Goal: Task Accomplishment & Management: Manage account settings

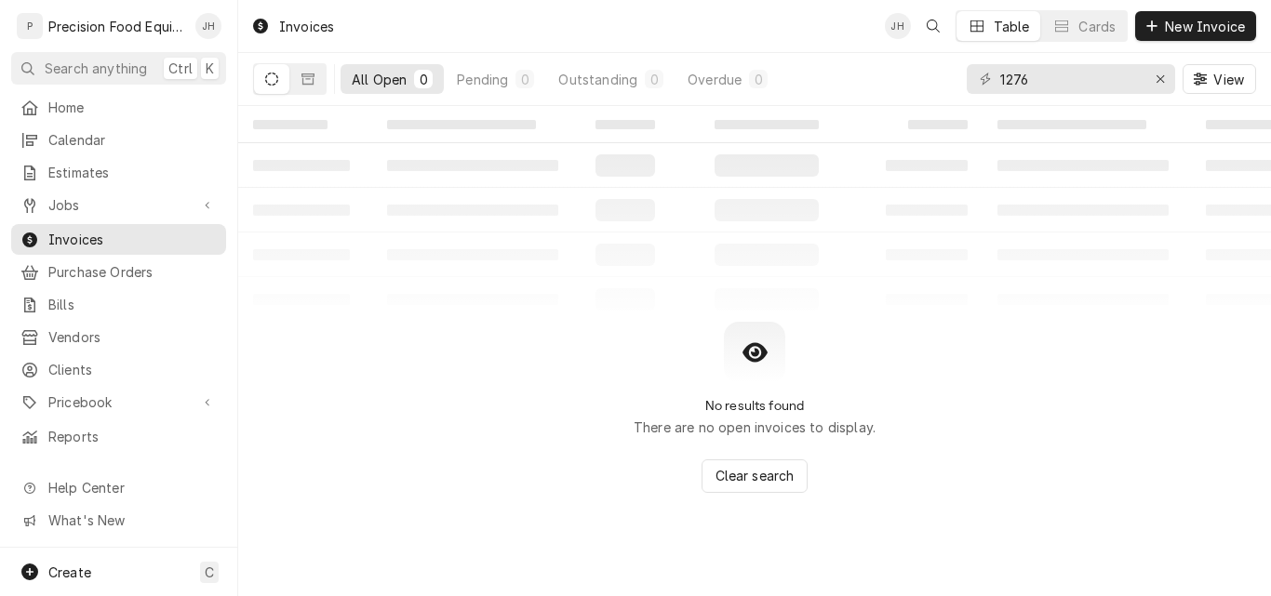
click at [537, 33] on div "Invoices JH Table Cards New Invoice" at bounding box center [754, 26] width 1033 height 52
click at [91, 196] on span "Jobs" at bounding box center [118, 205] width 140 height 20
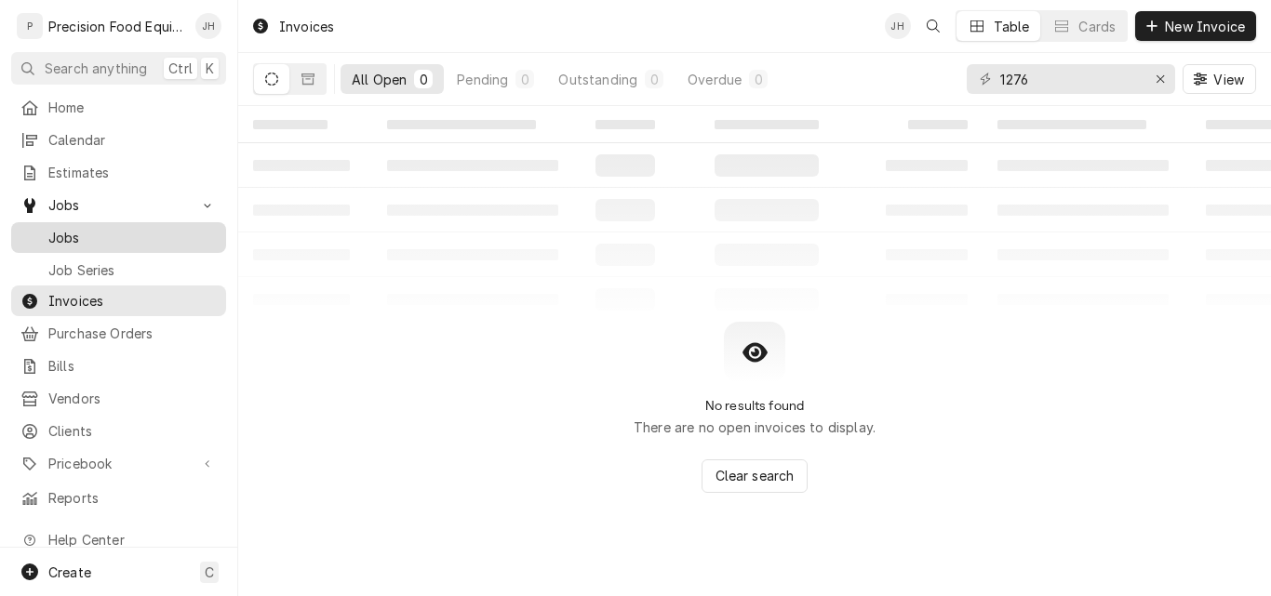
click at [119, 228] on span "Jobs" at bounding box center [132, 238] width 168 height 20
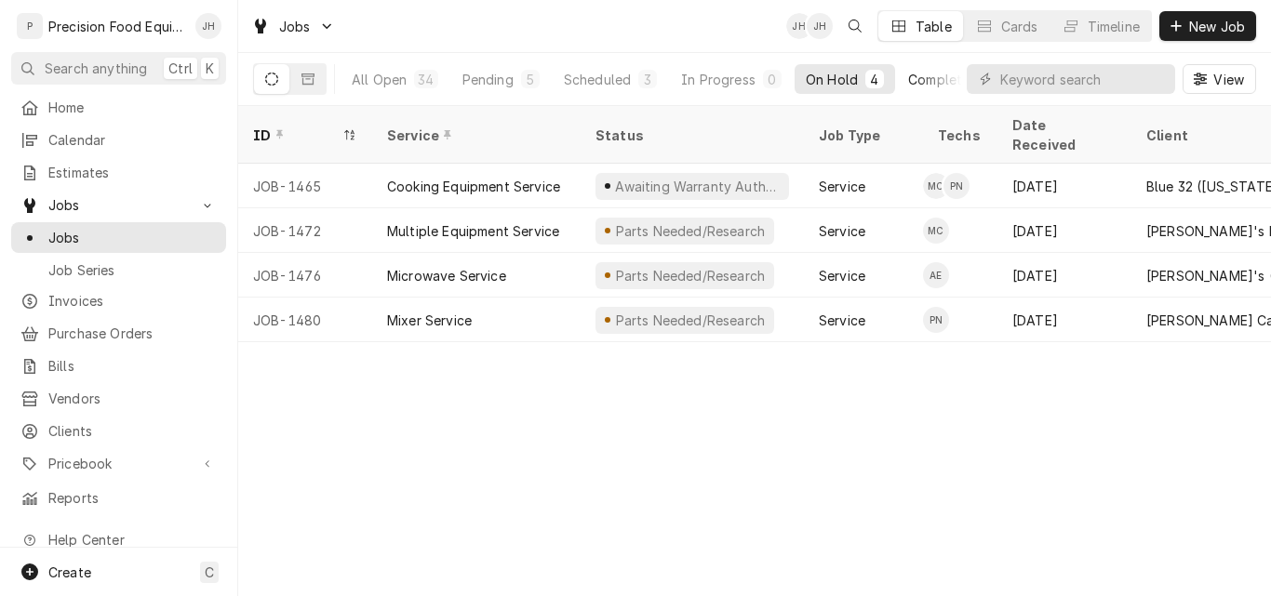
click at [949, 77] on div "Completed" at bounding box center [943, 80] width 70 height 20
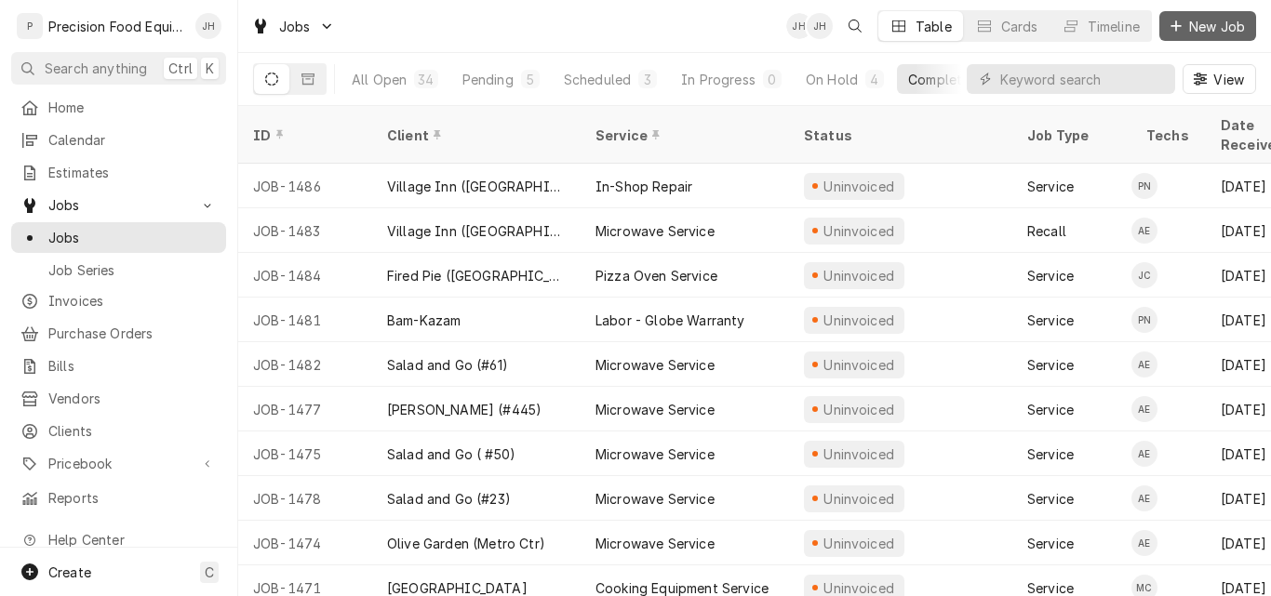
click at [1215, 23] on span "New Job" at bounding box center [1216, 27] width 63 height 20
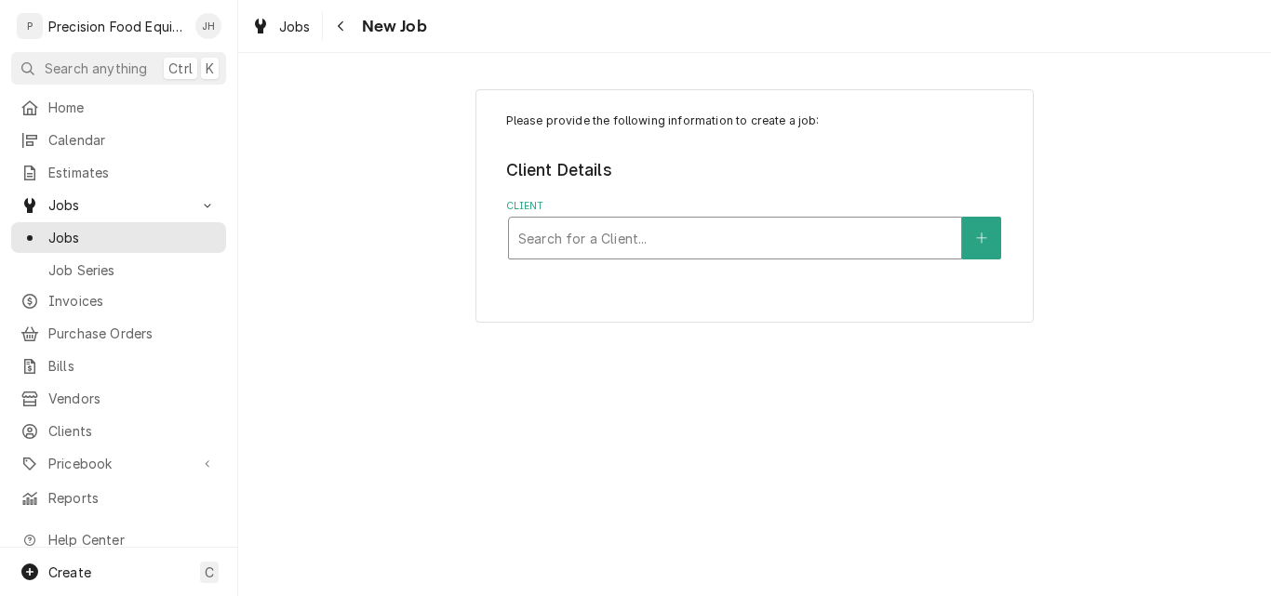
click at [556, 241] on div "Client" at bounding box center [735, 237] width 434 height 33
type input "taco"
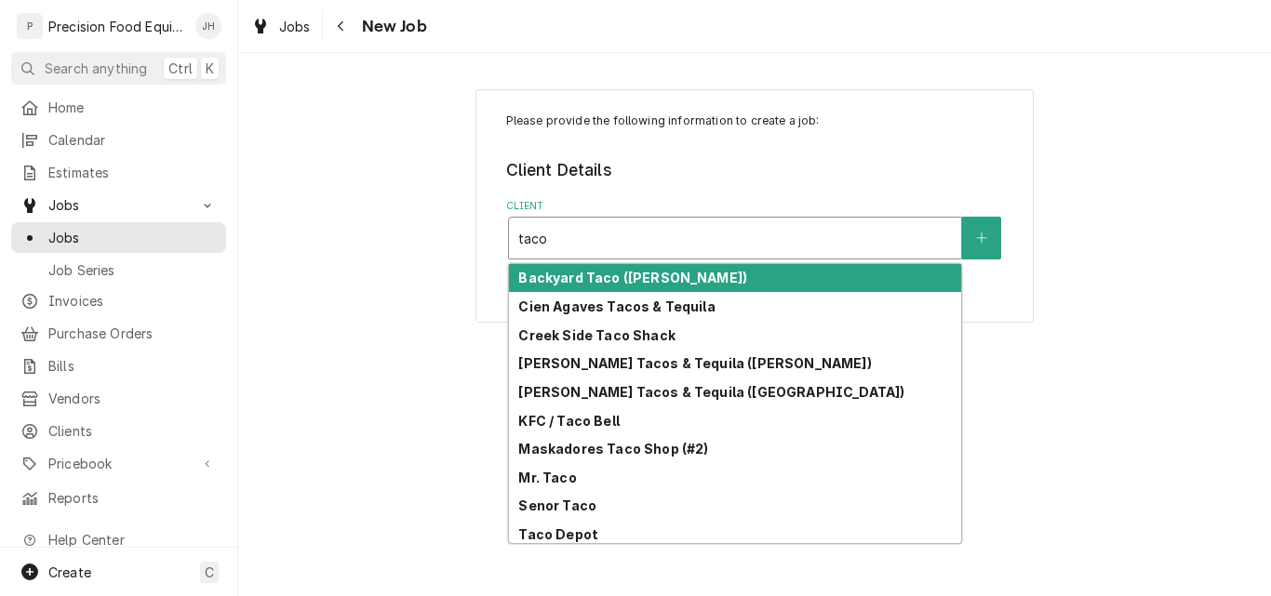
scroll to position [91, 0]
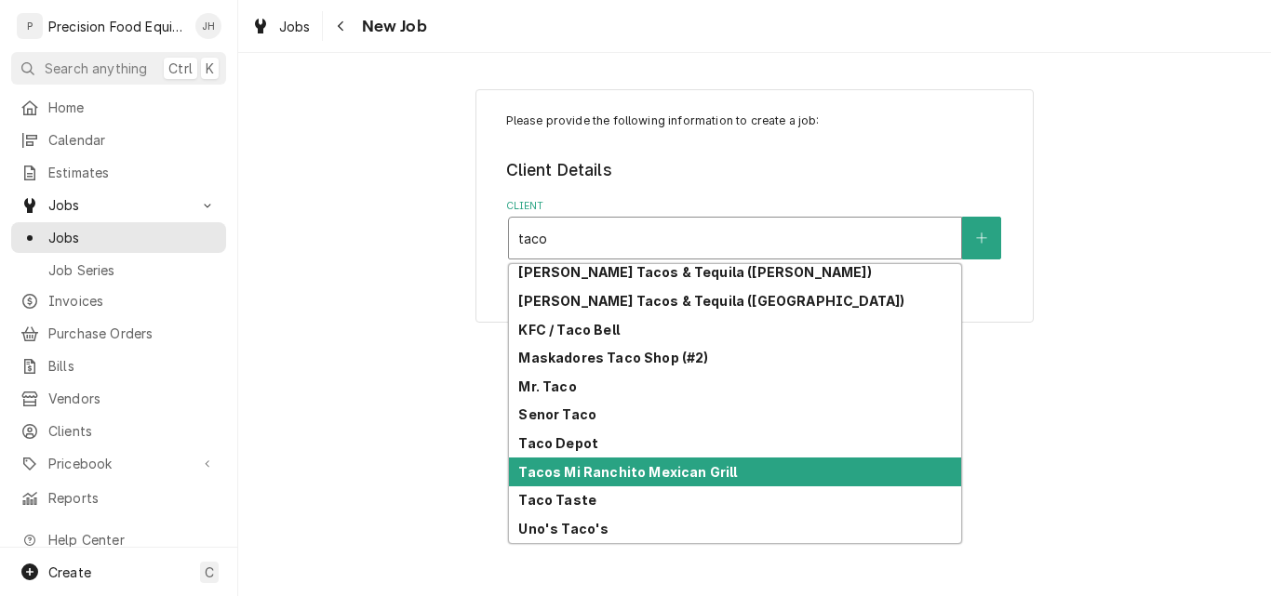
click at [655, 470] on strong "Tacos Mi Ranchito Mexican Grill" at bounding box center [627, 472] width 219 height 16
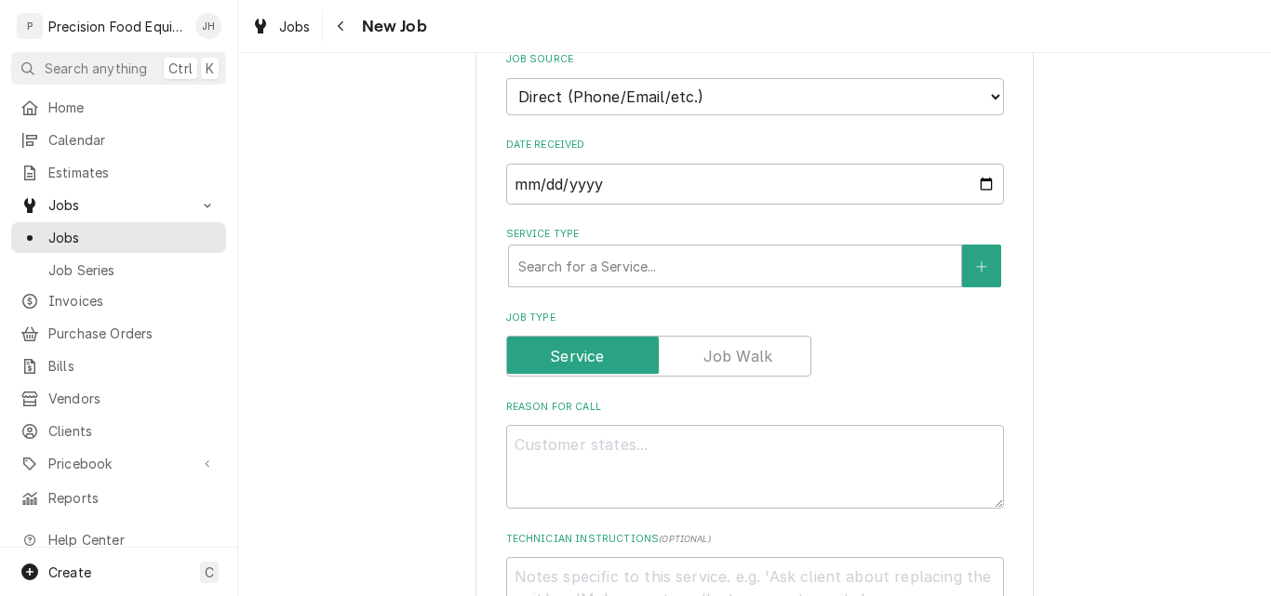
scroll to position [465, 0]
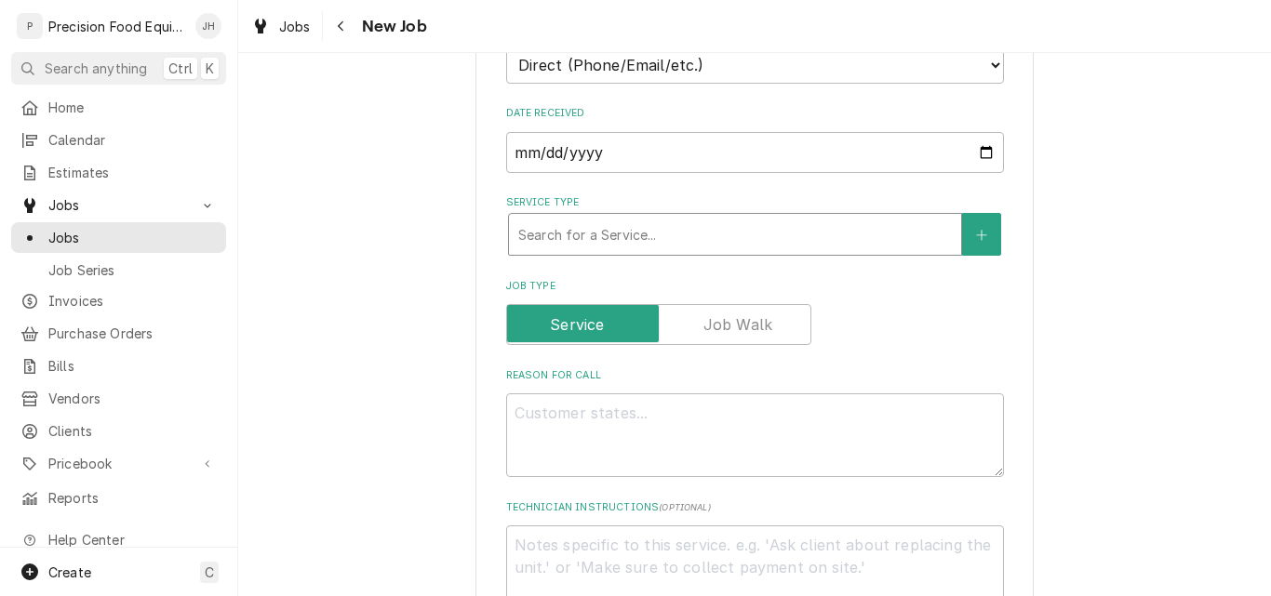
click at [681, 249] on div "Service Type" at bounding box center [735, 234] width 434 height 33
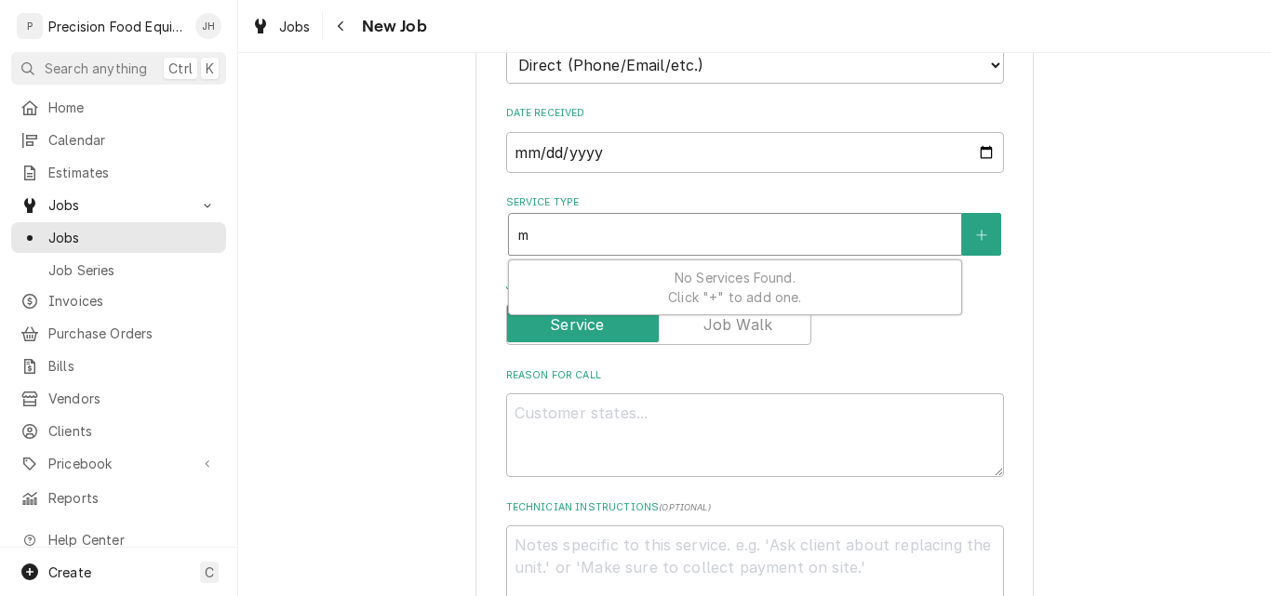
type textarea "x"
type input "m"
type textarea "x"
type input "mi"
type textarea "x"
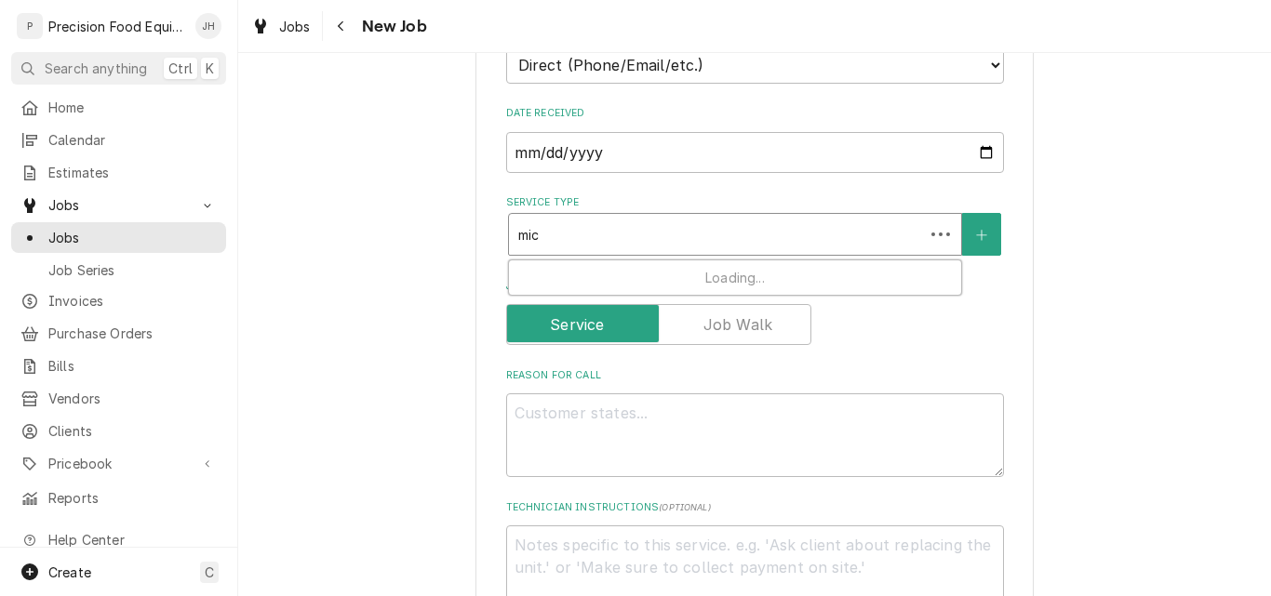
type input "micr"
type textarea "x"
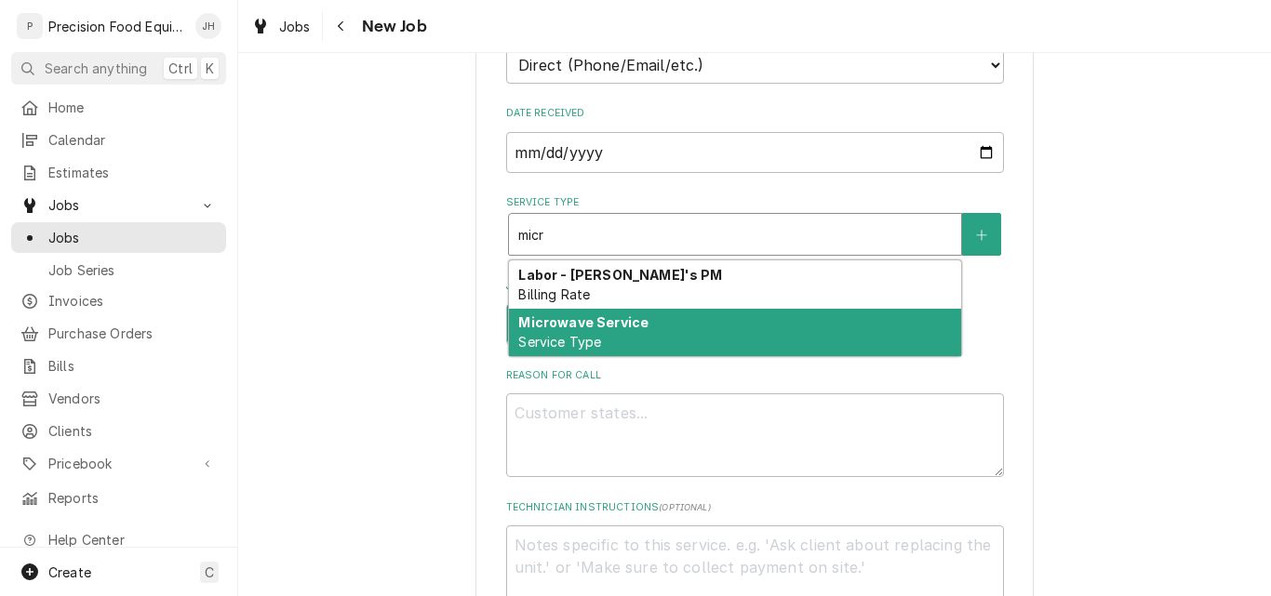
click at [659, 323] on div "Microwave Service Service Type" at bounding box center [735, 333] width 452 height 48
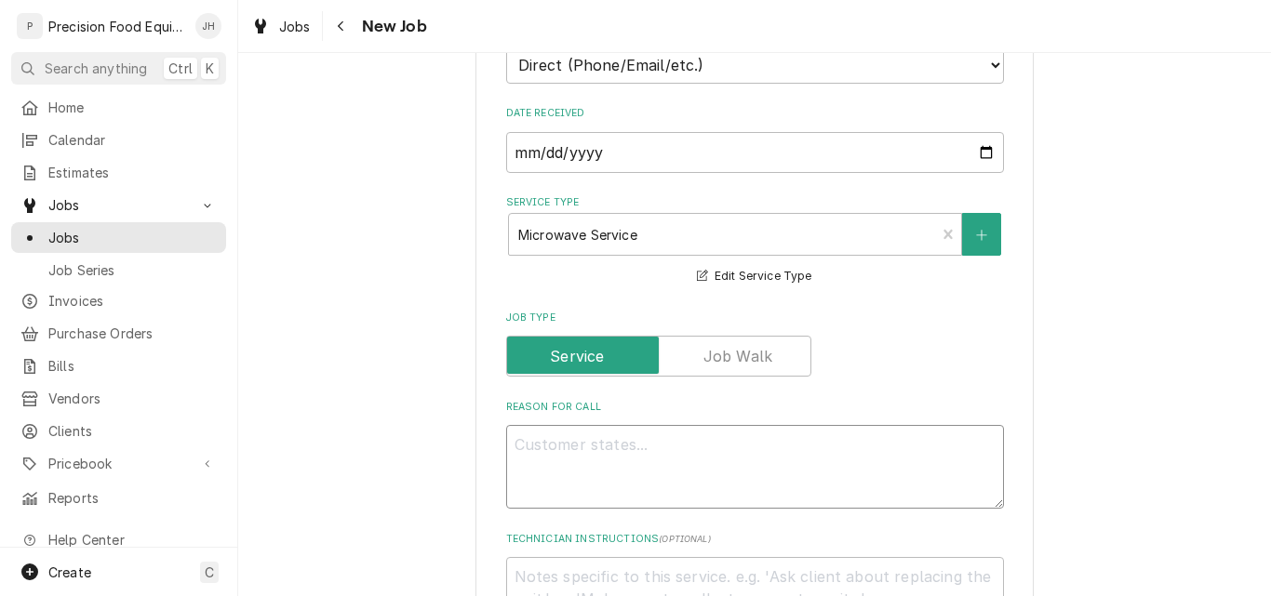
click at [651, 467] on textarea "Reason For Call" at bounding box center [755, 467] width 498 height 84
type textarea "x"
type textarea "A"
type textarea "x"
type textarea "Am"
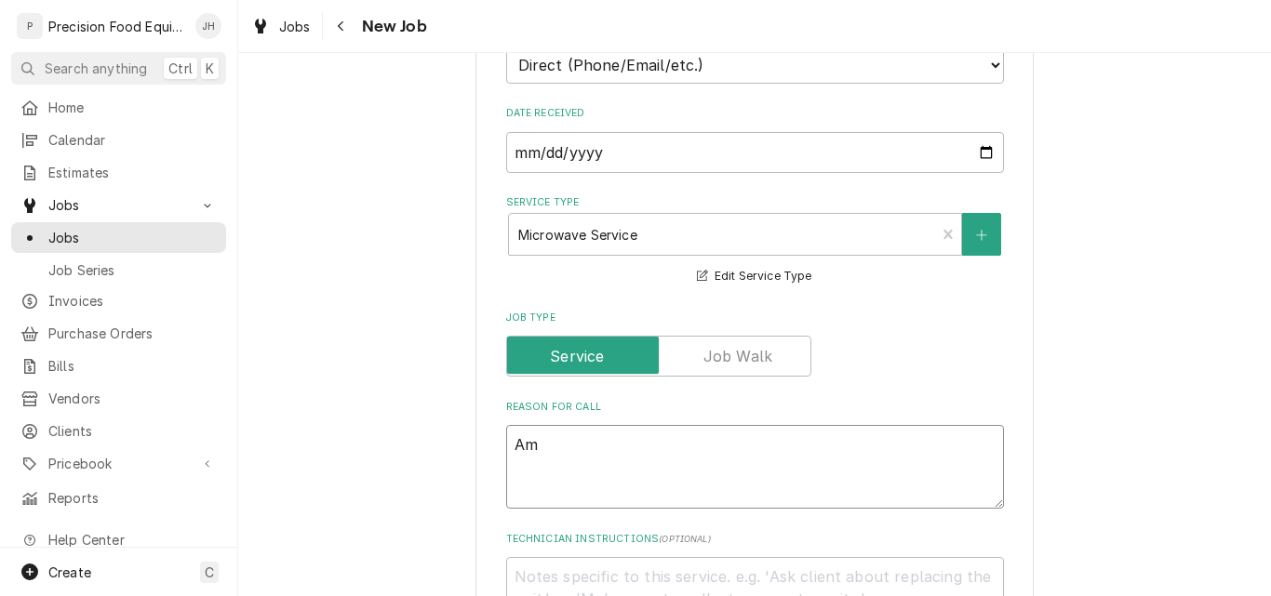
type textarea "x"
type textarea "Ama"
type textarea "x"
type textarea "Aman"
type textarea "x"
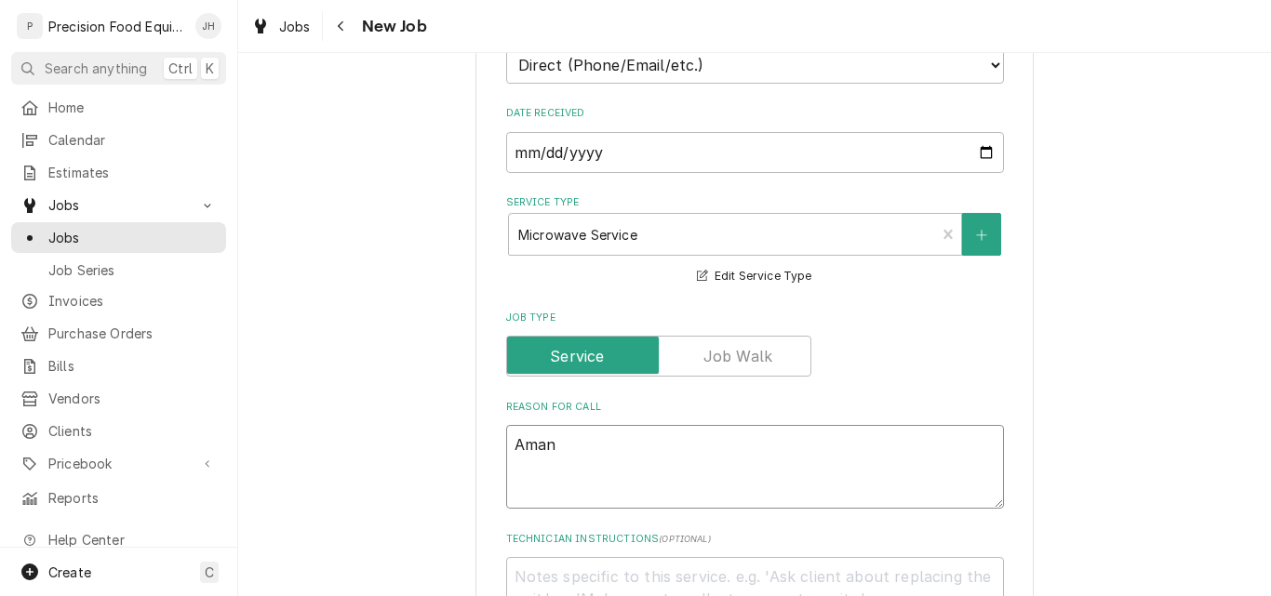
type textarea "Amana"
type textarea "x"
type textarea "Amana"
type textarea "x"
type textarea "Amana H"
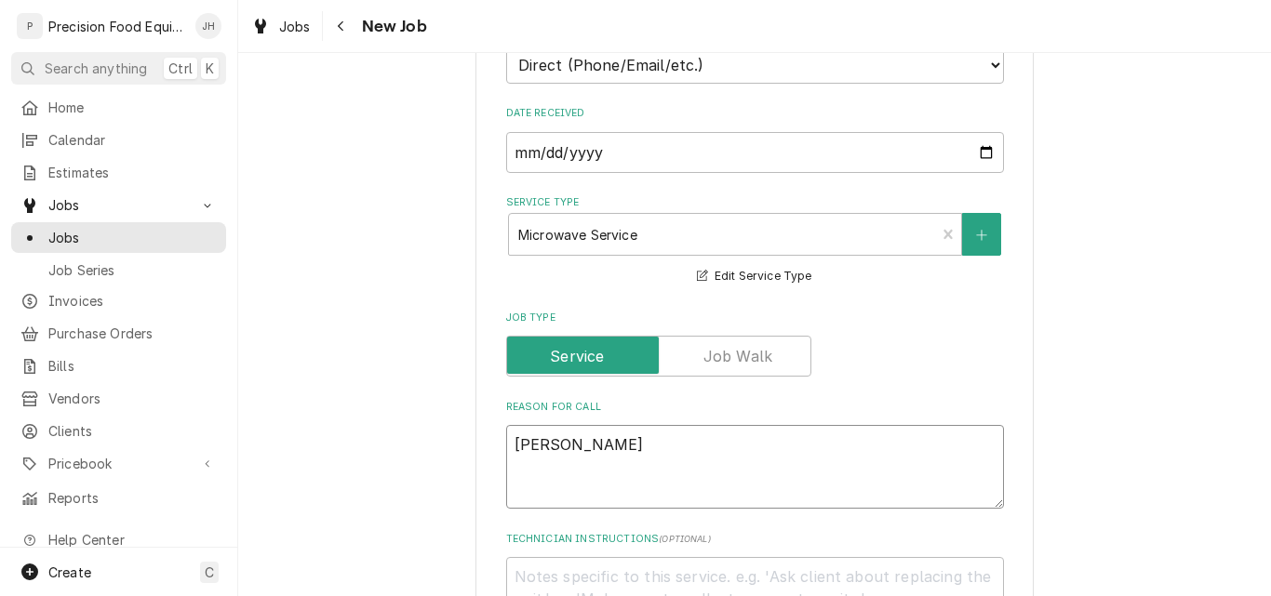
type textarea "x"
type textarea "Amana HD"
type textarea "x"
type textarea "Amana HDC"
type textarea "x"
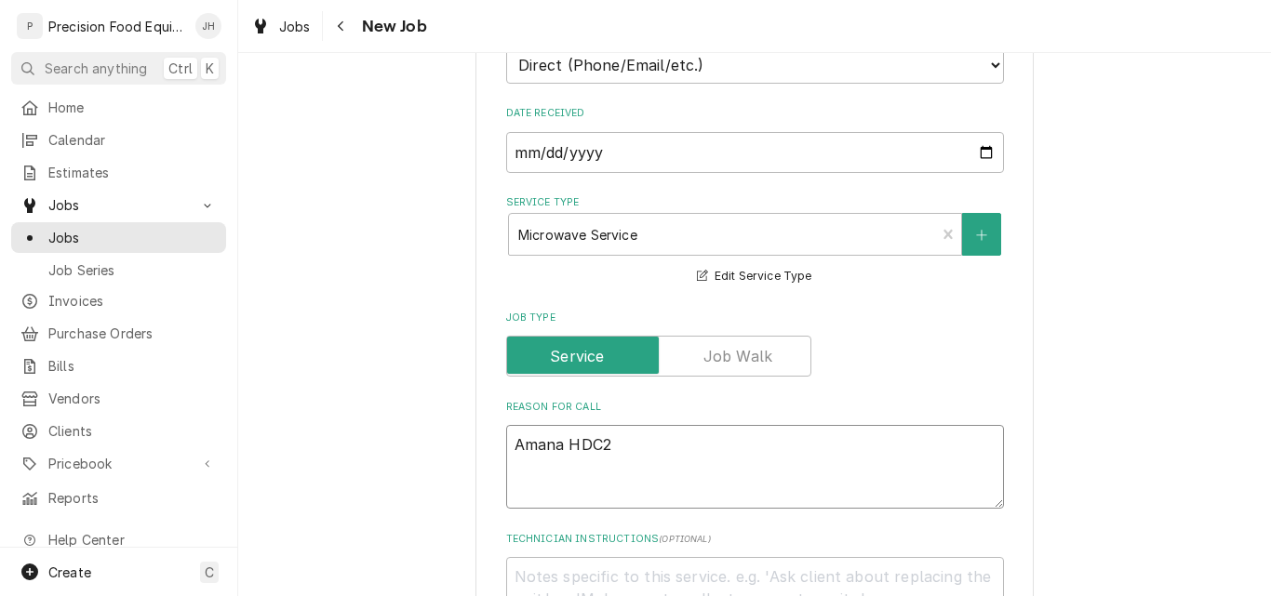
type textarea "Amana HDC21"
type textarea "x"
type textarea "Amana HDC212"
type textarea "x"
type textarea "Amana HDC212"
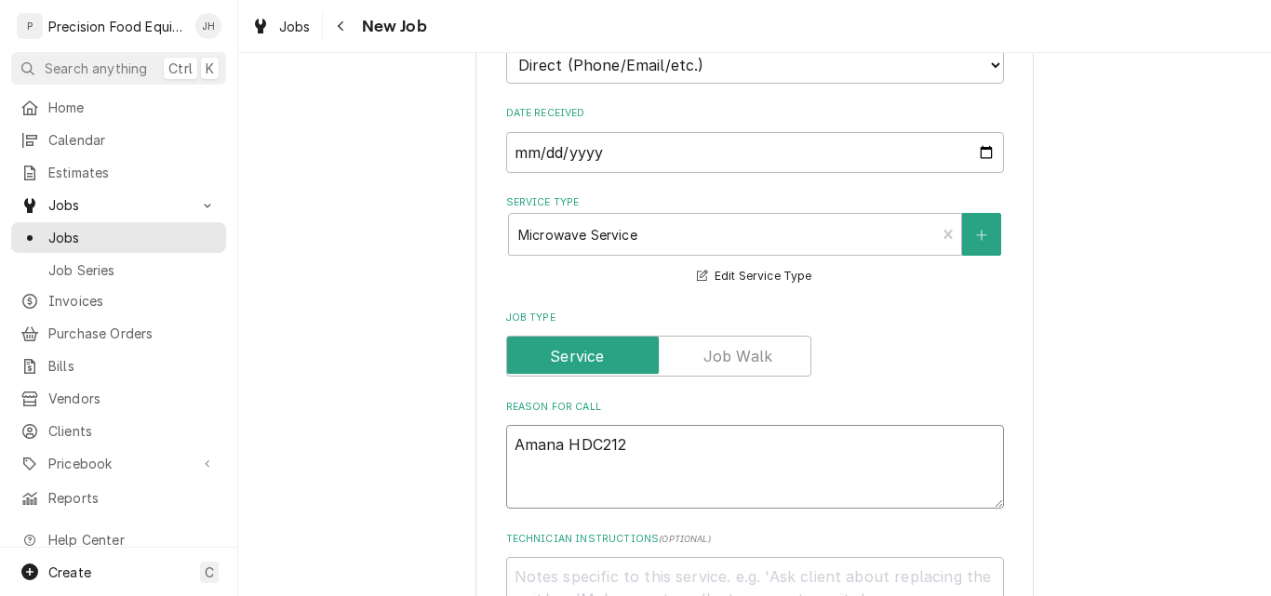
type textarea "x"
type textarea "Amana HDC212 /"
type textarea "x"
type textarea "Amana HDC212 /"
type textarea "x"
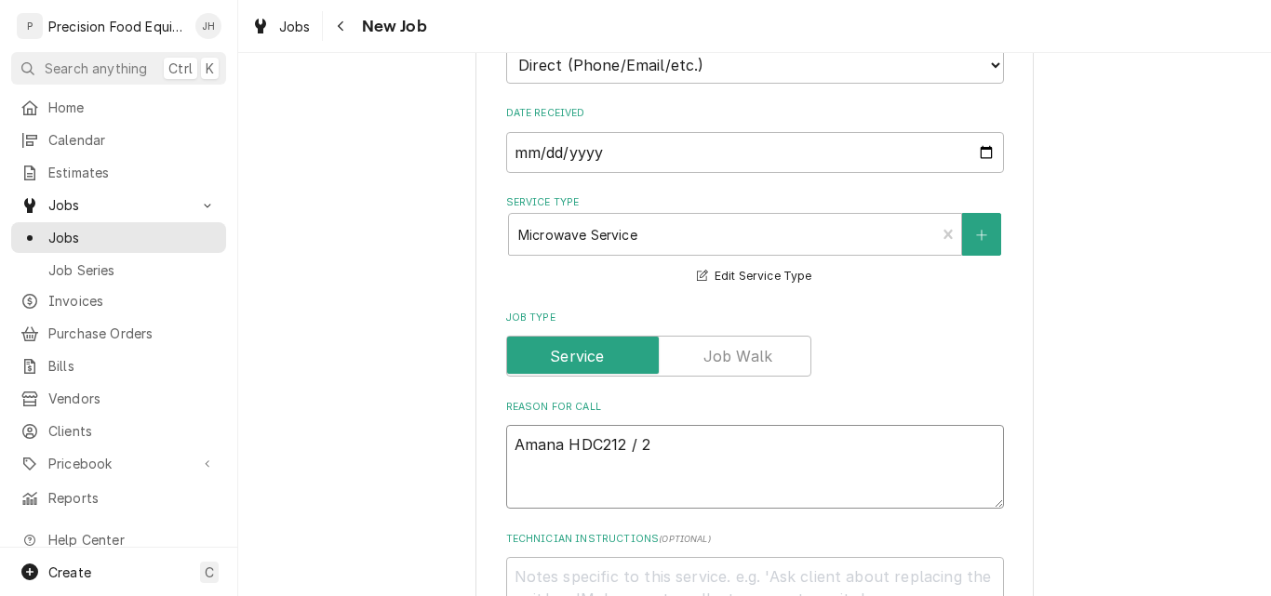
type textarea "Amana HDC212 / 21"
type textarea "x"
type textarea "Amana HDC212 / 2108"
type textarea "x"
type textarea "Amana HDC212 / 21081"
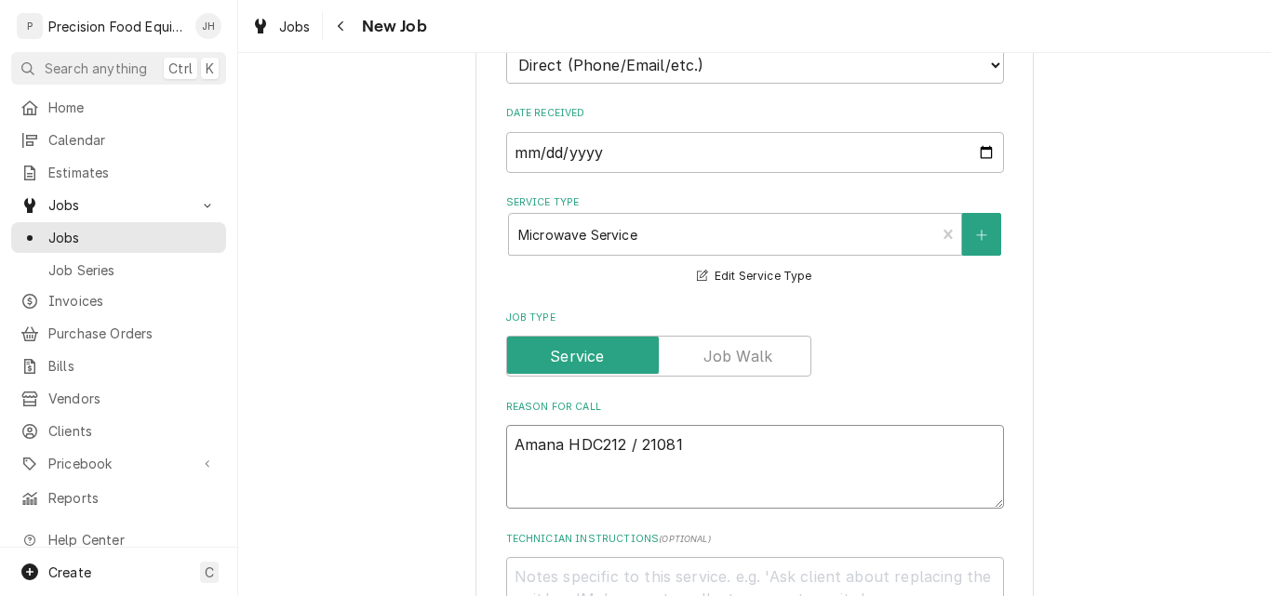
type textarea "x"
type textarea "Amana HDC212 / 210811"
type textarea "x"
type textarea "Amana HDC212 / 2108110"
type textarea "x"
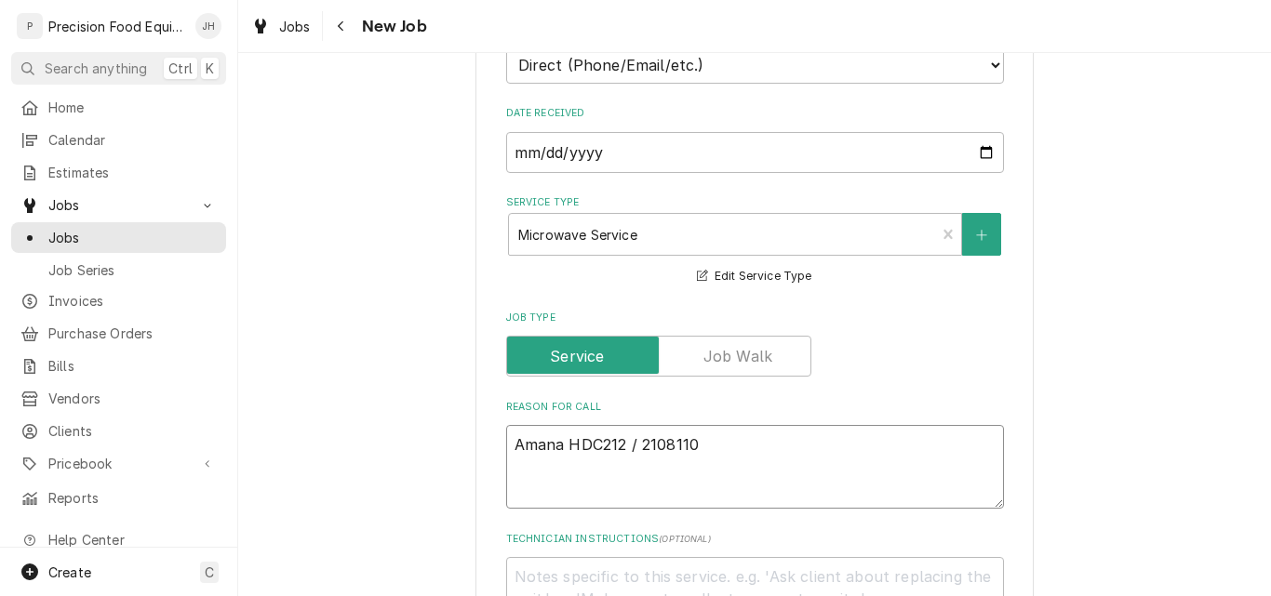
type textarea "Amana HDC212 / 21081104"
type textarea "x"
type textarea "Amana HDC212 / 210811044"
type textarea "x"
type textarea "Amana HDC212 / 2108110442"
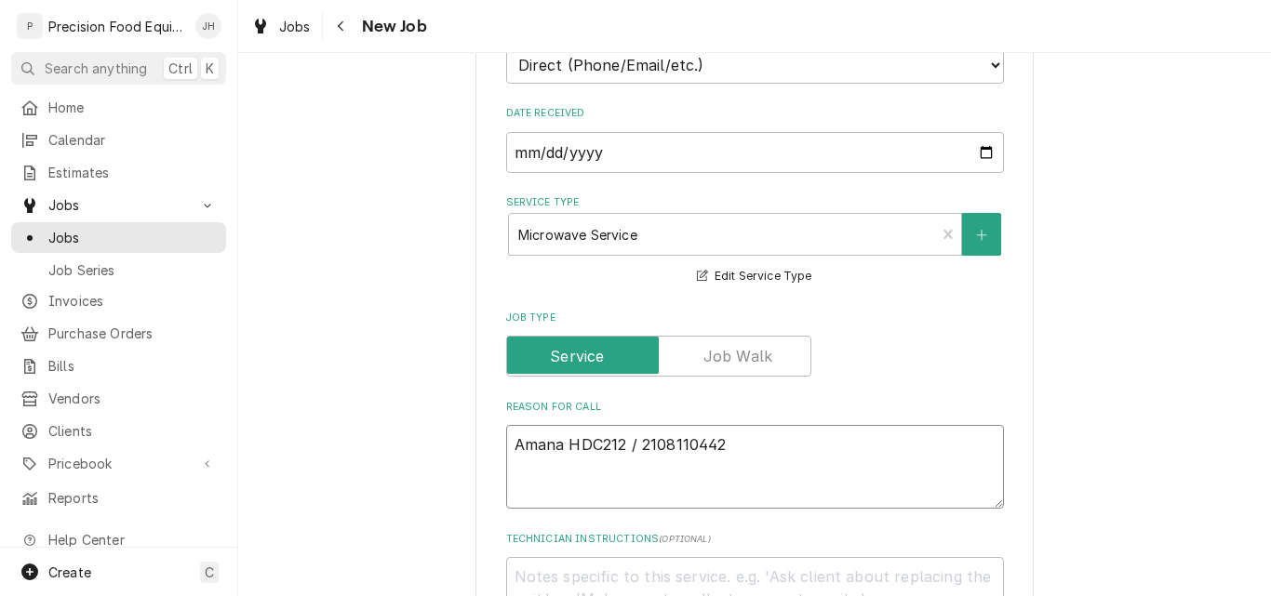
type textarea "x"
type textarea "Amana HDC212 / 2108110442"
type textarea "x"
type textarea "Amana HDC212 / 2108110442 -"
type textarea "x"
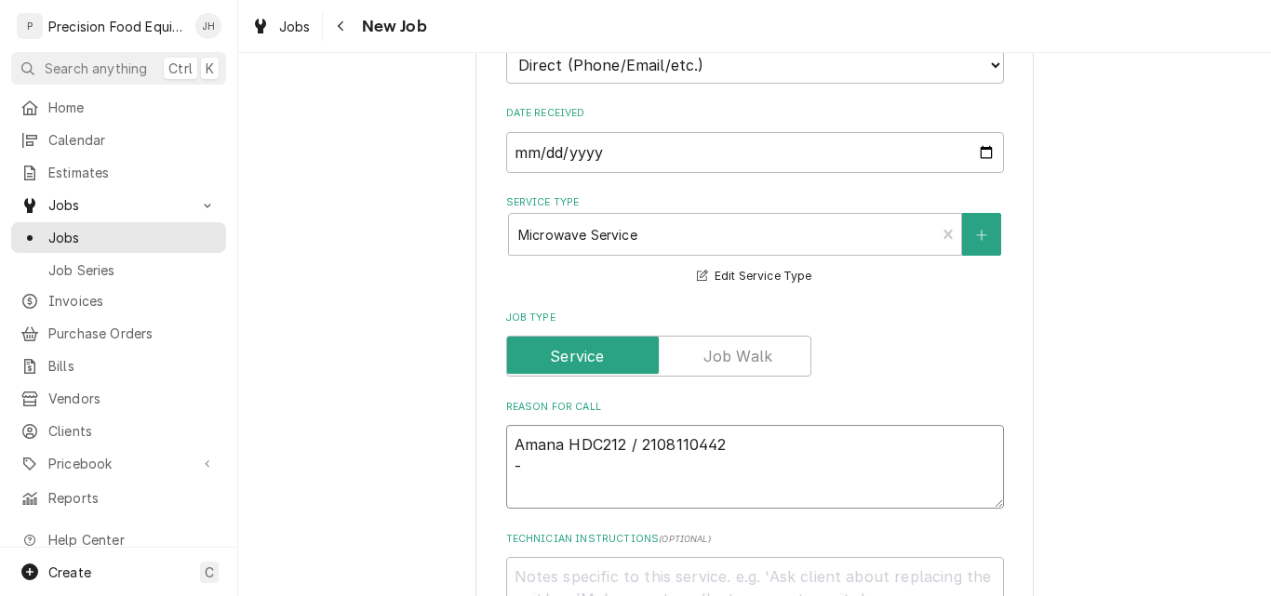
type textarea "Amana HDC212 / 2108110442 - m"
type textarea "x"
type textarea "Amana HDC212 / 2108110442 - mi"
type textarea "x"
type textarea "Amana HDC212 / 2108110442 - mic"
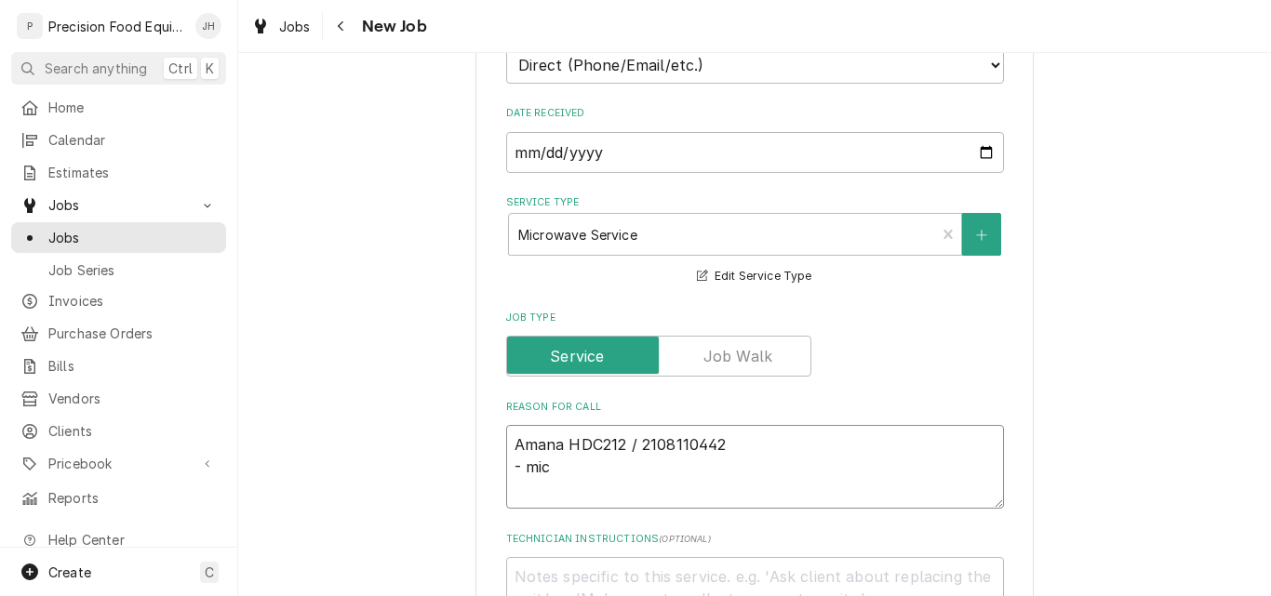
type textarea "x"
type textarea "Amana HDC212 / 2108110442 - micr"
type textarea "x"
type textarea "Amana HDC212 / 2108110442 - micro"
type textarea "x"
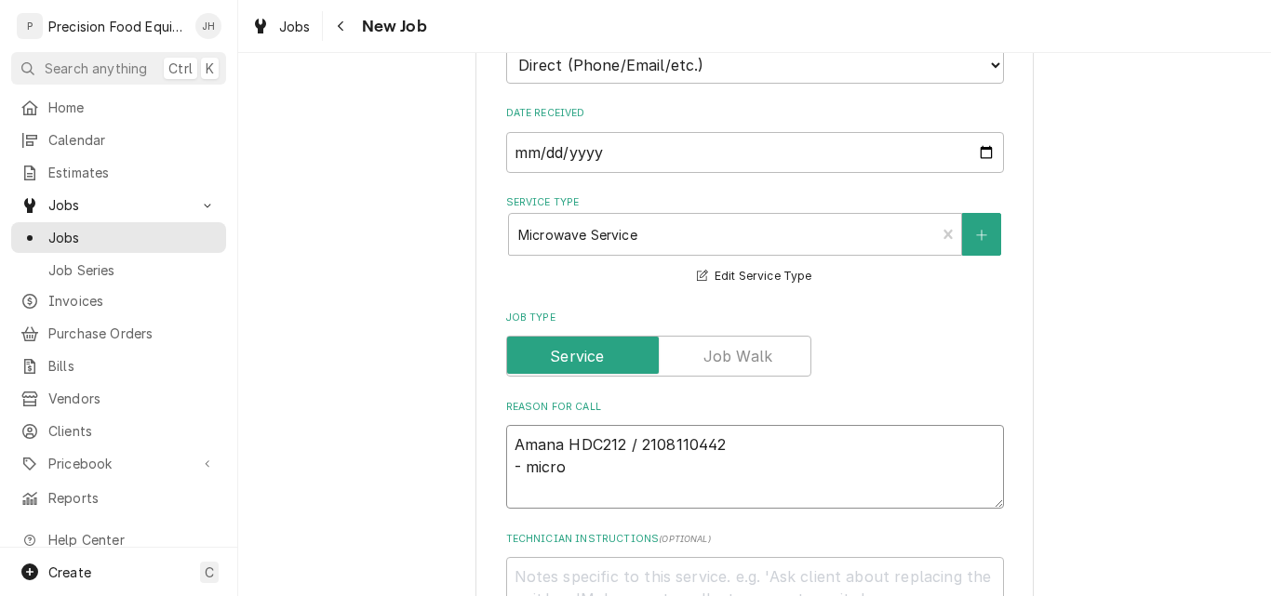
type textarea "Amana HDC212 / 2108110442 - microw"
type textarea "x"
type textarea "Amana HDC212 / 2108110442 - microwa"
type textarea "x"
type textarea "Amana HDC212 / 2108110442 - microwav"
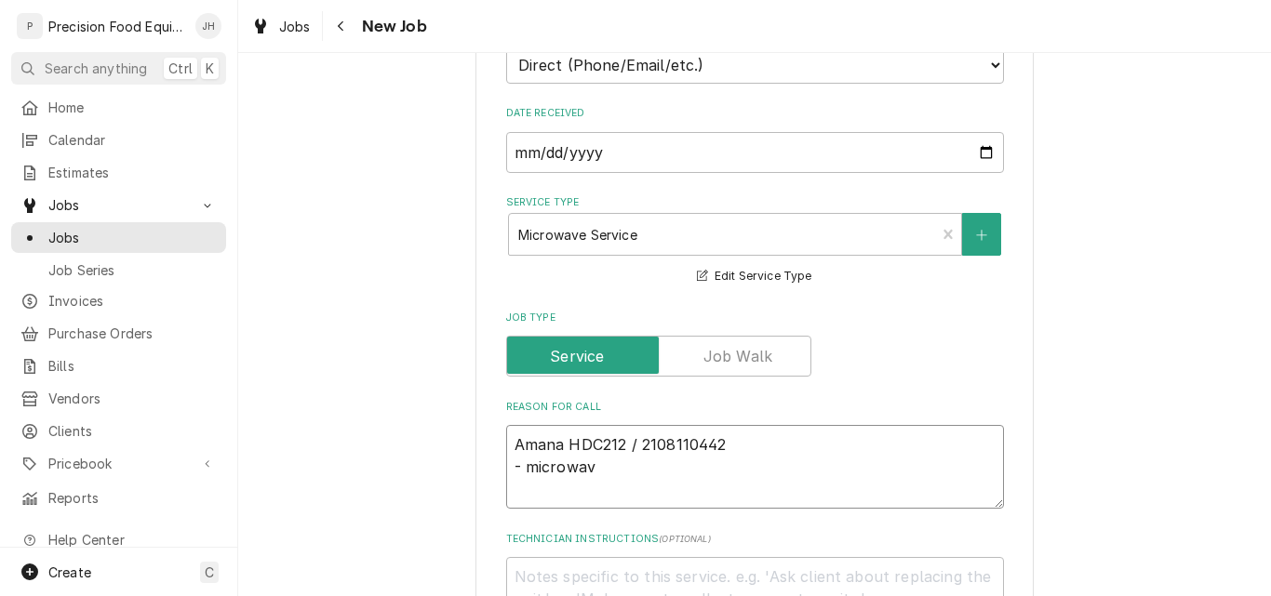
type textarea "x"
type textarea "Amana HDC212 / 2108110442 - microwave"
type textarea "x"
type textarea "Amana HDC212 / 2108110442 - microwave n"
type textarea "x"
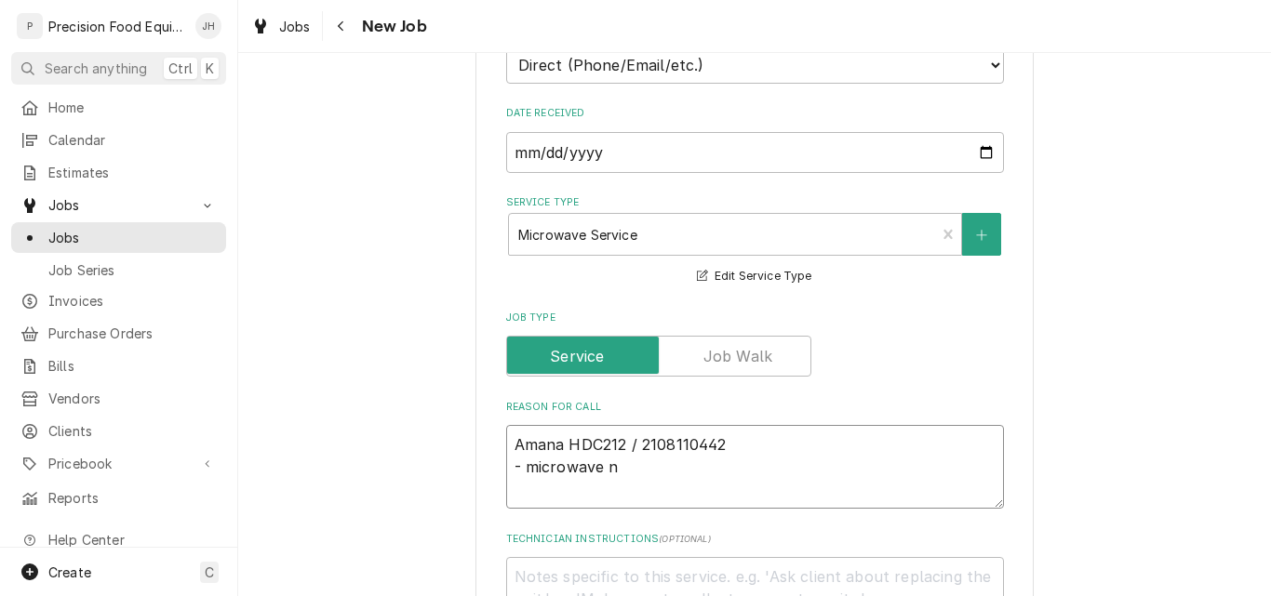
type textarea "Amana HDC212 / 2108110442 - microwave no"
type textarea "x"
type textarea "Amana HDC212 / 2108110442 - microwave not"
type textarea "x"
type textarea "Amana HDC212 / 2108110442 - microwave not"
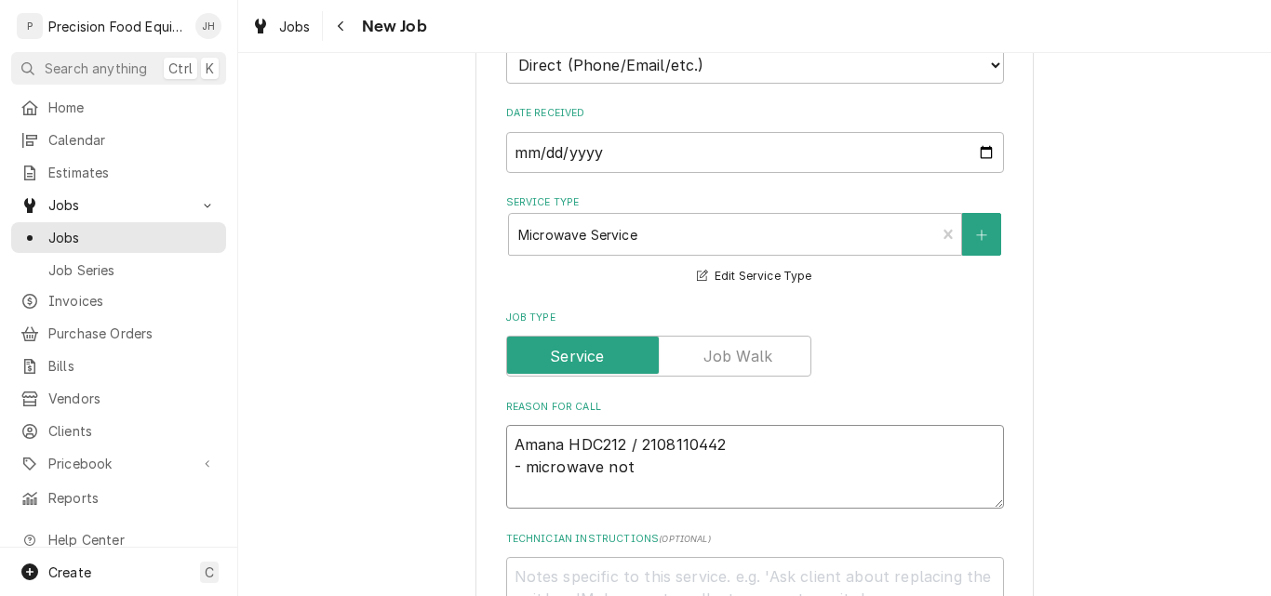
type textarea "x"
type textarea "Amana HDC212 / 2108110442 - microwave not he"
type textarea "x"
type textarea "Amana HDC212 / 2108110442 - microwave not hea"
type textarea "x"
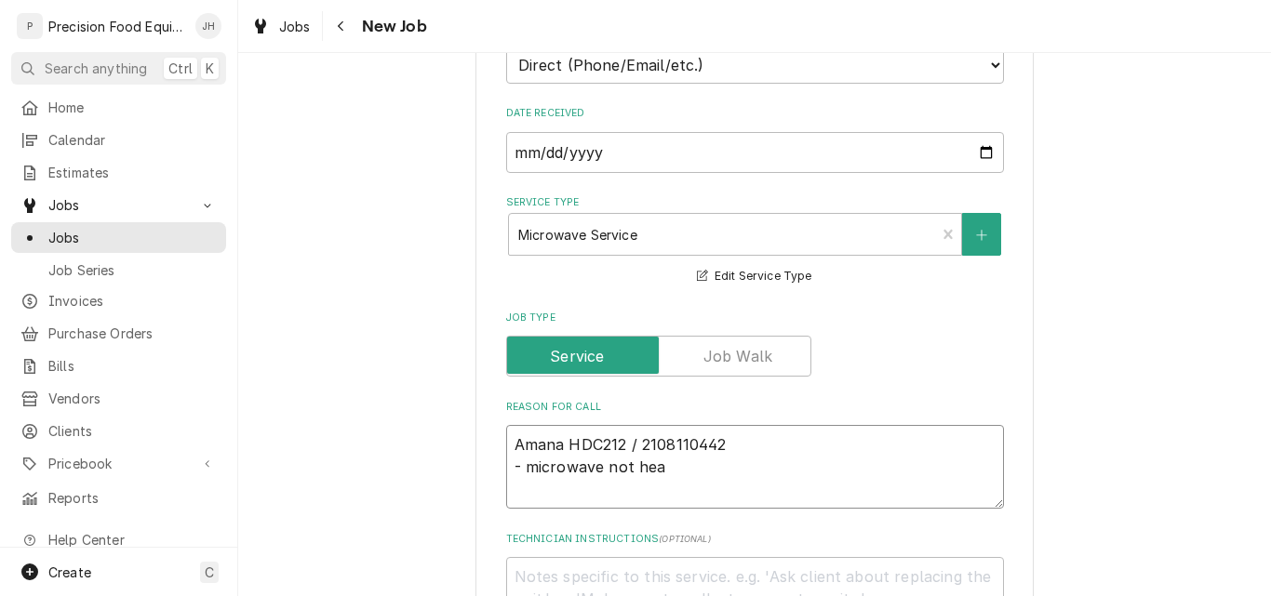
type textarea "Amana HDC212 / 2108110442 - microwave not heat"
type textarea "x"
type textarea "Amana HDC212 / 2108110442 - microwave not heatin"
type textarea "x"
type textarea "Amana HDC212 / 2108110442 - microwave not heating"
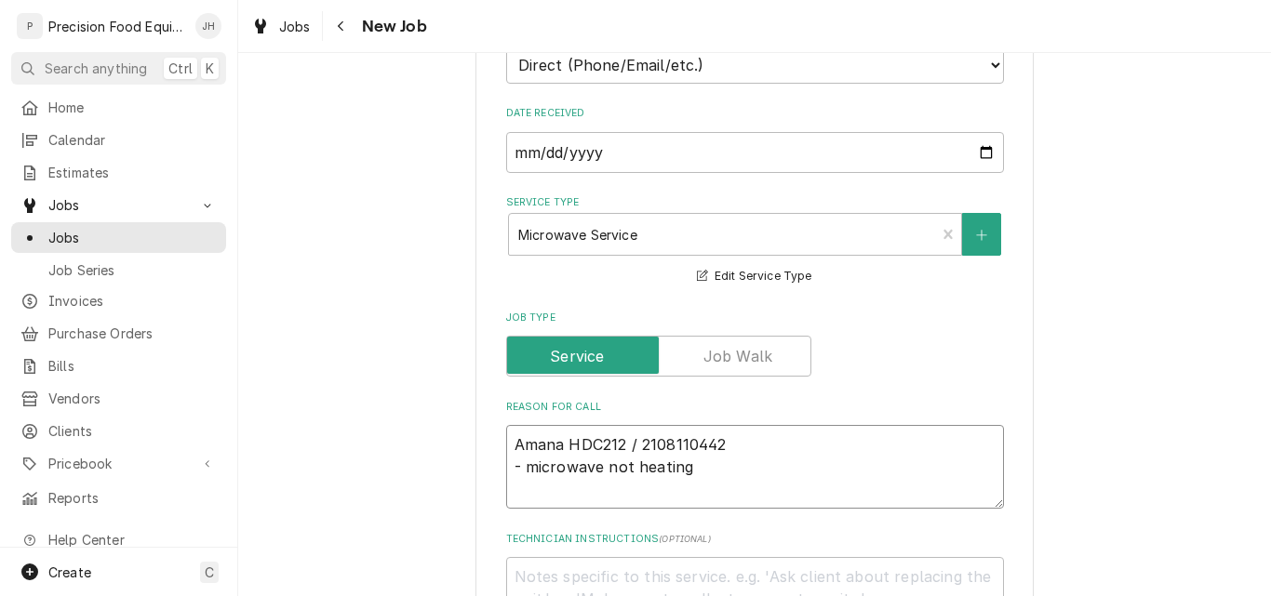
type textarea "x"
type textarea "Amana HDC212 / 2108110442 - microwave not heating."
type textarea "x"
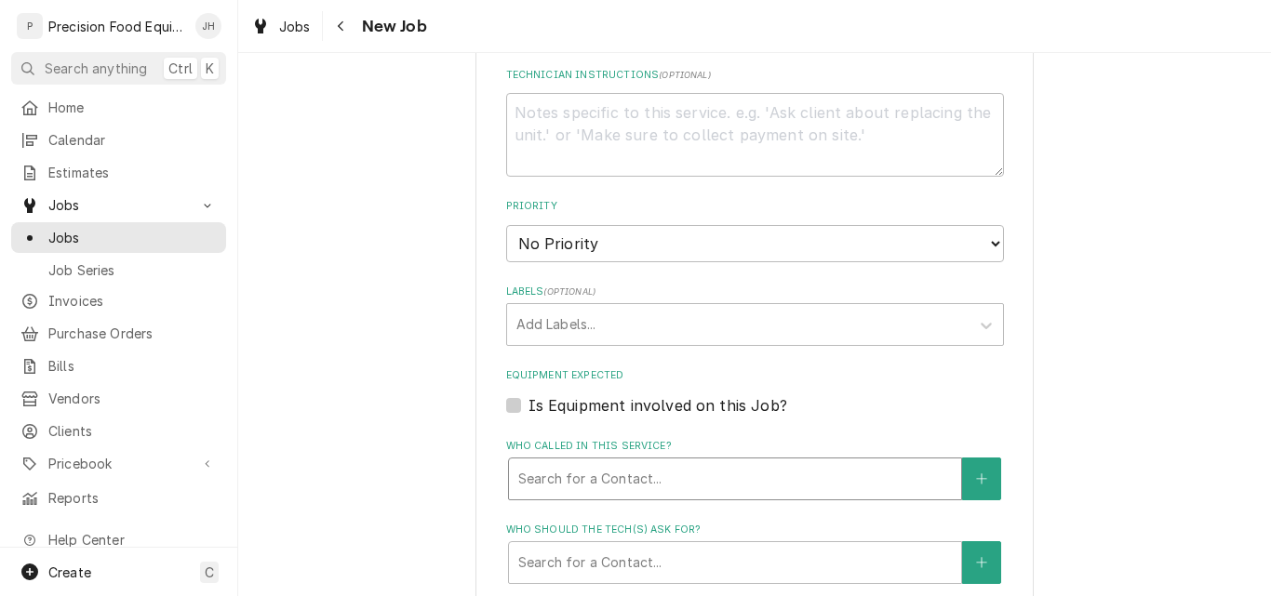
scroll to position [930, 0]
type textarea "Amana HDC212 / 2108110442 - microwave not heating."
click at [609, 395] on label "Is Equipment involved on this Job?" at bounding box center [658, 405] width 259 height 22
click at [609, 395] on input "Equipment Expected" at bounding box center [778, 414] width 498 height 41
checkbox input "true"
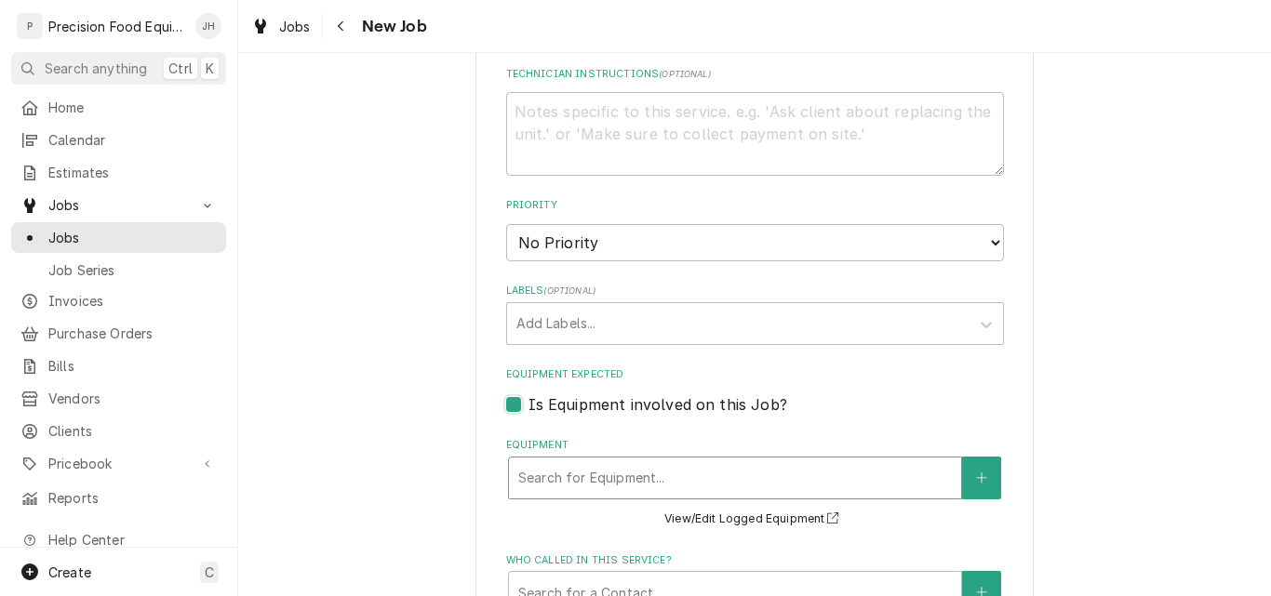
type textarea "x"
click at [571, 470] on div "Equipment" at bounding box center [735, 478] width 434 height 33
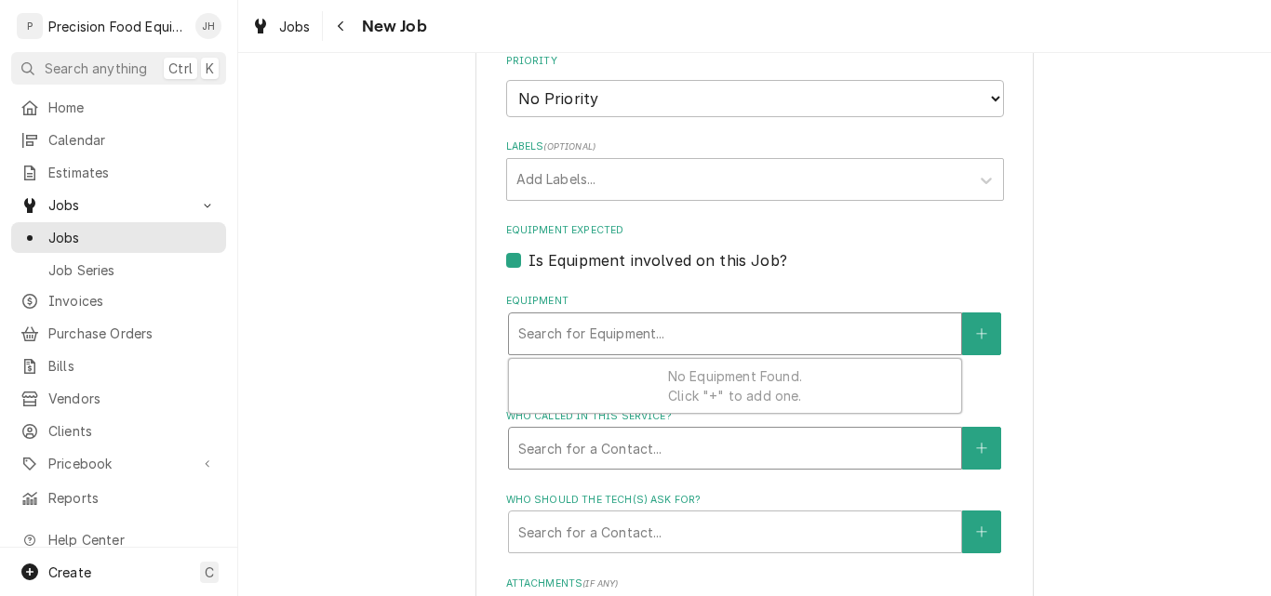
scroll to position [1210, 0]
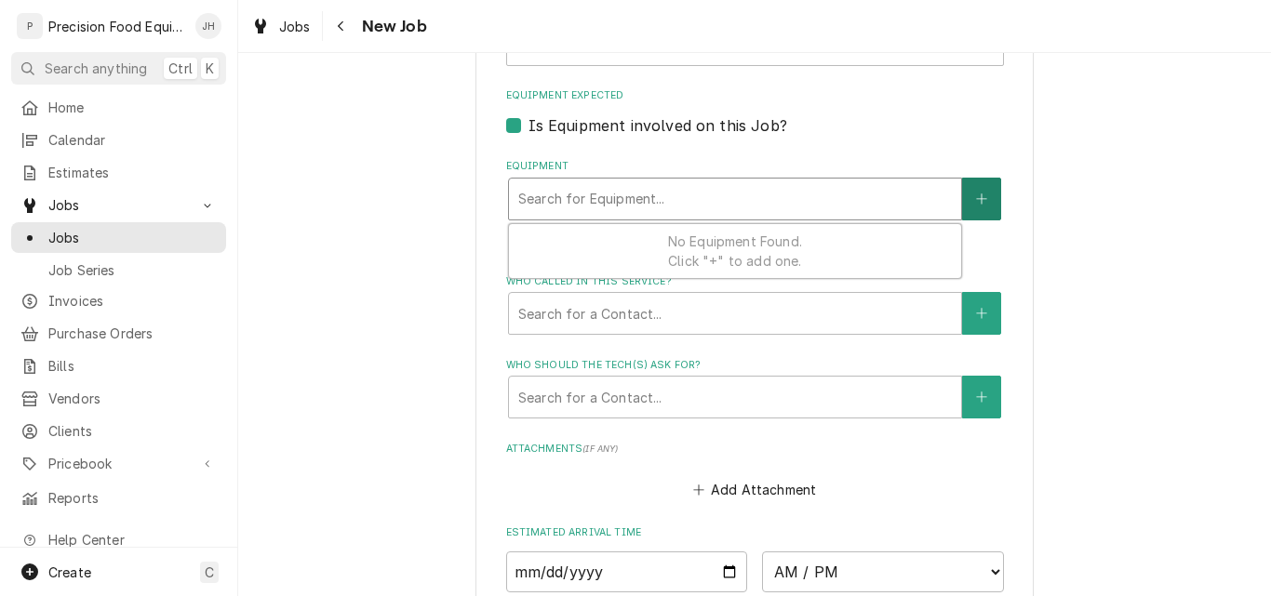
click at [983, 191] on button "Equipment" at bounding box center [981, 199] width 39 height 43
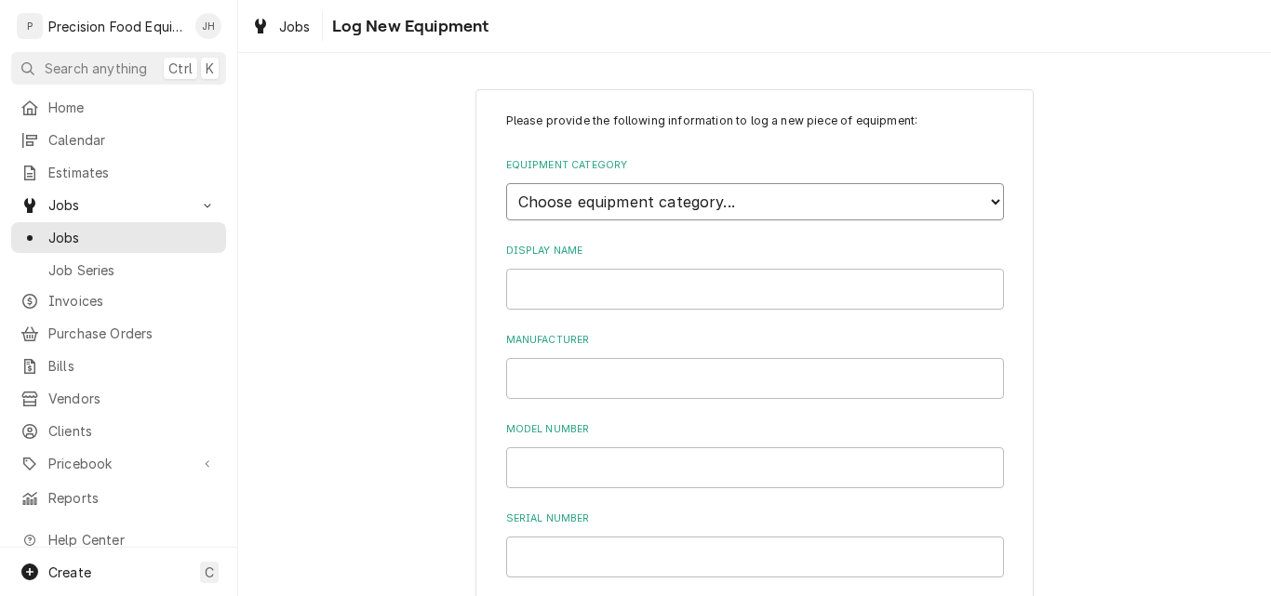
click at [636, 196] on select "Choose equipment category... Cooking Equipment Fryers Ovens and Ranges Concessi…" at bounding box center [755, 201] width 498 height 37
select select "1"
click at [506, 183] on select "Choose equipment category... Cooking Equipment Fryers Ovens and Ranges Concessi…" at bounding box center [755, 201] width 498 height 37
click at [565, 290] on select "Choose equipment type... Broiler Charbroiler Commercial Microwave Commercial To…" at bounding box center [755, 287] width 498 height 37
select select "3"
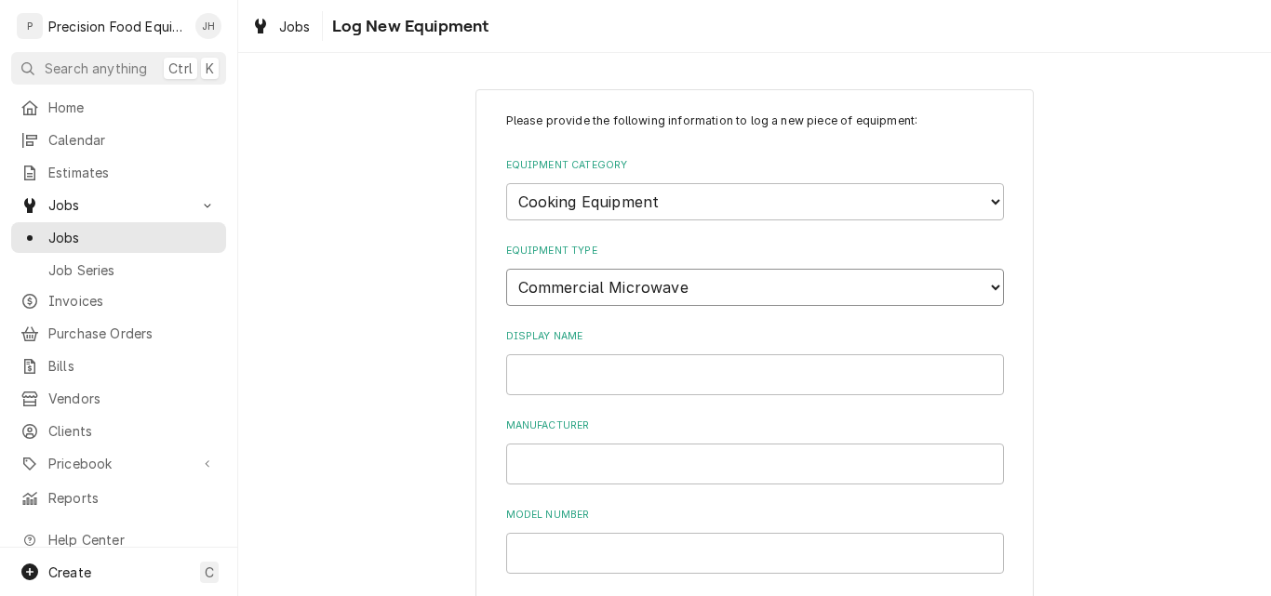
click at [506, 269] on select "Choose equipment type... Broiler Charbroiler Commercial Microwave Commercial To…" at bounding box center [755, 287] width 498 height 37
click at [582, 378] on input "Display Name" at bounding box center [755, 375] width 498 height 41
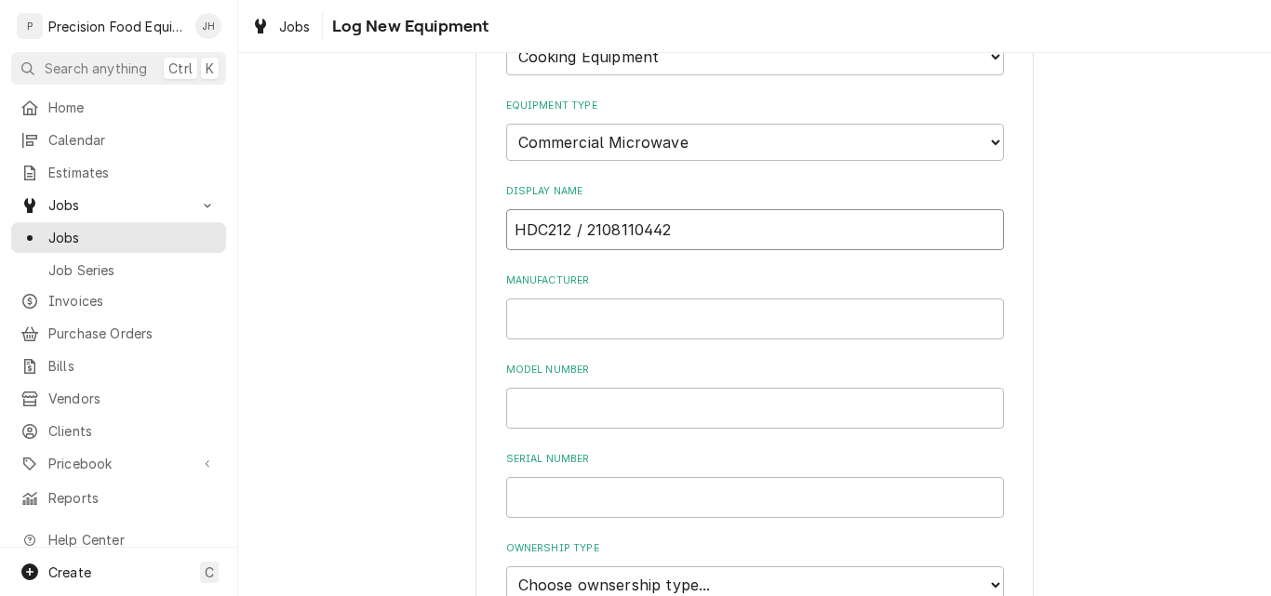
scroll to position [186, 0]
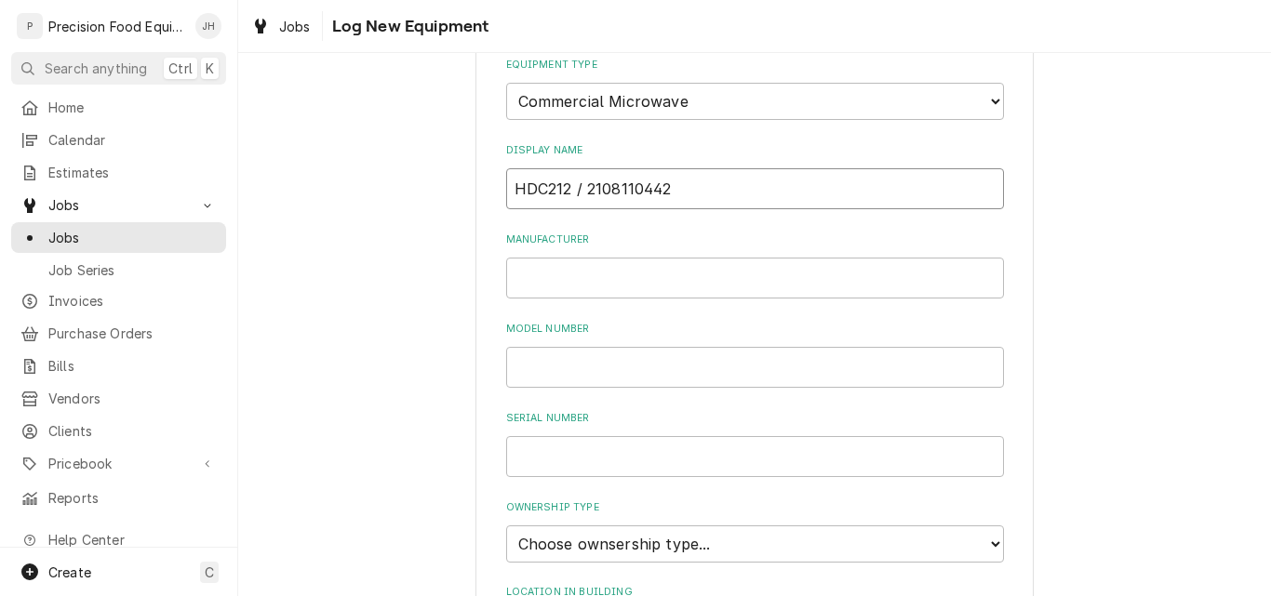
drag, startPoint x: 663, startPoint y: 190, endPoint x: 486, endPoint y: 184, distance: 177.8
click at [486, 184] on div "Please provide the following information to log a new piece of equipment: Equip…" at bounding box center [754, 479] width 558 height 1152
type input "HDC212 / 2108110442"
click at [556, 282] on input "Manufacturer" at bounding box center [755, 278] width 498 height 41
type input "Amana"
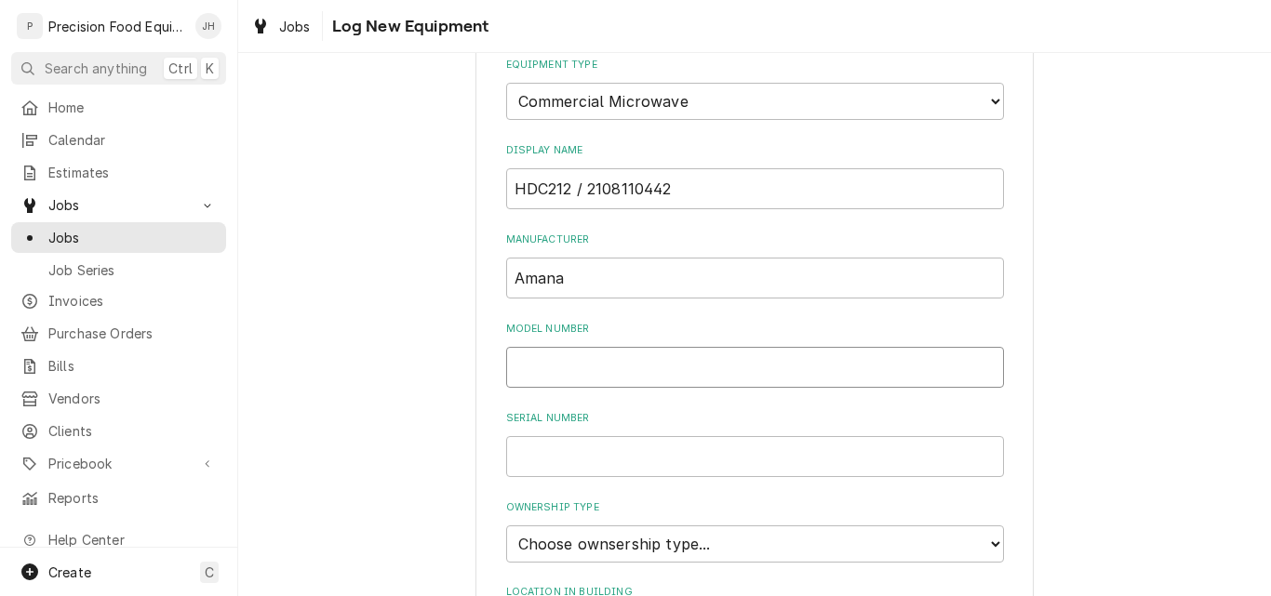
paste input "HDC212 / 2108110442"
drag, startPoint x: 676, startPoint y: 359, endPoint x: 565, endPoint y: 368, distance: 112.0
click at [565, 368] on input "HDC212 / 2108110442" at bounding box center [755, 367] width 498 height 41
type input "HDC212"
paste input "HDC212 / 2108110442"
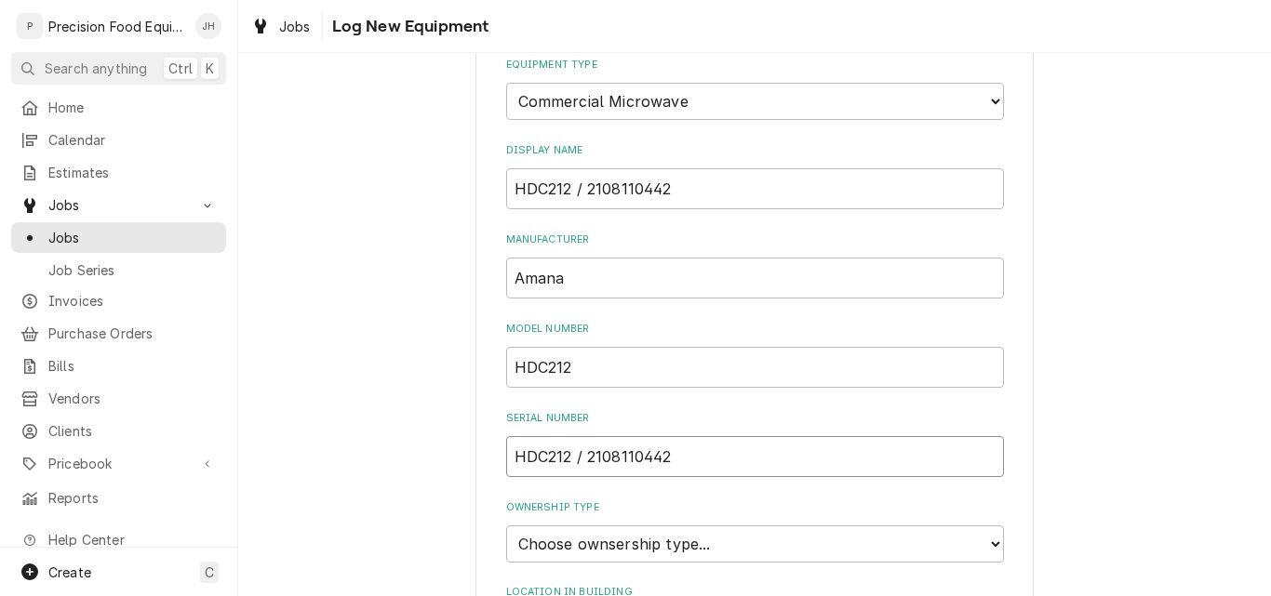
drag, startPoint x: 580, startPoint y: 452, endPoint x: 432, endPoint y: 472, distance: 149.2
click at [432, 472] on div "Please provide the following information to log a new piece of equipment: Equip…" at bounding box center [754, 478] width 1033 height 1184
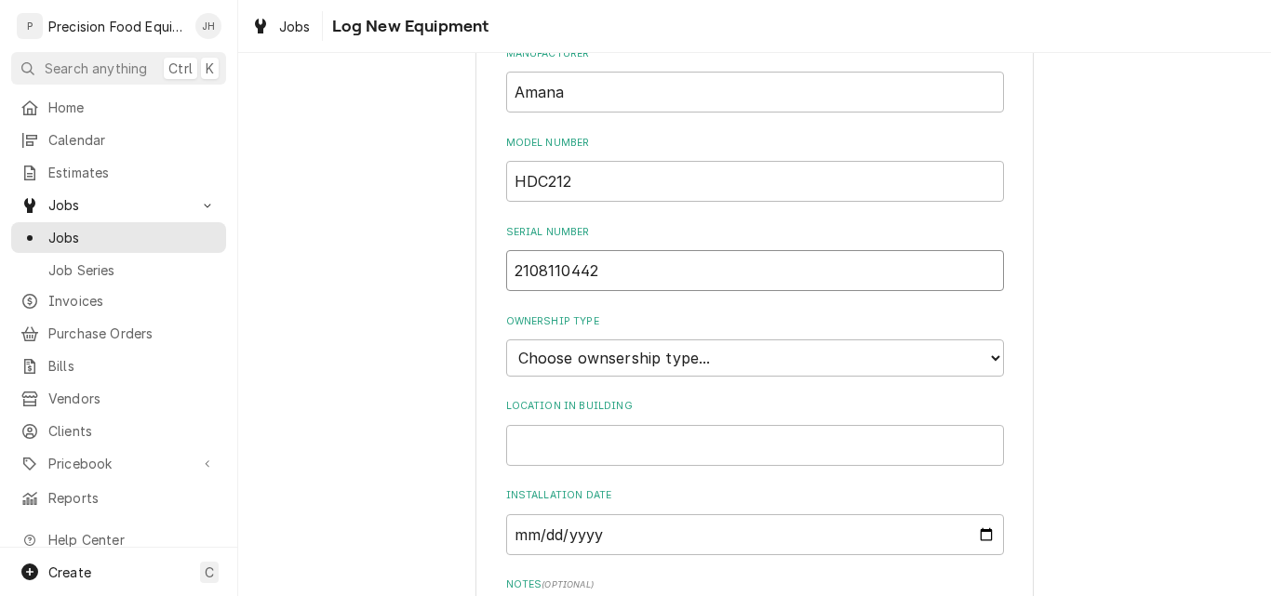
type input "2108110442"
click at [731, 361] on select "Choose ownsership type... Unknown Owned Leased Rented" at bounding box center [755, 358] width 498 height 37
select select "1"
click at [506, 340] on select "Choose ownsership type... Unknown Owned Leased Rented" at bounding box center [755, 358] width 498 height 37
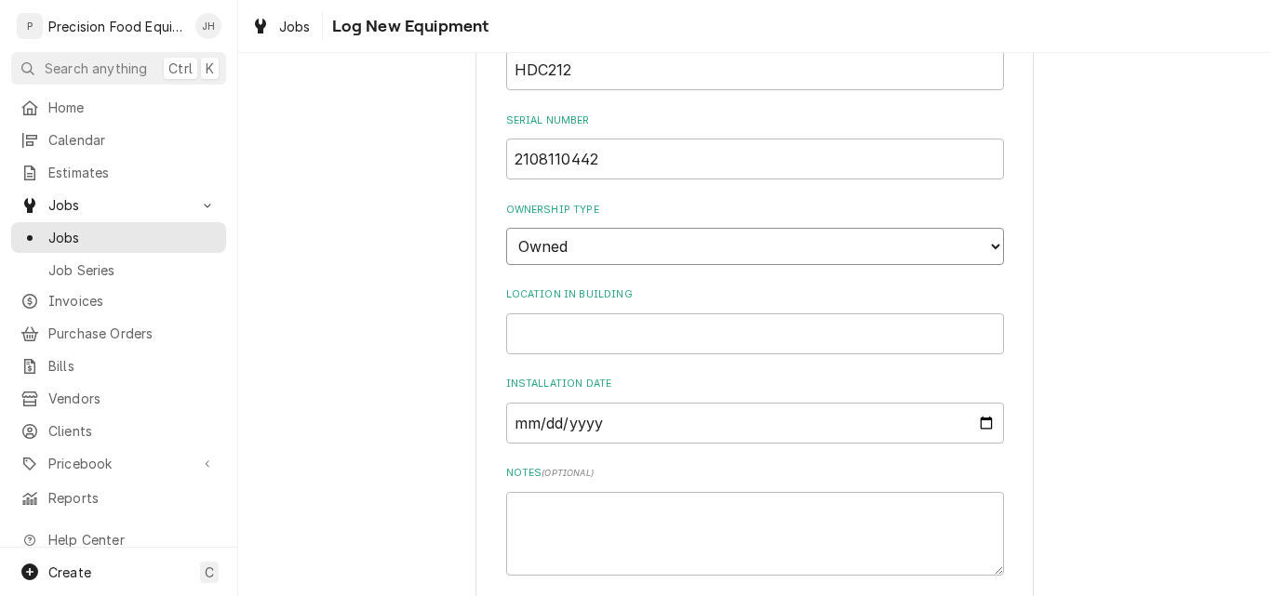
scroll to position [651, 0]
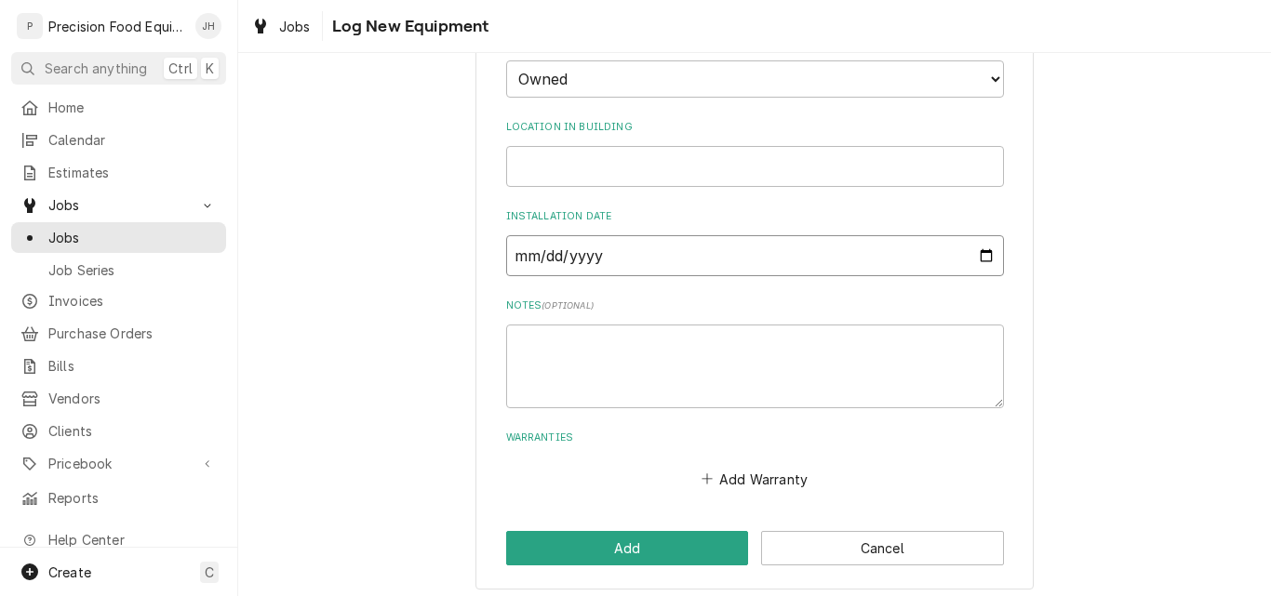
click at [526, 260] on input "Installation Date" at bounding box center [755, 255] width 498 height 41
type input "2021-08-21"
click at [579, 362] on textarea "Notes ( optional )" at bounding box center [755, 367] width 498 height 84
type textarea "N"
type textarea "x"
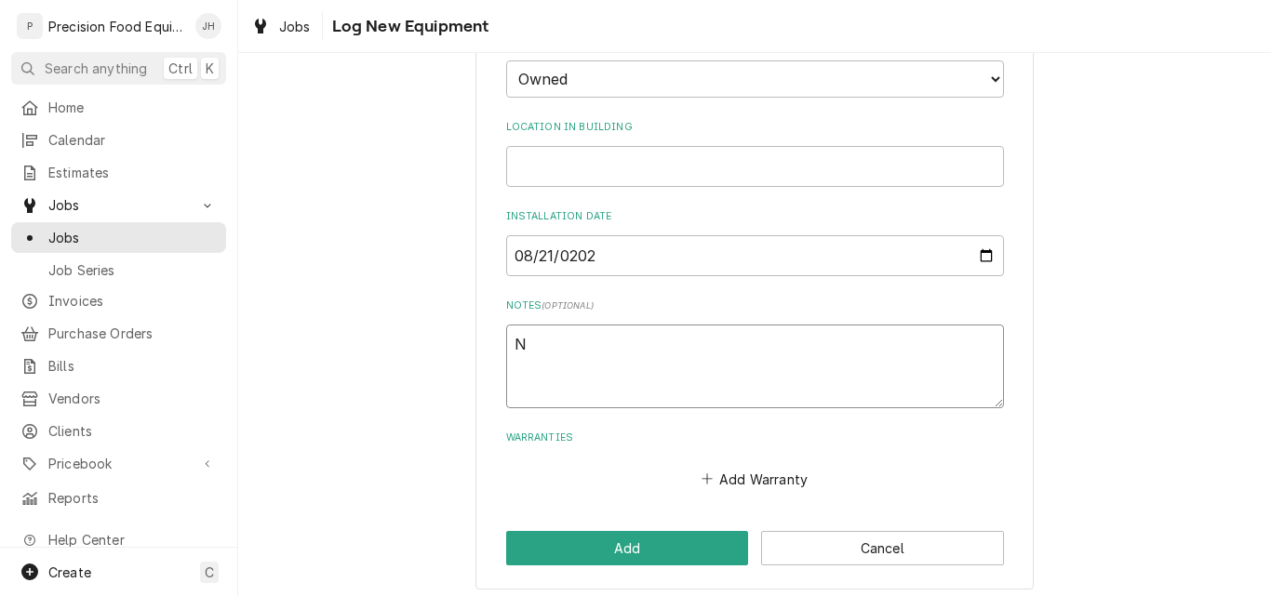
type textarea "No"
type textarea "x"
type textarea "Not"
type textarea "x"
type textarea "Not"
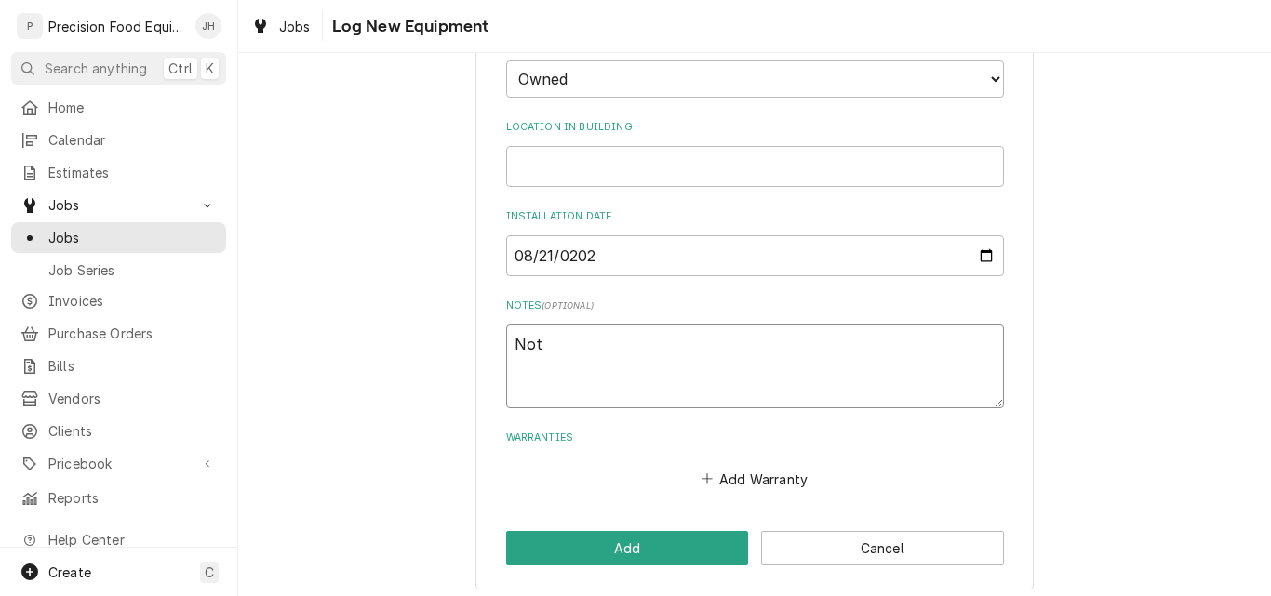
type textarea "x"
type textarea "Not u"
type textarea "x"
type textarea "Not un"
type textarea "x"
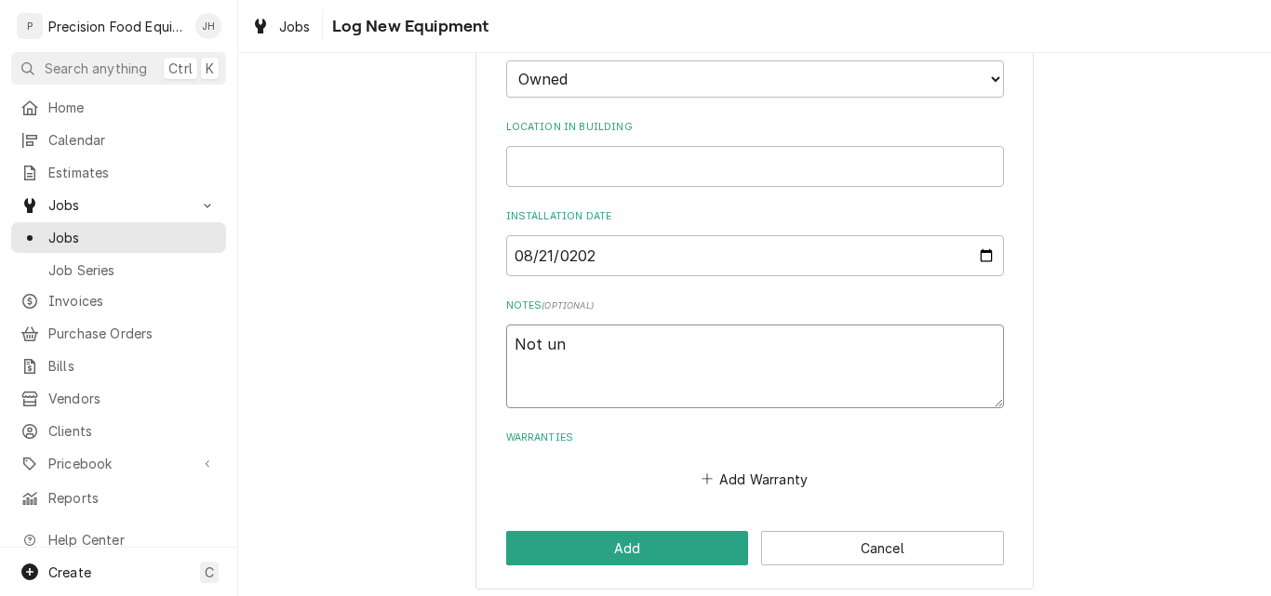
type textarea "Not und"
type textarea "x"
type textarea "Not unde"
type textarea "x"
type textarea "Not under"
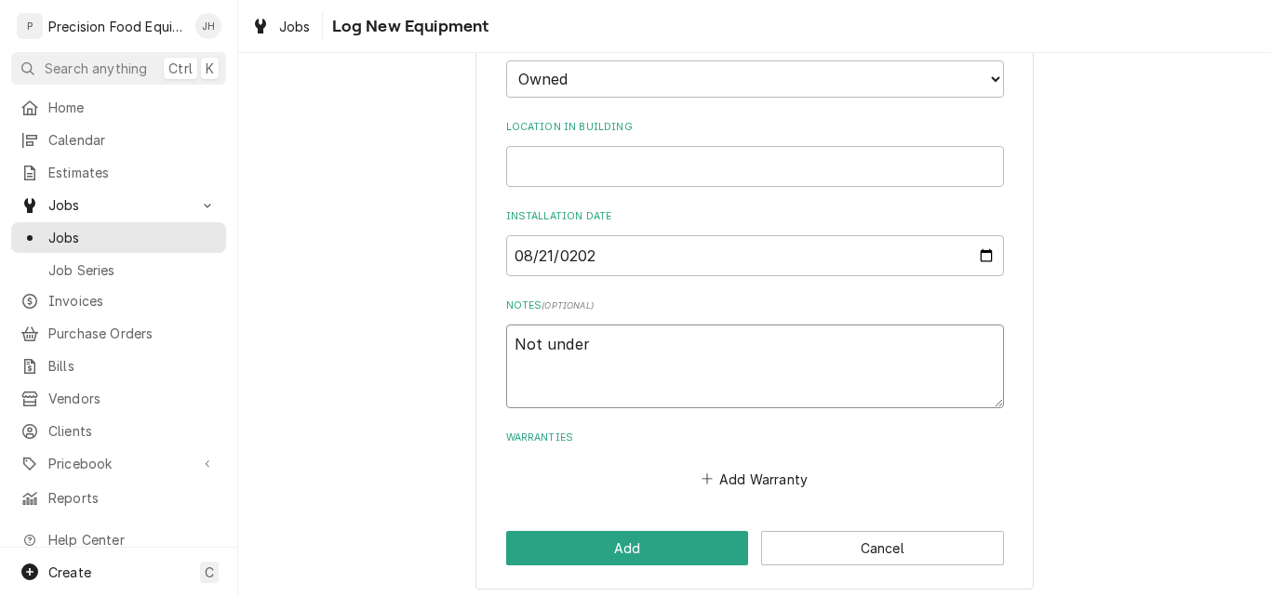
type textarea "x"
type textarea "Not under"
type textarea "x"
type textarea "Not under w"
type textarea "x"
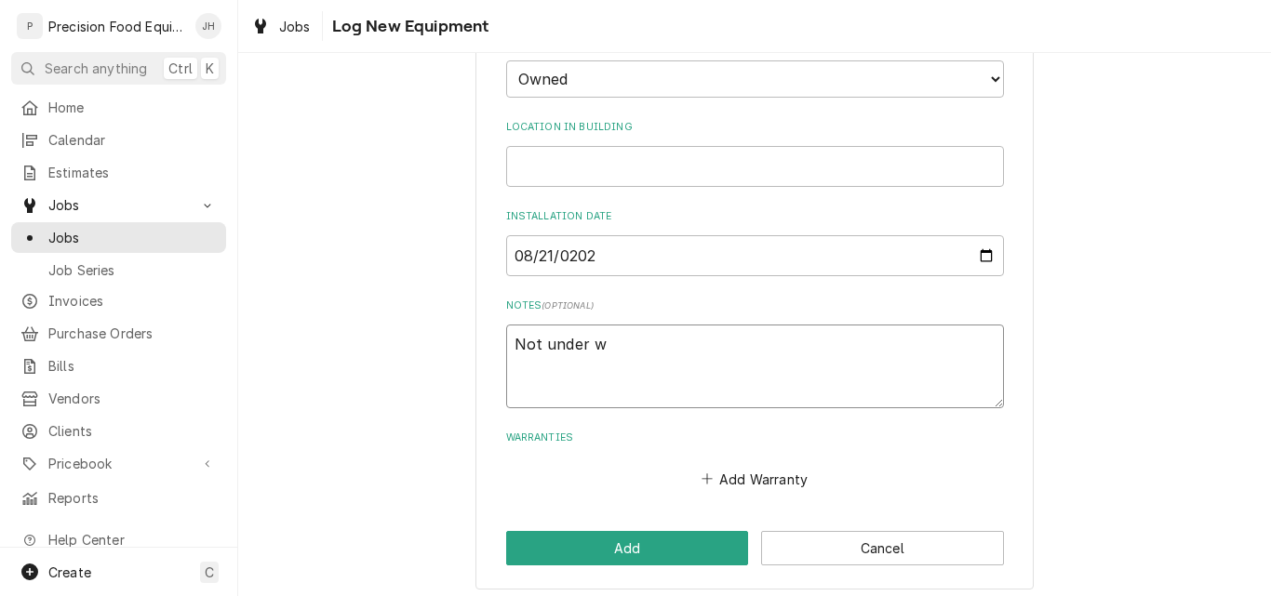
type textarea "Not under wa"
type textarea "x"
type textarea "Not under war"
type textarea "x"
type textarea "Not under warr"
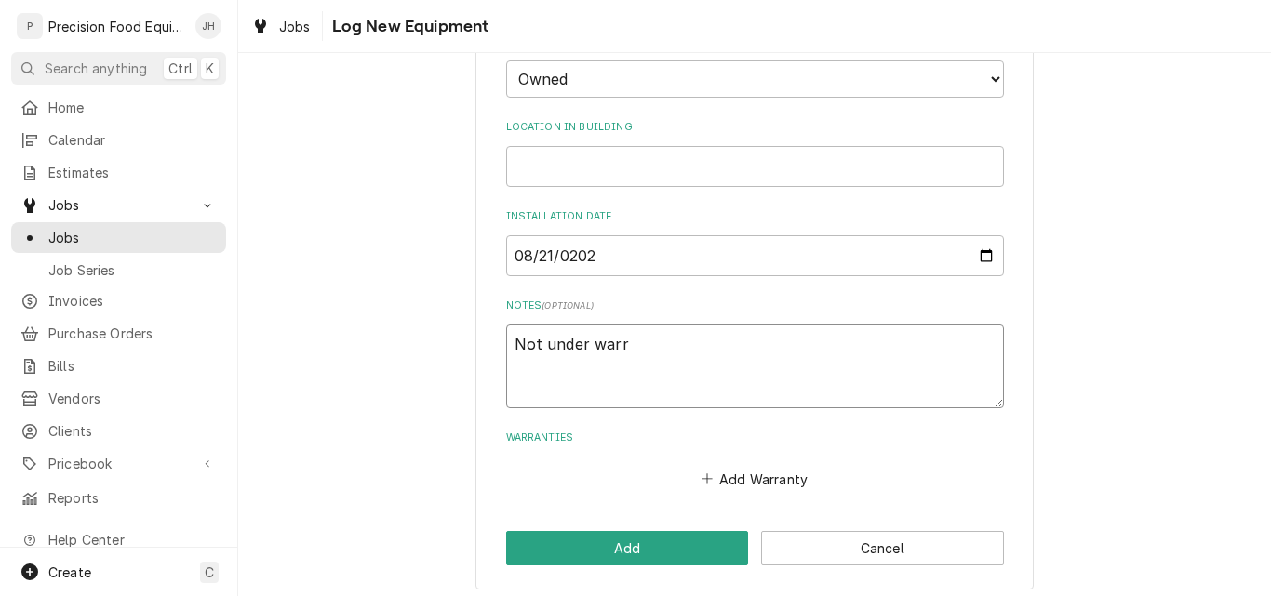
type textarea "x"
type textarea "Not under warra"
type textarea "x"
type textarea "Not under warran"
type textarea "x"
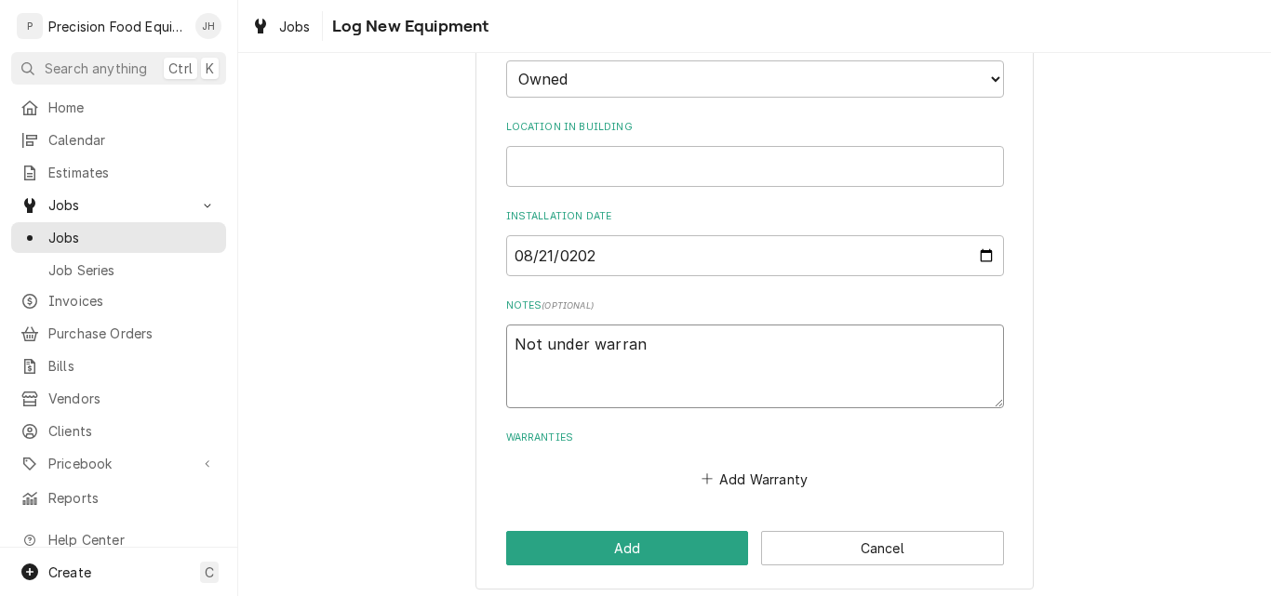
type textarea "Not under warrant"
type textarea "x"
type textarea "Not under warranty"
type textarea "x"
type textarea "Not under warranty"
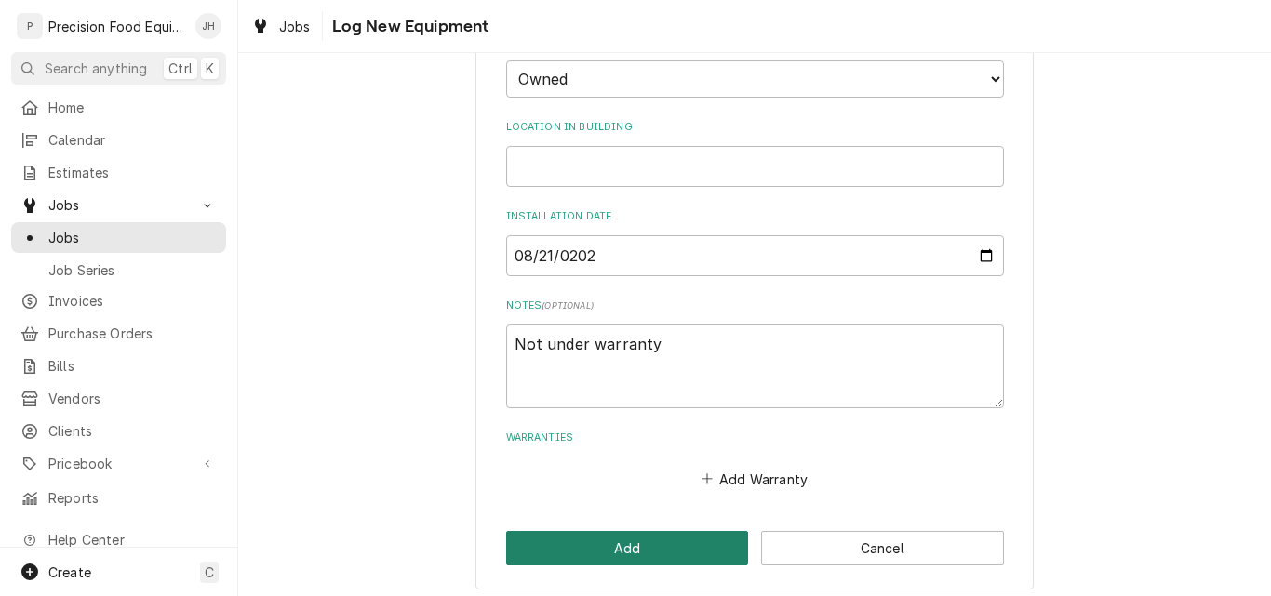
click at [617, 553] on button "Add" at bounding box center [627, 548] width 243 height 34
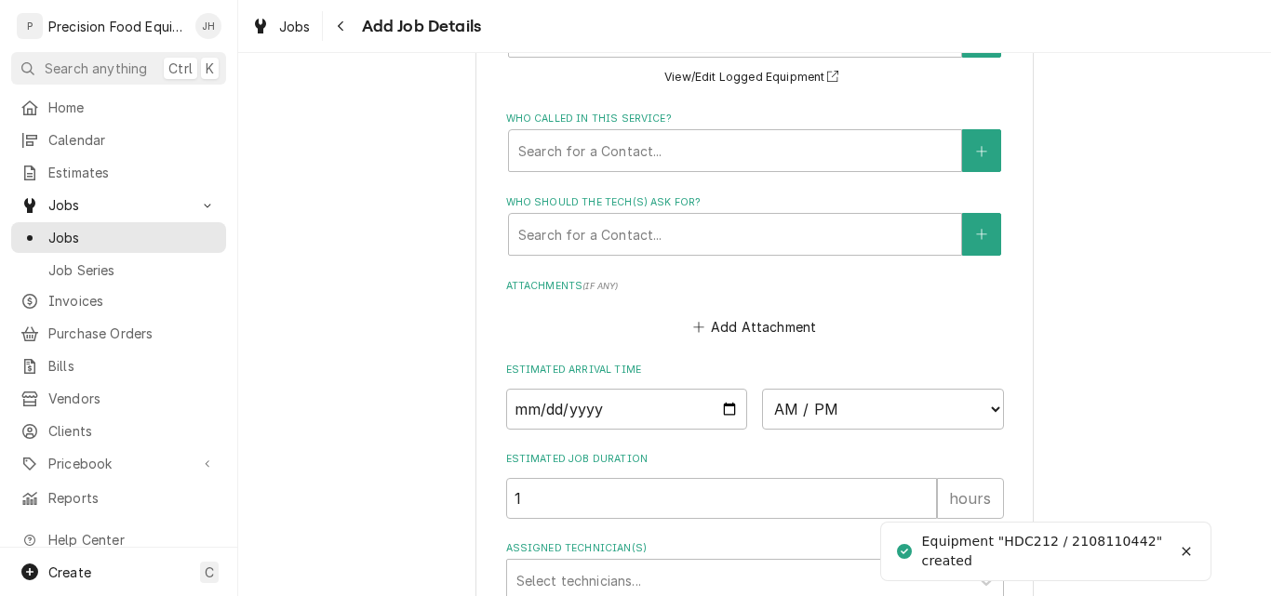
scroll to position [1562, 0]
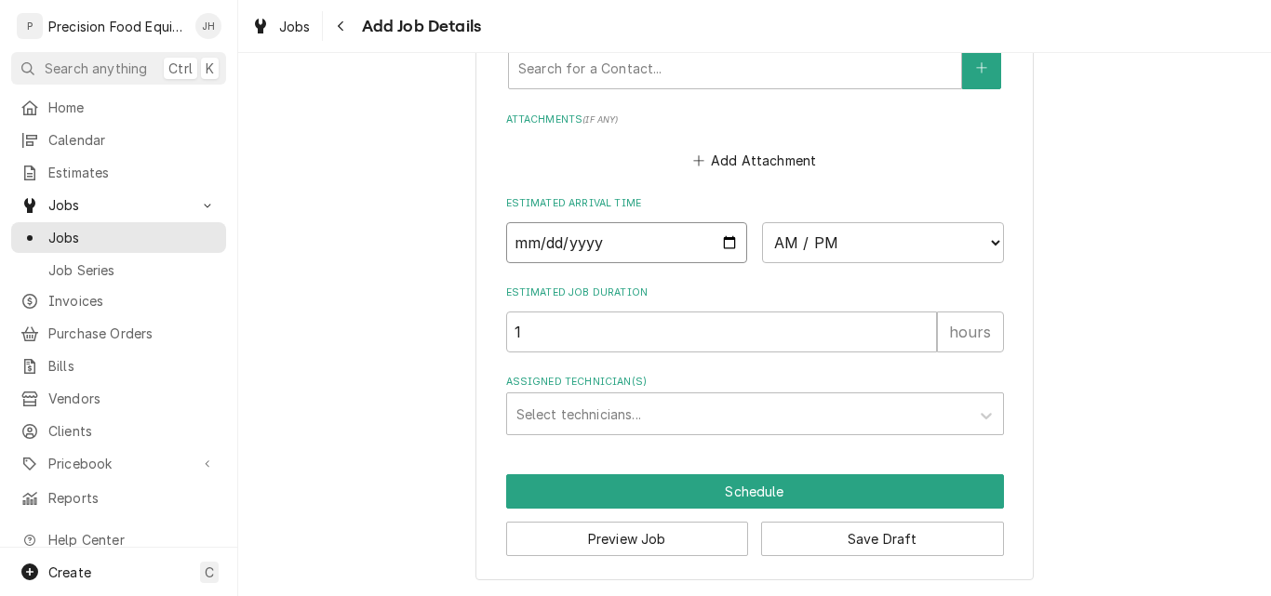
click at [727, 241] on input "Date" at bounding box center [627, 242] width 242 height 41
type textarea "x"
type input "2025-09-19"
type textarea "x"
click at [831, 248] on select "AM / PM 6:00 AM 6:15 AM 6:30 AM 6:45 AM 7:00 AM 7:15 AM 7:30 AM 7:45 AM 8:00 AM…" at bounding box center [883, 242] width 242 height 41
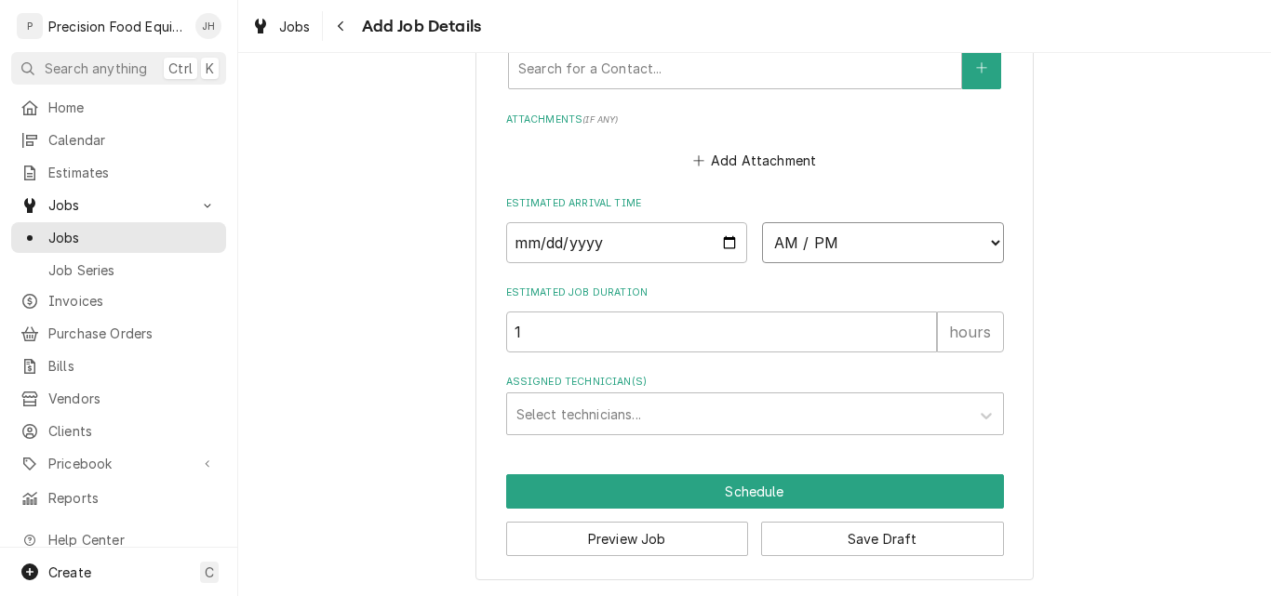
select select "08:00:00"
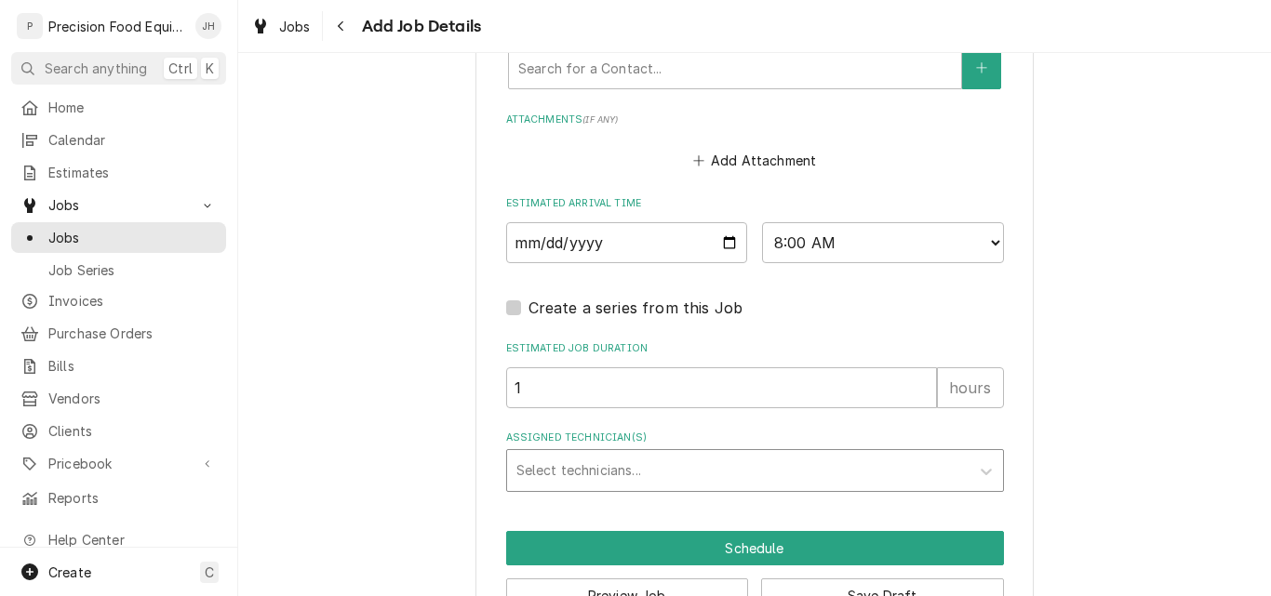
click at [563, 474] on div "Assigned Technician(s)" at bounding box center [738, 470] width 444 height 33
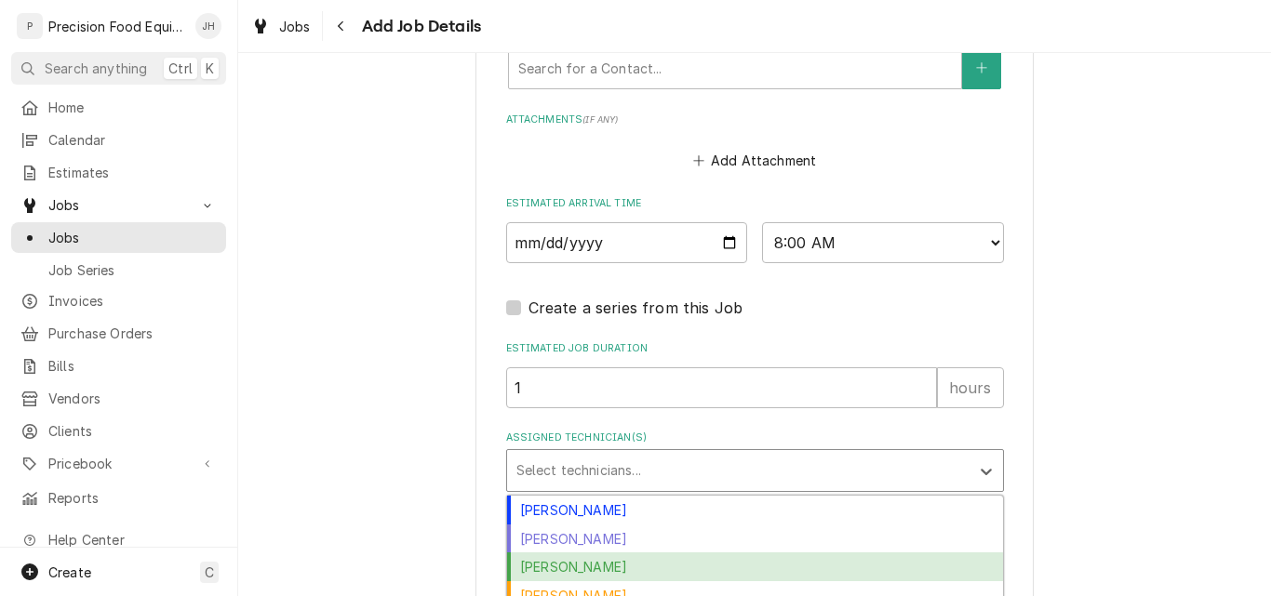
click at [617, 565] on div "Jason Hertel" at bounding box center [755, 567] width 496 height 29
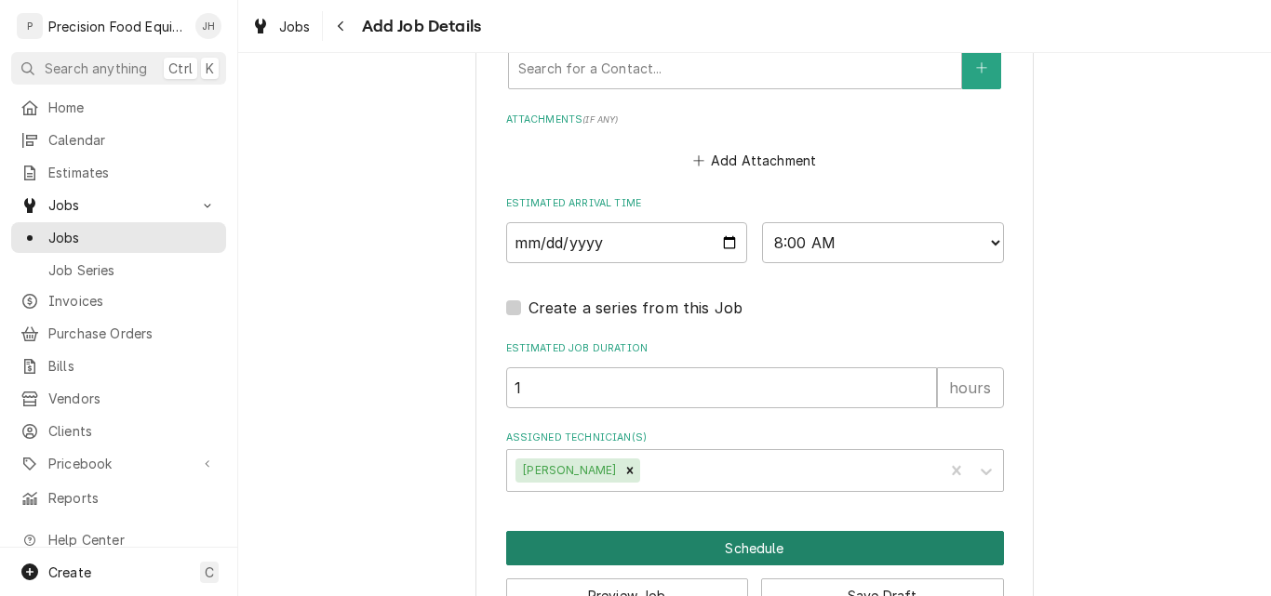
click at [651, 550] on button "Schedule" at bounding box center [755, 548] width 498 height 34
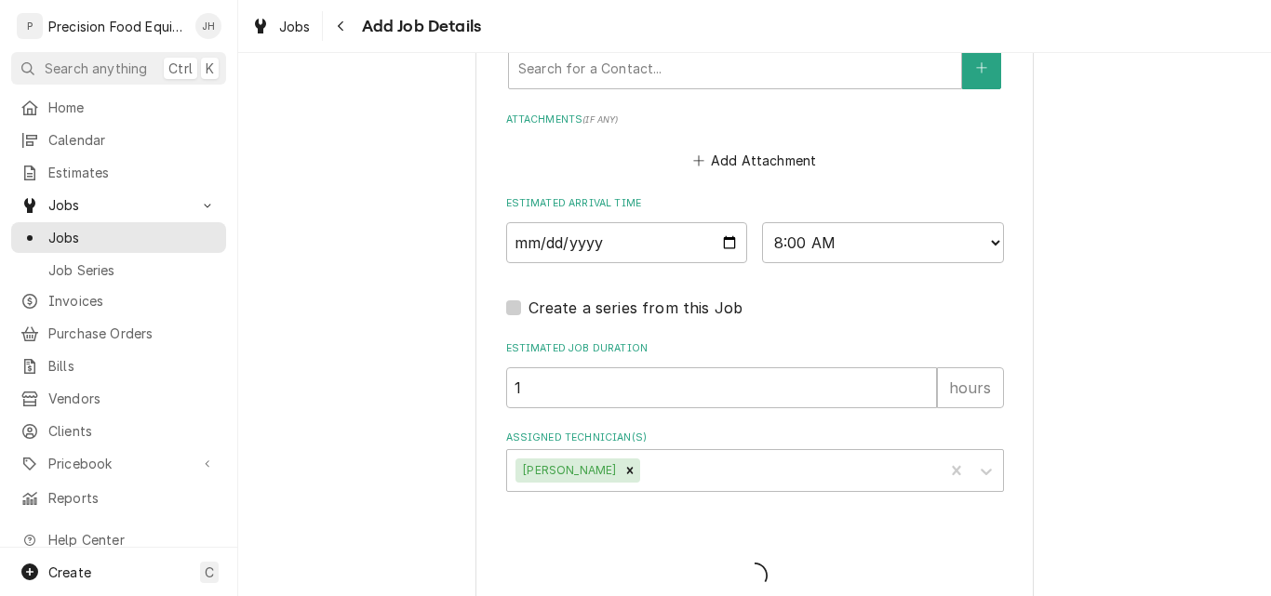
type textarea "x"
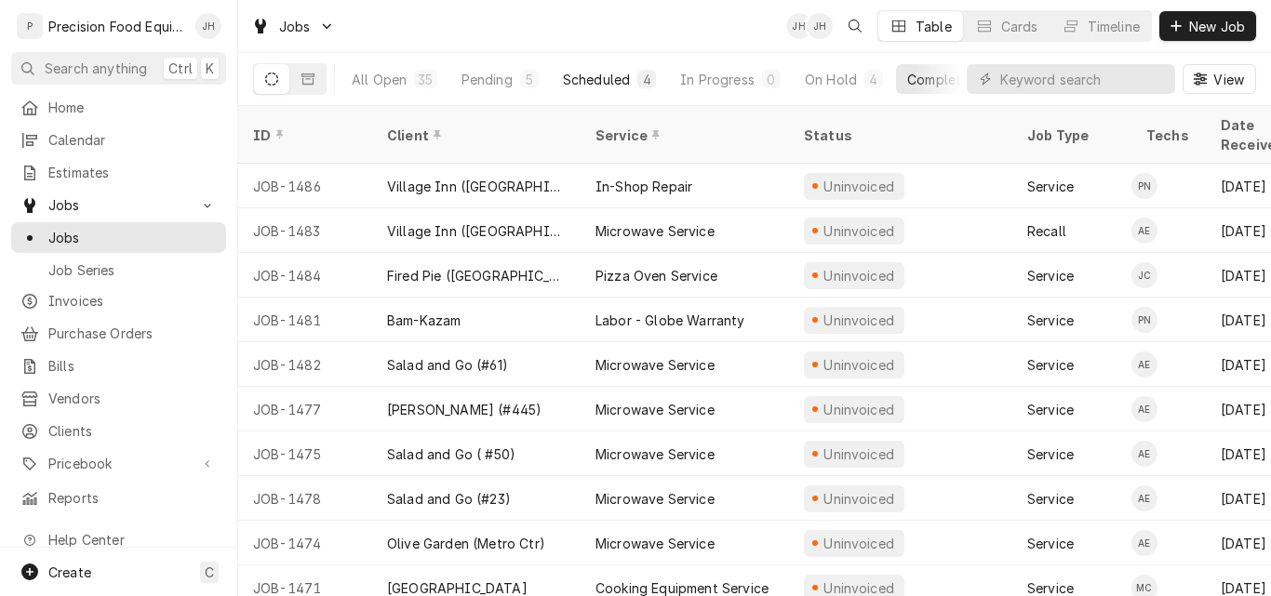
click at [602, 85] on div "Scheduled" at bounding box center [596, 80] width 67 height 20
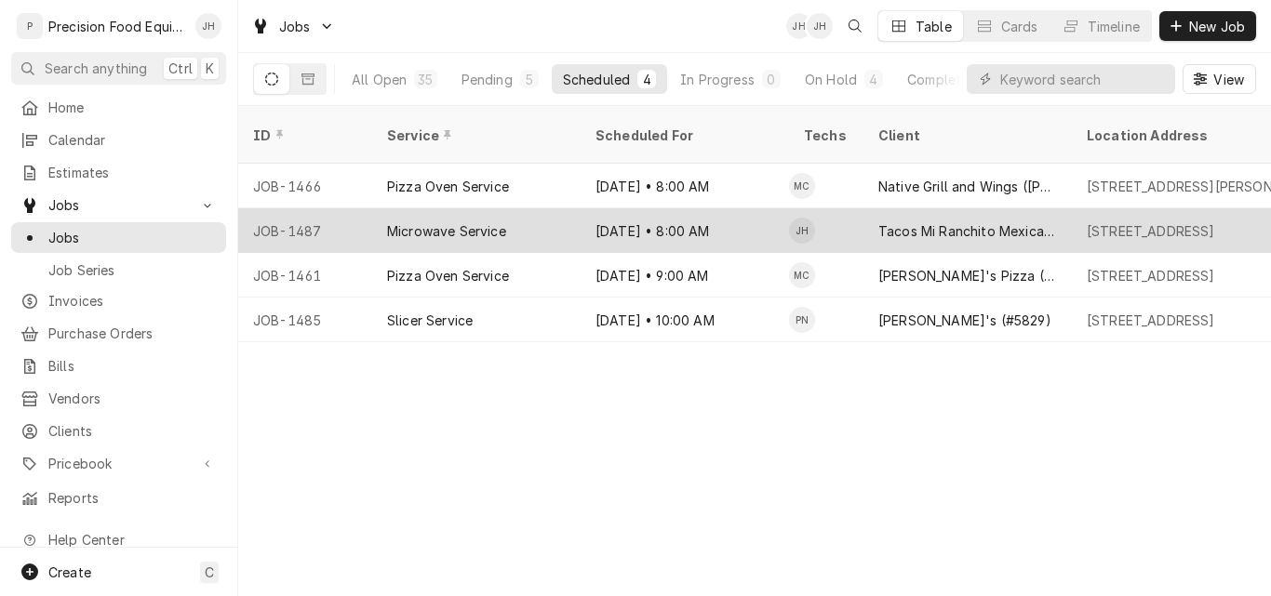
click at [475, 221] on div "Microwave Service" at bounding box center [446, 231] width 119 height 20
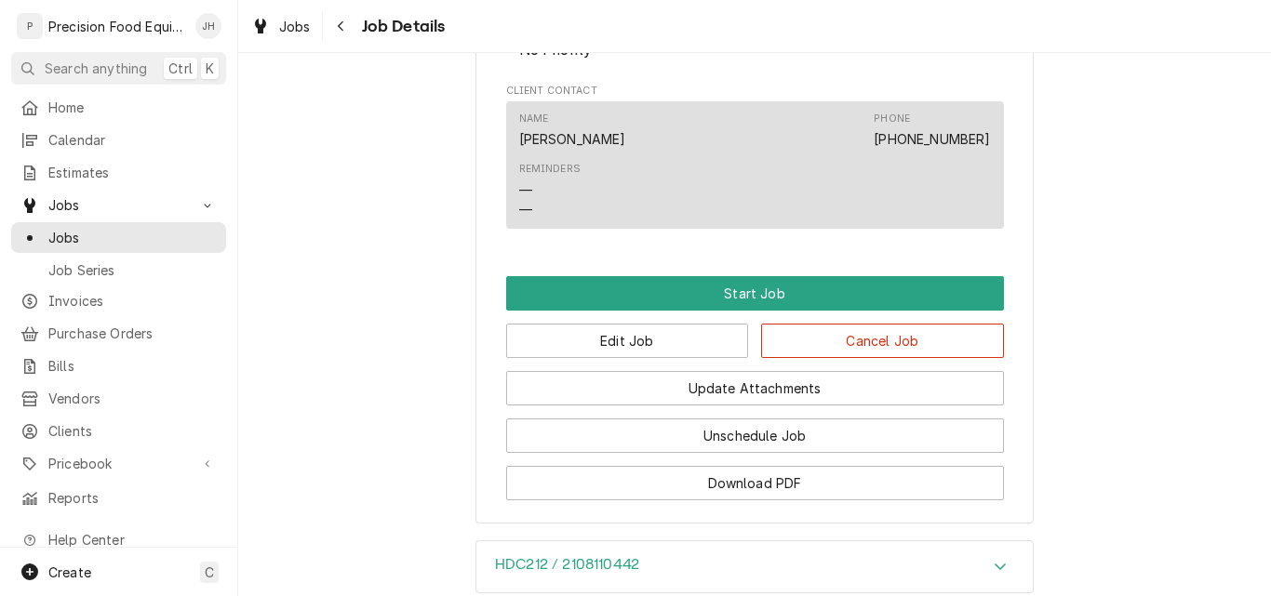
scroll to position [930, 0]
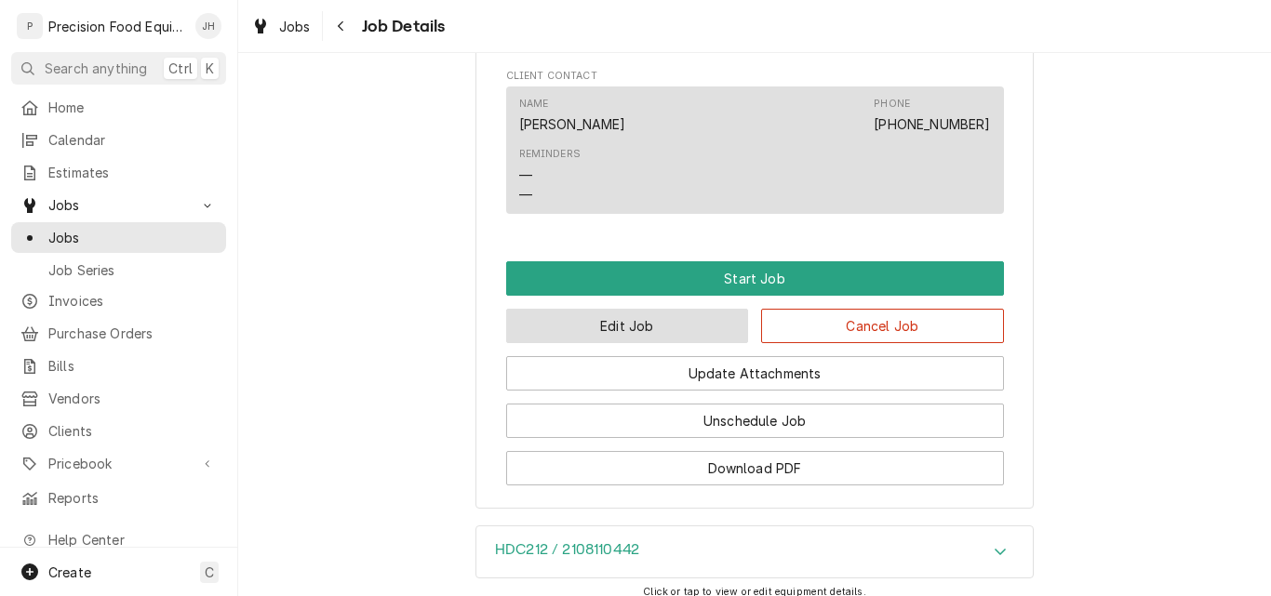
click at [671, 343] on button "Edit Job" at bounding box center [627, 326] width 243 height 34
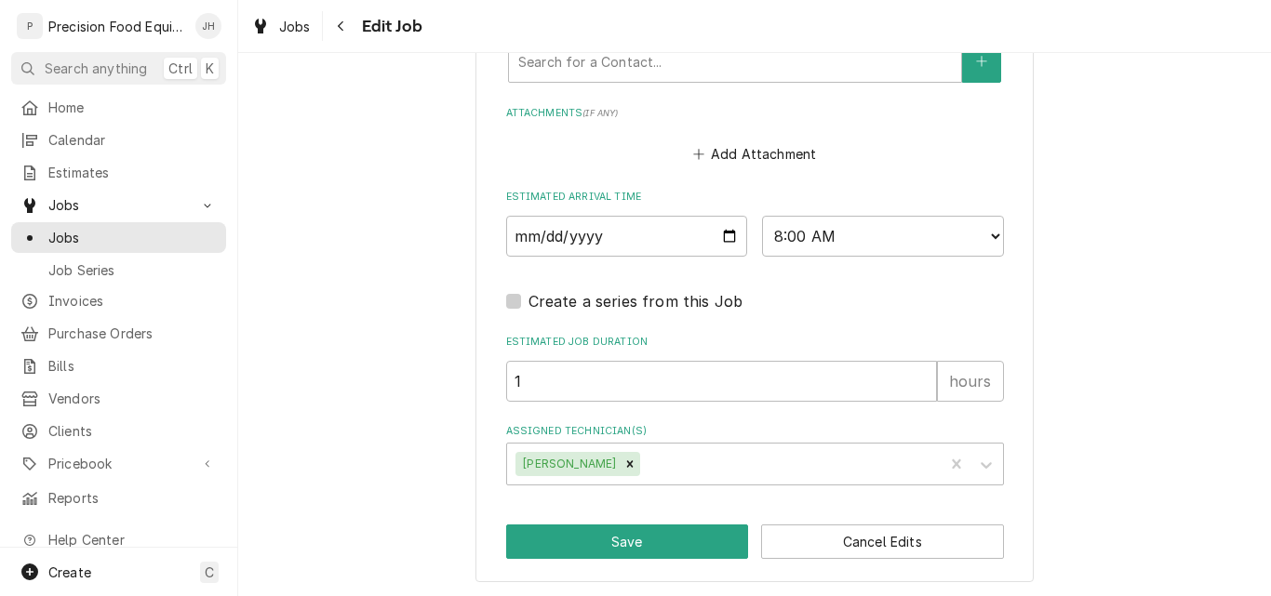
scroll to position [1572, 0]
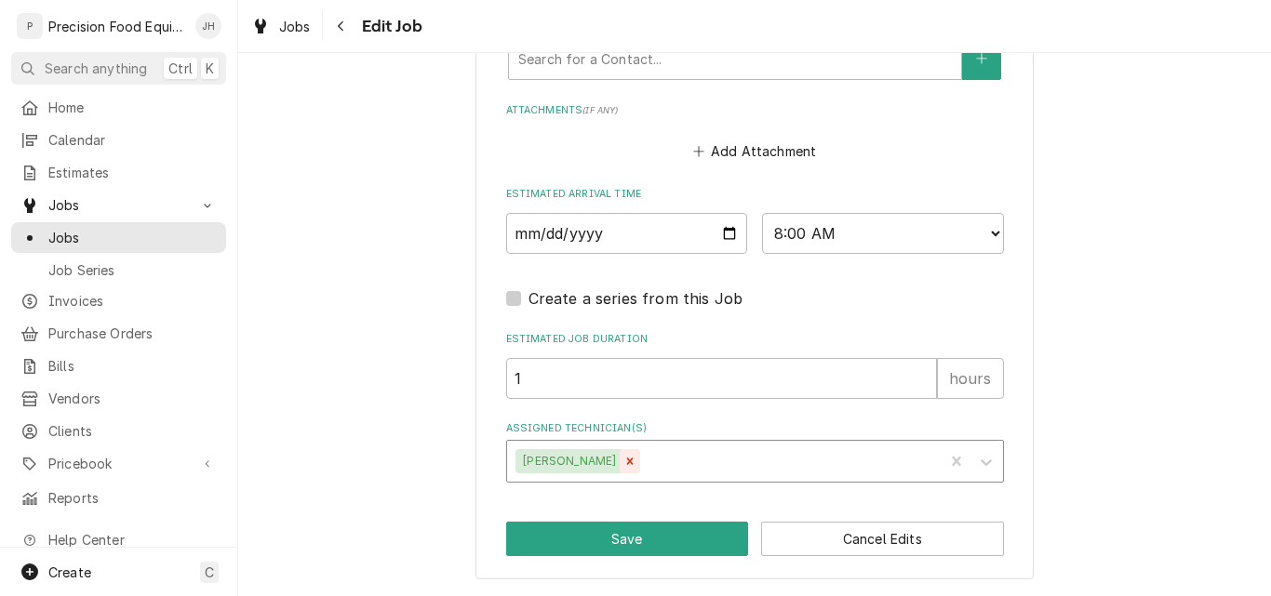
click at [627, 463] on icon "Remove Jason Hertel" at bounding box center [630, 461] width 7 height 7
click at [584, 460] on div "Assigned Technician(s)" at bounding box center [738, 461] width 444 height 33
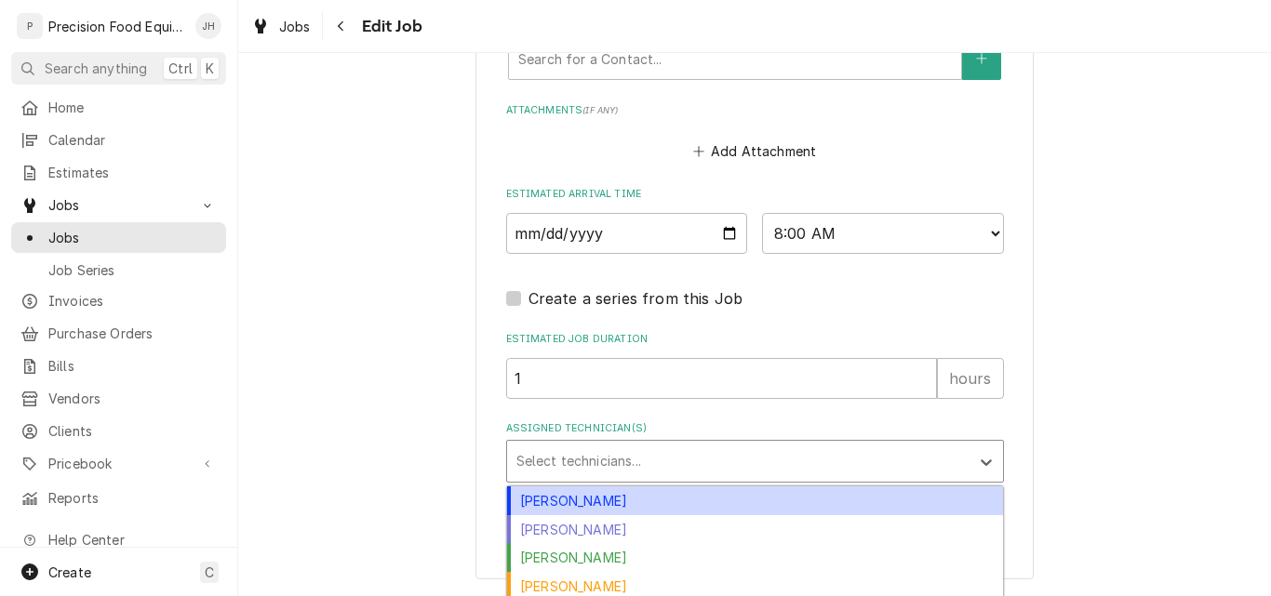
click at [585, 499] on div "[PERSON_NAME]" at bounding box center [755, 501] width 496 height 29
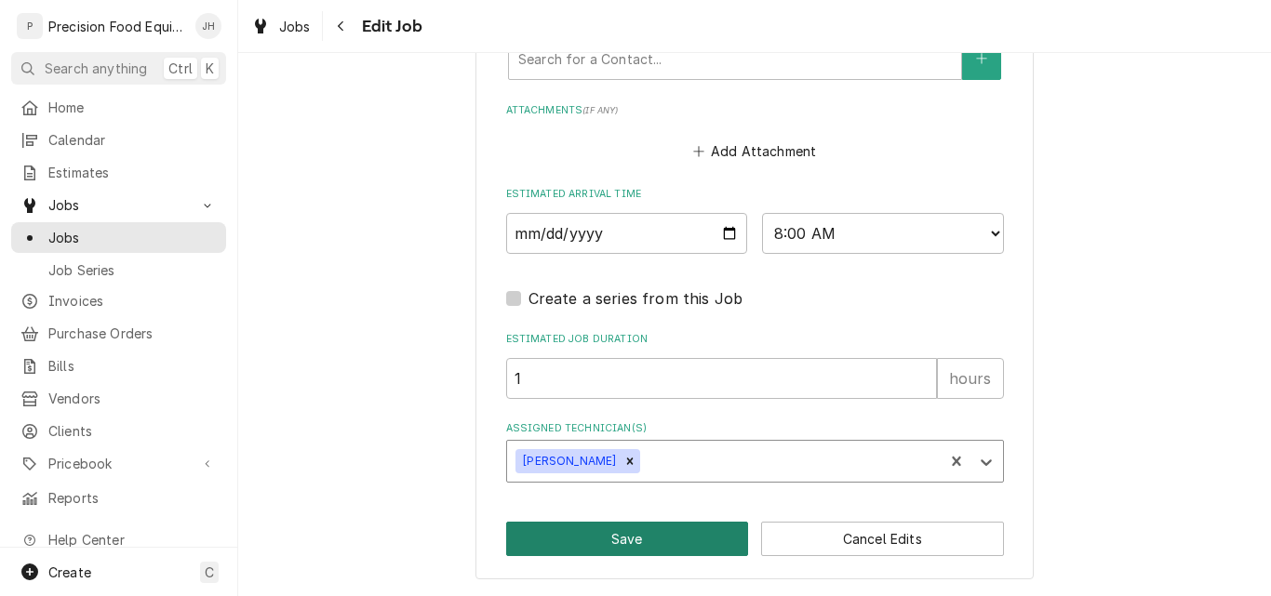
click at [588, 538] on button "Save" at bounding box center [627, 539] width 243 height 34
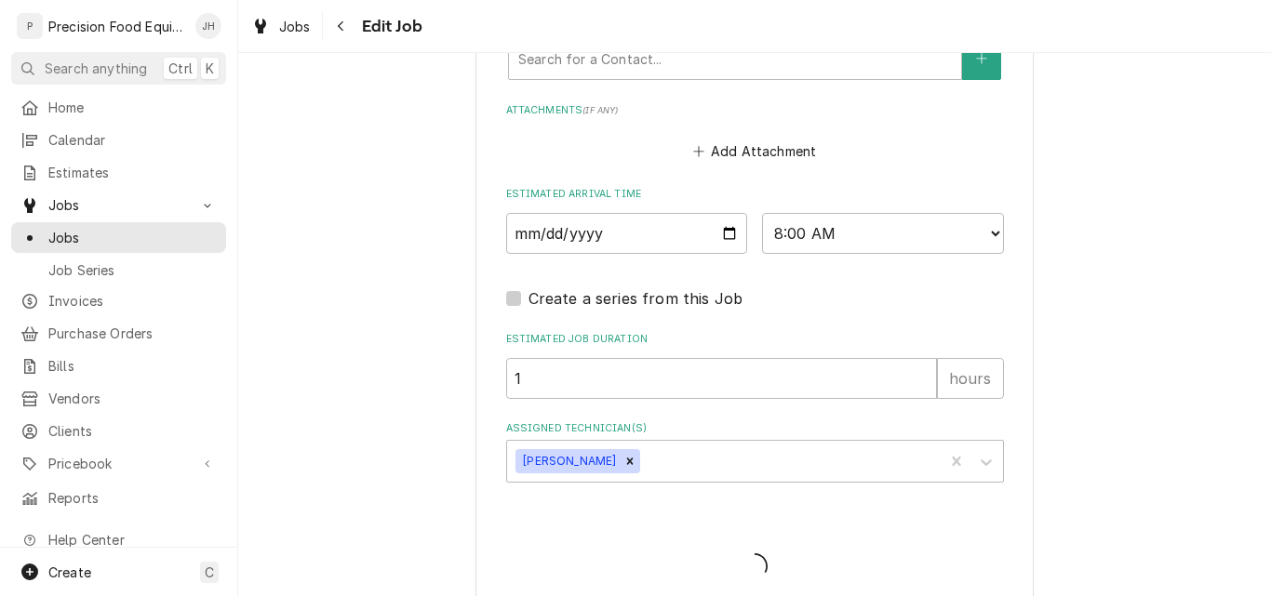
type textarea "x"
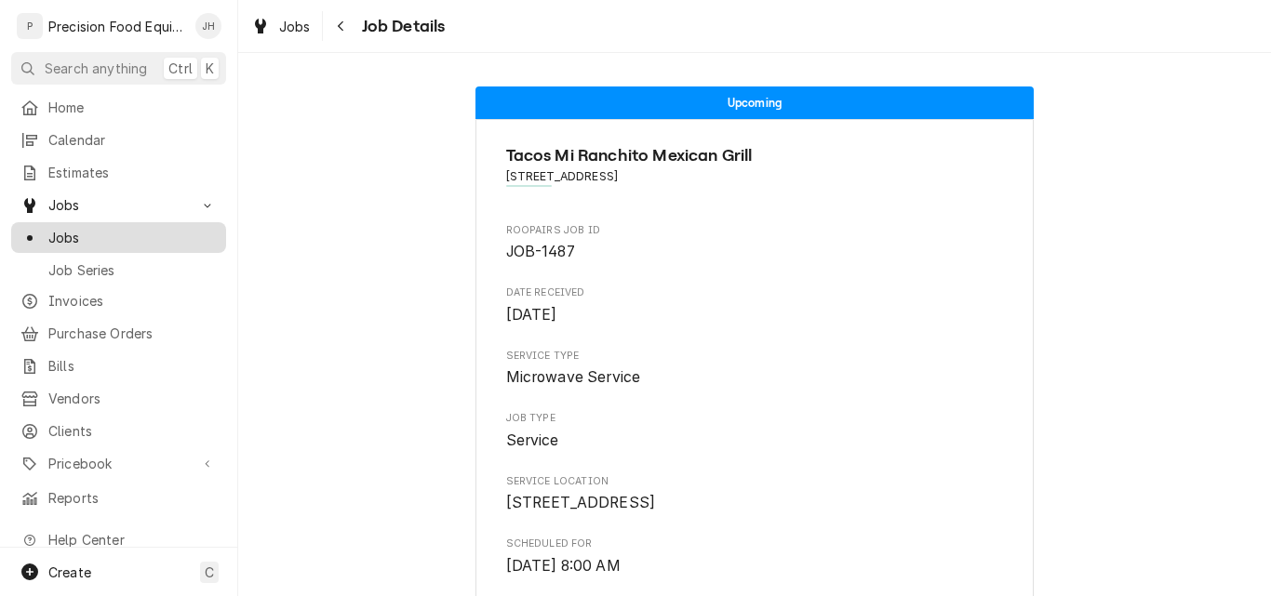
click at [74, 226] on div "Jobs" at bounding box center [118, 237] width 207 height 23
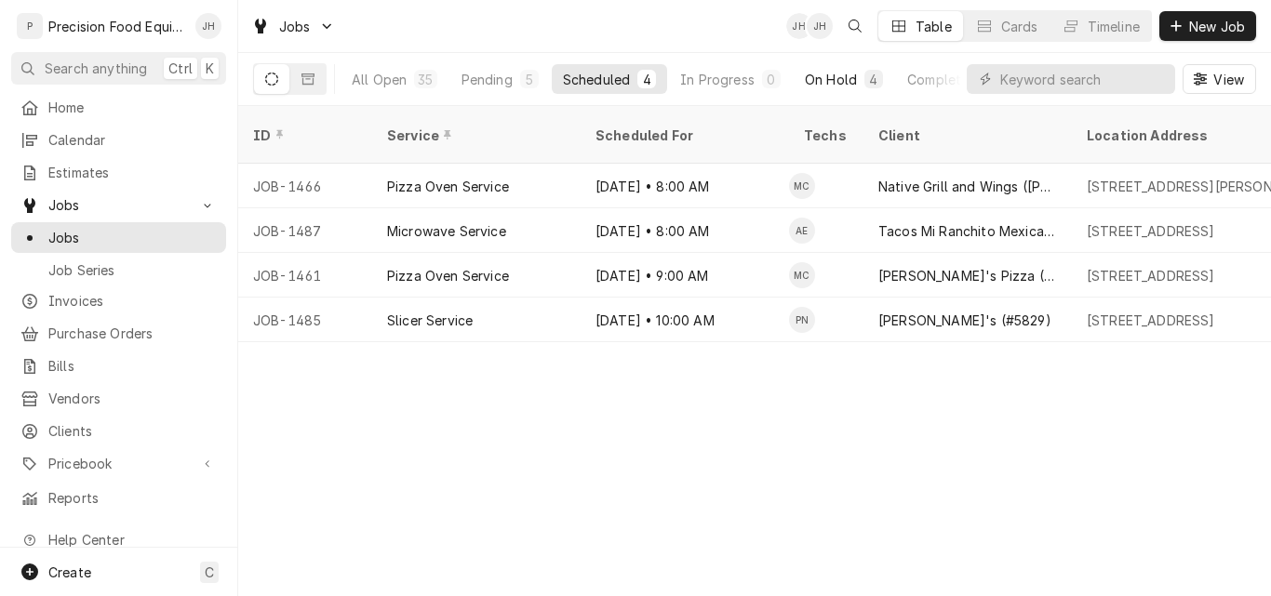
click at [823, 76] on div "On Hold" at bounding box center [831, 80] width 52 height 20
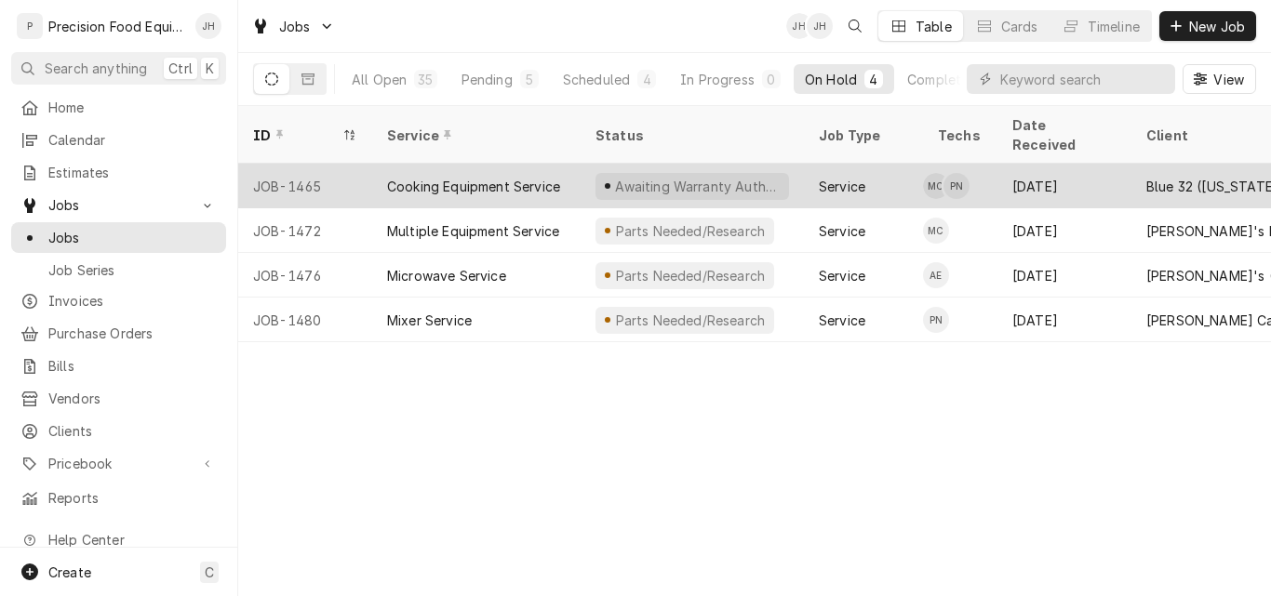
click at [513, 177] on div "Cooking Equipment Service" at bounding box center [473, 187] width 173 height 20
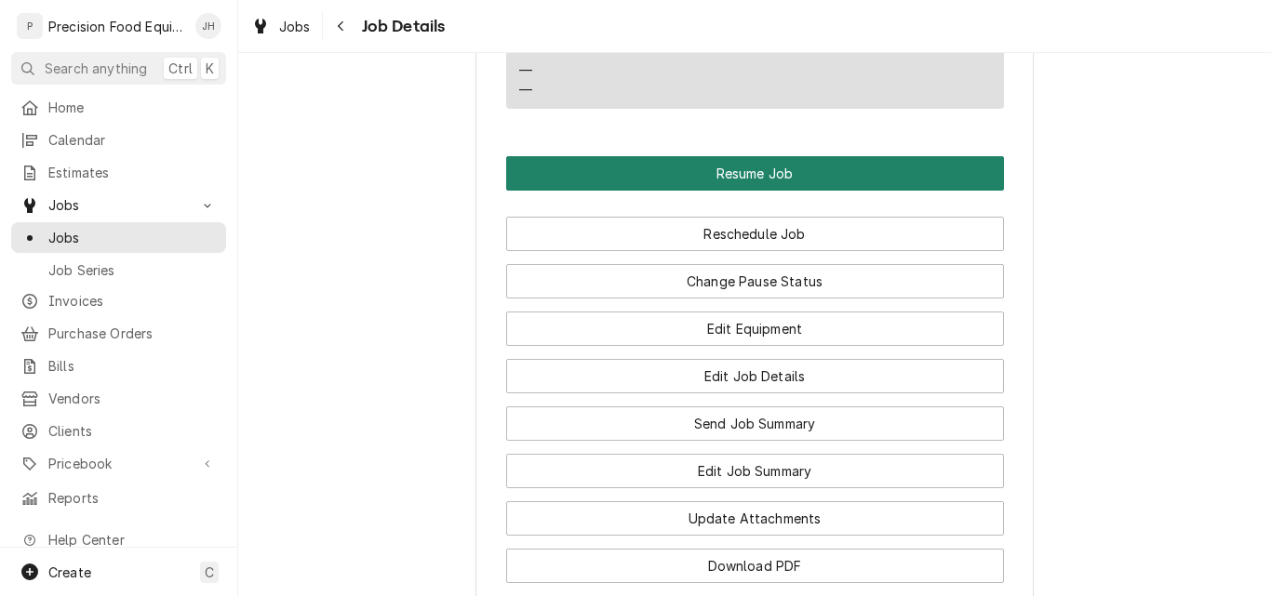
scroll to position [1768, 0]
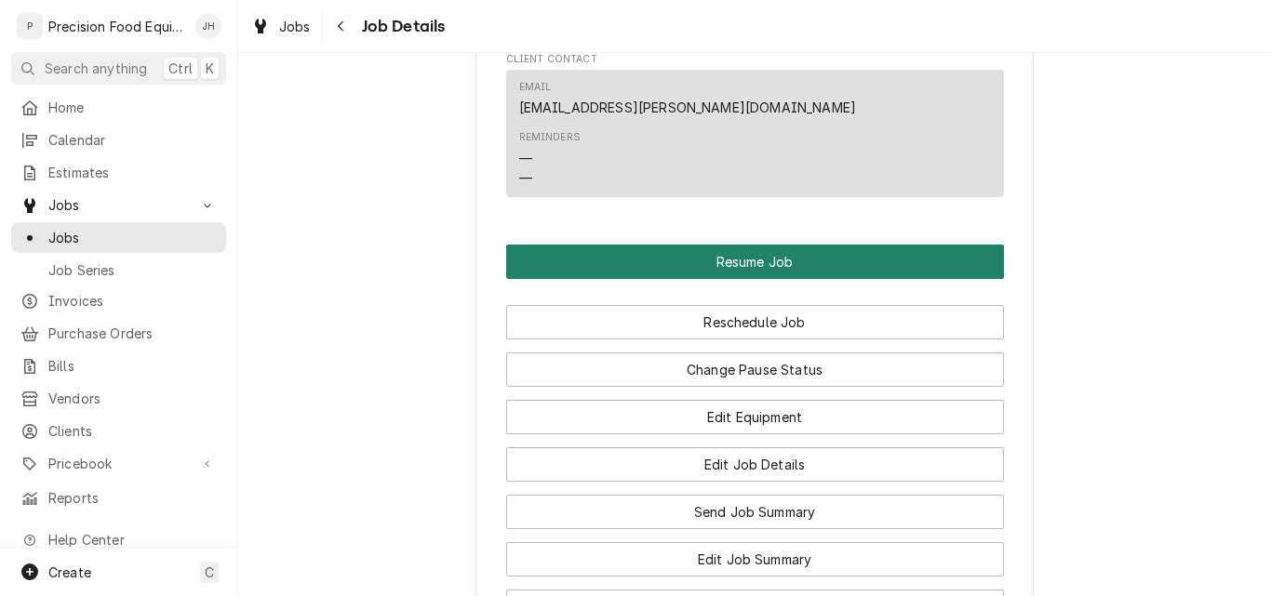
click at [767, 279] on button "Resume Job" at bounding box center [755, 262] width 498 height 34
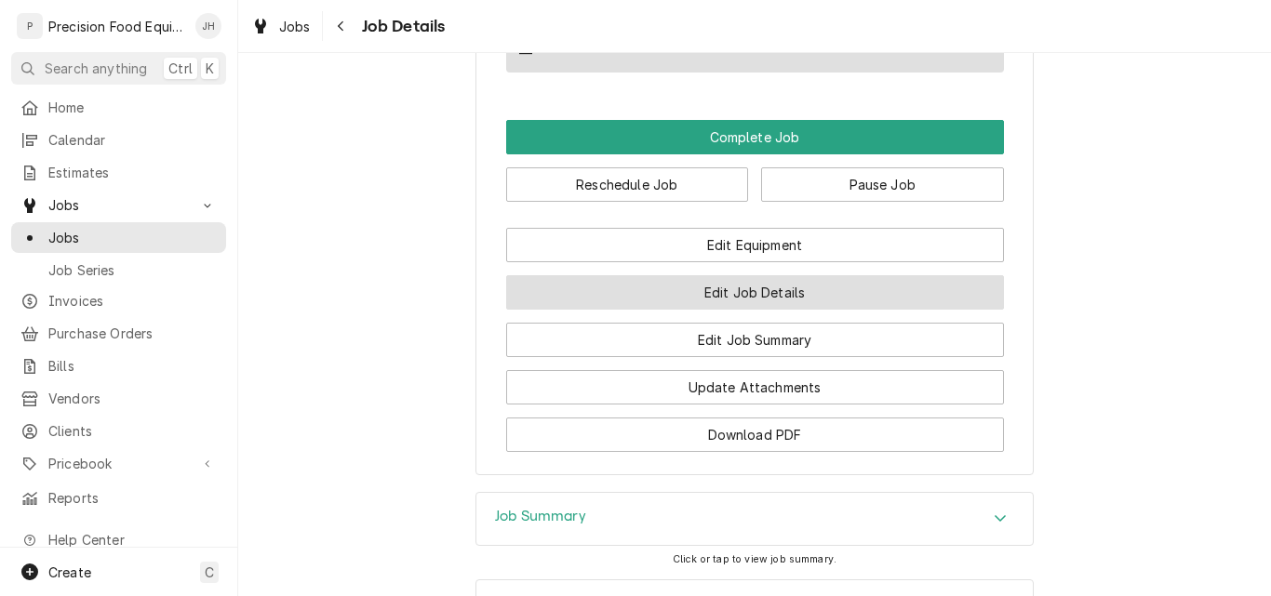
scroll to position [1675, 0]
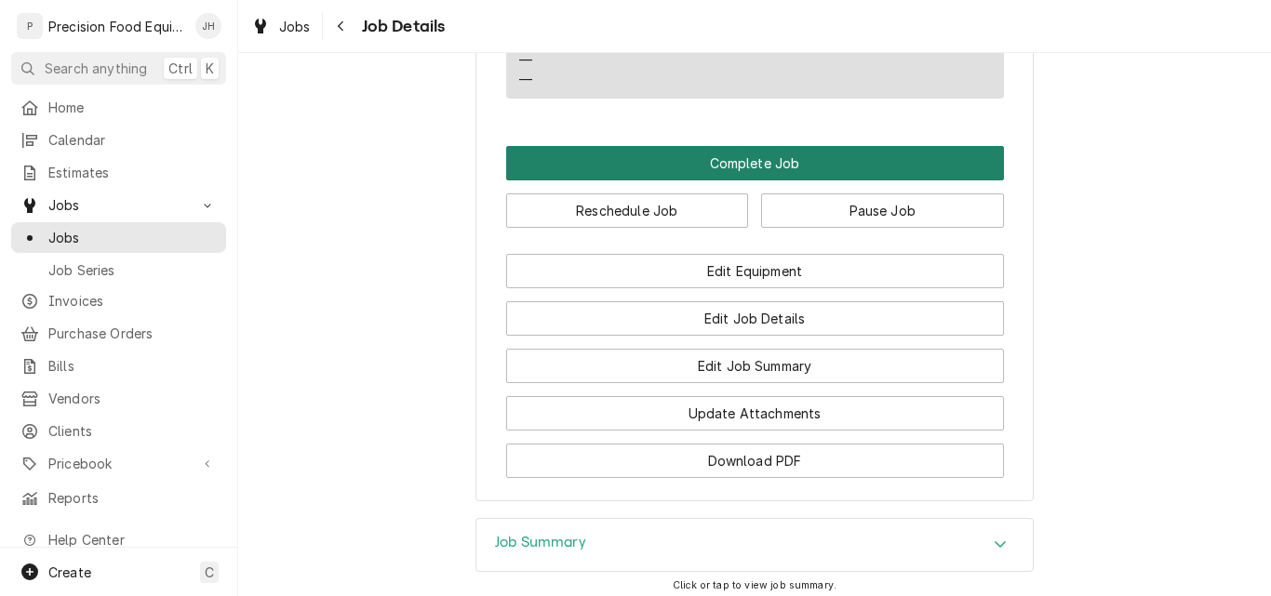
click at [698, 181] on button "Complete Job" at bounding box center [755, 163] width 498 height 34
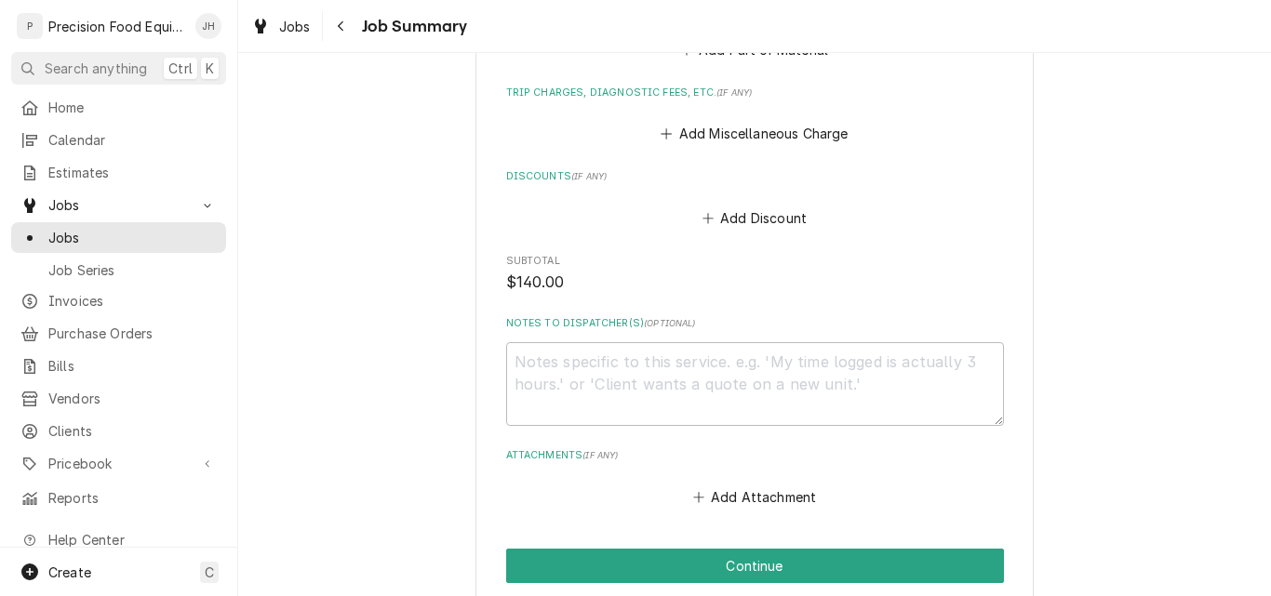
scroll to position [1122, 0]
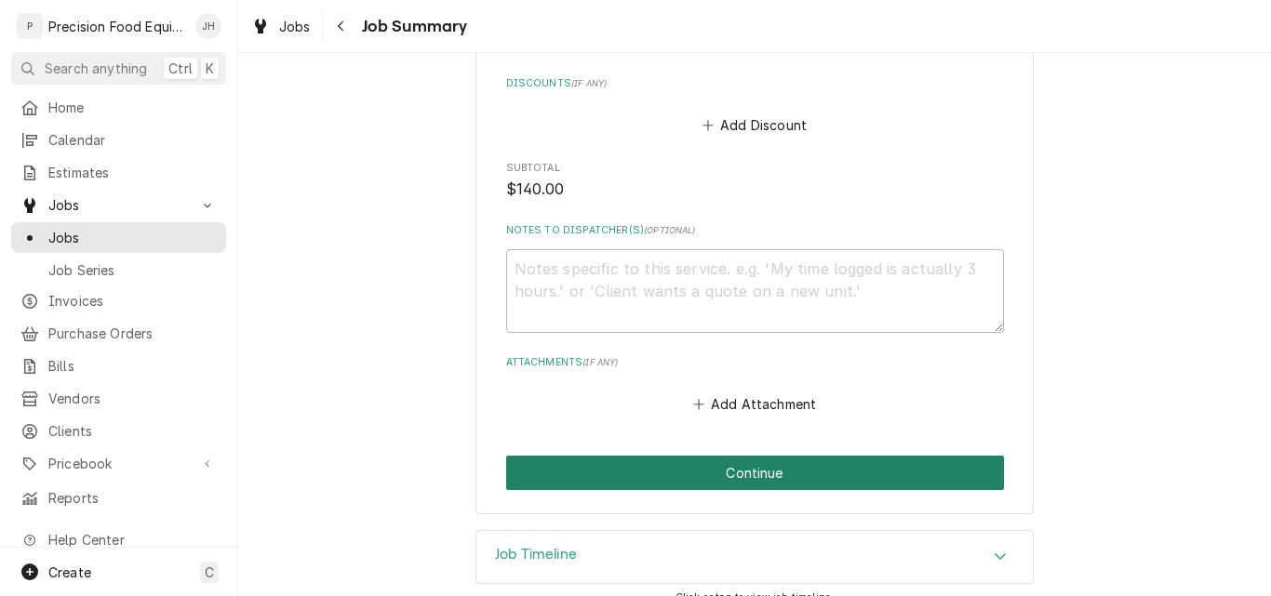
click at [715, 456] on button "Continue" at bounding box center [755, 473] width 498 height 34
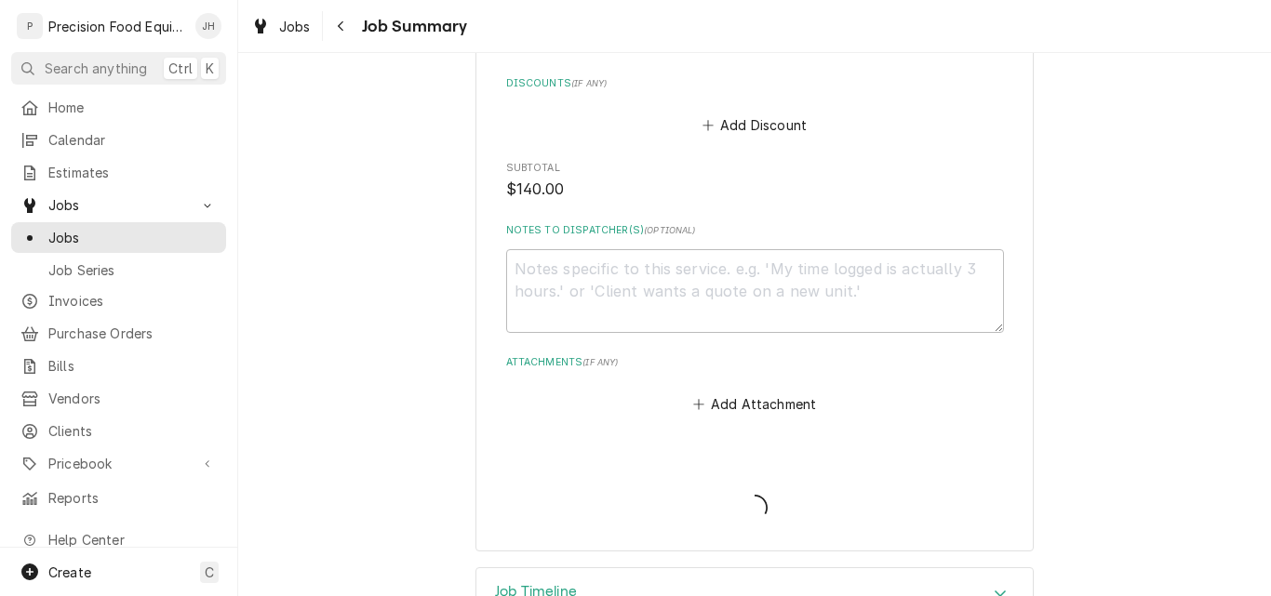
type textarea "x"
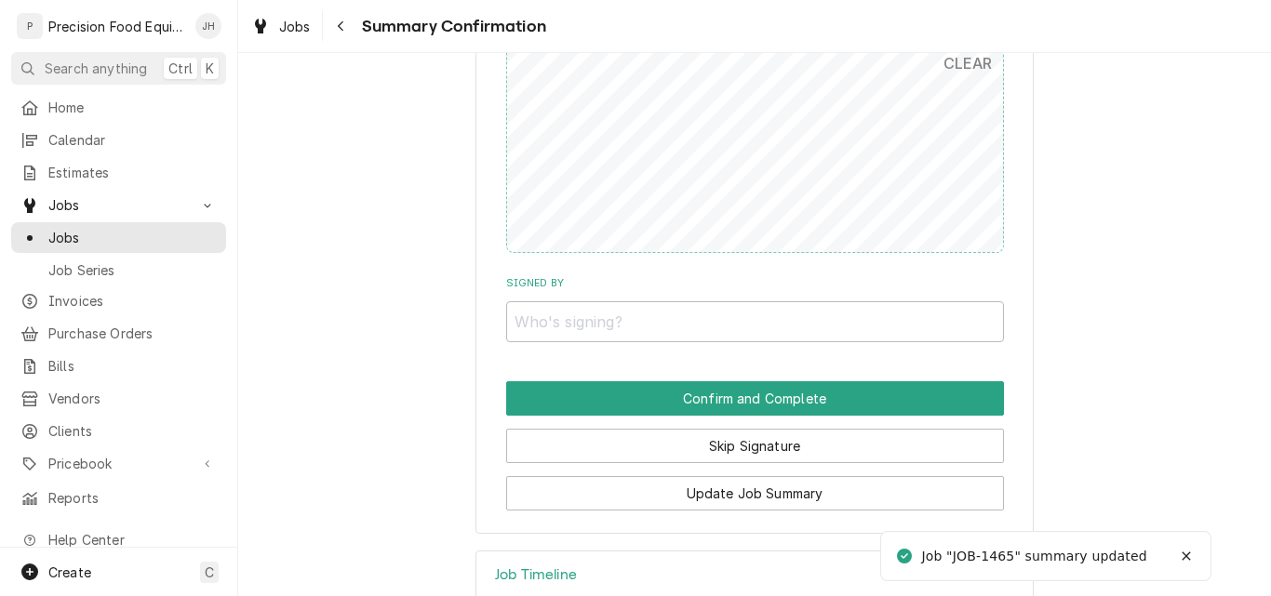
scroll to position [1158, 0]
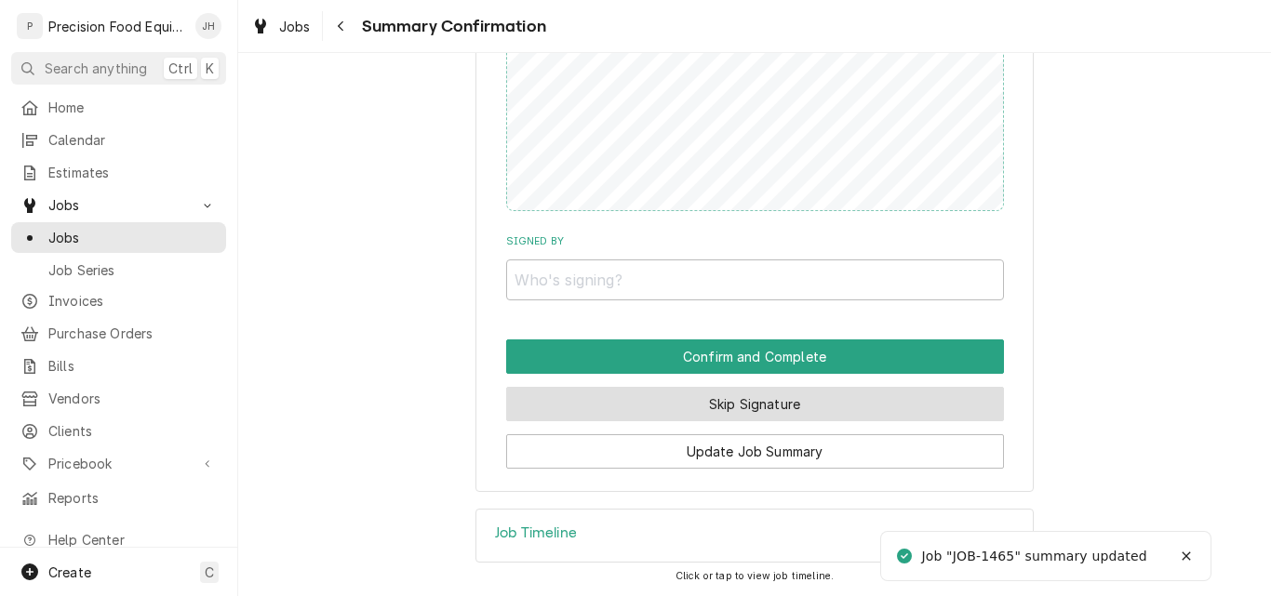
click at [768, 410] on button "Skip Signature" at bounding box center [755, 404] width 498 height 34
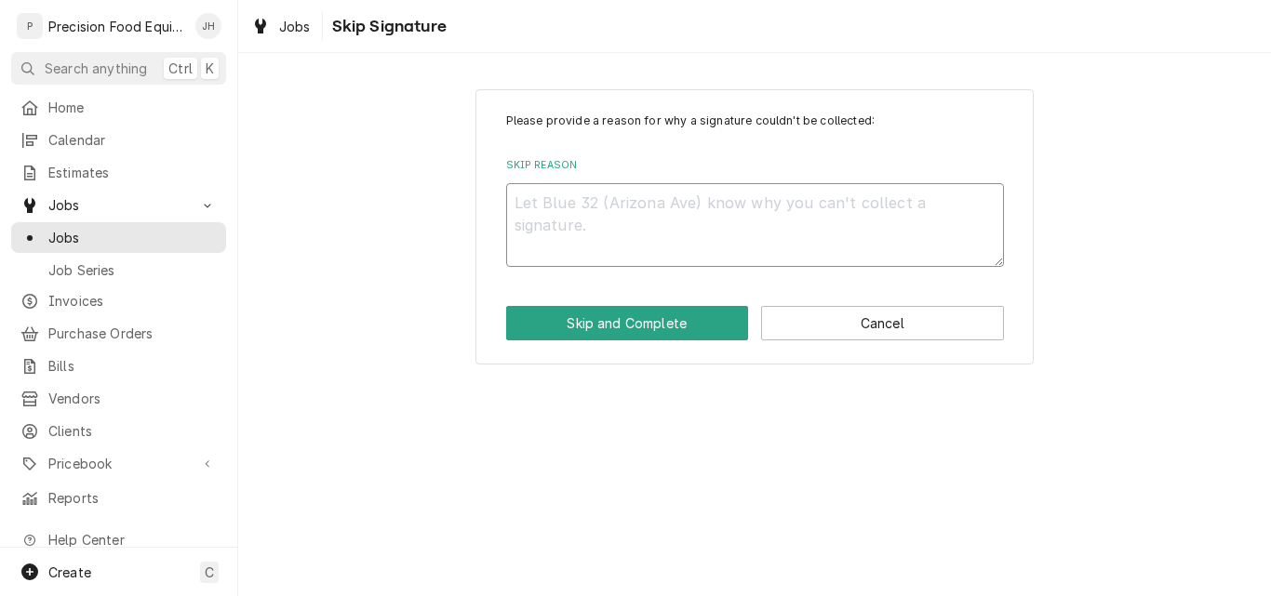
click at [691, 245] on textarea "Skip Reason" at bounding box center [755, 225] width 498 height 84
type textarea "x"
type textarea "na"
type textarea "x"
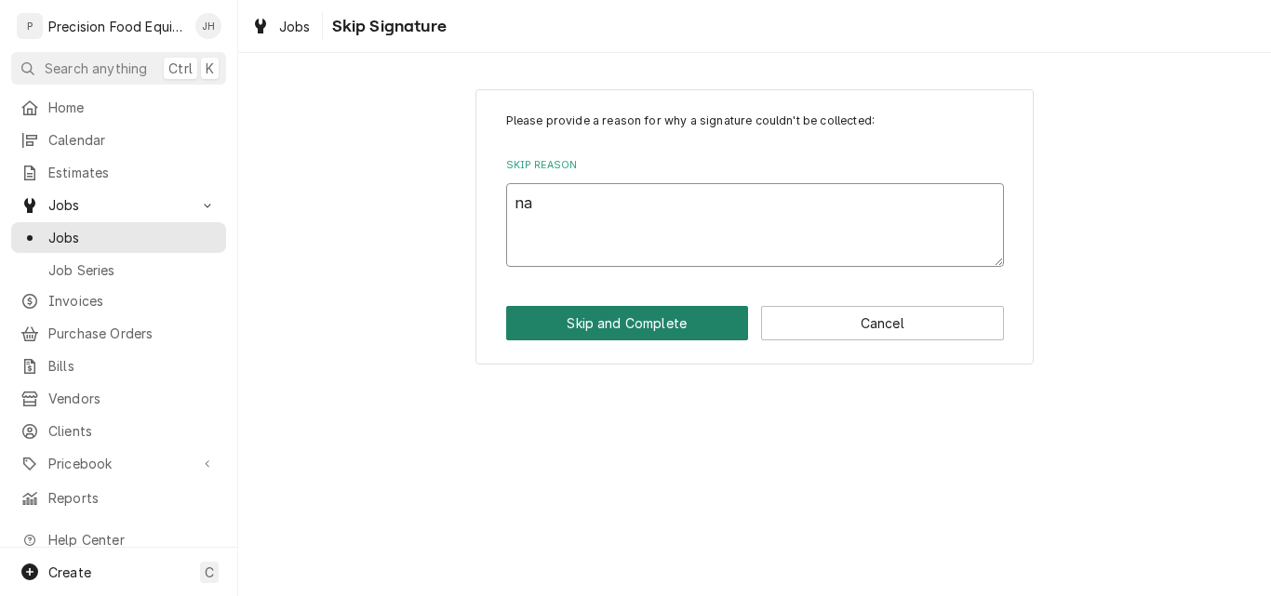
type textarea "na"
click at [663, 332] on button "Skip and Complete" at bounding box center [627, 323] width 243 height 34
type textarea "x"
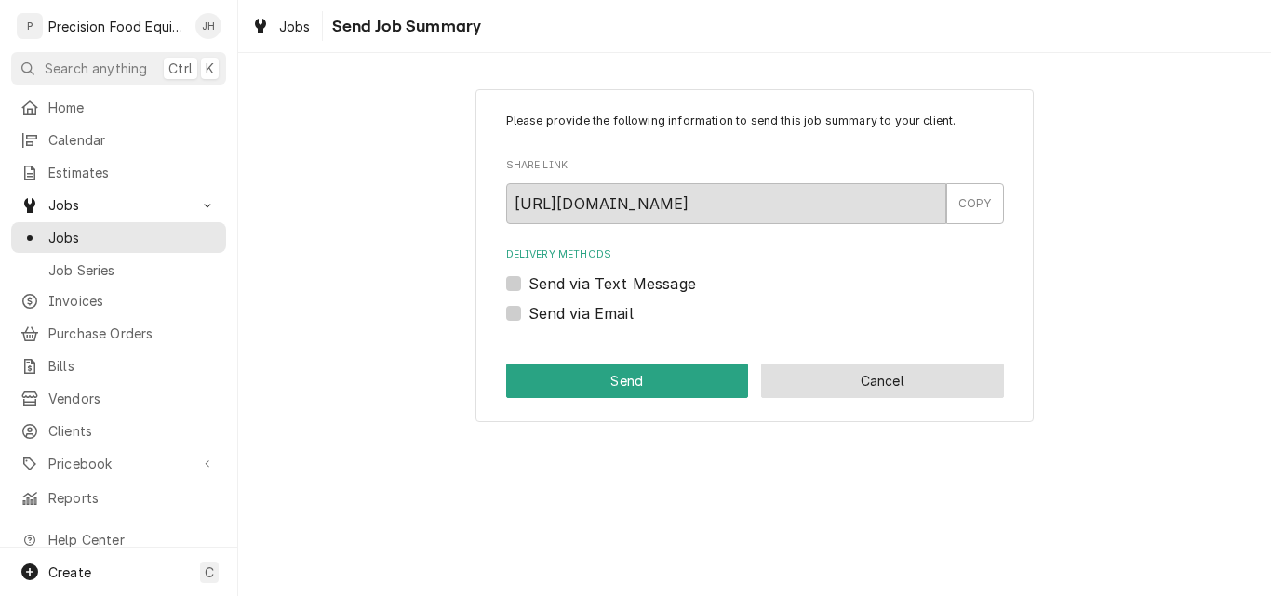
click at [805, 381] on button "Cancel" at bounding box center [882, 381] width 243 height 34
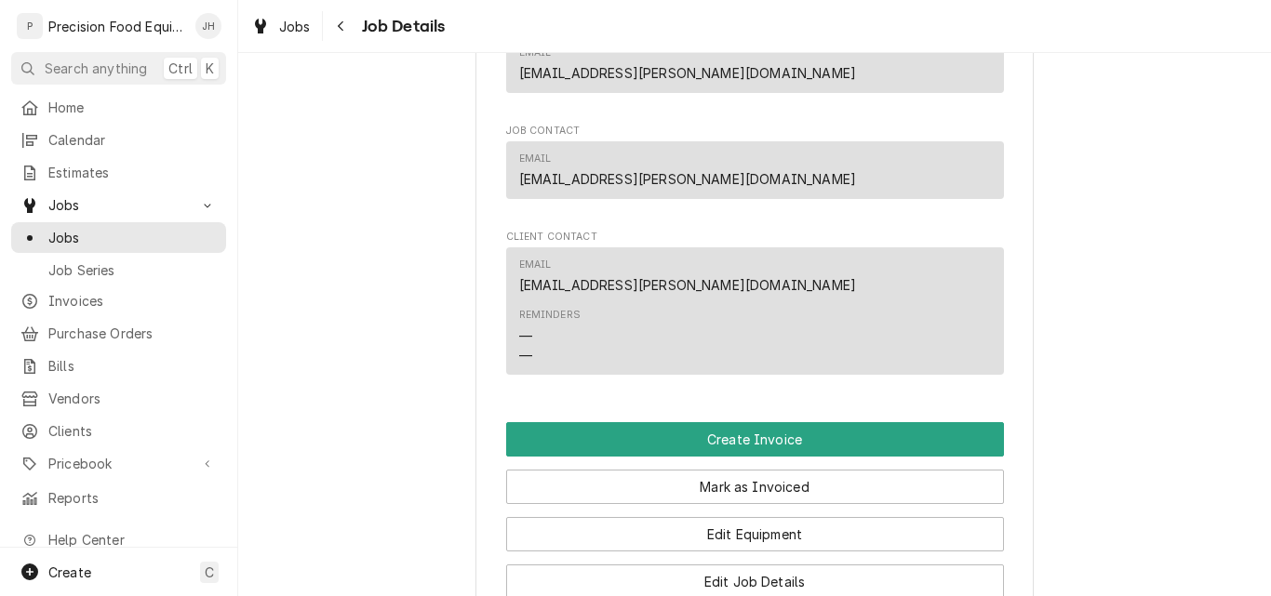
scroll to position [1210, 0]
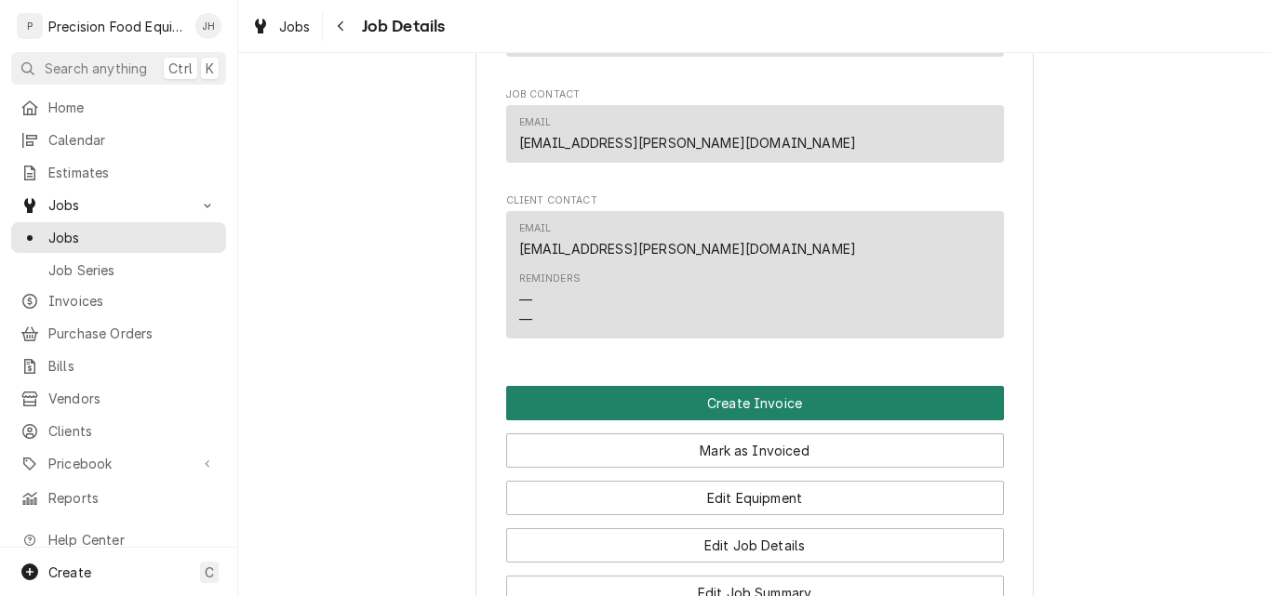
click at [779, 421] on button "Create Invoice" at bounding box center [755, 403] width 498 height 34
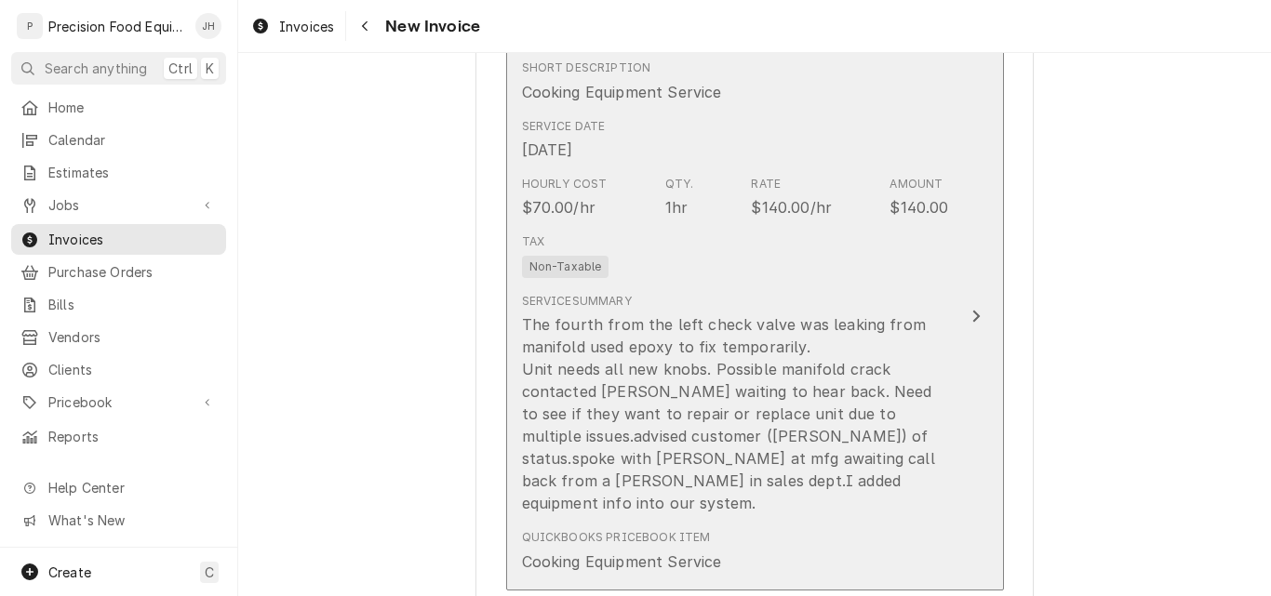
click at [814, 276] on div "Tax Non-Taxable" at bounding box center [735, 256] width 427 height 60
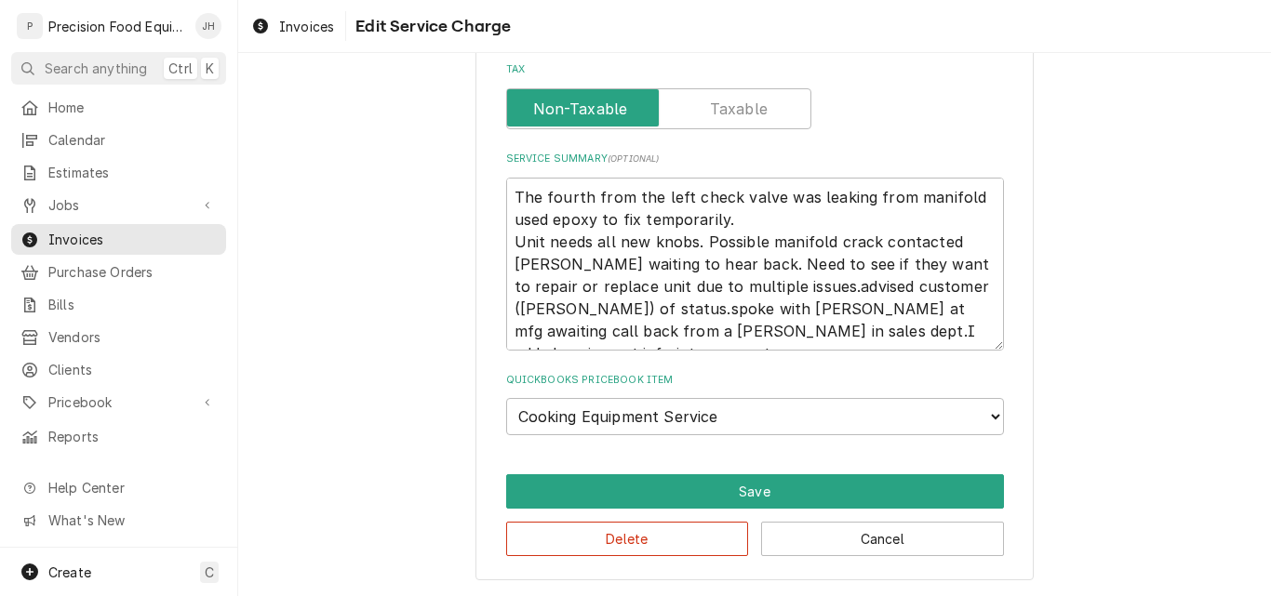
scroll to position [484, 0]
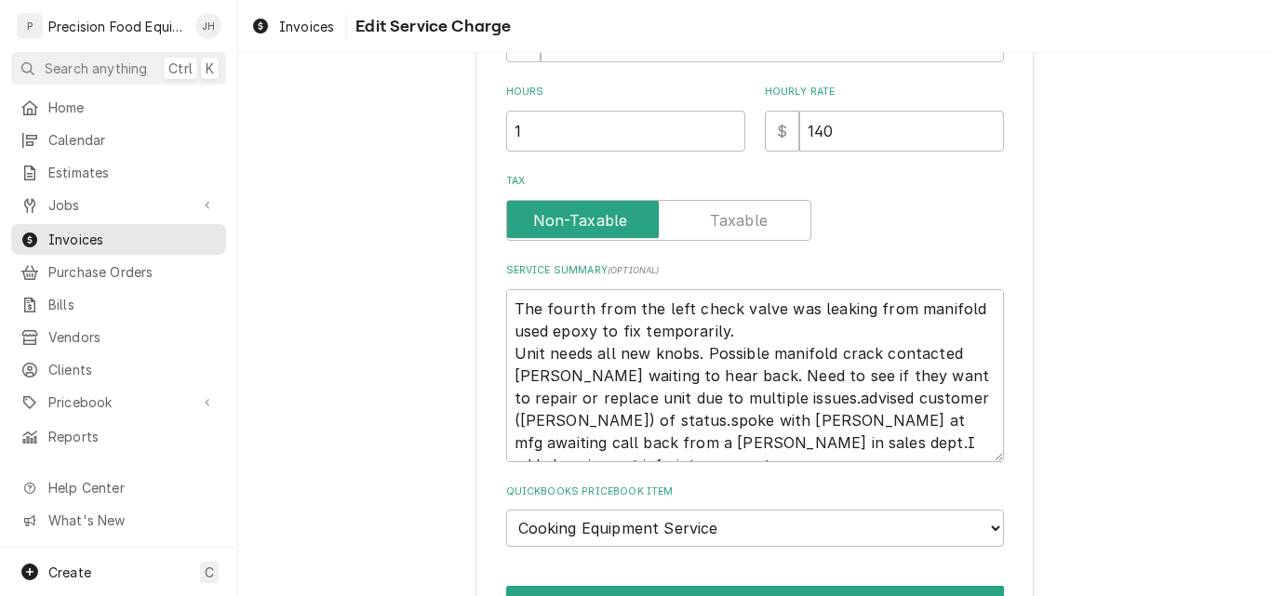
type textarea "x"
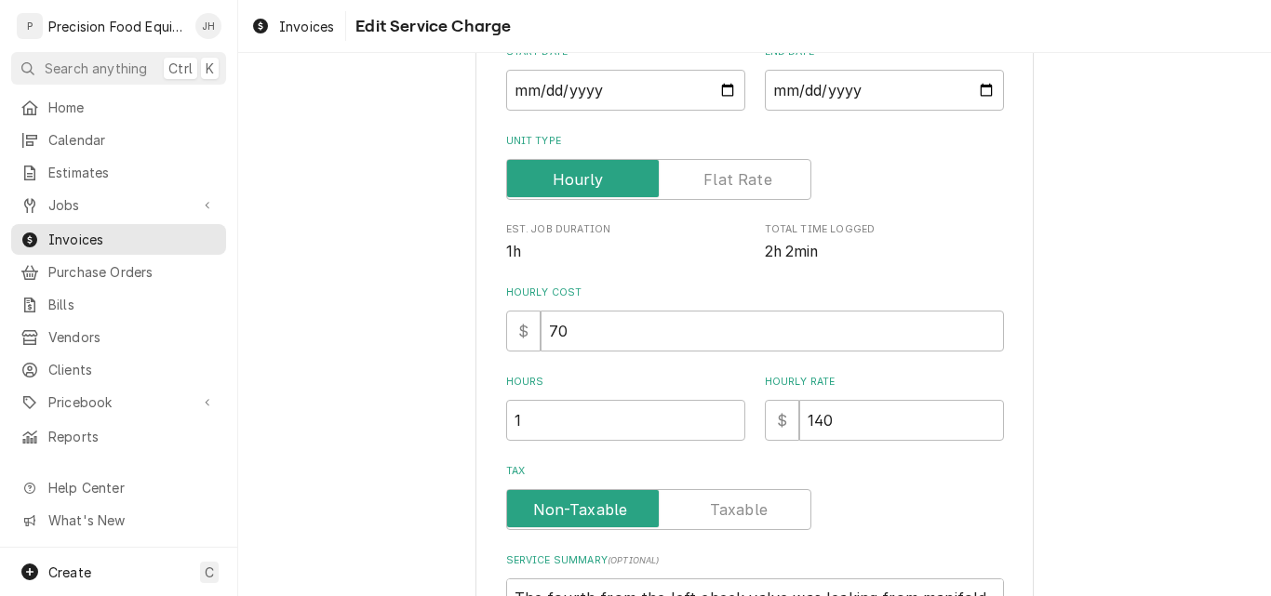
scroll to position [279, 0]
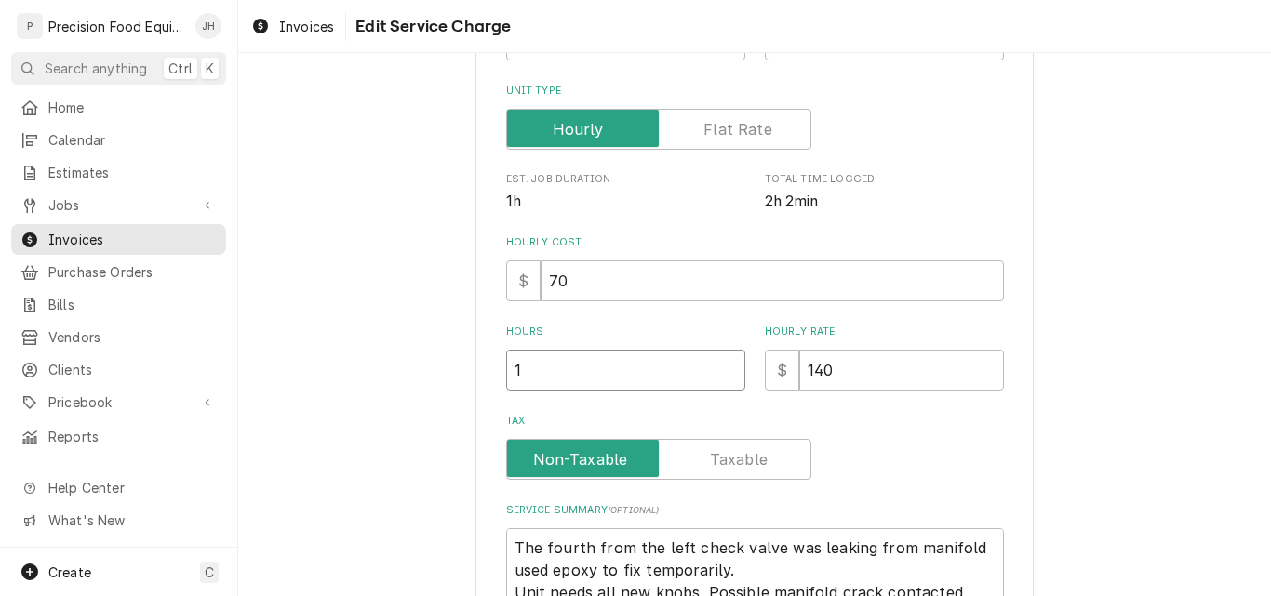
drag, startPoint x: 570, startPoint y: 368, endPoint x: 486, endPoint y: 389, distance: 87.1
click at [486, 389] on div "Use the fields below to edit this service charge Short Description Cooking Equi…" at bounding box center [754, 371] width 558 height 1122
type input "2"
type textarea "x"
type input "2.2"
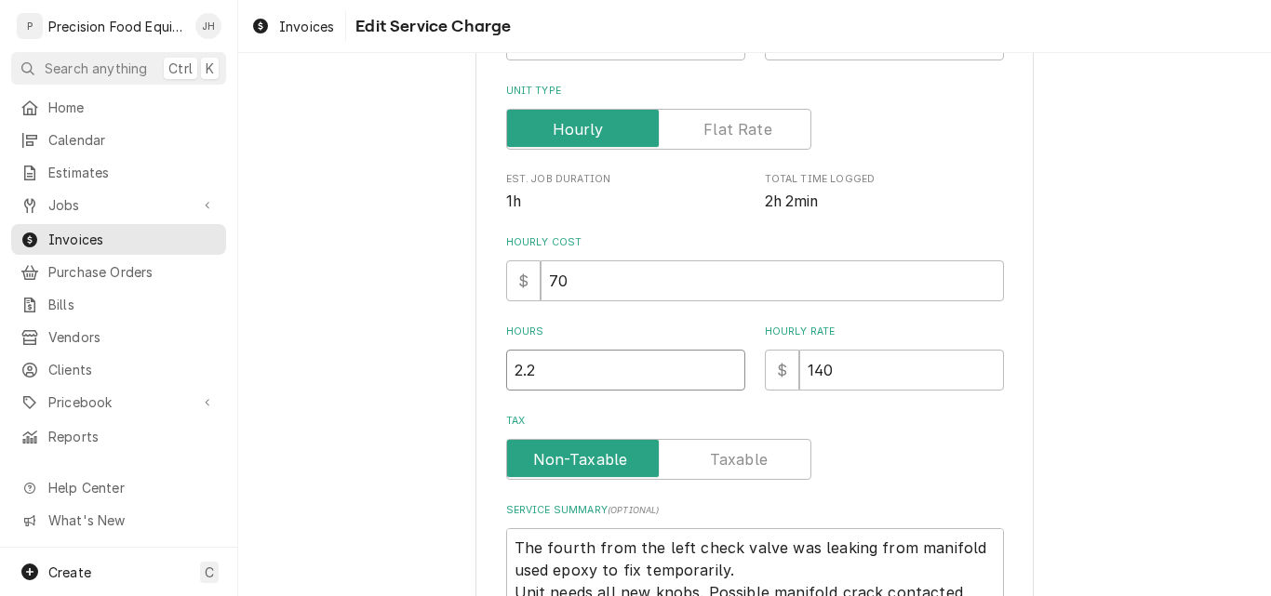
type textarea "x"
type input "2.25"
click at [853, 375] on input "140" at bounding box center [901, 370] width 205 height 41
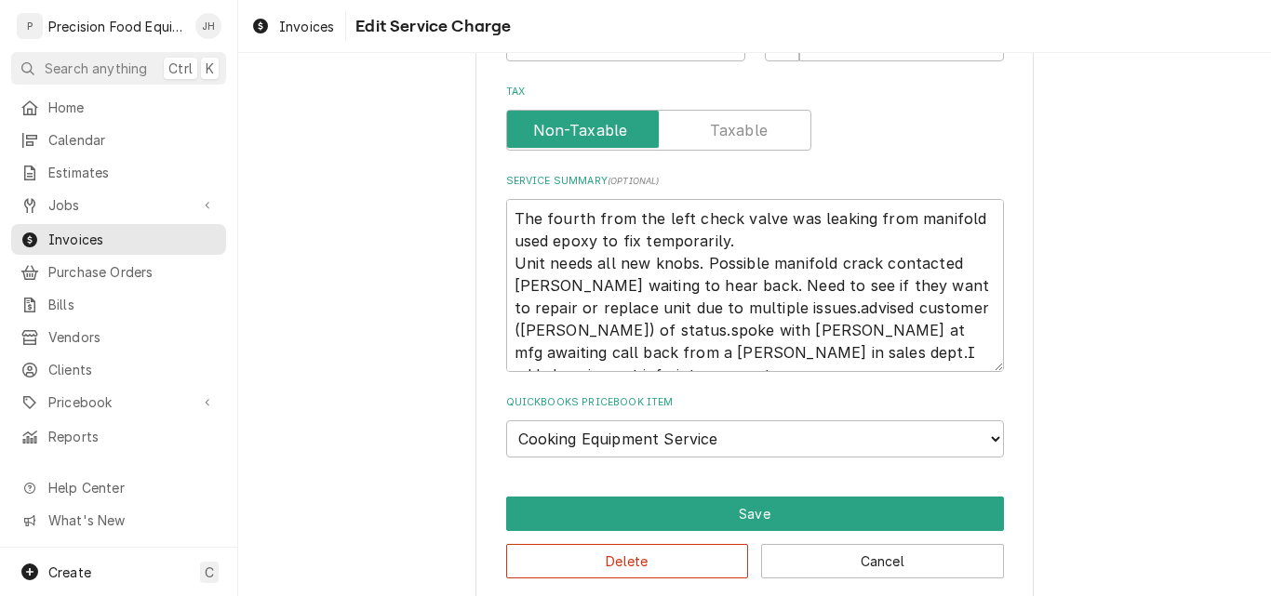
scroll to position [631, 0]
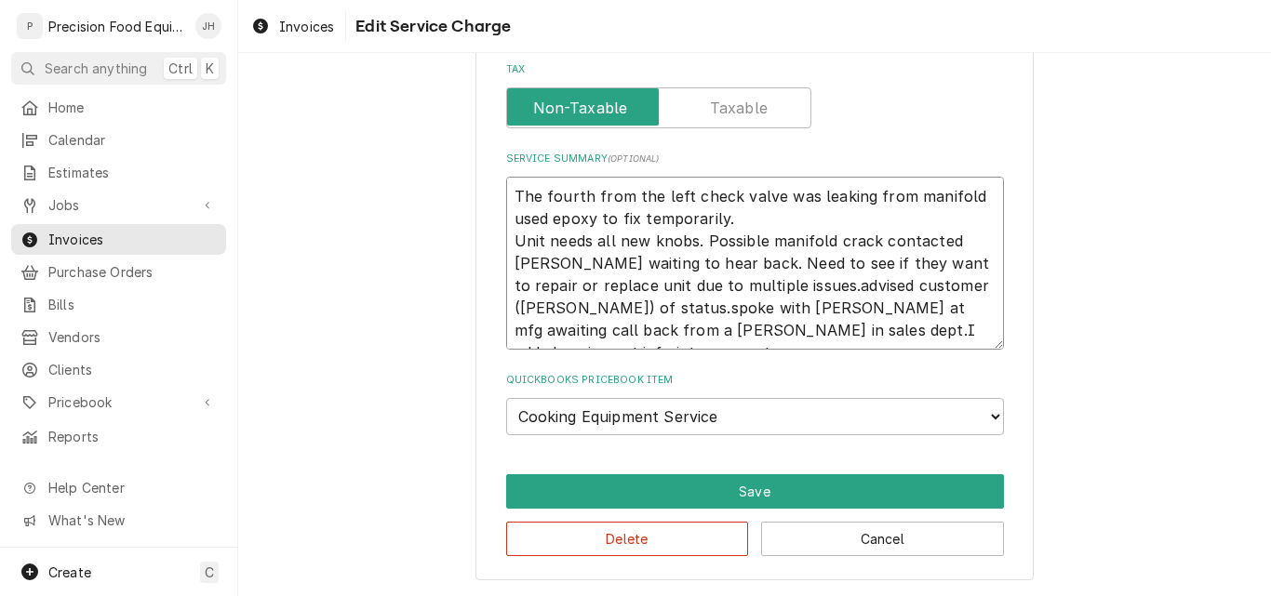
click at [757, 288] on textarea "The fourth from the left check valve was leaking from manifold used epoxy to fi…" at bounding box center [755, 263] width 498 height 173
type textarea "The fourth from the left check valve was leaking from manifold used epoxy to fi…"
type textarea "x"
type textarea "The fourth from the left check valve was leaking from manifold used epoxy to fi…"
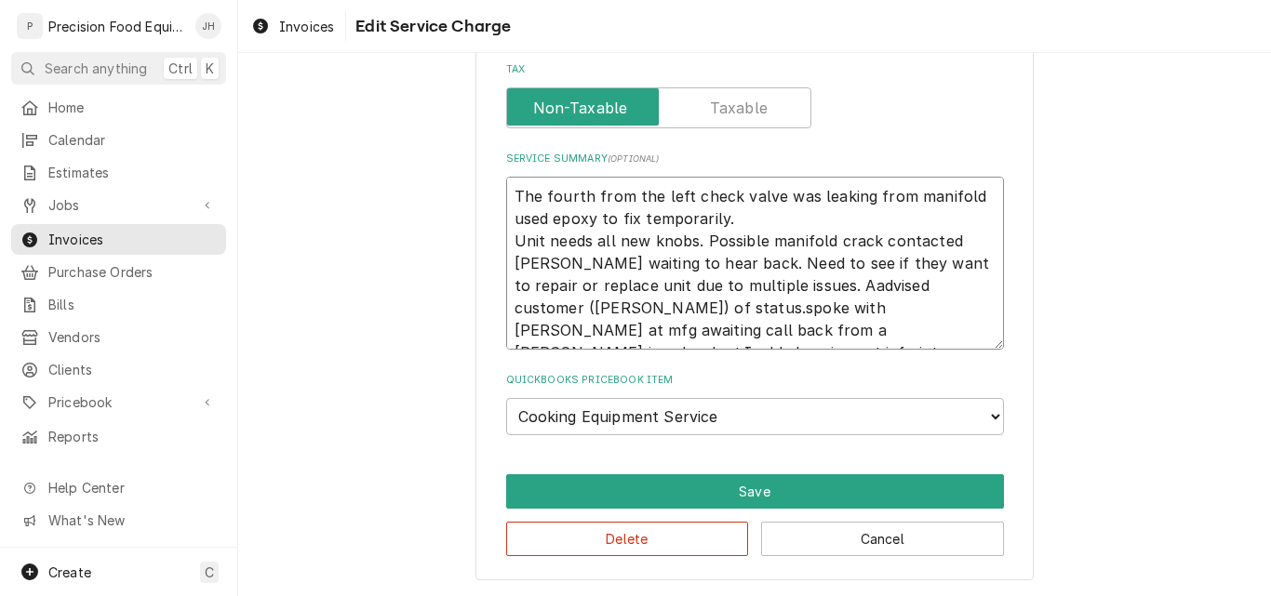
type textarea "x"
type textarea "The fourth from the left check valve was leaking from manifold used epoxy to fi…"
type textarea "x"
type textarea "The fourth from the left check valve was leaking from manifold used epoxy to fi…"
type textarea "x"
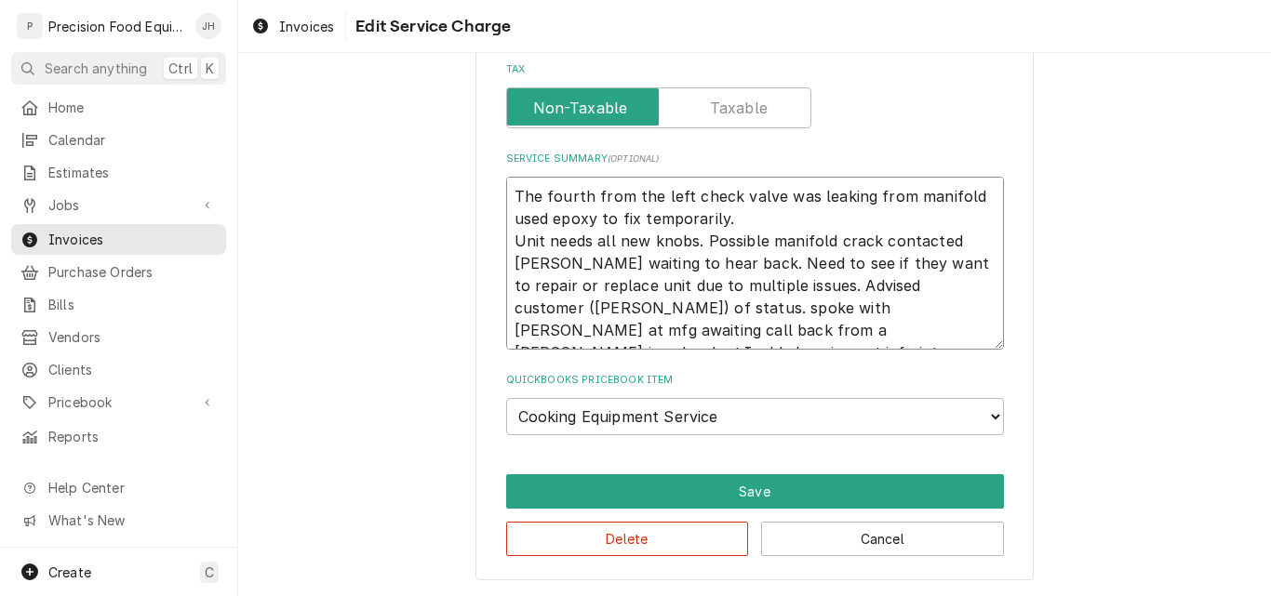
type textarea "The fourth from the left check valve was leaking from manifold used epoxy to fi…"
type textarea "x"
type textarea "The fourth from the left check valve was leaking from manifold used epoxy to fi…"
type textarea "x"
type textarea "The fourth from the left check valve was leaking from manifold used epoxy to fi…"
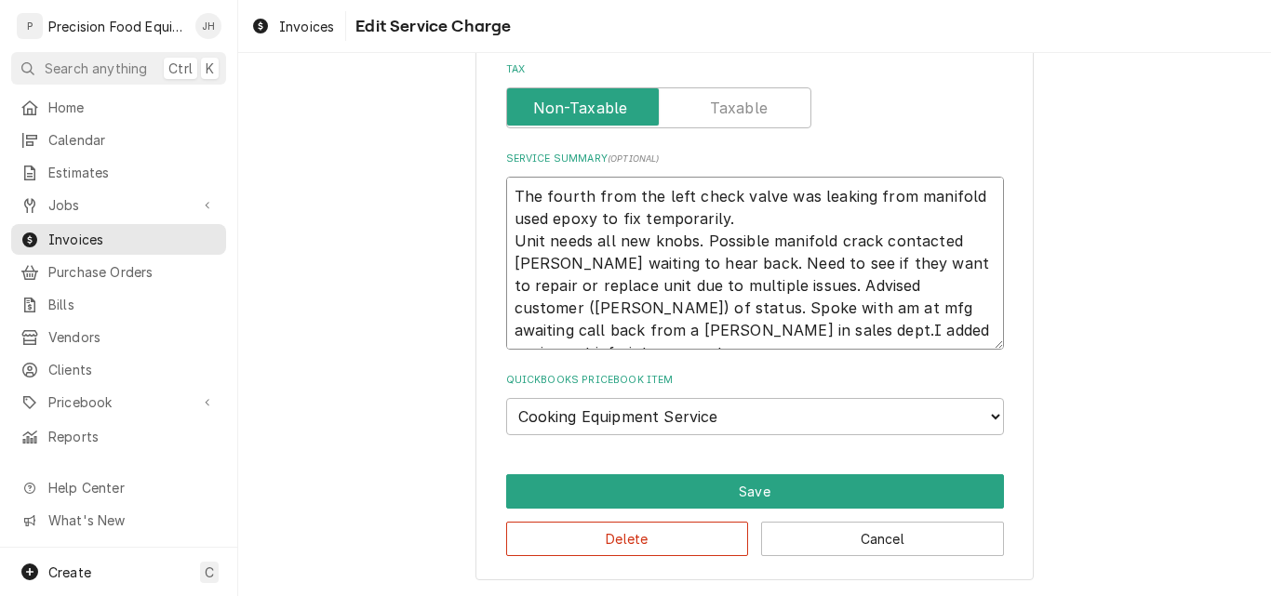
type textarea "x"
type textarea "The fourth from the left check valve was leaking from manifold used epoxy to fi…"
type textarea "x"
type textarea "The fourth from the left check valve was leaking from manifold used epoxy to fi…"
type textarea "x"
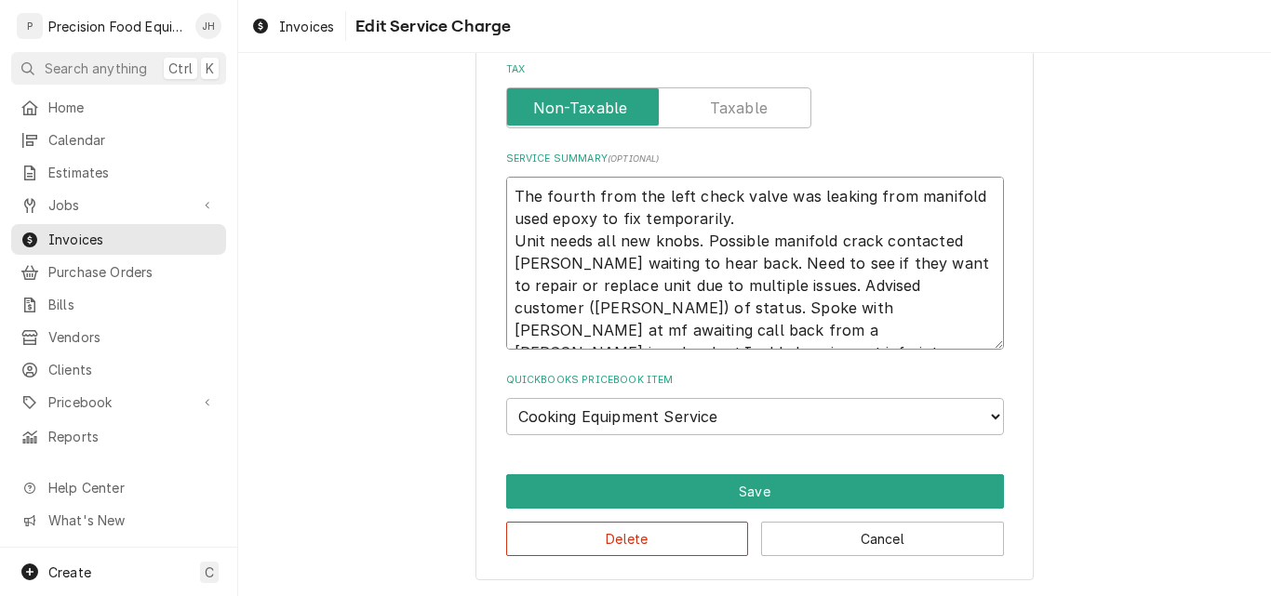
type textarea "The fourth from the left check valve was leaking from manifold used epoxy to fi…"
type textarea "x"
type textarea "The fourth from the left check valve was leaking from manifold used epoxy to fi…"
type textarea "x"
type textarea "The fourth from the left check valve was leaking from manifold used epoxy to fi…"
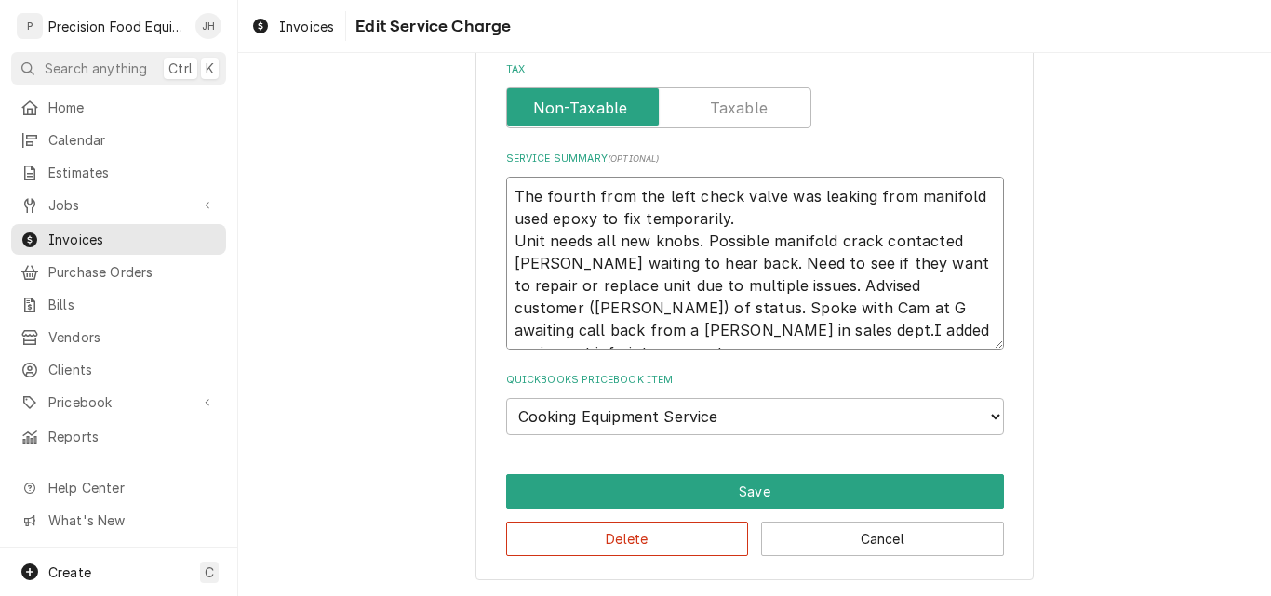
type textarea "x"
type textarea "The fourth from the left check valve was leaking from manifold used epoxy to fi…"
type textarea "x"
type textarea "The fourth from the left check valve was leaking from manifold used epoxy to fi…"
type textarea "x"
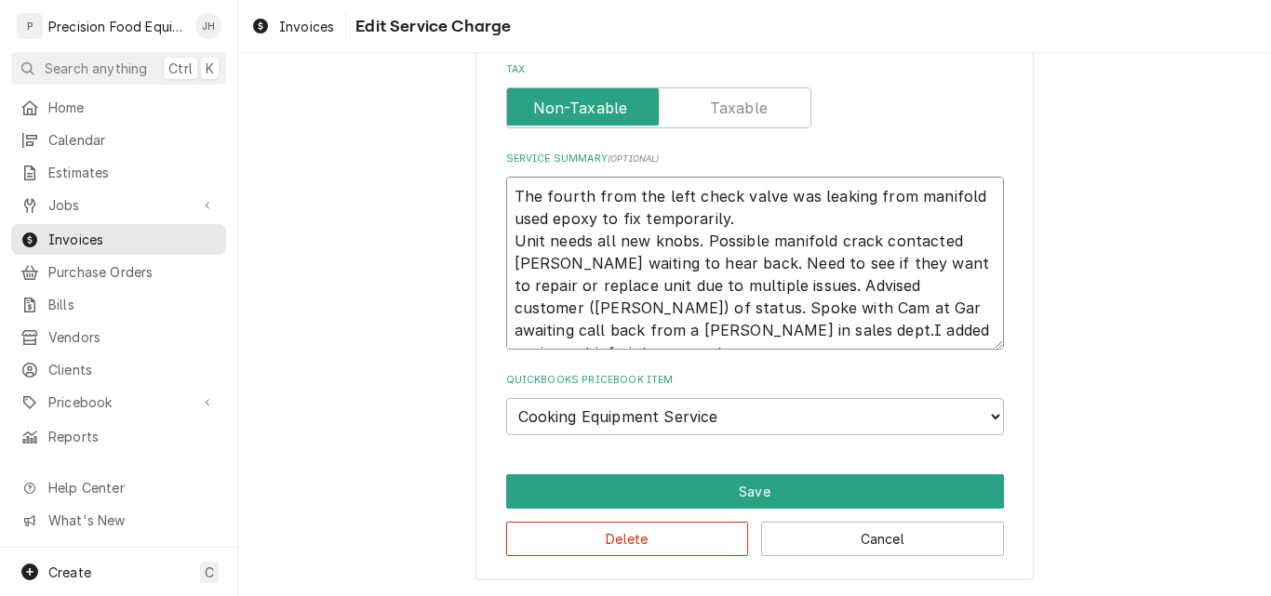
type textarea "The fourth from the left check valve was leaking from manifold used epoxy to fi…"
type textarea "x"
type textarea "The fourth from the left check valve was leaking from manifold used epoxy to fi…"
type textarea "x"
type textarea "The fourth from the left check valve was leaking from manifold used epoxy to fi…"
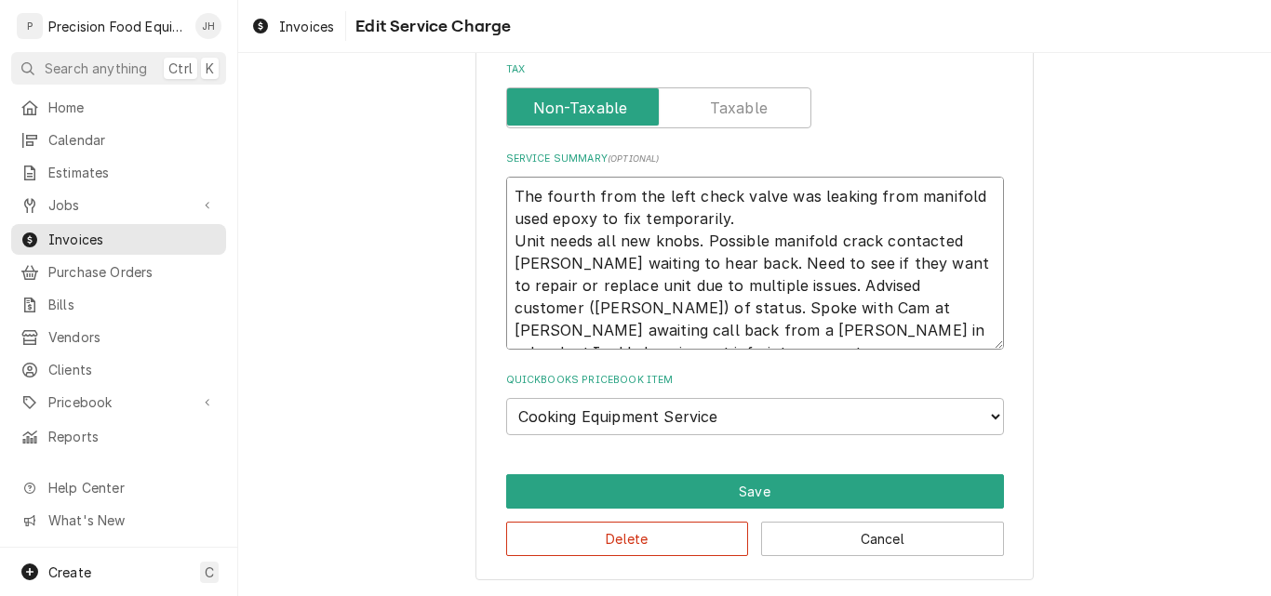
type textarea "x"
type textarea "The fourth from the left check valve was leaking from manifold used epoxy to fi…"
type textarea "x"
type textarea "The fourth from the left check valve was leaking from manifold used epoxy to fi…"
type textarea "x"
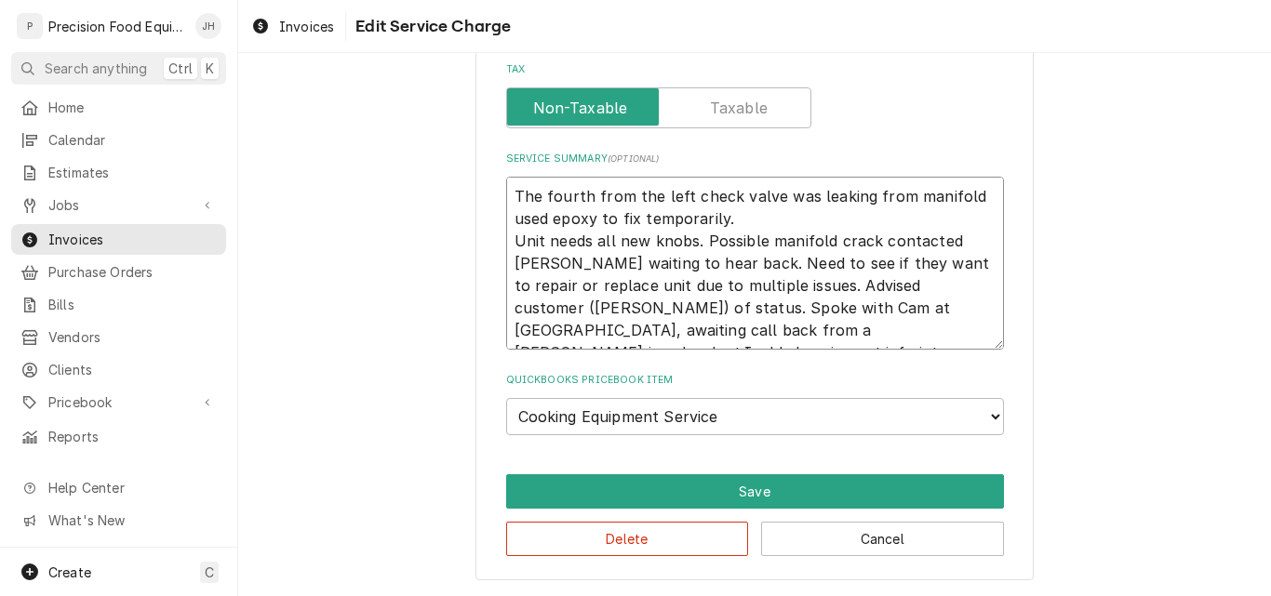
type textarea "The fourth from the left check valve was leaking from manifold used epoxy to fi…"
type textarea "x"
type textarea "The fourth from the left check valve was leaking from manifold used epoxy to fi…"
type textarea "x"
type textarea "The fourth from the left check valve was leaking from manifold used epoxy to fi…"
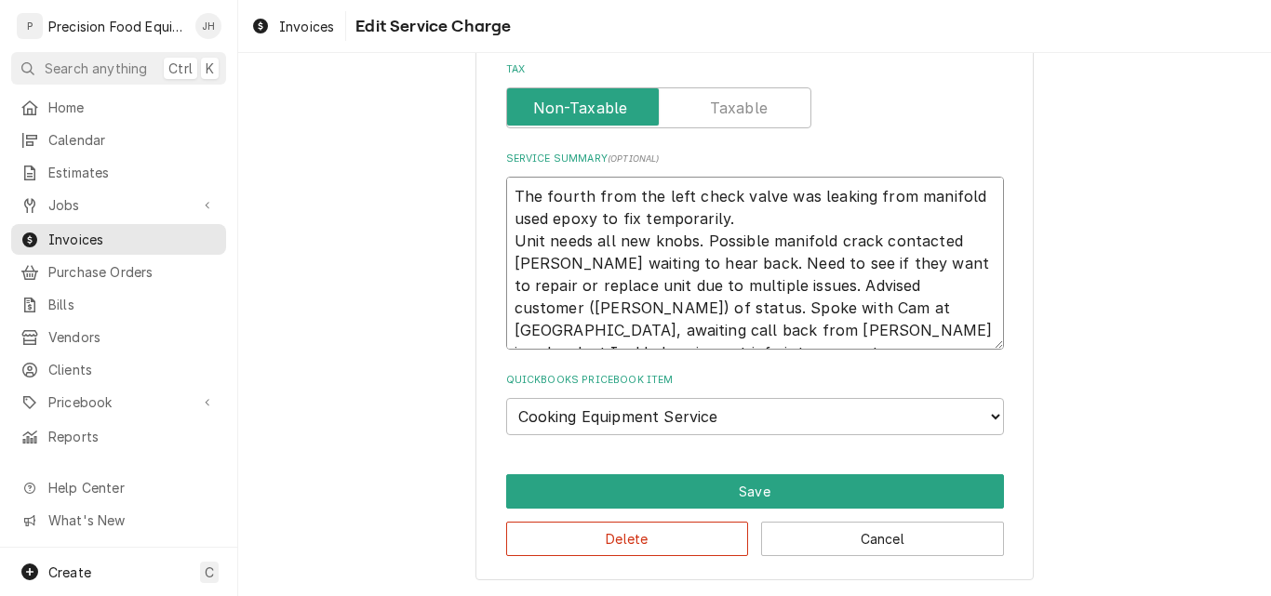
type textarea "x"
type textarea "The fourth from the left check valve was leaking from manifold used epoxy to fi…"
type textarea "x"
type textarea "The fourth from the left check valve was leaking from manifold used epoxy to fi…"
type textarea "x"
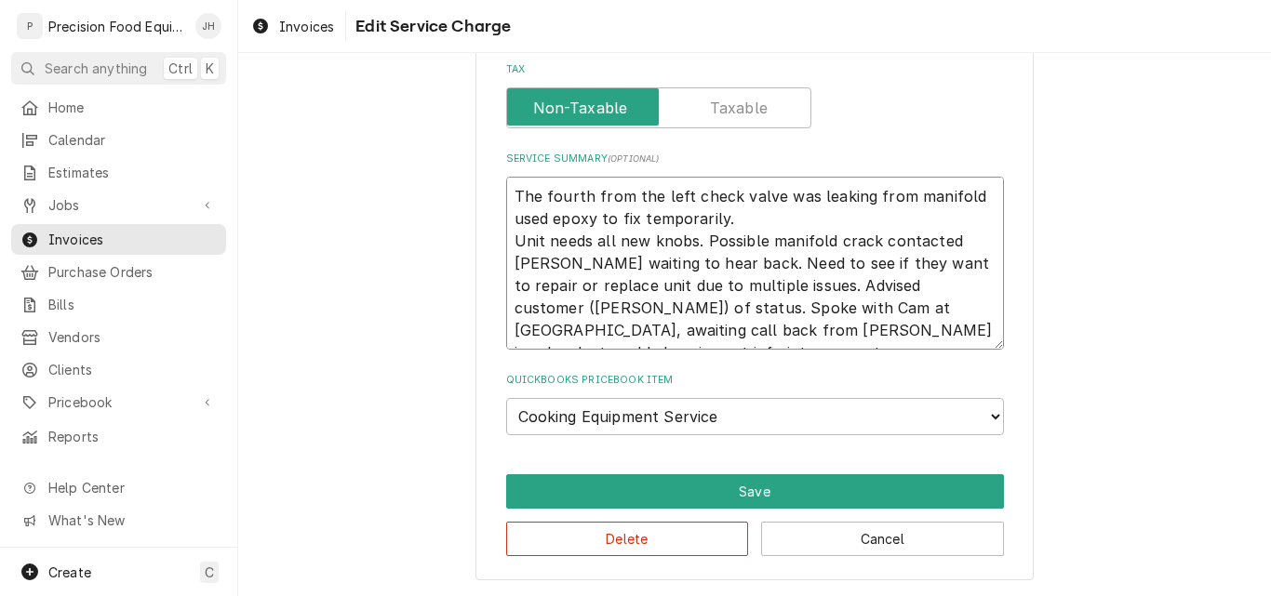
type textarea "The fourth from the left check valve was leaking from manifold used epoxy to fi…"
type textarea "x"
type textarea "The fourth from the left check valve was leaking from manifold used epoxy to fi…"
type textarea "x"
type textarea "The fourth from the left check valve was leaking from manifold used epoxy to fi…"
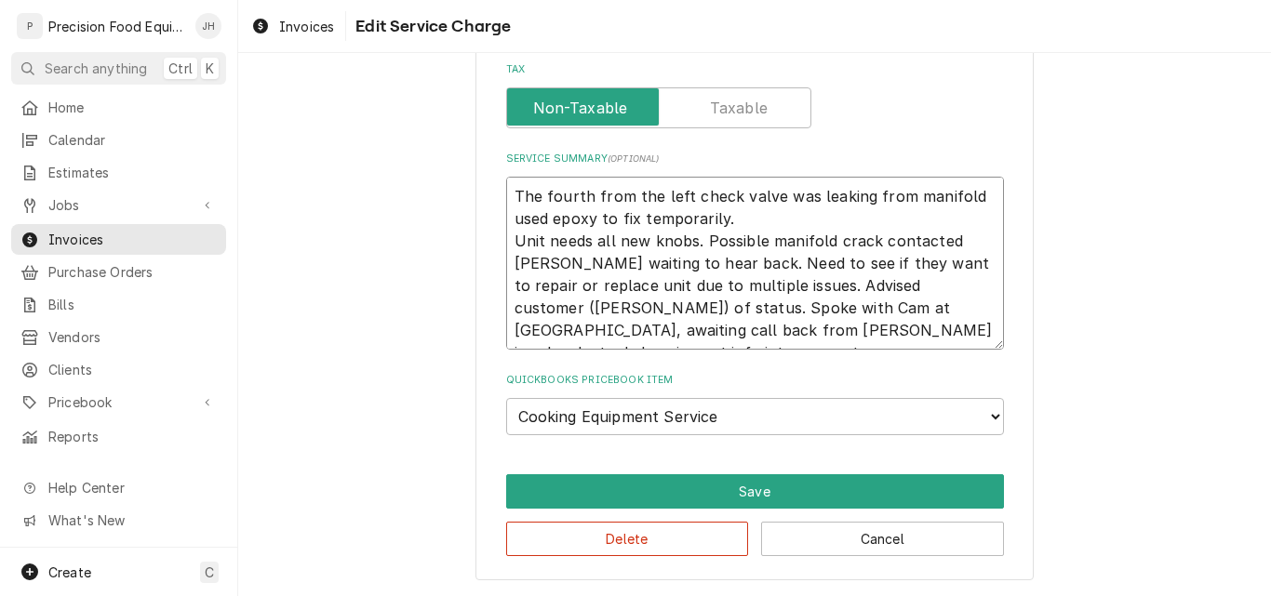
type textarea "x"
type textarea "The fourth from the left check valve was leaking from manifold used epoxy to fi…"
type textarea "x"
type textarea "The fourth from the left check valve was leaking from manifold used epoxy to fi…"
type textarea "x"
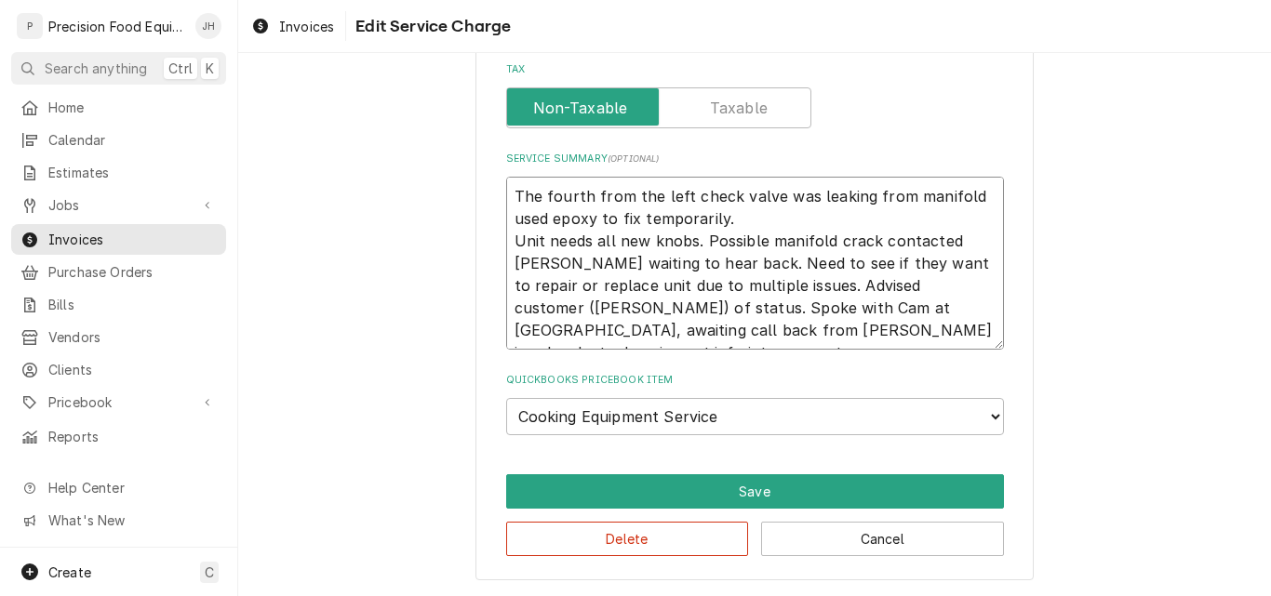
type textarea "The fourth from the left check valve was leaking from manifold used epoxy to fi…"
type textarea "x"
type textarea "The fourth from the left check valve was leaking from manifold used epoxy to fi…"
type textarea "x"
type textarea "The fourth from the left check valve was leaking from manifold used epoxy to fi…"
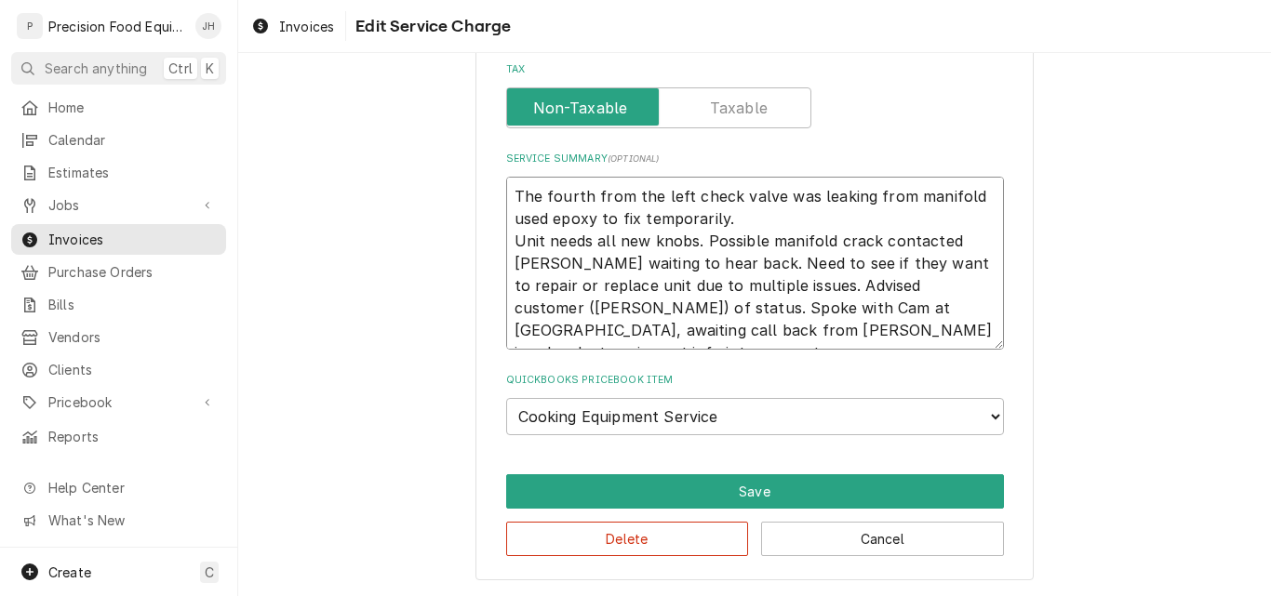
type textarea "x"
type textarea "The fourth from the left check valve was leaking from manifold used epoxy to fi…"
type textarea "x"
type textarea "The fourth from the left check valve was leaking from manifold used epoxy to fi…"
type textarea "x"
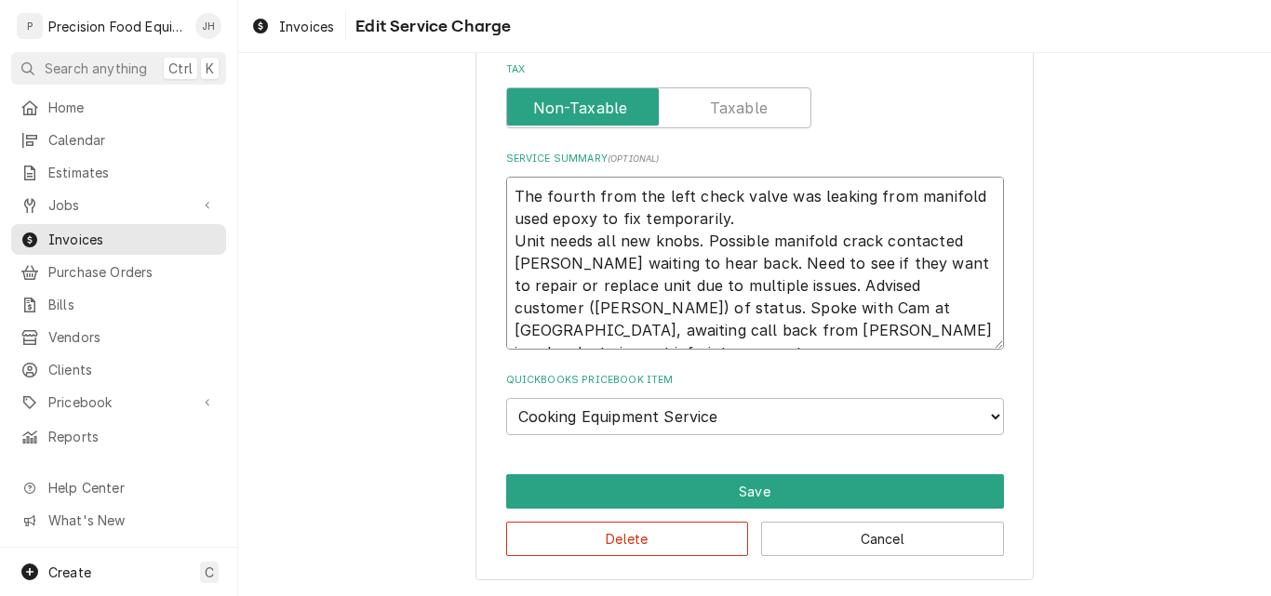
type textarea "The fourth from the left check valve was leaking from manifold used epoxy to fi…"
type textarea "x"
type textarea "The fourth from the left check valve was leaking from manifold used epoxy to fi…"
type textarea "x"
type textarea "The fourth from the left check valve was leaking from manifold used epoxy to fi…"
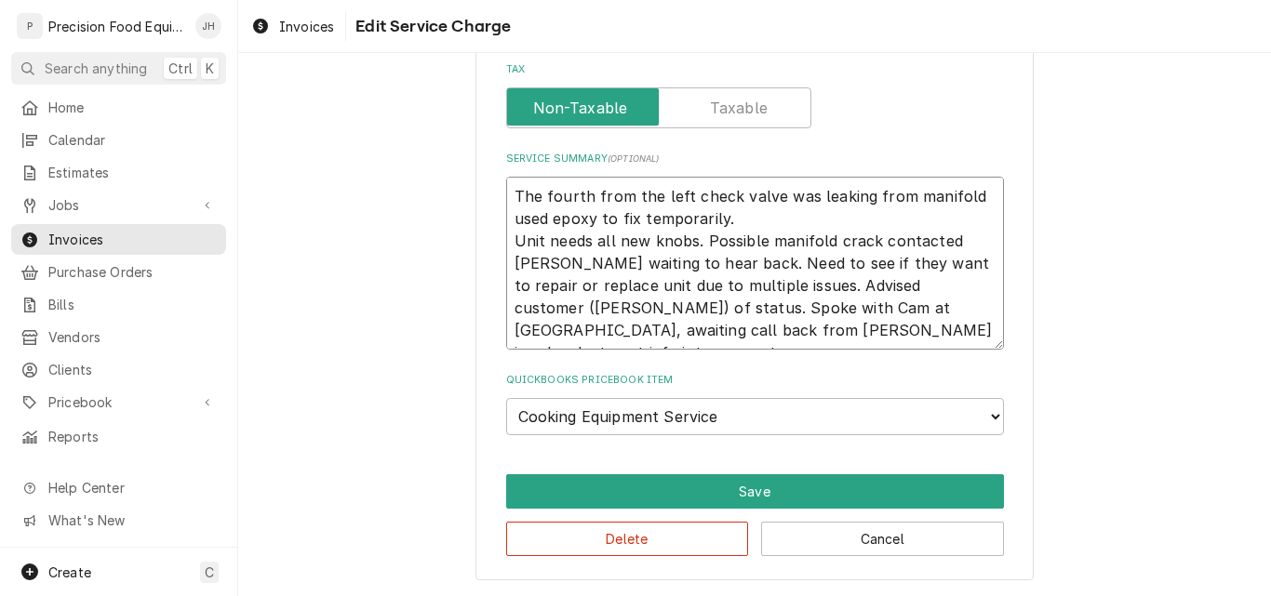
type textarea "x"
type textarea "The fourth from the left check valve was leaking from manifold used epoxy to fi…"
type textarea "x"
type textarea "The fourth from the left check valve was leaking from manifold used epoxy to fi…"
type textarea "x"
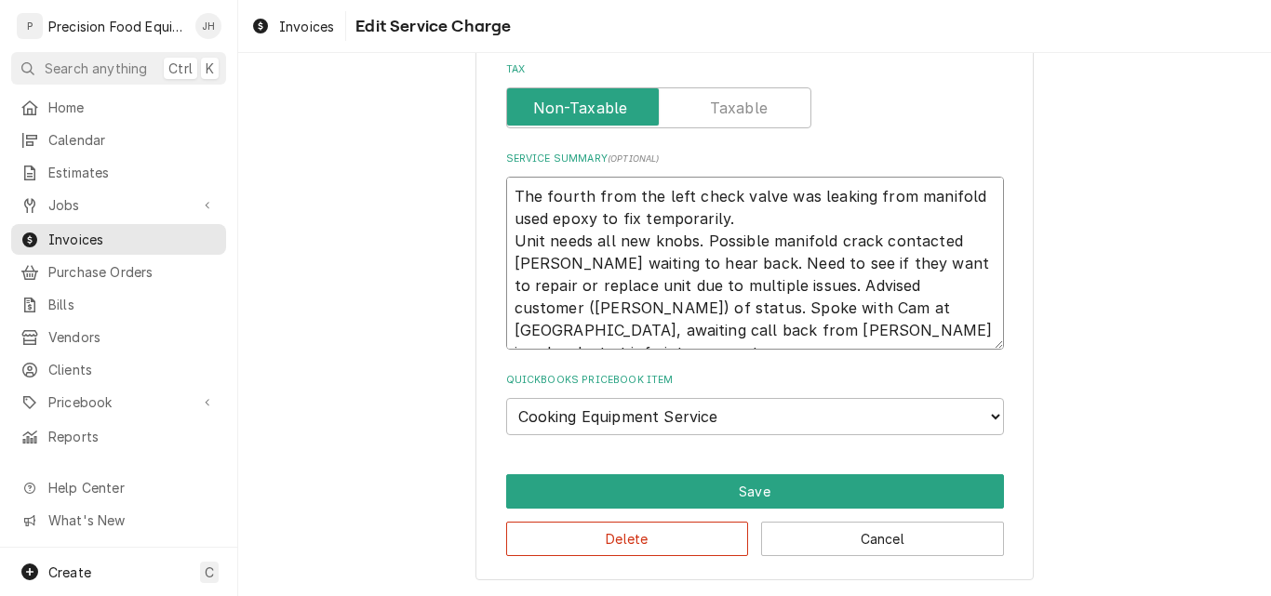
type textarea "The fourth from the left check valve was leaking from manifold used epoxy to fi…"
type textarea "x"
type textarea "The fourth from the left check valve was leaking from manifold used epoxy to fi…"
type textarea "x"
type textarea "The fourth from the left check valve was leaking from manifold used epoxy to fi…"
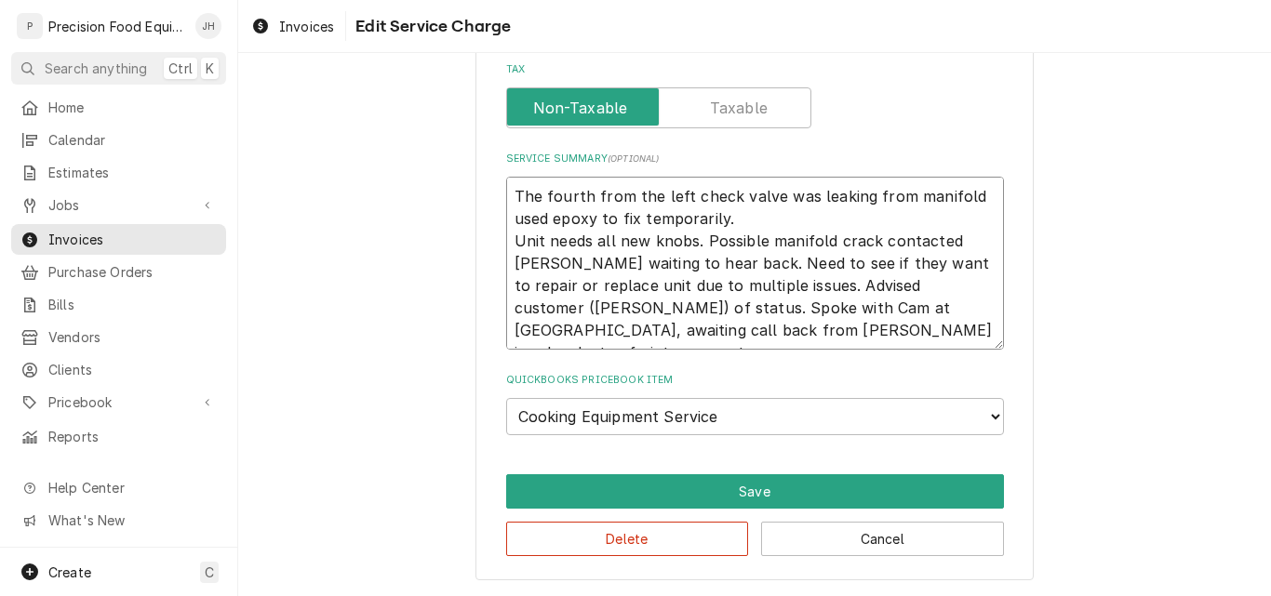
type textarea "x"
type textarea "The fourth from the left check valve was leaking from manifold used epoxy to fi…"
type textarea "x"
type textarea "The fourth from the left check valve was leaking from manifold used epoxy to fi…"
type textarea "x"
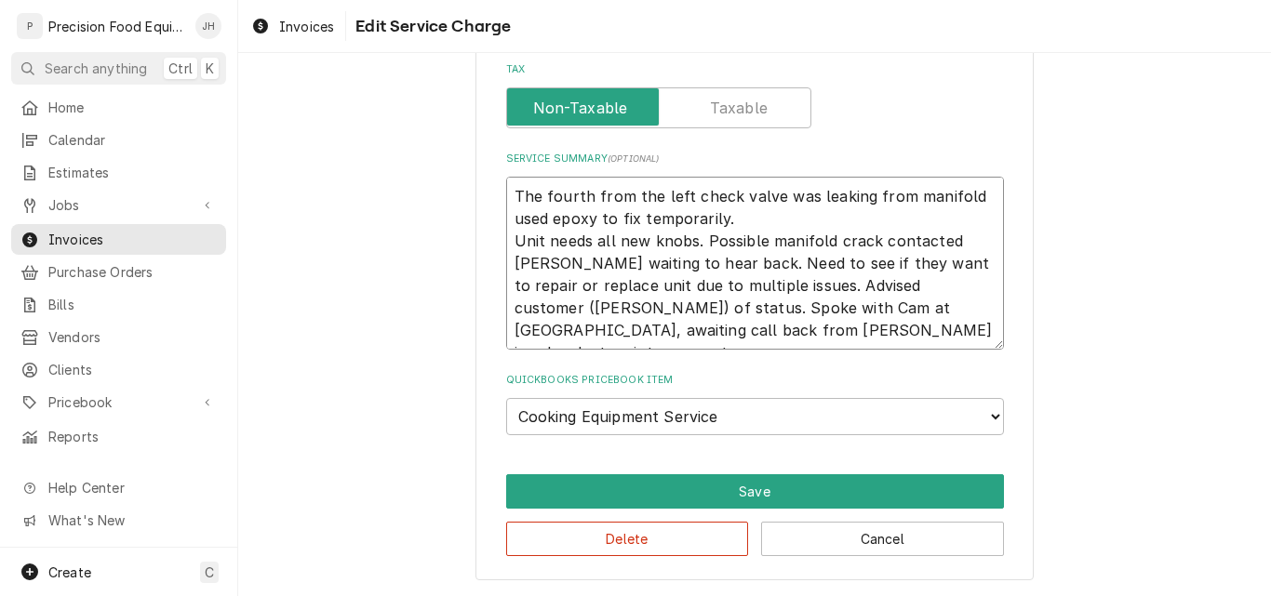
type textarea "The fourth from the left check valve was leaking from manifold used epoxy to fi…"
type textarea "x"
type textarea "The fourth from the left check valve was leaking from manifold used epoxy to fi…"
type textarea "x"
type textarea "The fourth from the left check valve was leaking from manifold used epoxy to fi…"
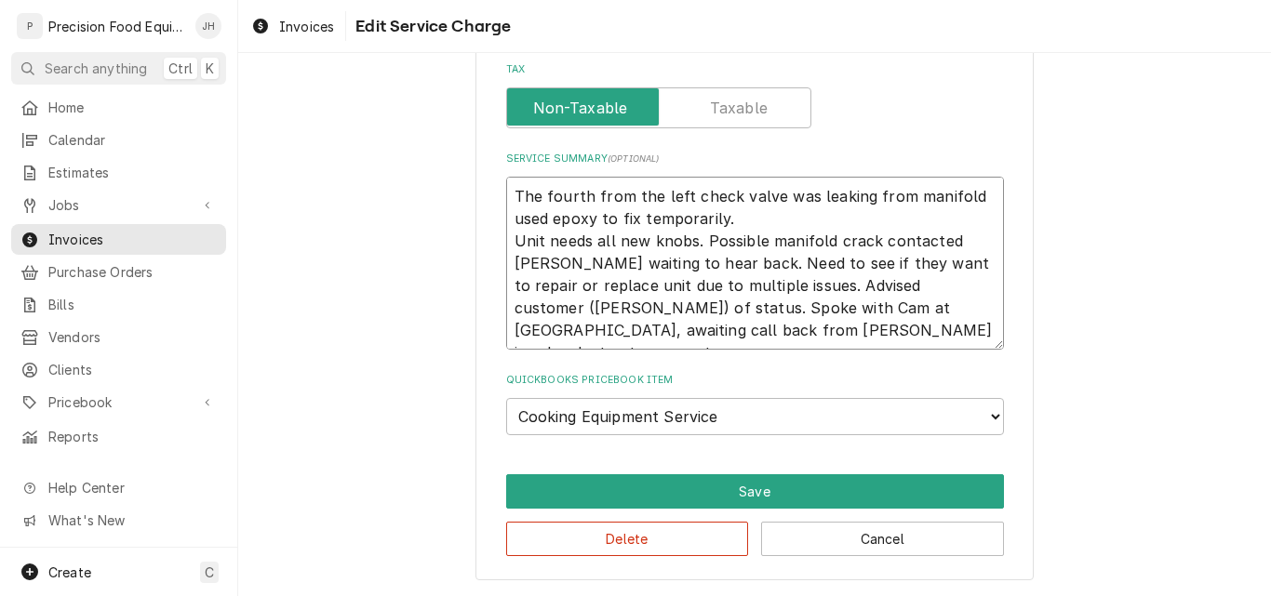
type textarea "x"
type textarea "The fourth from the left check valve was leaking from manifold used epoxy to fi…"
type textarea "x"
type textarea "The fourth from the left check valve was leaking from manifold used epoxy to fi…"
type textarea "x"
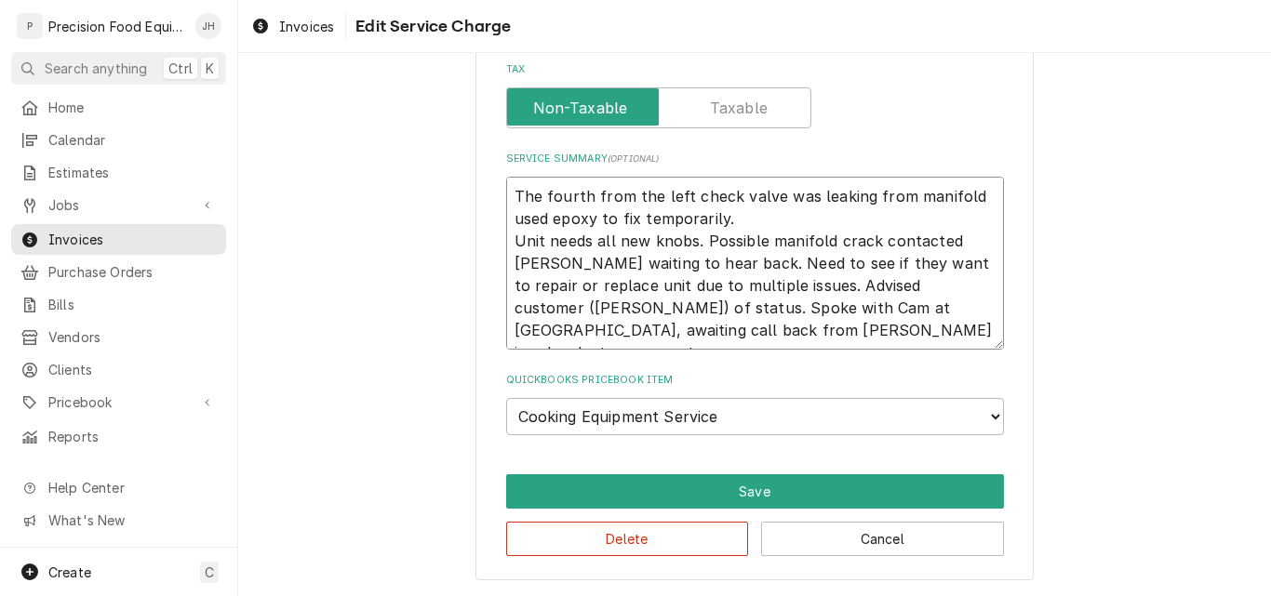
type textarea "The fourth from the left check valve was leaking from manifold used epoxy to fi…"
type textarea "x"
type textarea "The fourth from the left check valve was leaking from manifold used epoxy to fi…"
type textarea "x"
type textarea "The fourth from the left check valve was leaking from manifold used epoxy to fi…"
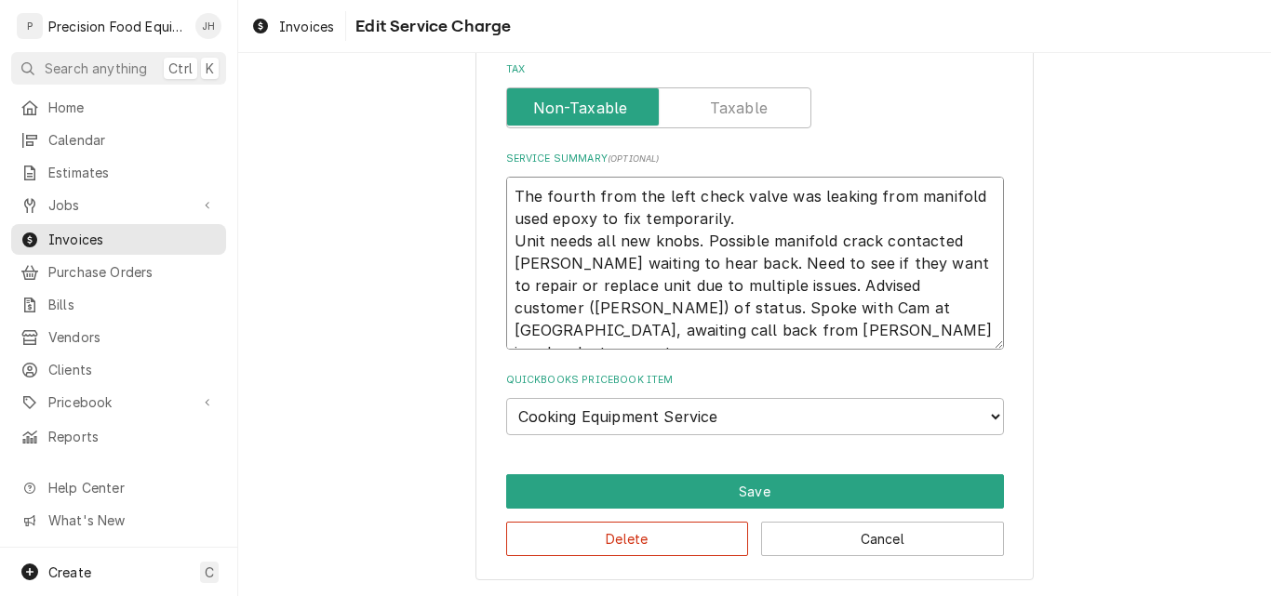
type textarea "x"
type textarea "The fourth from the left check valve was leaking from manifold used epoxy to fi…"
type textarea "x"
type textarea "The fourth from the left check valve was leaking from manifold used epoxy to fi…"
type textarea "x"
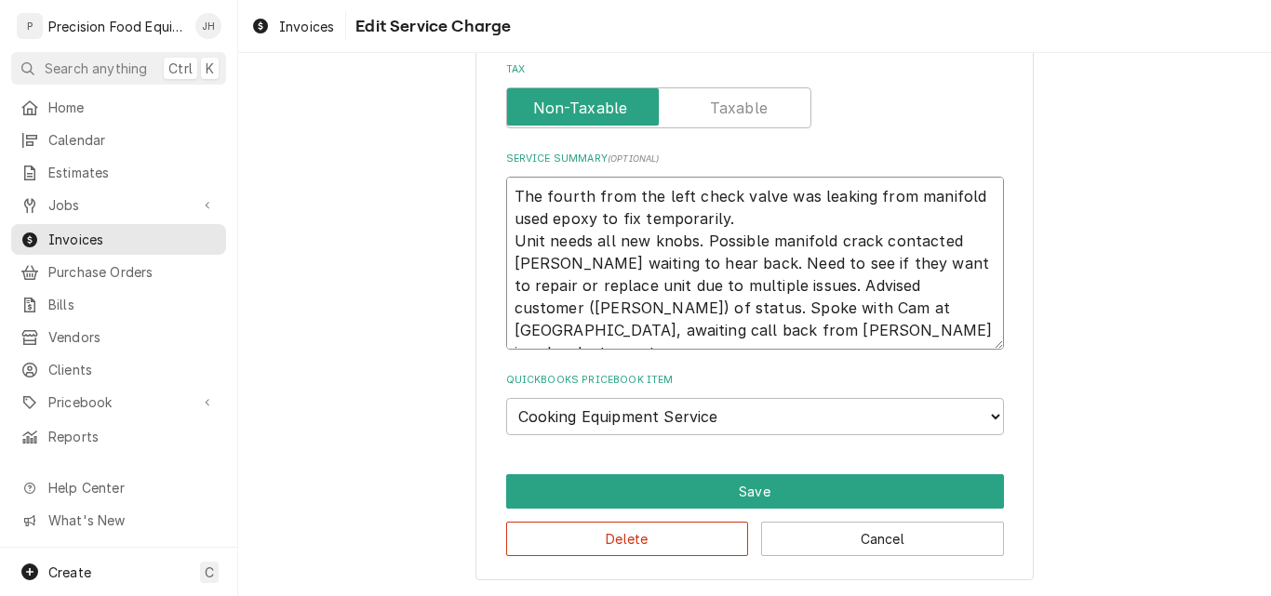
type textarea "The fourth from the left check valve was leaking from manifold used epoxy to fi…"
type textarea "x"
type textarea "The fourth from the left check valve was leaking from manifold used epoxy to fi…"
type textarea "x"
type textarea "The fourth from the left check valve was leaking from manifold used epoxy to fi…"
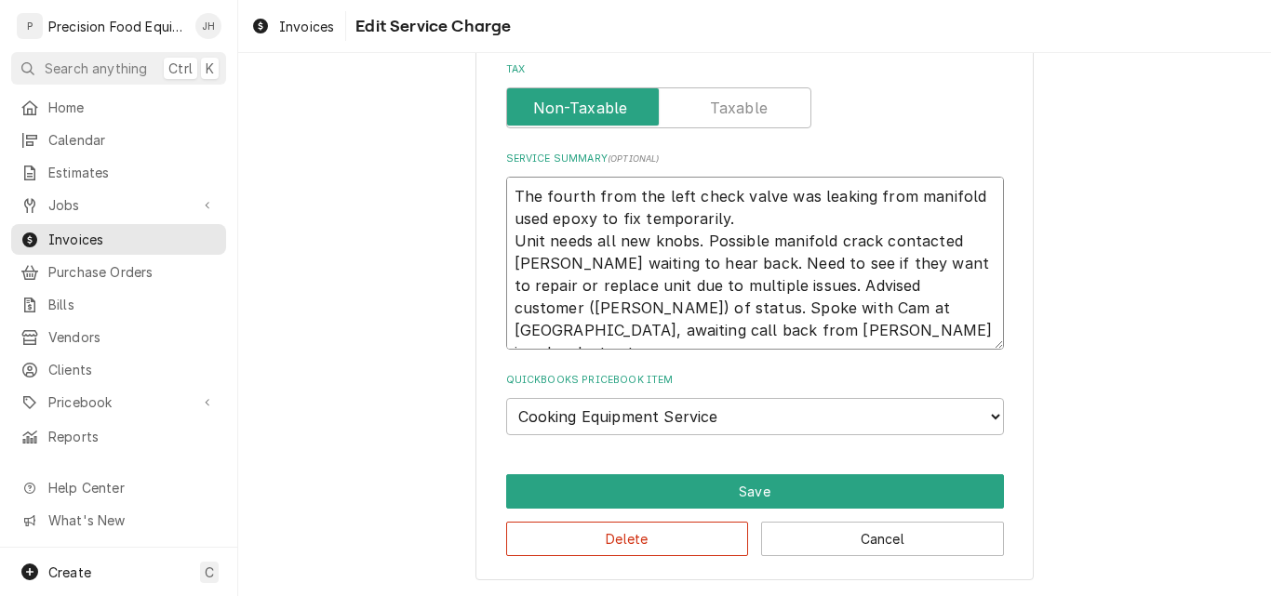
type textarea "x"
type textarea "The fourth from the left check valve was leaking from manifold used epoxy to fi…"
type textarea "x"
type textarea "The fourth from the left check valve was leaking from manifold used epoxy to fi…"
type textarea "x"
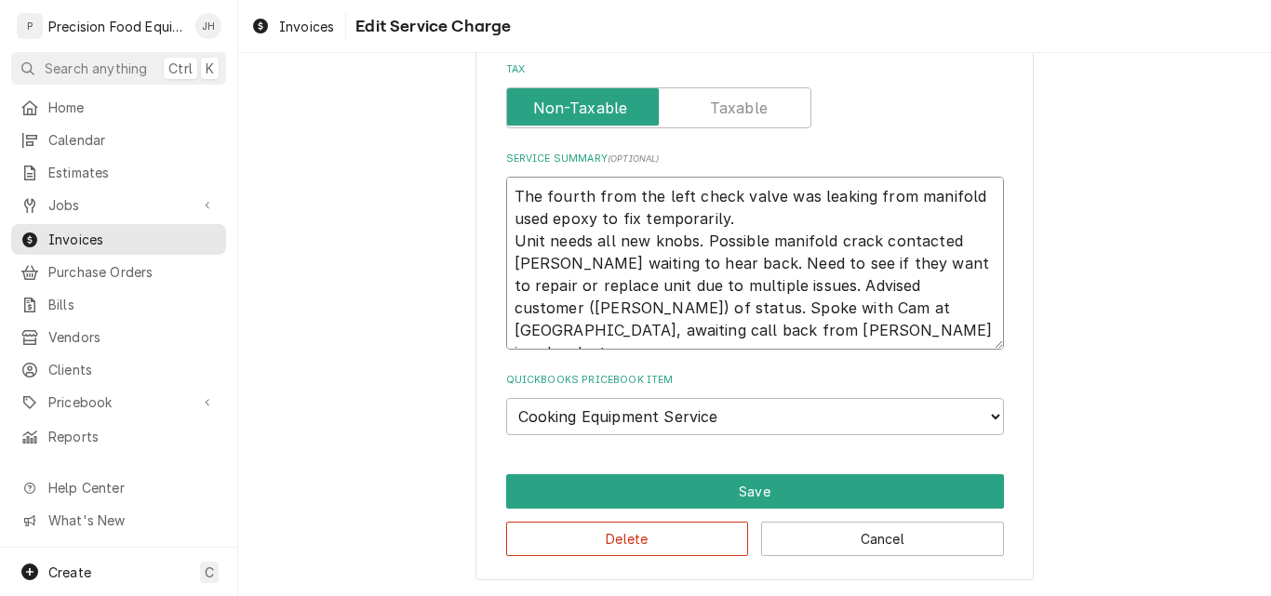
type textarea "The fourth from the left check valve was leaking from manifold used epoxy to fi…"
type textarea "x"
type textarea "The fourth from the left check valve was leaking from manifold used epoxy to fi…"
type textarea "x"
type textarea "The fourth from the left check valve was leaking from manifold used epoxy to fi…"
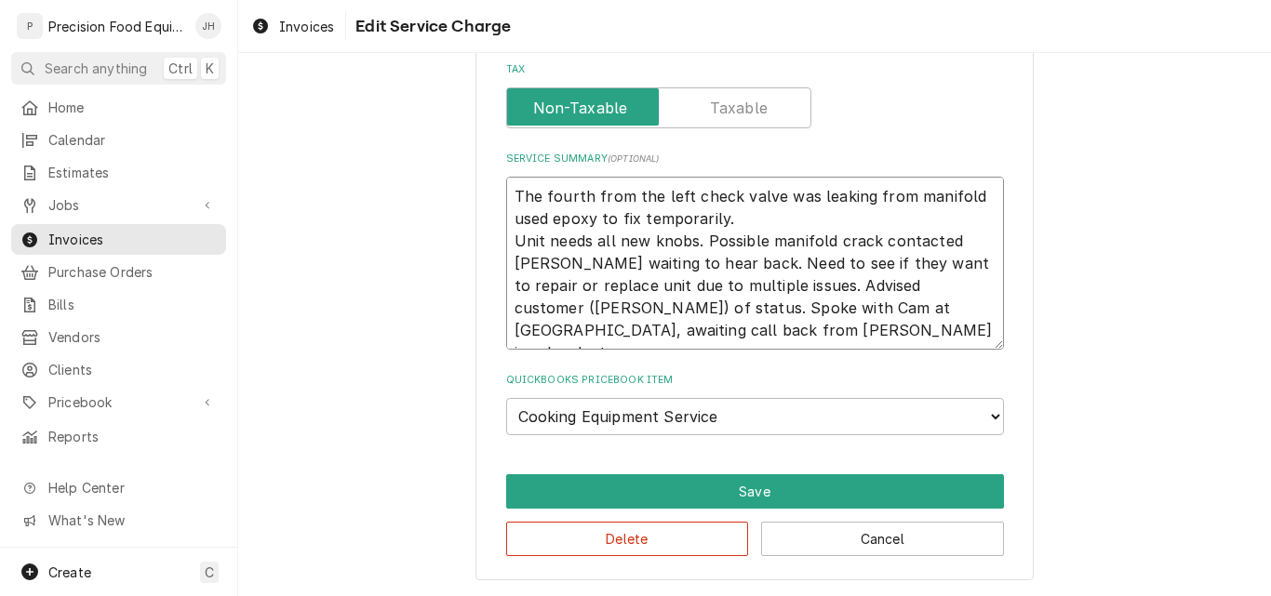
type textarea "x"
type textarea "The fourth from the left check valve was leaking from manifold used epoxy to fi…"
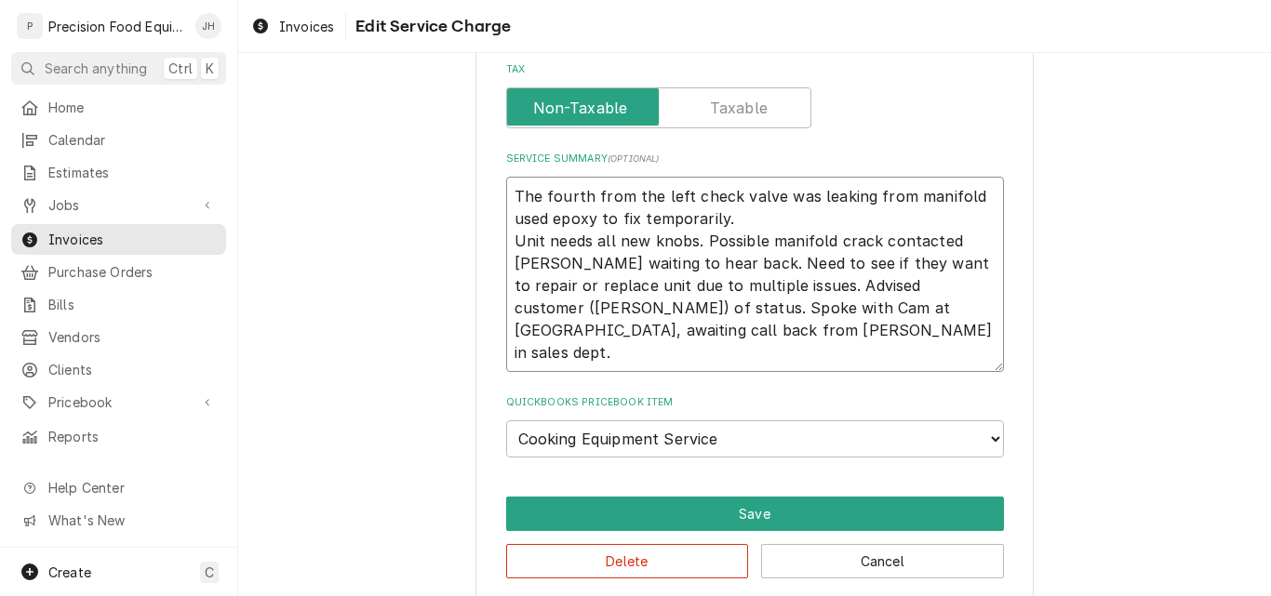
type textarea "x"
type textarea "The fourth from the left check valve was leaking from manifold used epoxy to fi…"
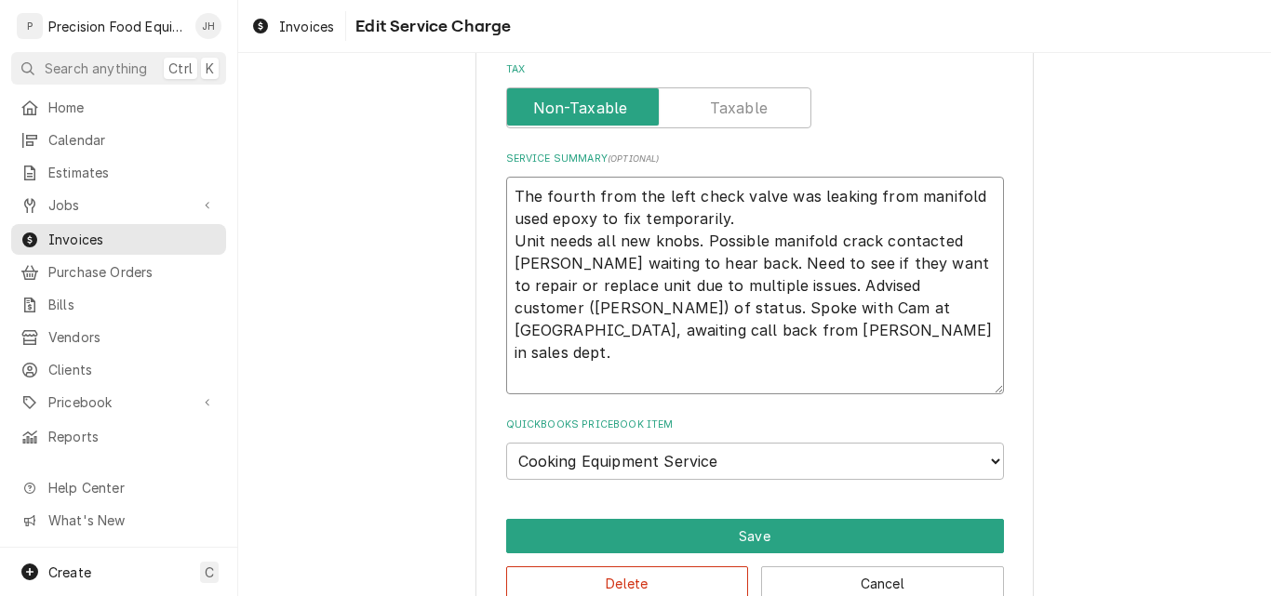
type textarea "x"
type textarea "The fourth from the left check valve was leaking from manifold used epoxy to fi…"
type textarea "x"
type textarea "The fourth from the left check valve was leaking from manifold used epoxy to fi…"
type textarea "x"
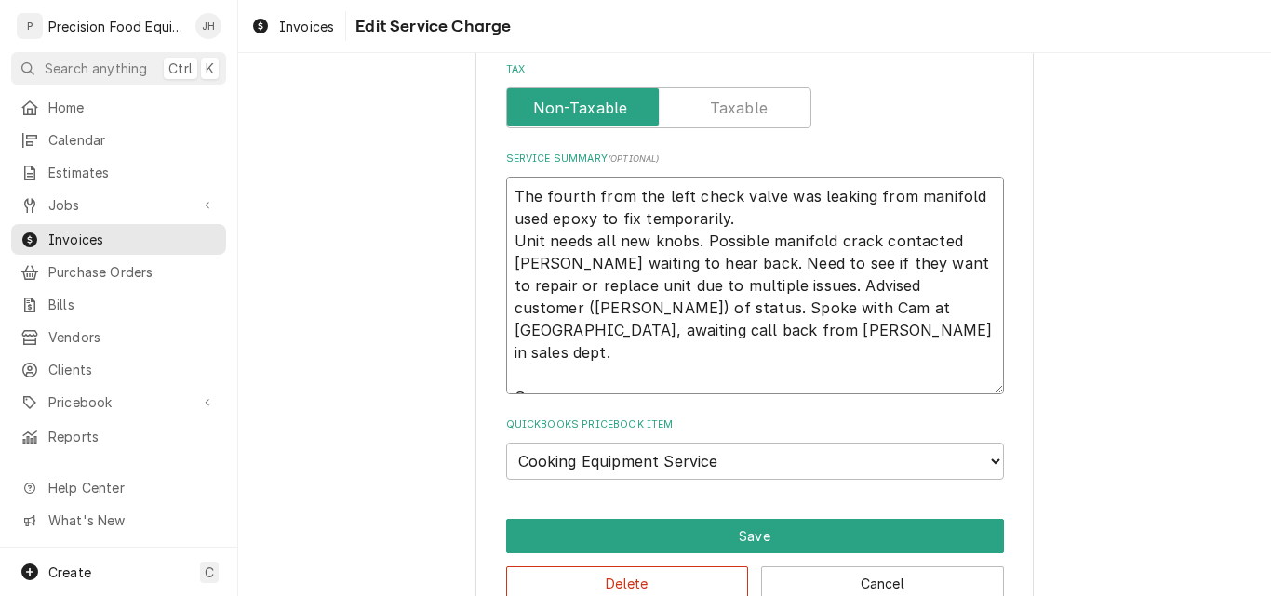
type textarea "The fourth from the left check valve was leaking from manifold used epoxy to fi…"
type textarea "x"
type textarea "The fourth from the left check valve was leaking from manifold used epoxy to fi…"
type textarea "x"
type textarea "The fourth from the left check valve was leaking from manifold used epoxy to fi…"
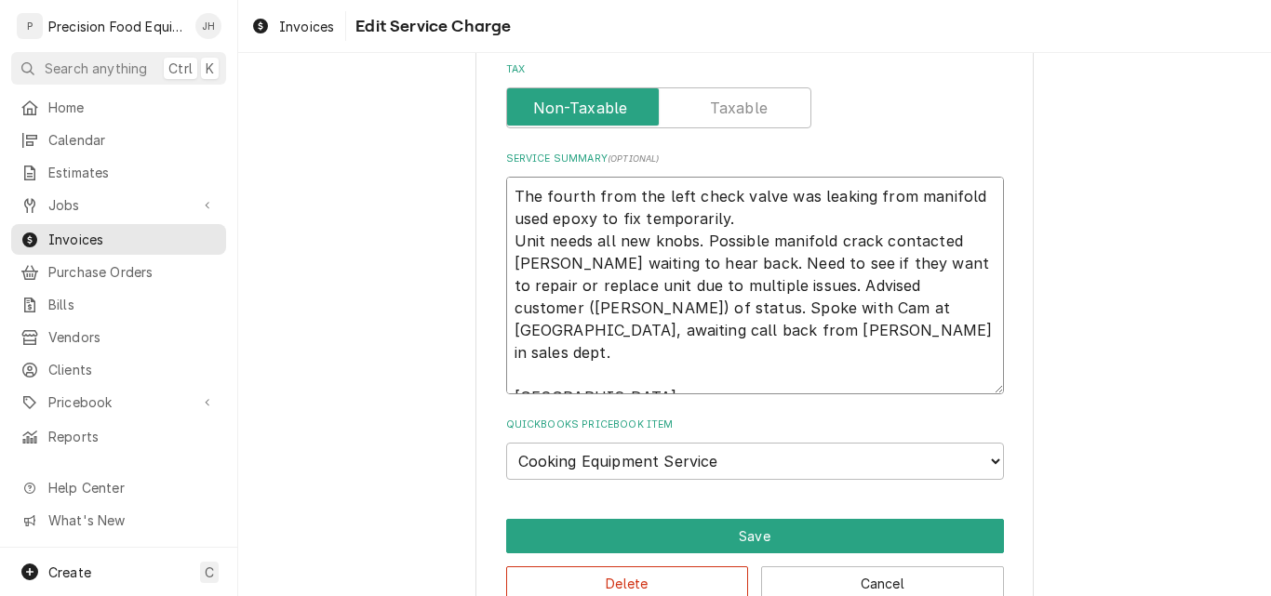
type textarea "x"
type textarea "The fourth from the left check valve was leaking from manifold used epoxy to fi…"
type textarea "x"
type textarea "The fourth from the left check valve was leaking from manifold used epoxy to fi…"
type textarea "x"
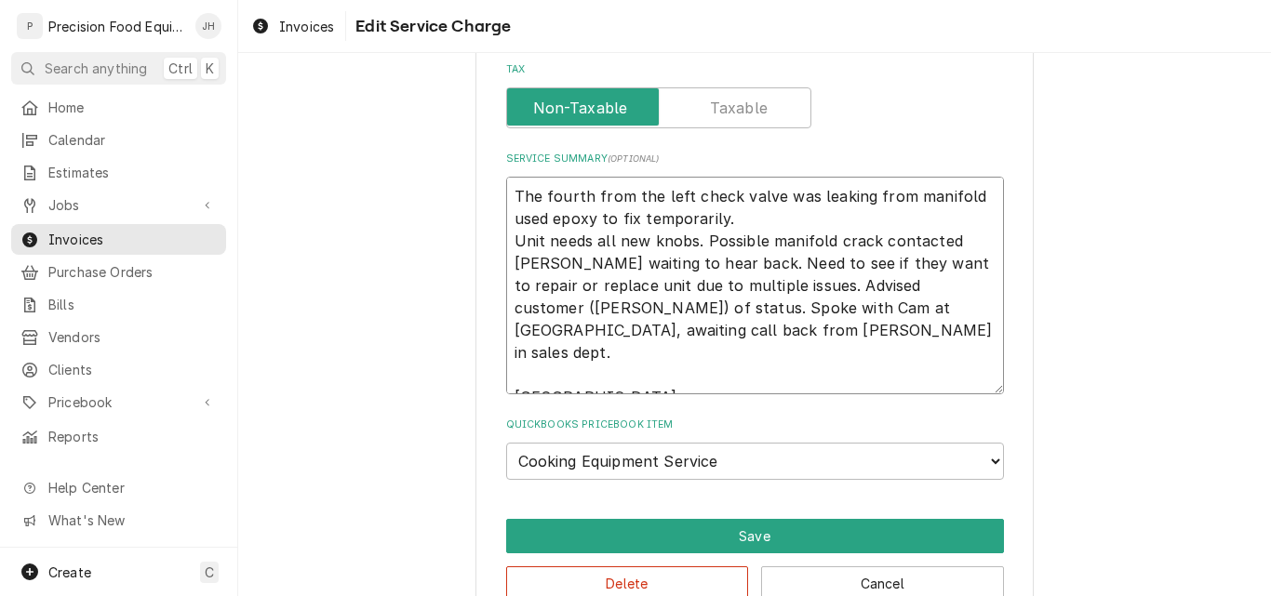
type textarea "The fourth from the left check valve was leaking from manifold used epoxy to fi…"
type textarea "x"
type textarea "The fourth from the left check valve was leaking from manifold used epoxy to fi…"
type textarea "x"
type textarea "The fourth from the left check valve was leaking from manifold used epoxy to fi…"
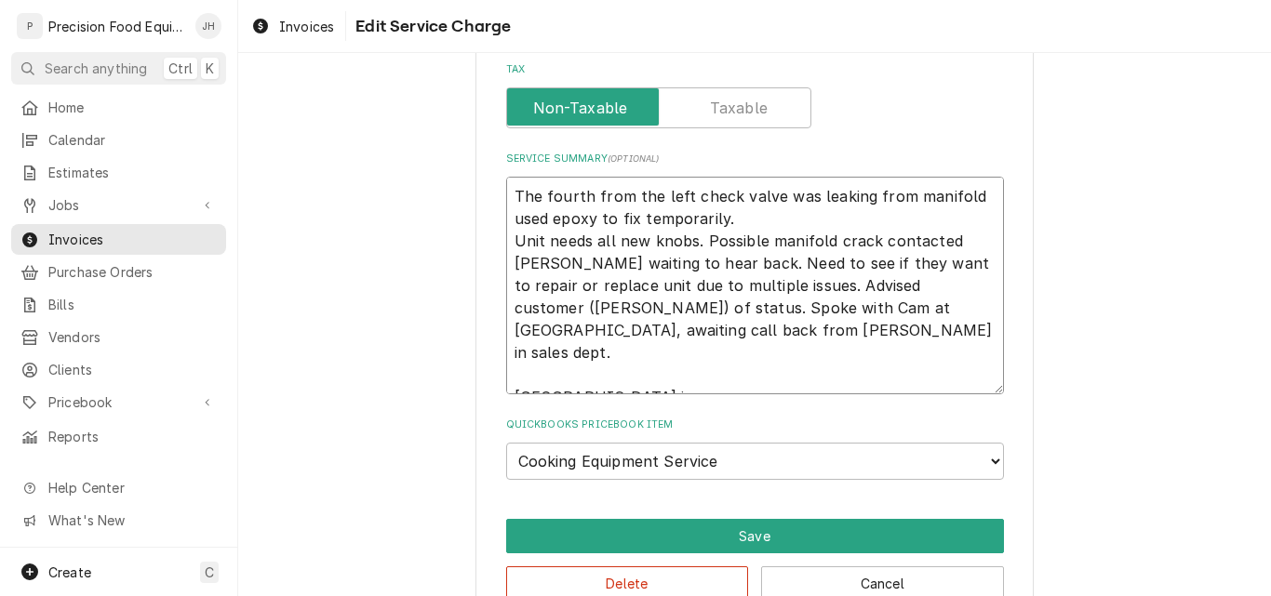
type textarea "x"
type textarea "The fourth from the left check valve was leaking from manifold used epoxy to fi…"
type textarea "x"
type textarea "The fourth from the left check valve was leaking from manifold used epoxy to fi…"
type textarea "x"
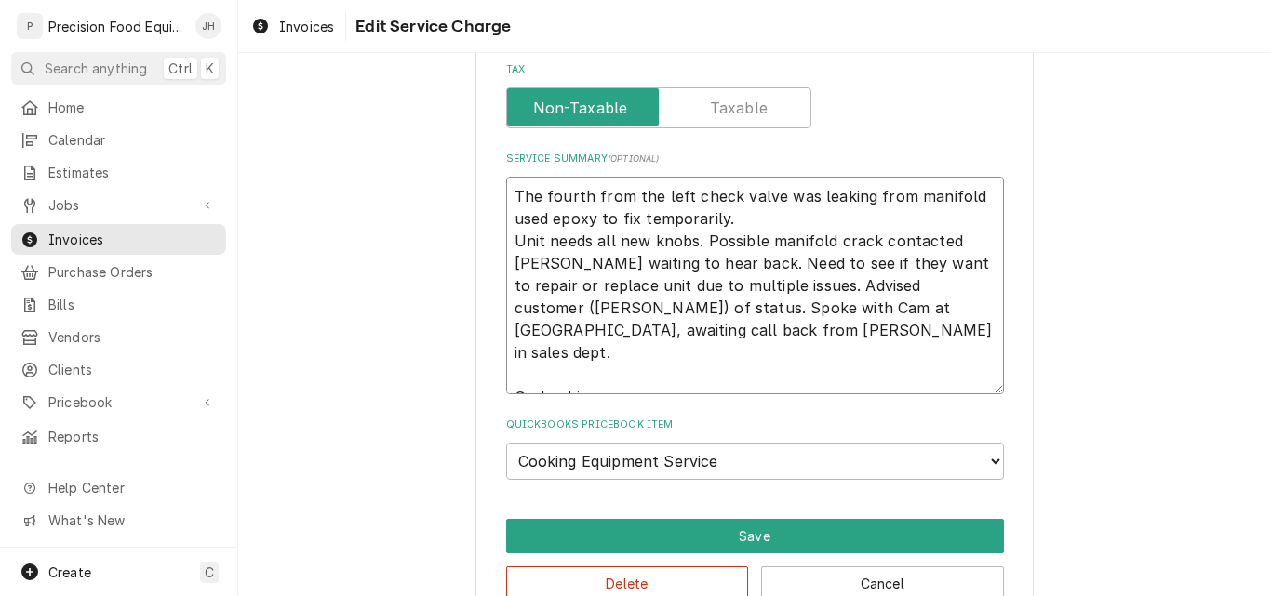
type textarea "The fourth from the left check valve was leaking from manifold used epoxy to fi…"
type textarea "x"
type textarea "The fourth from the left check valve was leaking from manifold used epoxy to fi…"
type textarea "x"
type textarea "The fourth from the left check valve was leaking from manifold used epoxy to fi…"
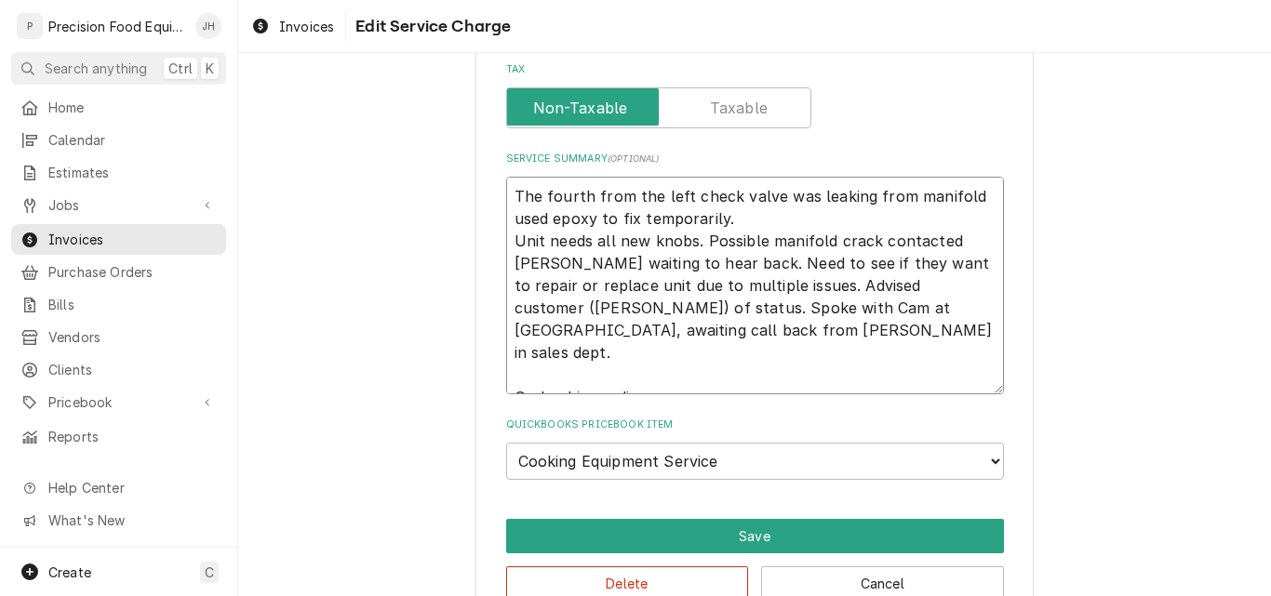
type textarea "x"
type textarea "The fourth from the left check valve was leaking from manifold used epoxy to fi…"
type textarea "x"
type textarea "The fourth from the left check valve was leaking from manifold used epoxy to fi…"
type textarea "x"
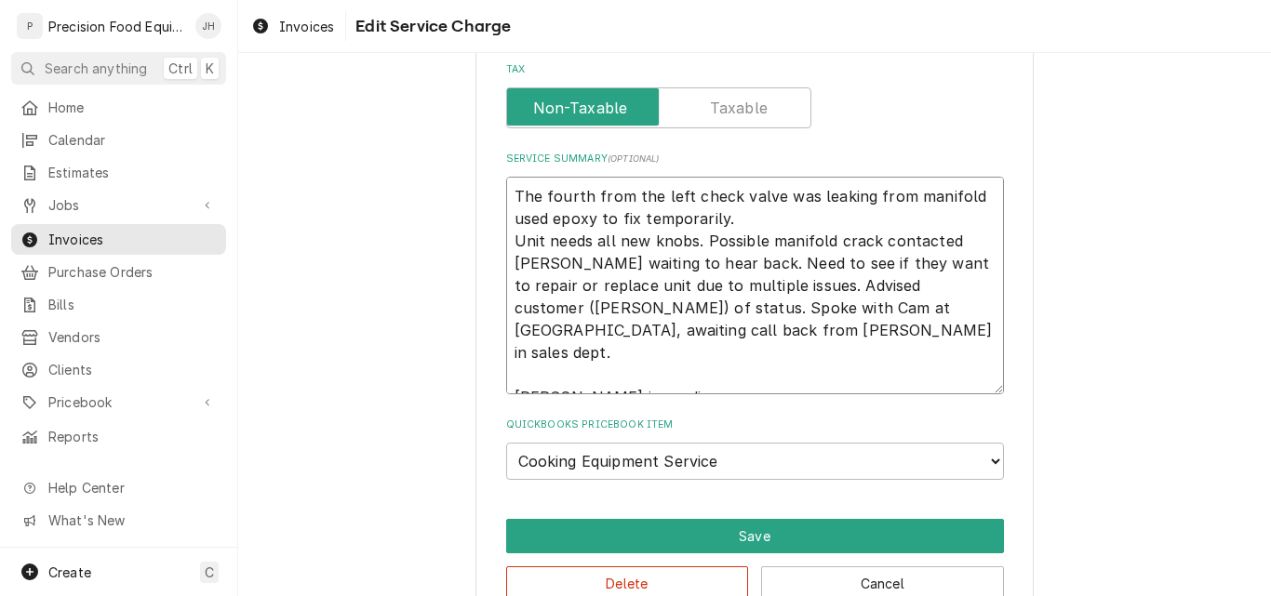
type textarea "The fourth from the left check valve was leaking from manifold used epoxy to fi…"
type textarea "x"
type textarea "The fourth from the left check valve was leaking from manifold used epoxy to fi…"
type textarea "x"
type textarea "The fourth from the left check valve was leaking from manifold used epoxy to fi…"
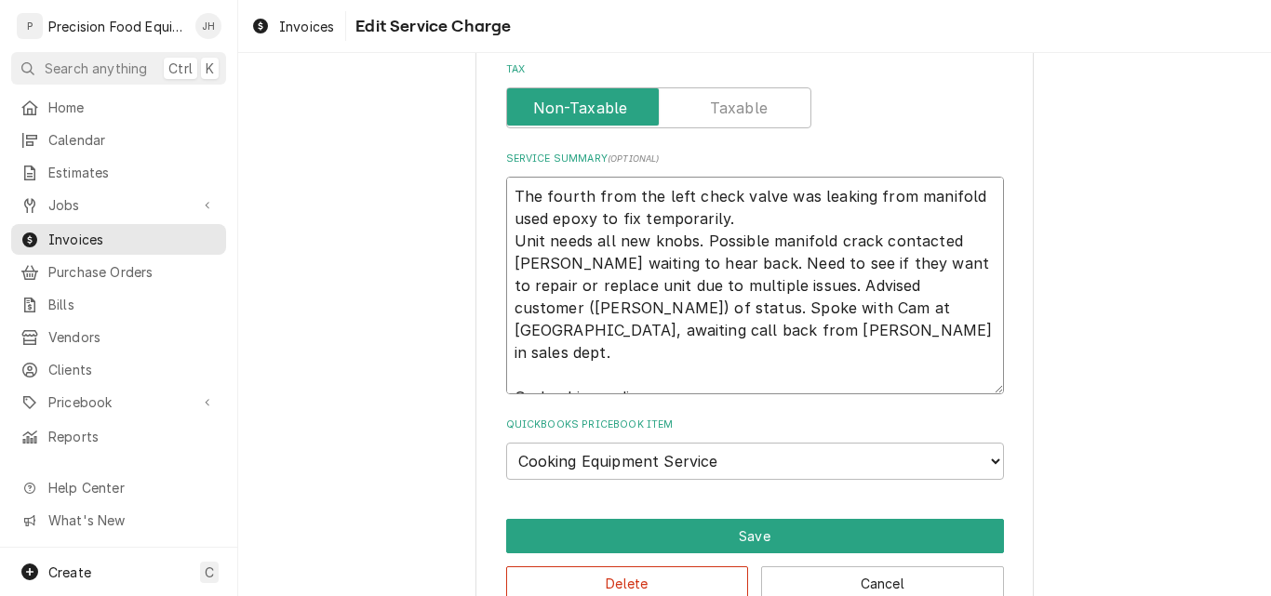
type textarea "x"
type textarea "The fourth from the left check valve was leaking from manifold used epoxy to fi…"
type textarea "x"
type textarea "The fourth from the left check valve was leaking from manifold used epoxy to fi…"
type textarea "x"
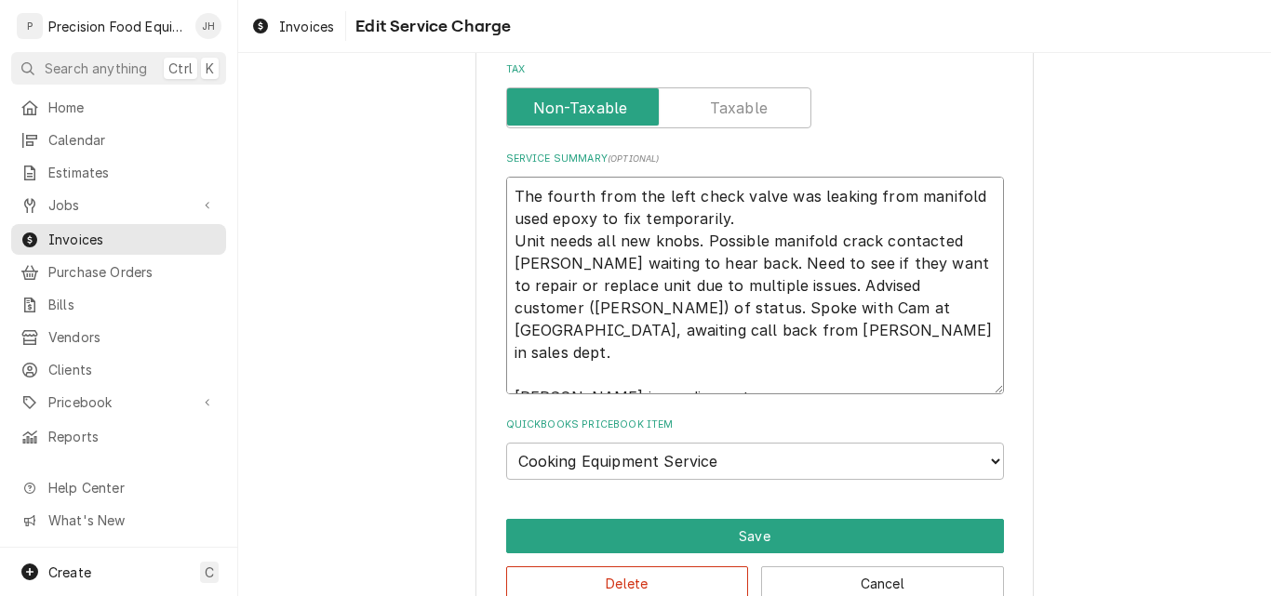
type textarea "The fourth from the left check valve was leaking from manifold used epoxy to fi…"
type textarea "x"
type textarea "The fourth from the left check valve was leaking from manifold used epoxy to fi…"
type textarea "x"
type textarea "The fourth from the left check valve was leaking from manifold used epoxy to fi…"
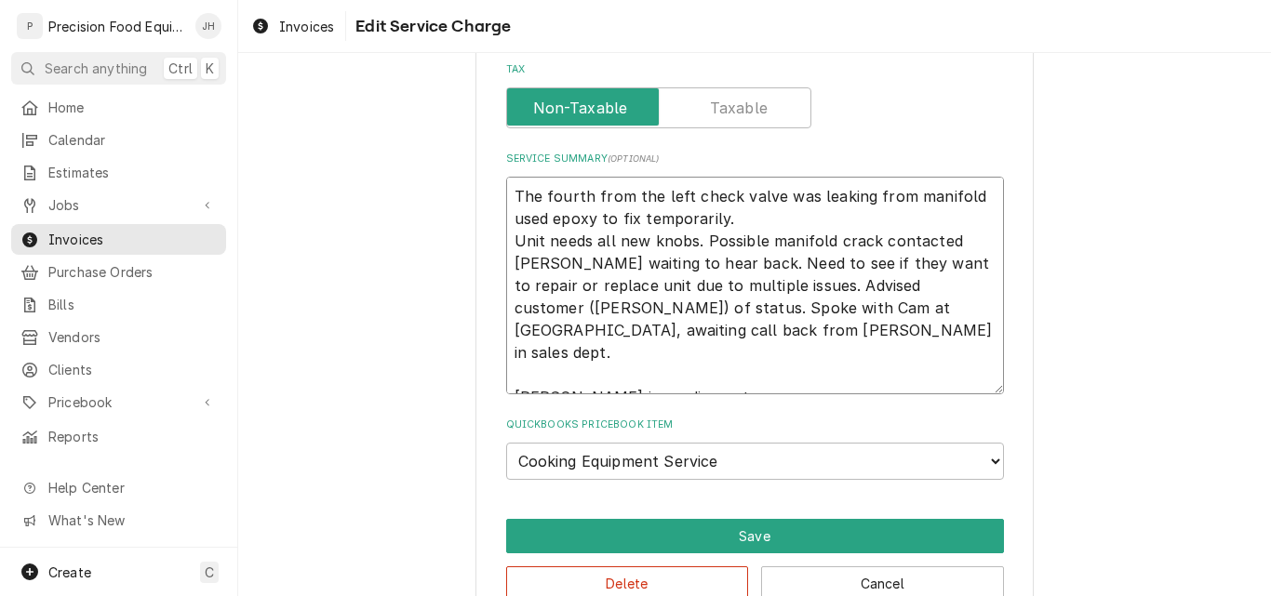
type textarea "x"
type textarea "The fourth from the left check valve was leaking from manifold used epoxy to fi…"
type textarea "x"
type textarea "The fourth from the left check valve was leaking from manifold used epoxy to fi…"
type textarea "x"
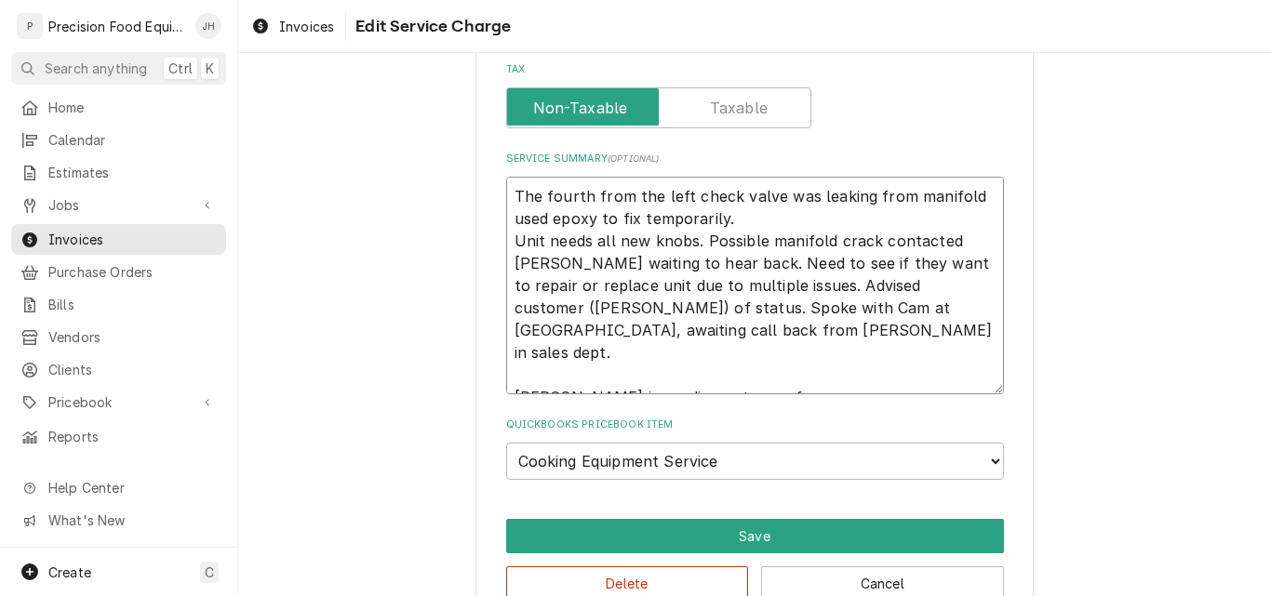
type textarea "The fourth from the left check valve was leaking from manifold used epoxy to fi…"
type textarea "x"
type textarea "The fourth from the left check valve was leaking from manifold used epoxy to fi…"
type textarea "x"
type textarea "The fourth from the left check valve was leaking from manifold used epoxy to fi…"
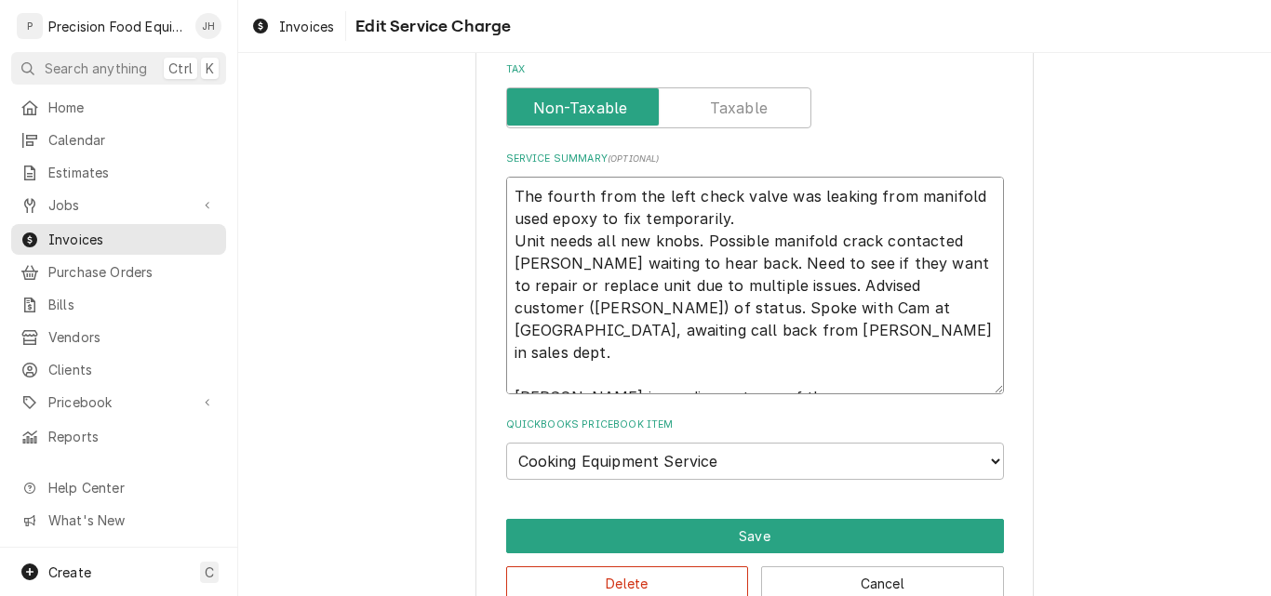
type textarea "x"
type textarea "The fourth from the left check valve was leaking from manifold used epoxy to fi…"
type textarea "x"
type textarea "The fourth from the left check valve was leaking from manifold used epoxy to fi…"
type textarea "x"
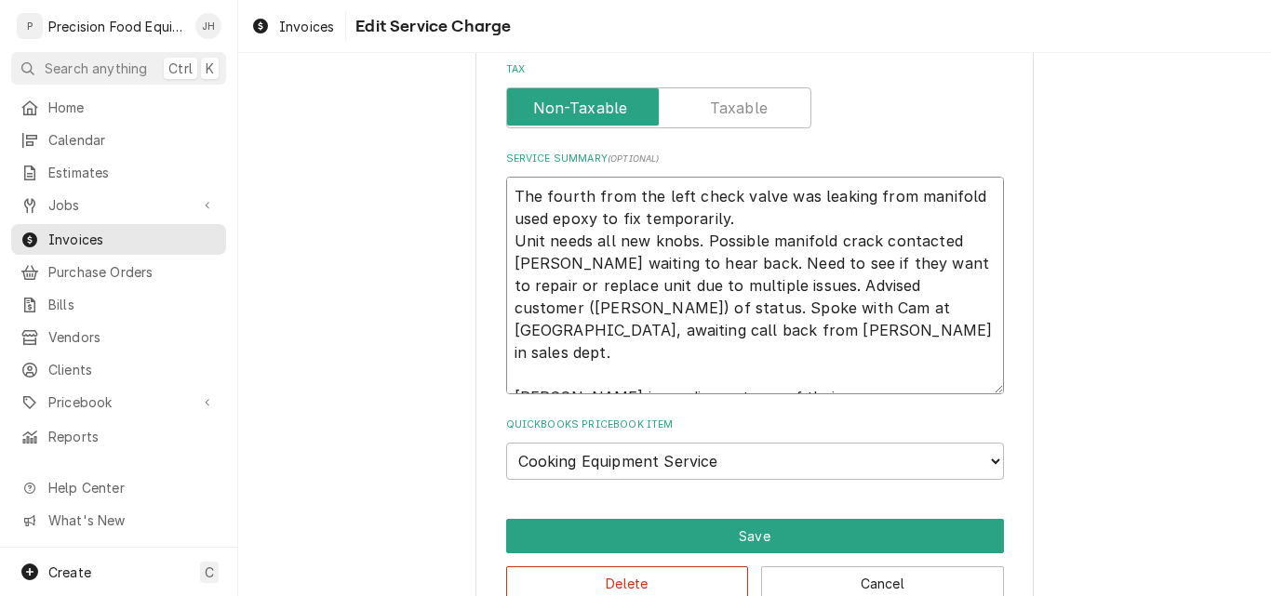
type textarea "The fourth from the left check valve was leaking from manifold used epoxy to fi…"
type textarea "x"
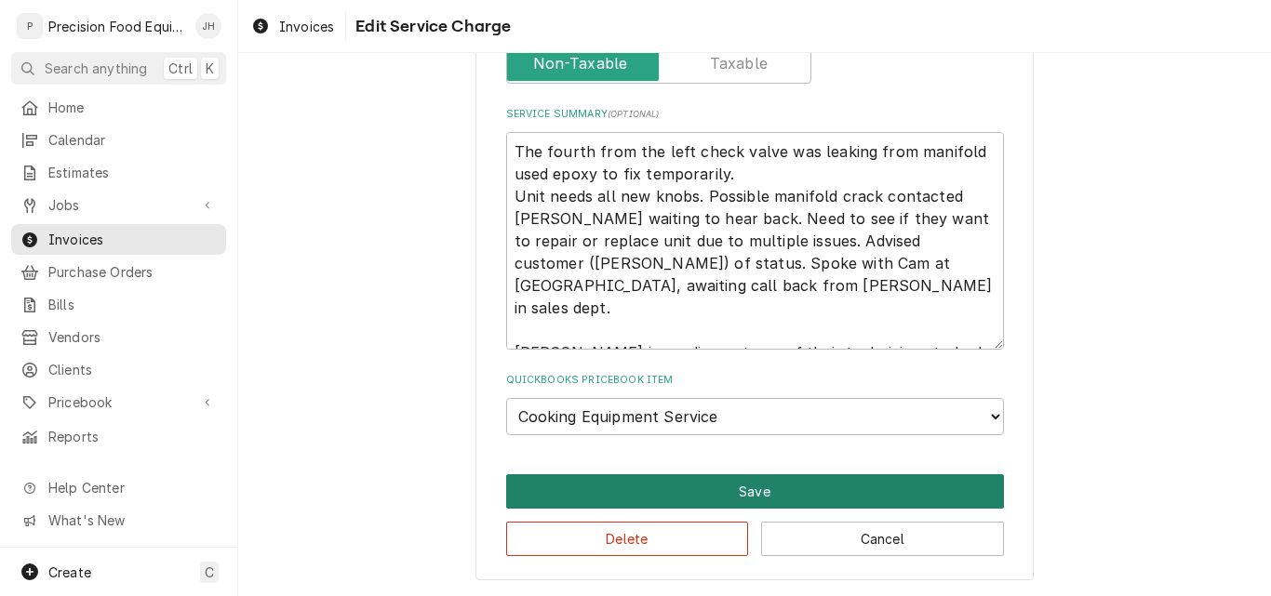
click at [767, 488] on button "Save" at bounding box center [755, 492] width 498 height 34
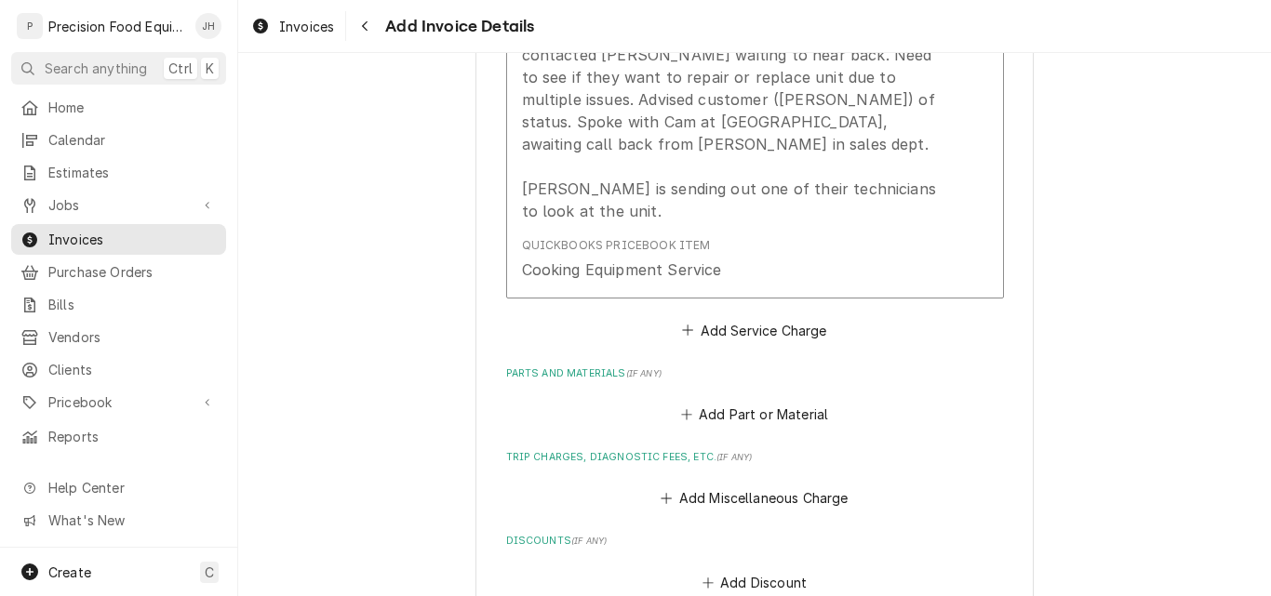
scroll to position [1559, 0]
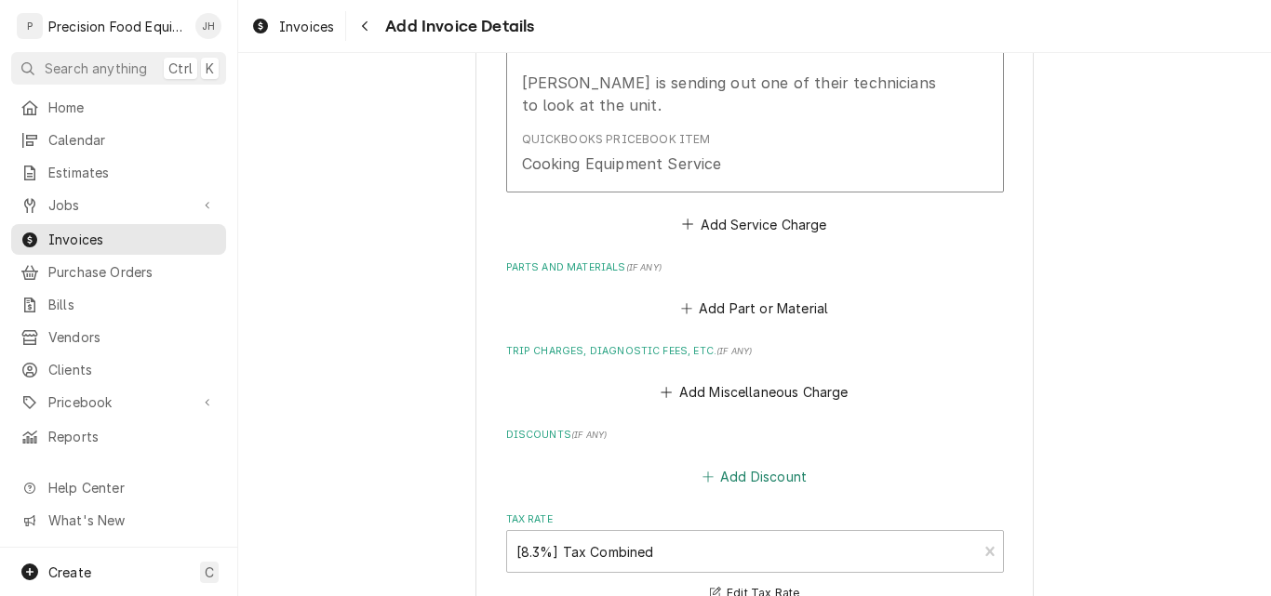
click at [729, 463] on button "Add Discount" at bounding box center [754, 476] width 111 height 26
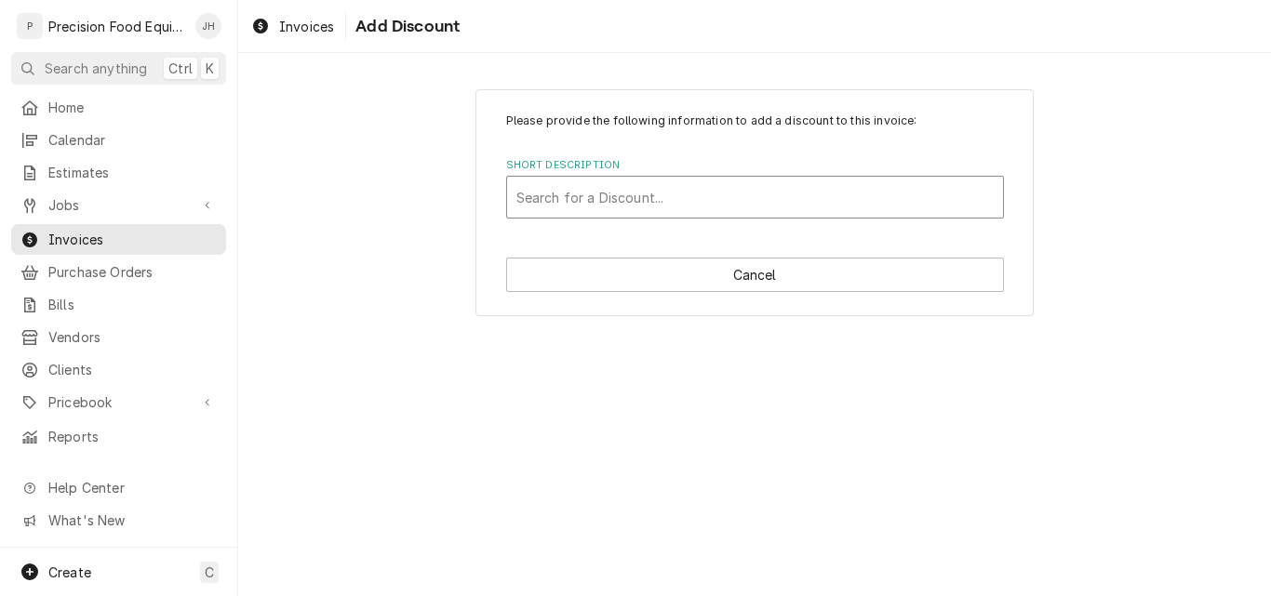
click at [593, 201] on div "Short Description" at bounding box center [754, 197] width 477 height 33
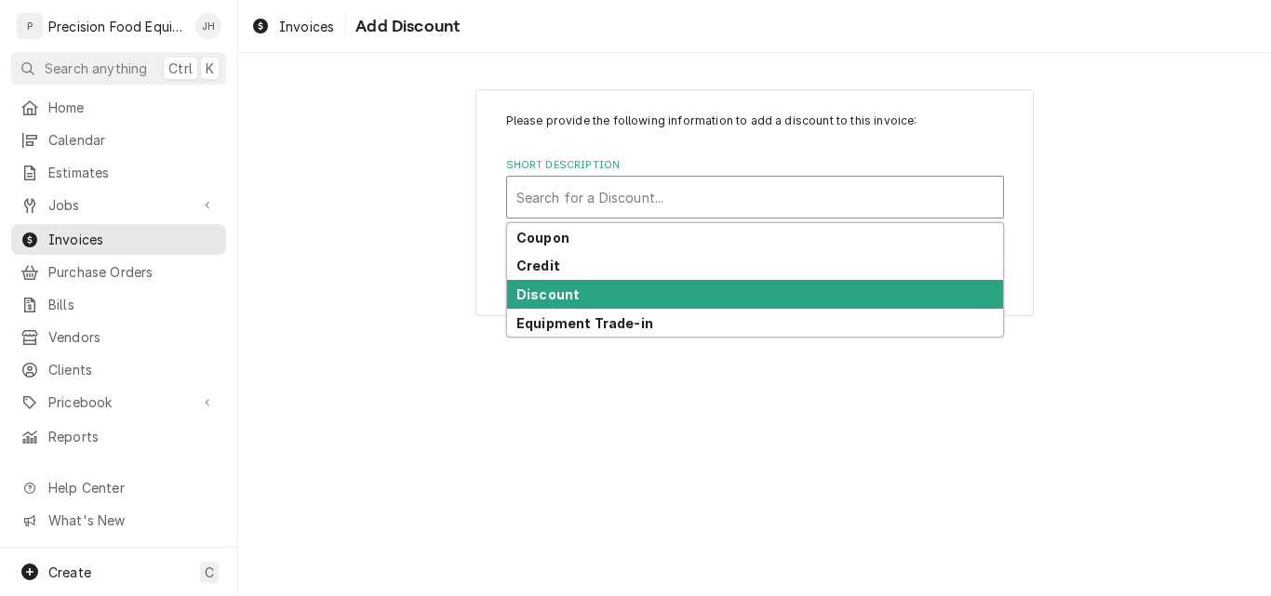
click at [573, 292] on strong "Discount" at bounding box center [547, 295] width 63 height 16
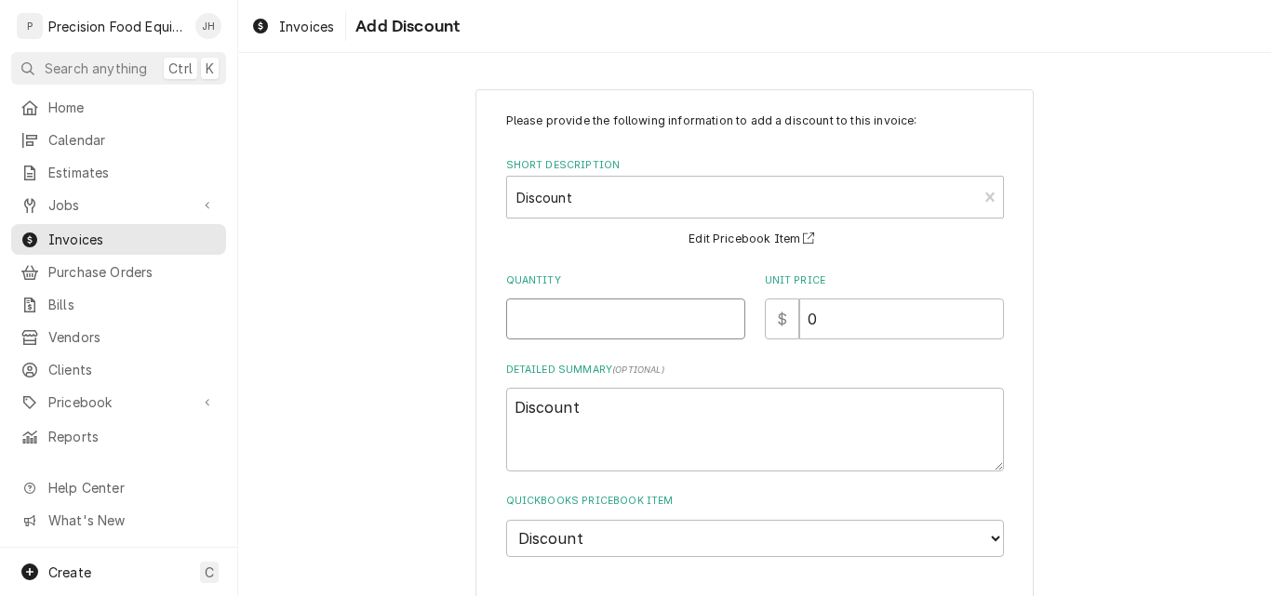
click at [581, 318] on input "Quantity" at bounding box center [625, 319] width 239 height 41
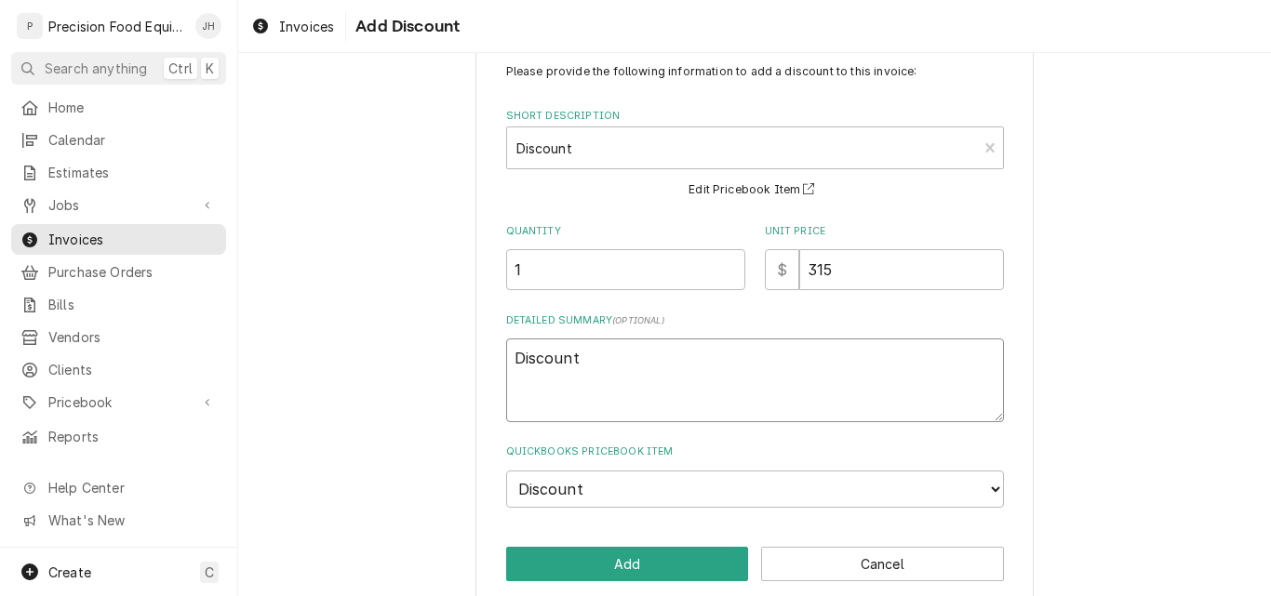
scroll to position [74, 0]
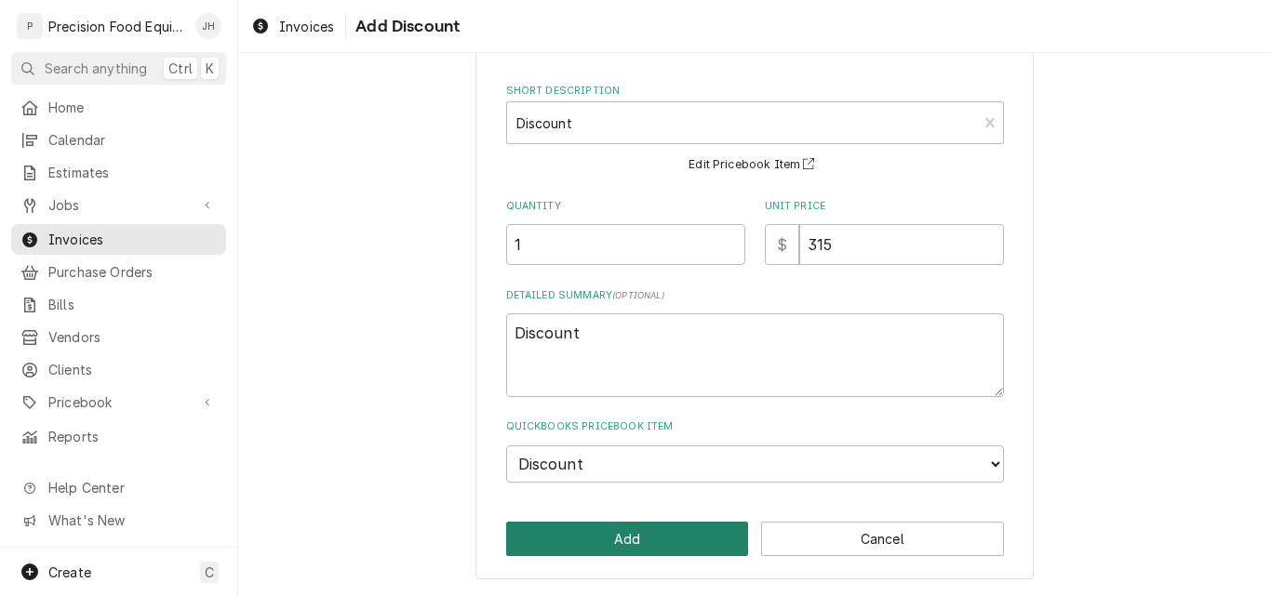
click at [611, 541] on button "Add" at bounding box center [627, 539] width 243 height 34
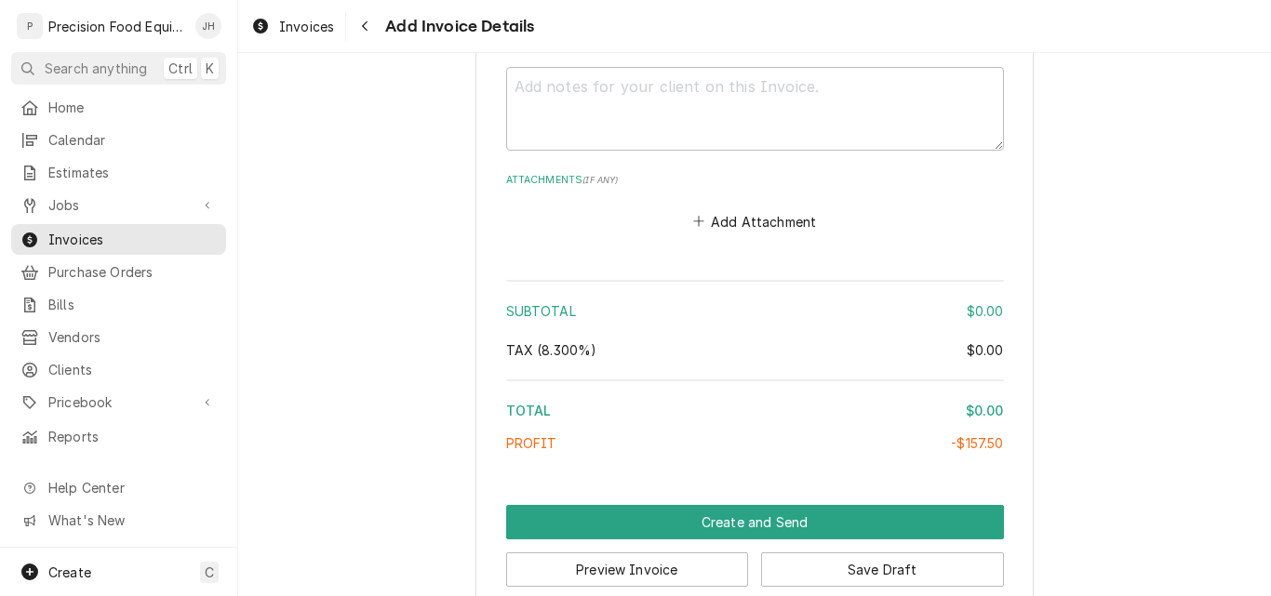
scroll to position [2415, 0]
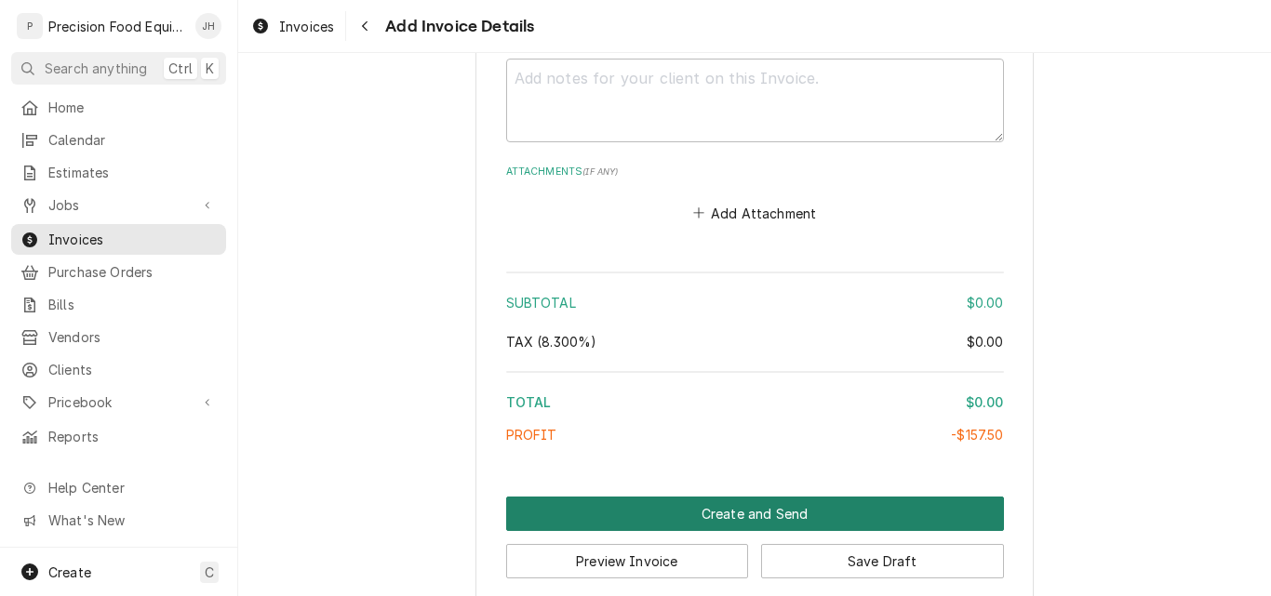
click at [761, 497] on button "Create and Send" at bounding box center [755, 514] width 498 height 34
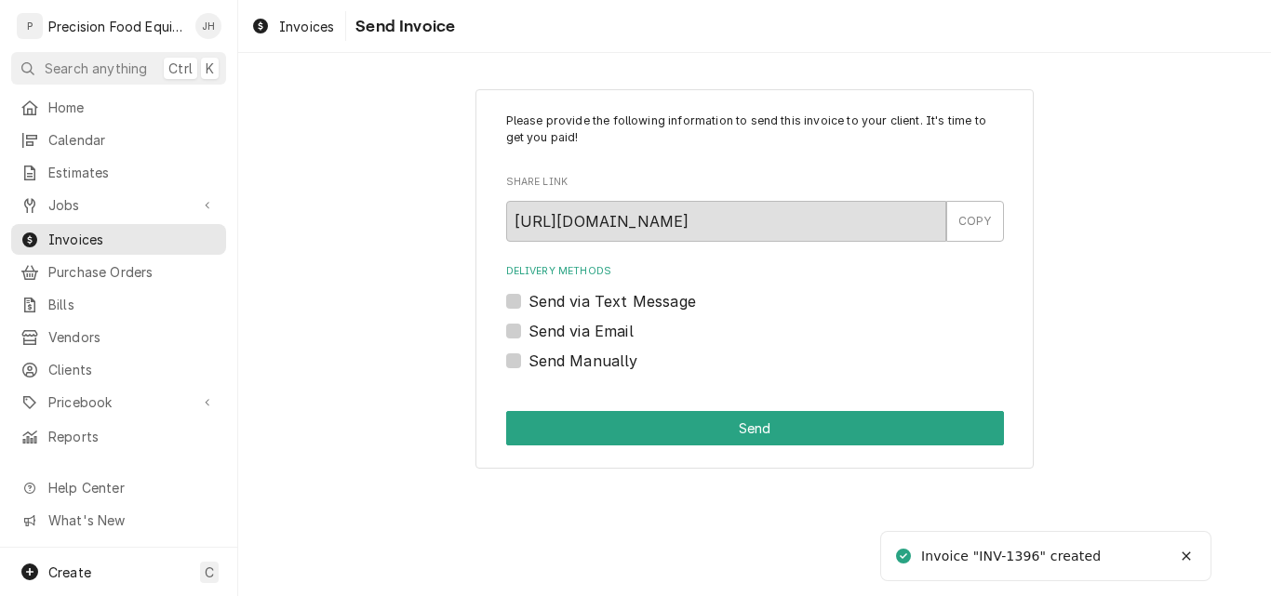
click at [601, 332] on label "Send via Email" at bounding box center [581, 331] width 105 height 22
click at [601, 332] on input "Send via Email" at bounding box center [778, 340] width 498 height 41
checkbox input "true"
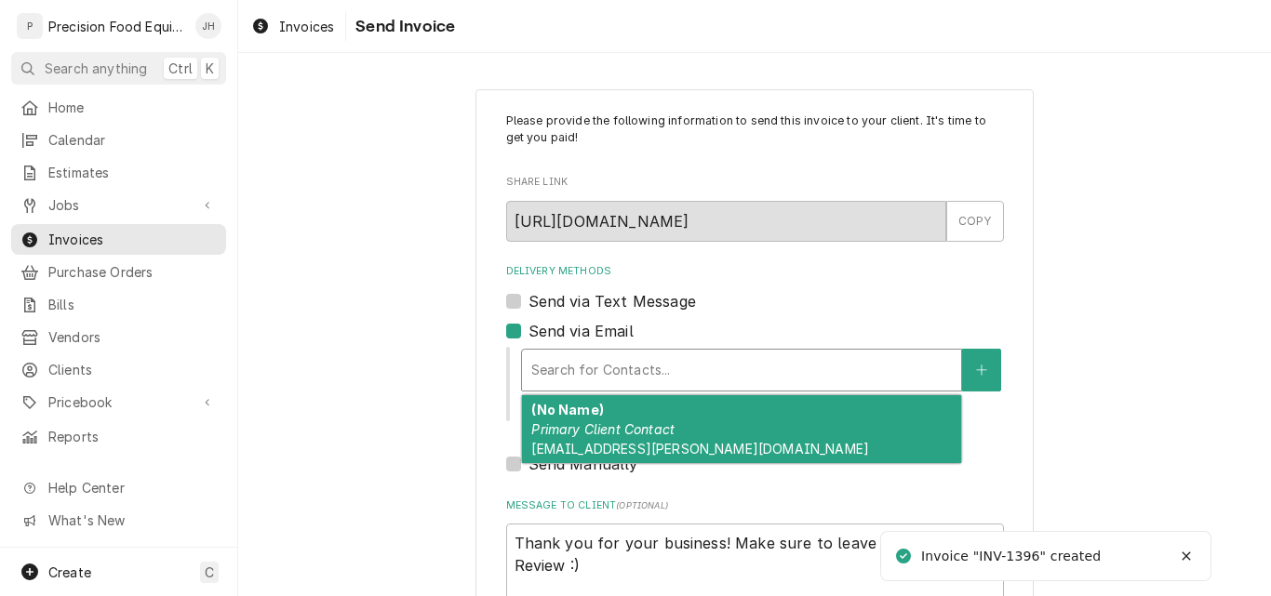
click at [592, 376] on div "Delivery Methods" at bounding box center [741, 370] width 421 height 33
click at [590, 431] on em "Primary Client Contact" at bounding box center [602, 429] width 143 height 16
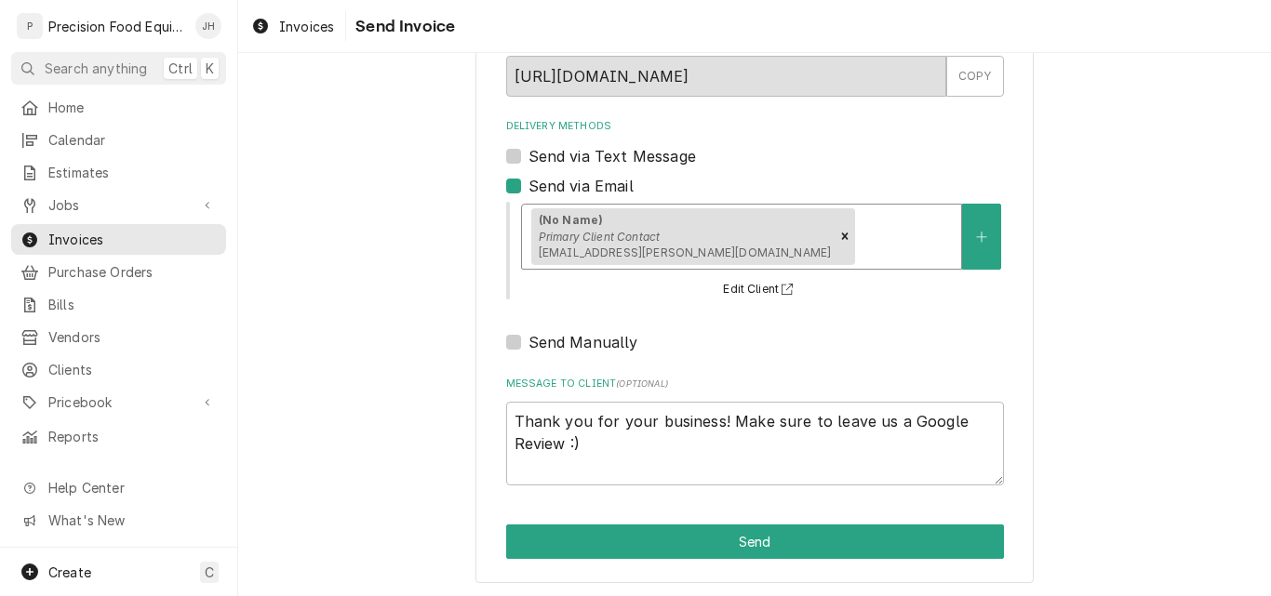
scroll to position [148, 0]
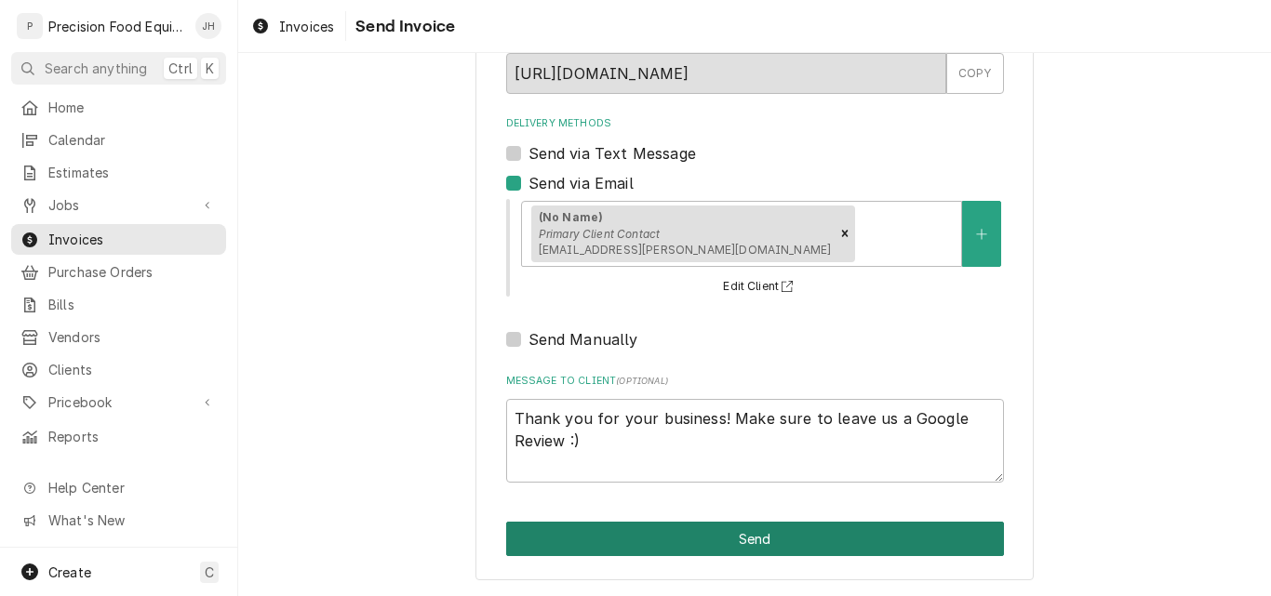
click at [721, 539] on button "Send" at bounding box center [755, 539] width 498 height 34
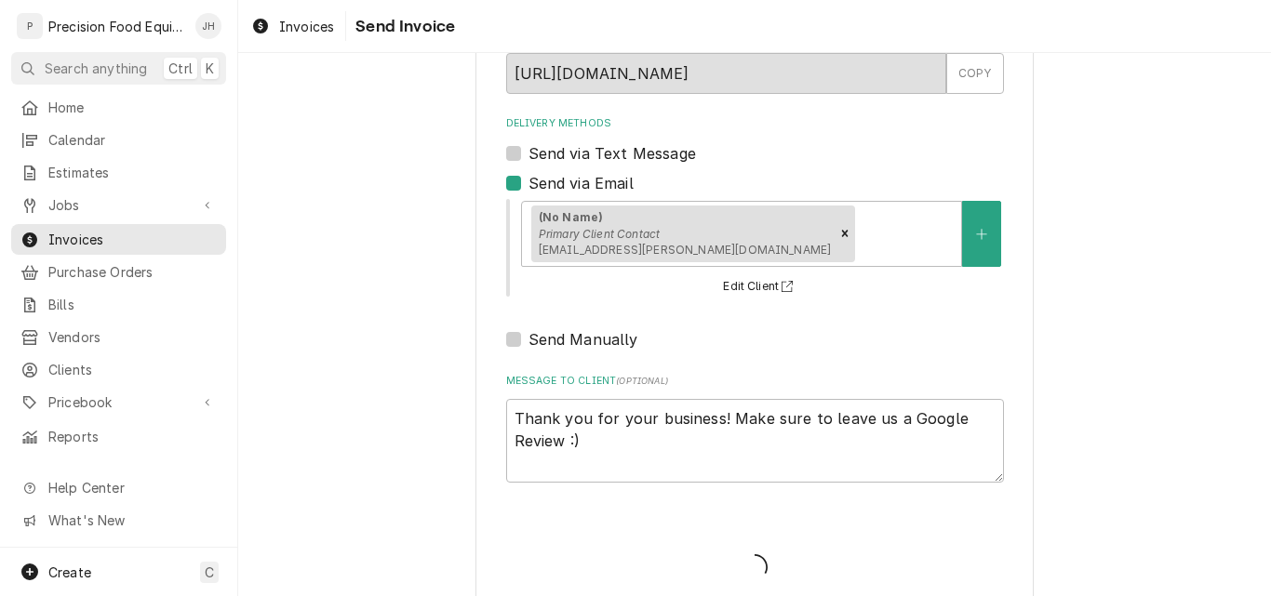
type textarea "x"
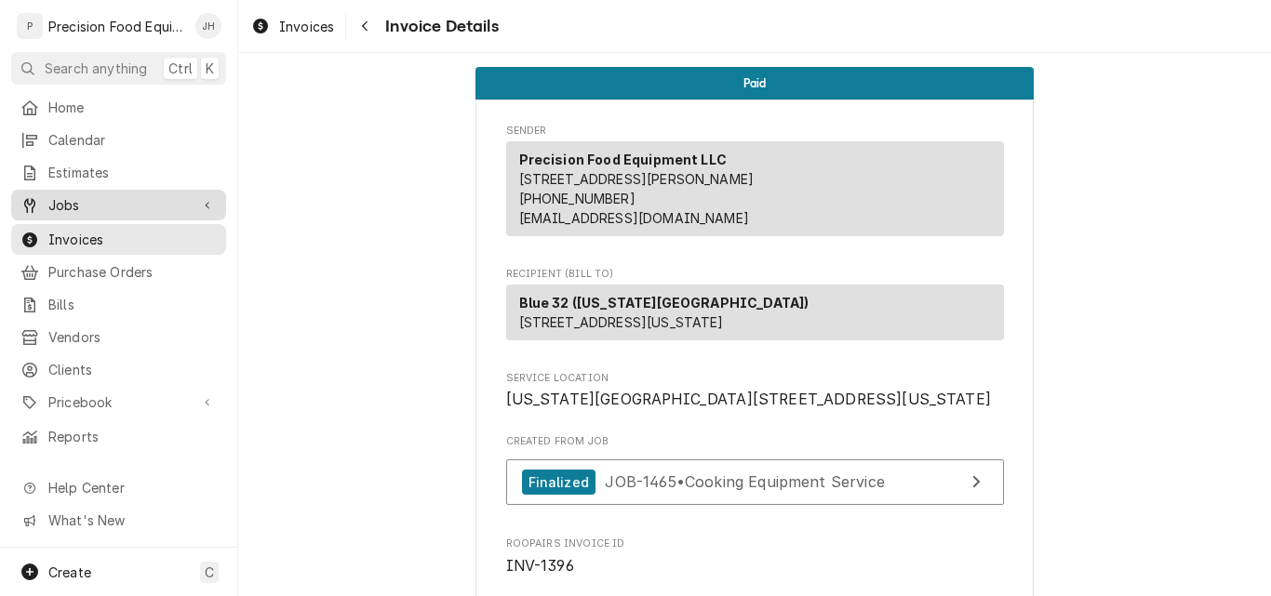
click at [103, 198] on span "Jobs" at bounding box center [118, 205] width 140 height 20
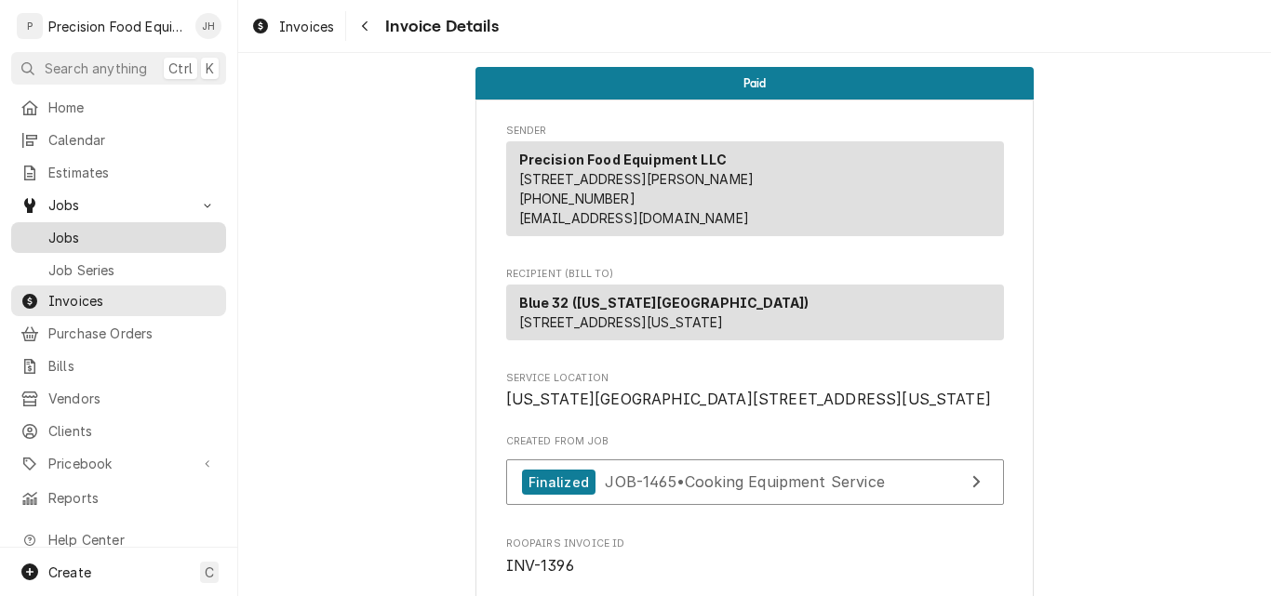
click at [123, 228] on span "Jobs" at bounding box center [132, 238] width 168 height 20
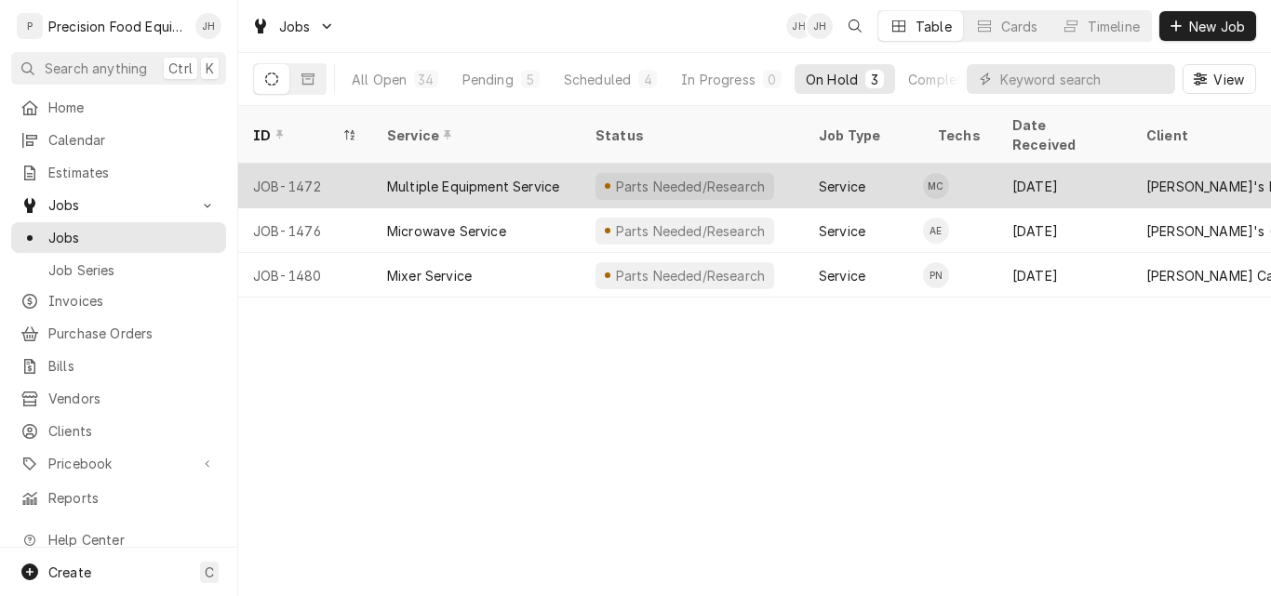
click at [521, 177] on div "Multiple Equipment Service" at bounding box center [473, 187] width 172 height 20
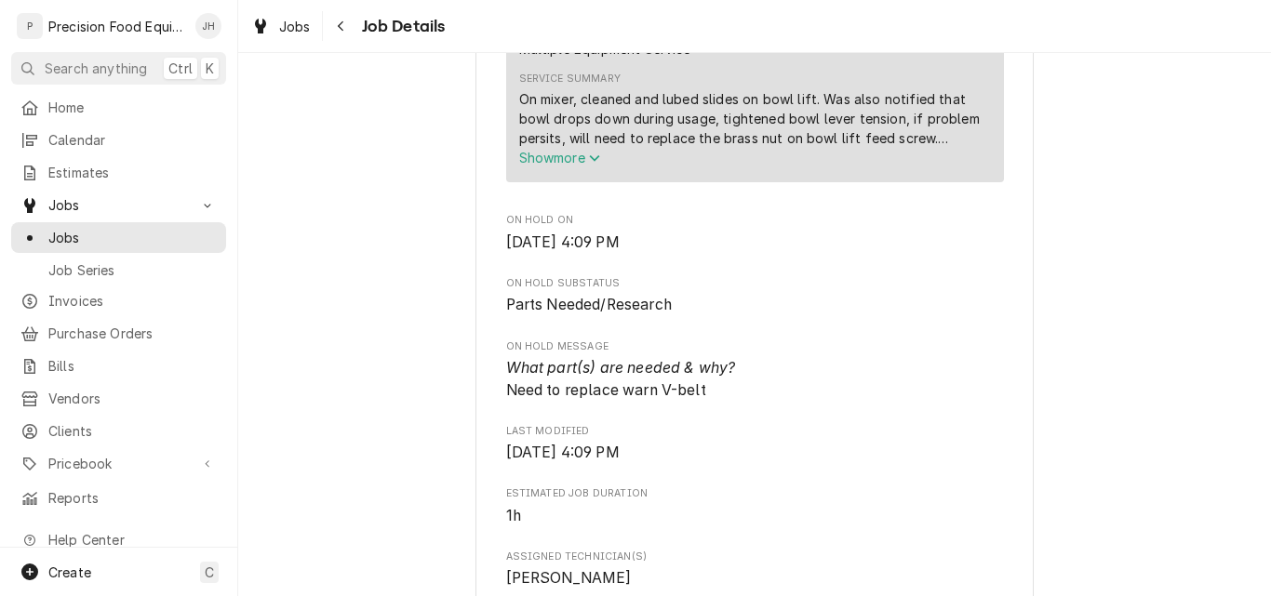
scroll to position [651, 0]
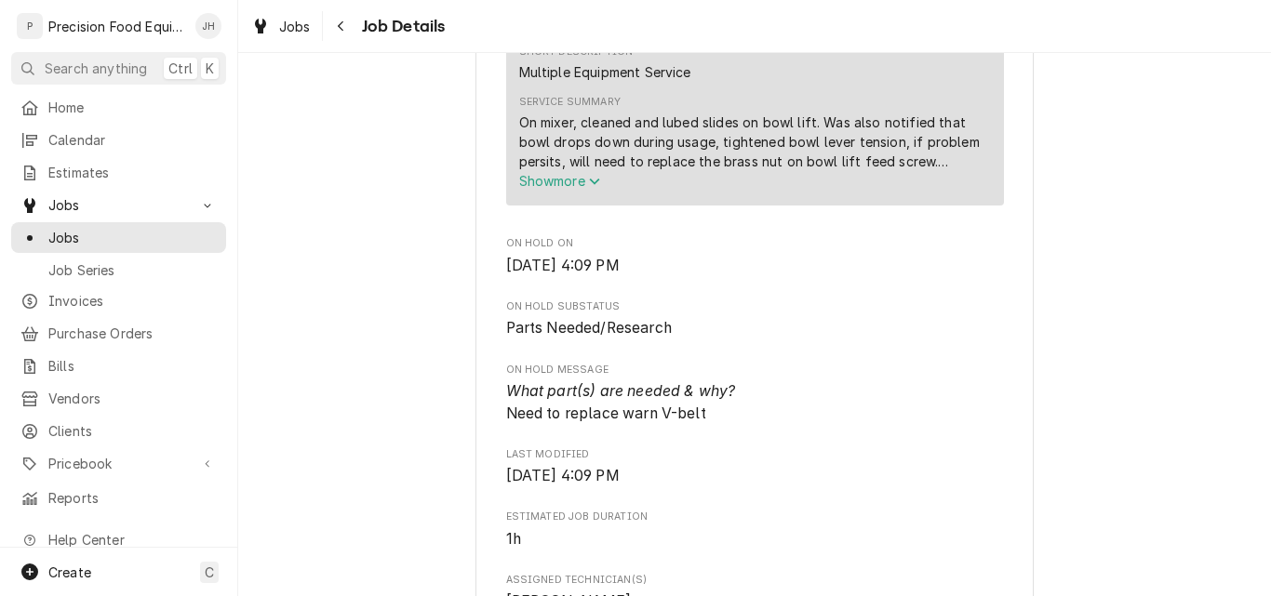
click at [533, 189] on span "Show more" at bounding box center [560, 181] width 82 height 16
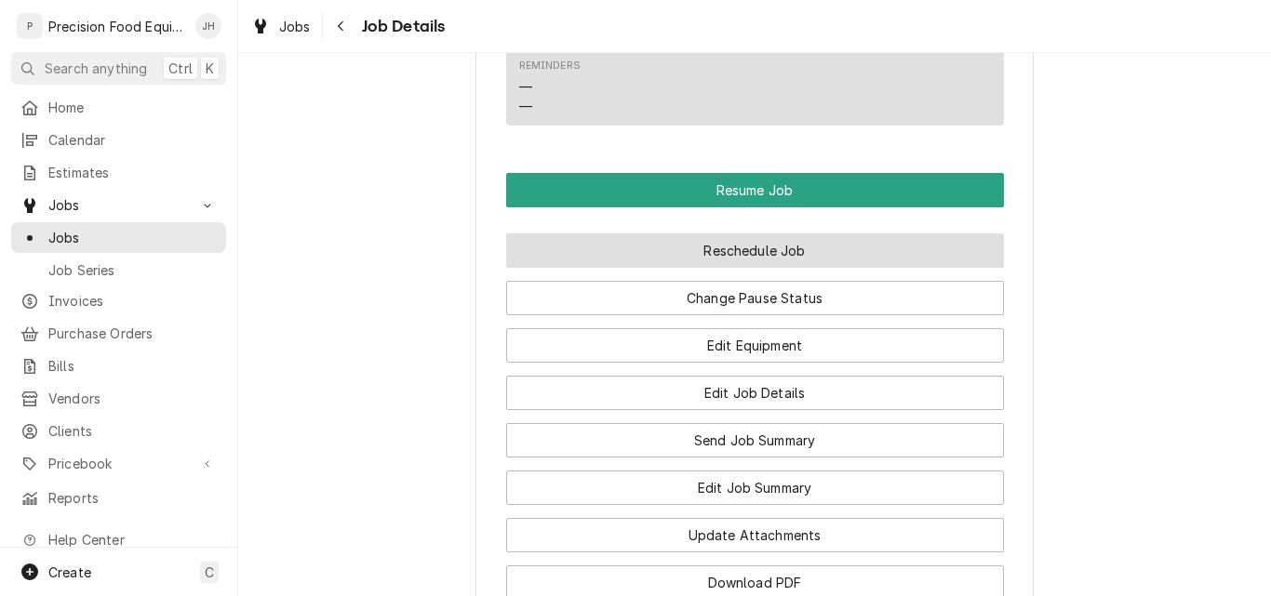
scroll to position [1768, 0]
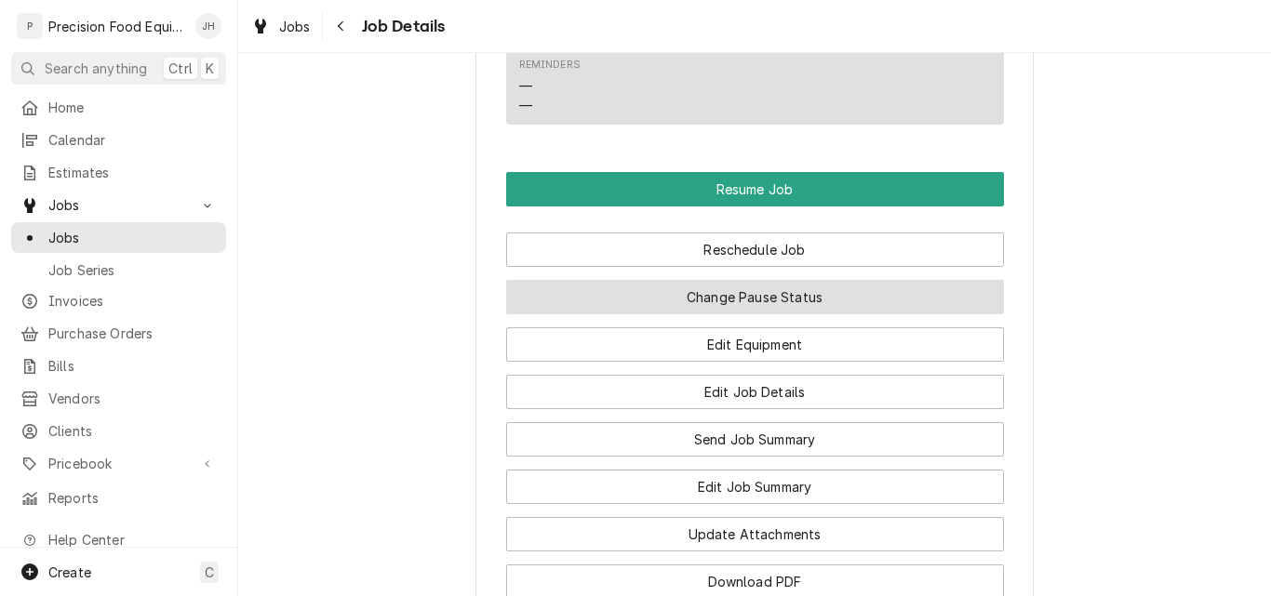
click at [721, 298] on button "Change Pause Status" at bounding box center [755, 297] width 498 height 34
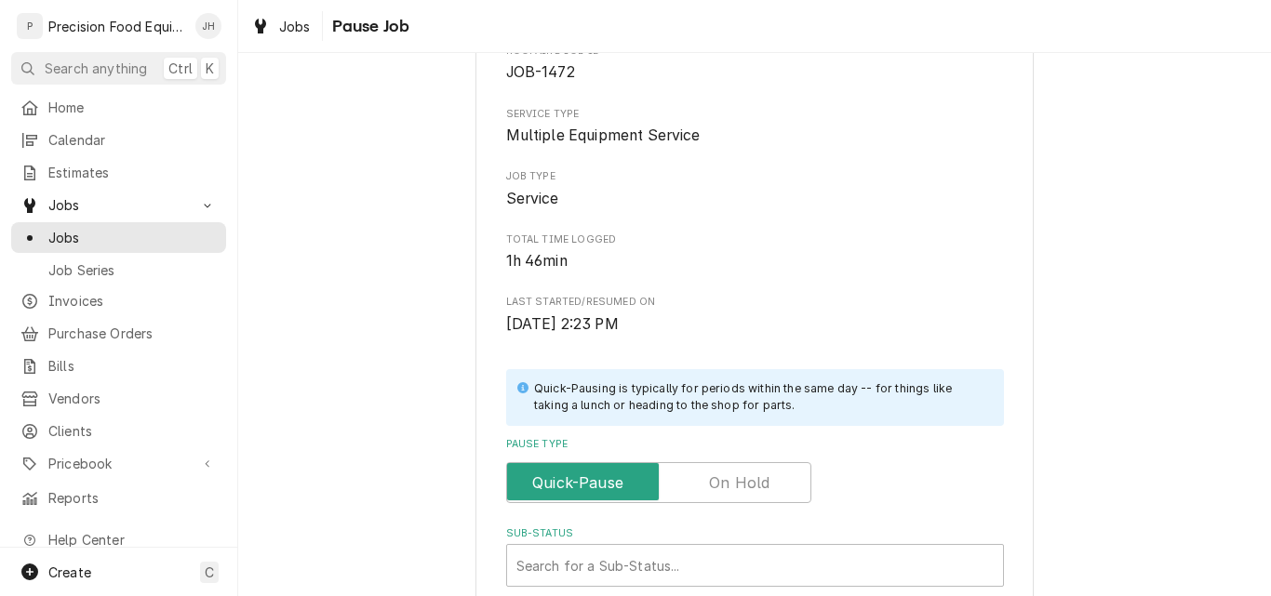
scroll to position [372, 0]
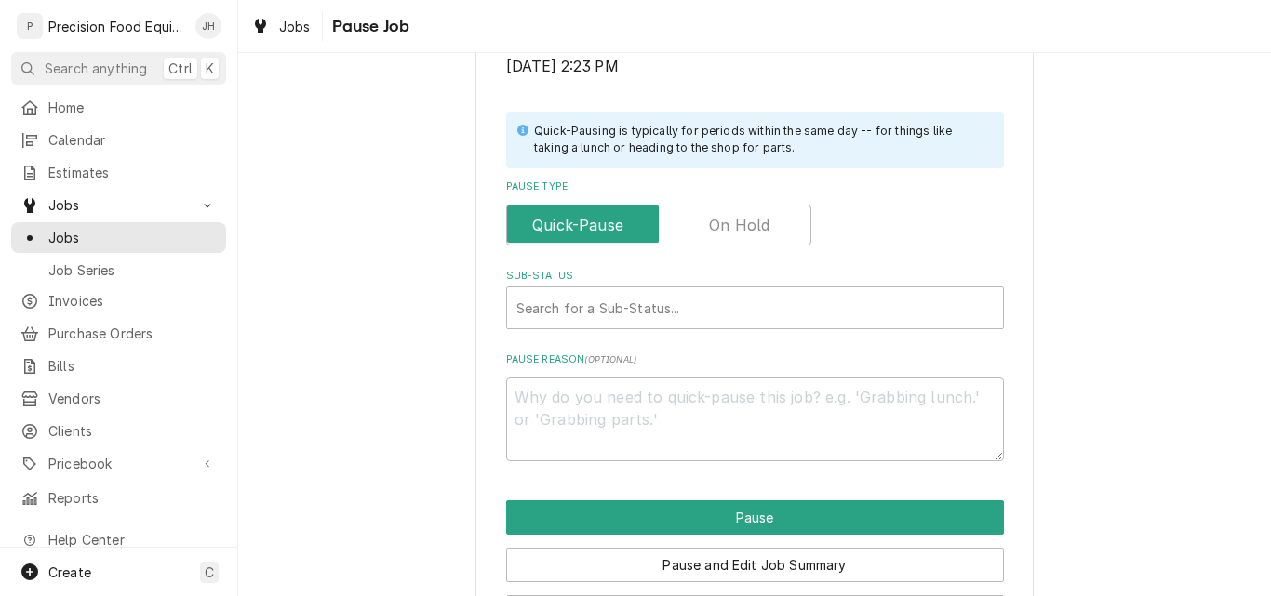
click at [732, 225] on label "Pause Type" at bounding box center [658, 225] width 305 height 41
click at [732, 225] on input "Pause Type" at bounding box center [659, 225] width 288 height 41
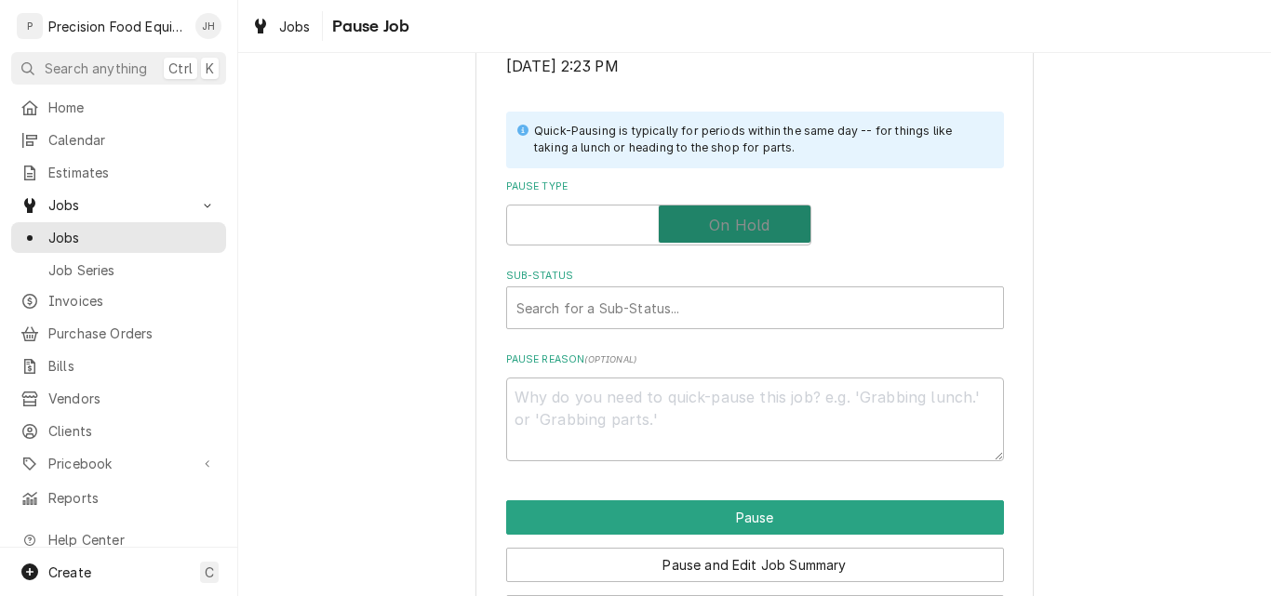
checkbox input "true"
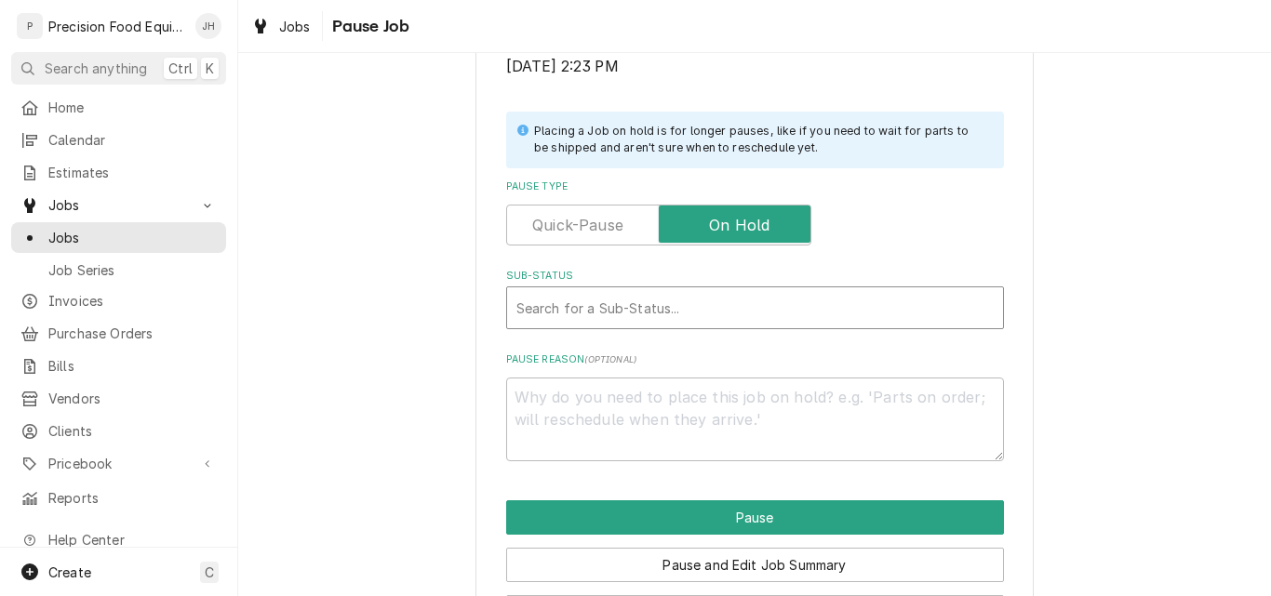
click at [641, 302] on div "Sub-Status" at bounding box center [754, 307] width 477 height 33
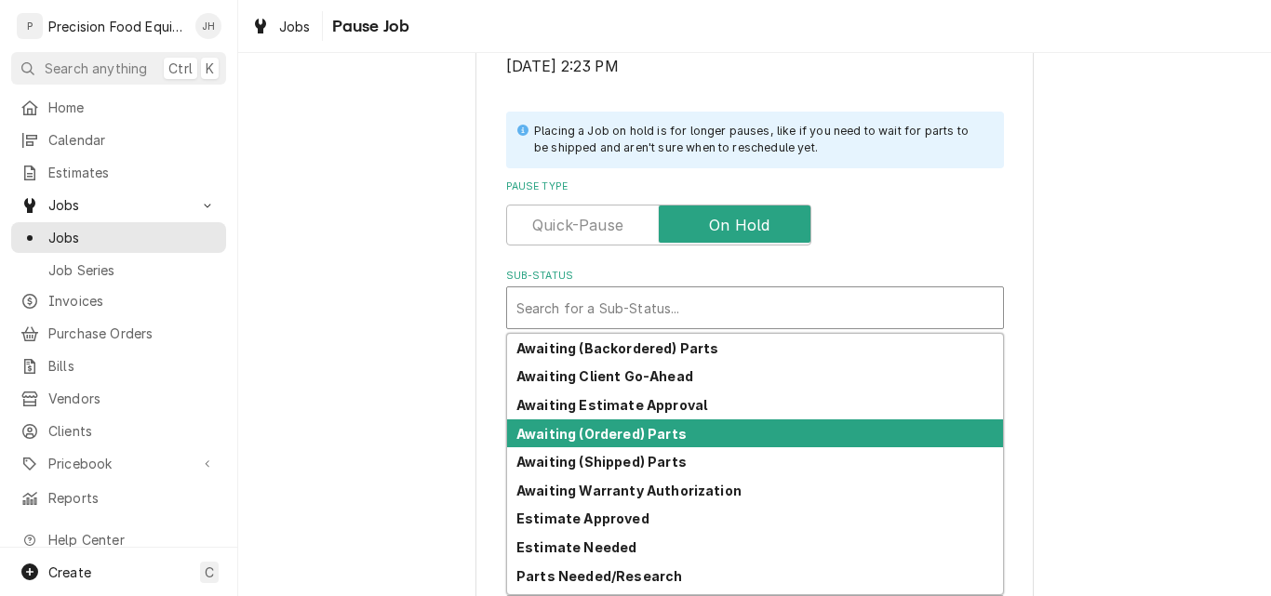
click at [639, 426] on strong "Awaiting (Ordered) Parts" at bounding box center [601, 434] width 170 height 16
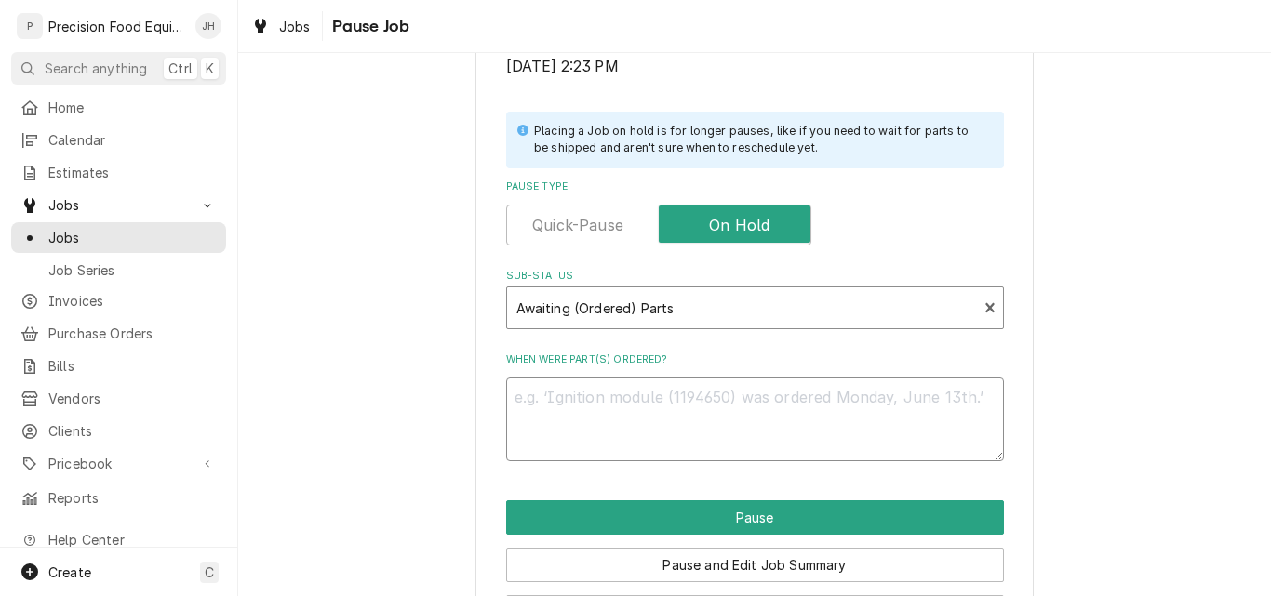
click at [623, 399] on textarea "When were part(s) ordered?" at bounding box center [755, 420] width 498 height 84
type textarea "x"
type textarea "0"
type textarea "x"
type textarea "09"
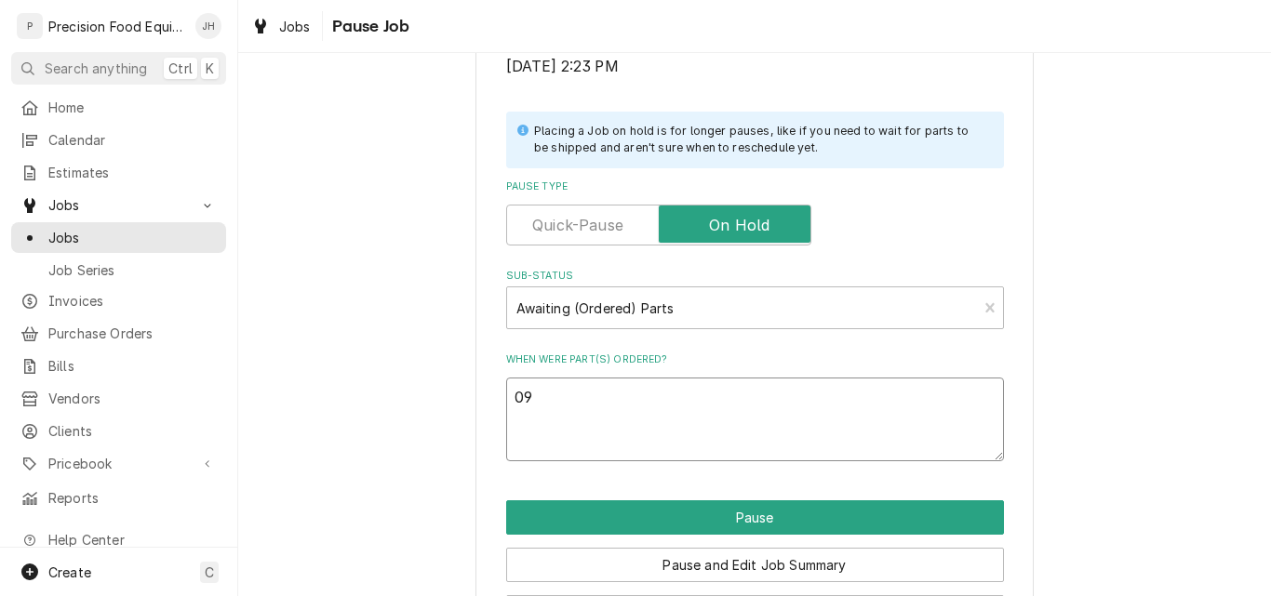
type textarea "x"
type textarea "09/"
type textarea "x"
type textarea "09/1"
type textarea "x"
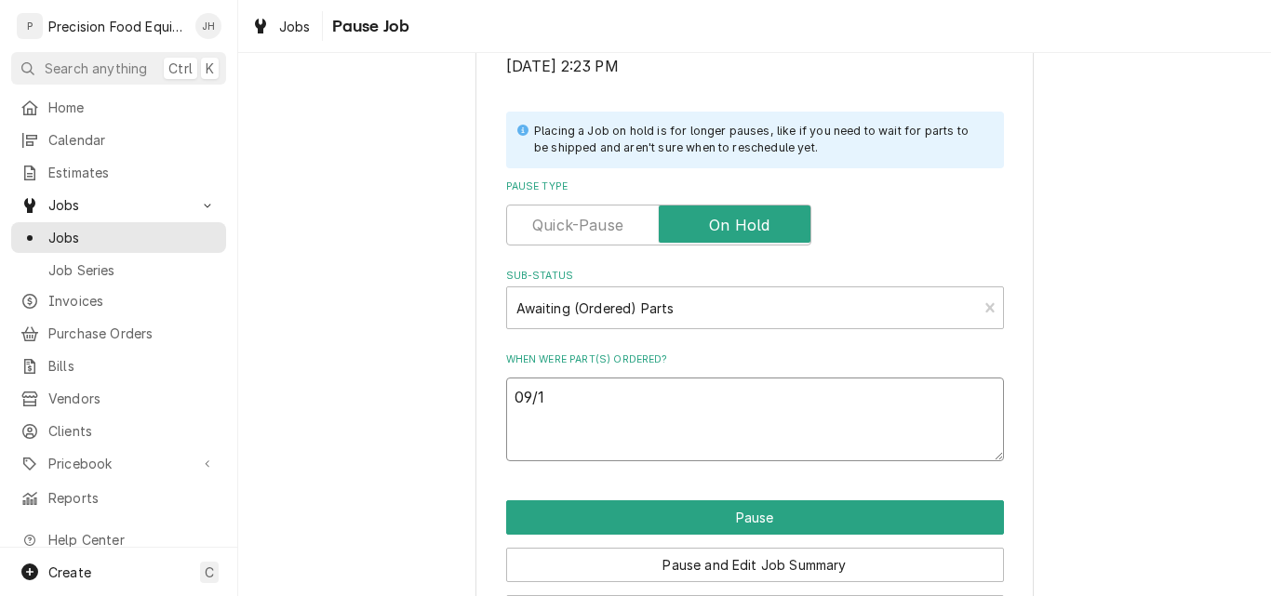
type textarea "09/18"
type textarea "x"
type textarea "09/18/"
type textarea "x"
type textarea "09/18/2"
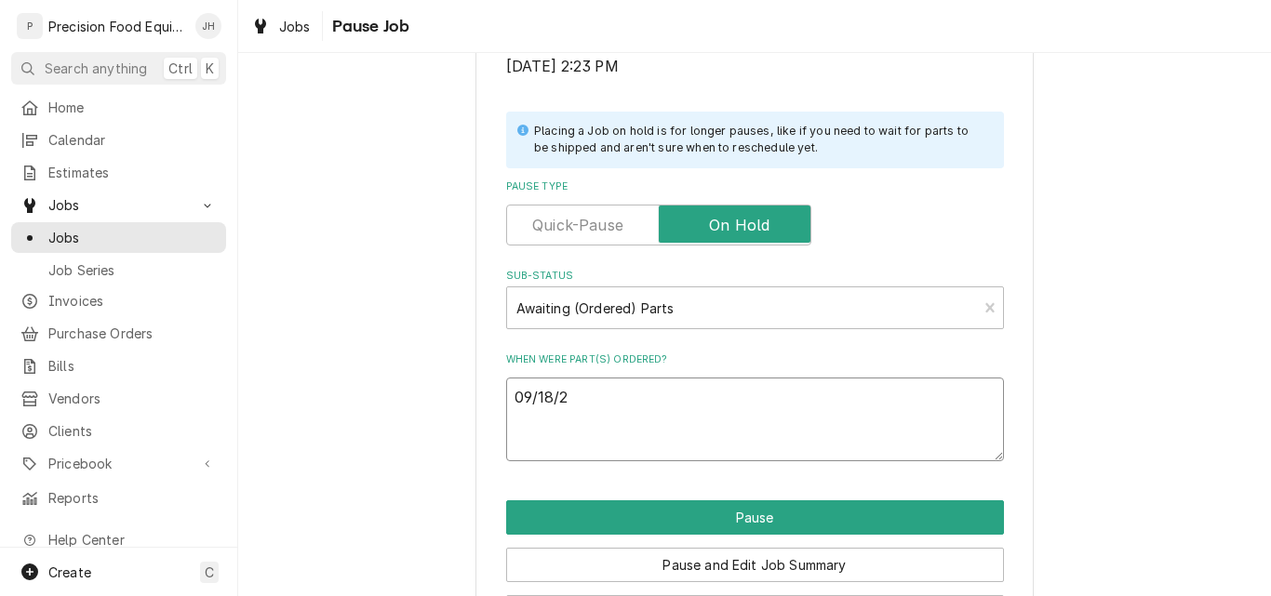
type textarea "x"
type textarea "09/18/25"
type textarea "x"
type textarea "09/18/25"
type textarea "x"
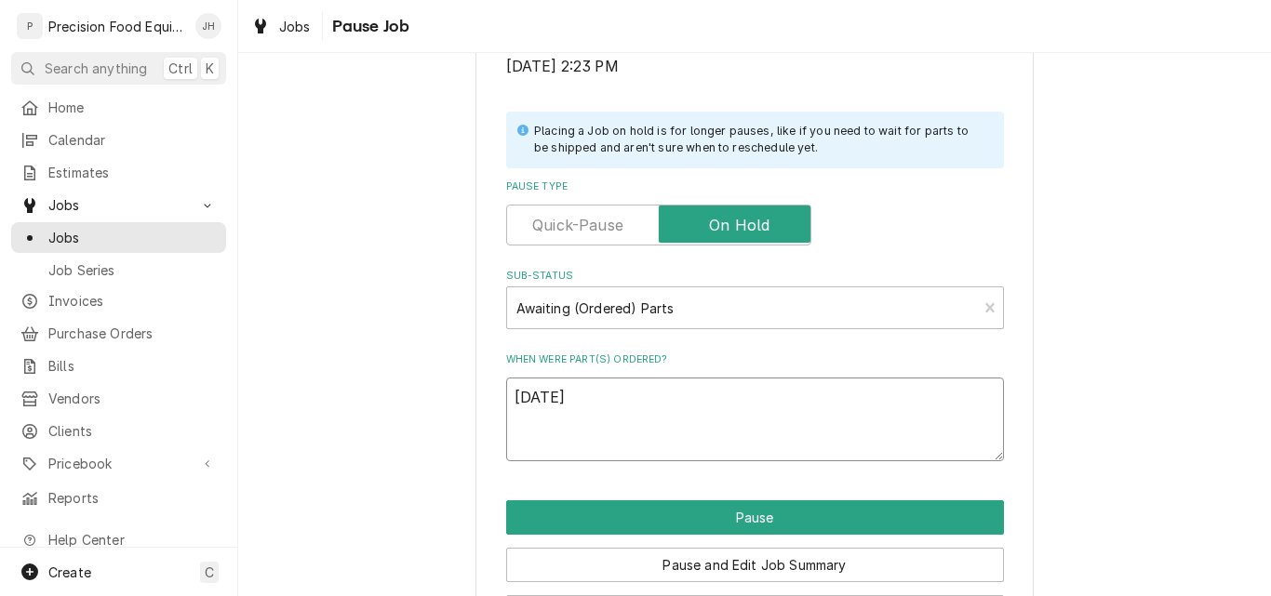
type textarea "09/18/25 A"
type textarea "x"
type textarea "09/18/25 AM"
type textarea "x"
type textarea "09/18/25 AMA"
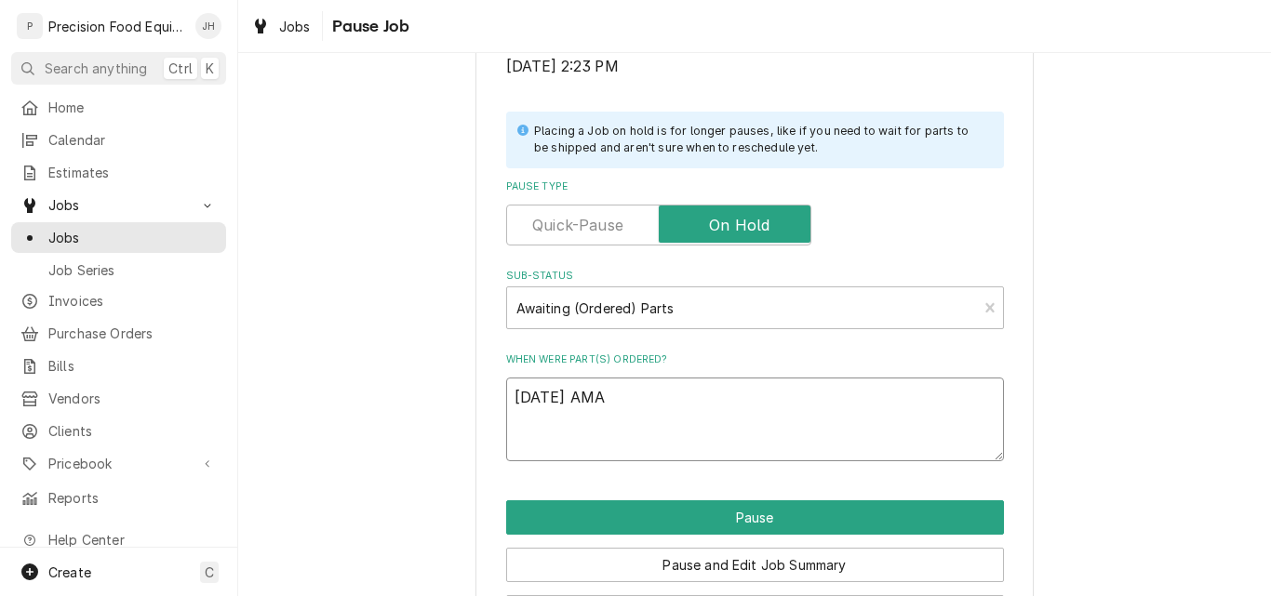
type textarea "x"
type textarea "09/18/25 AMA"
type textarea "x"
type textarea "09/18/25 AMA X"
type textarea "x"
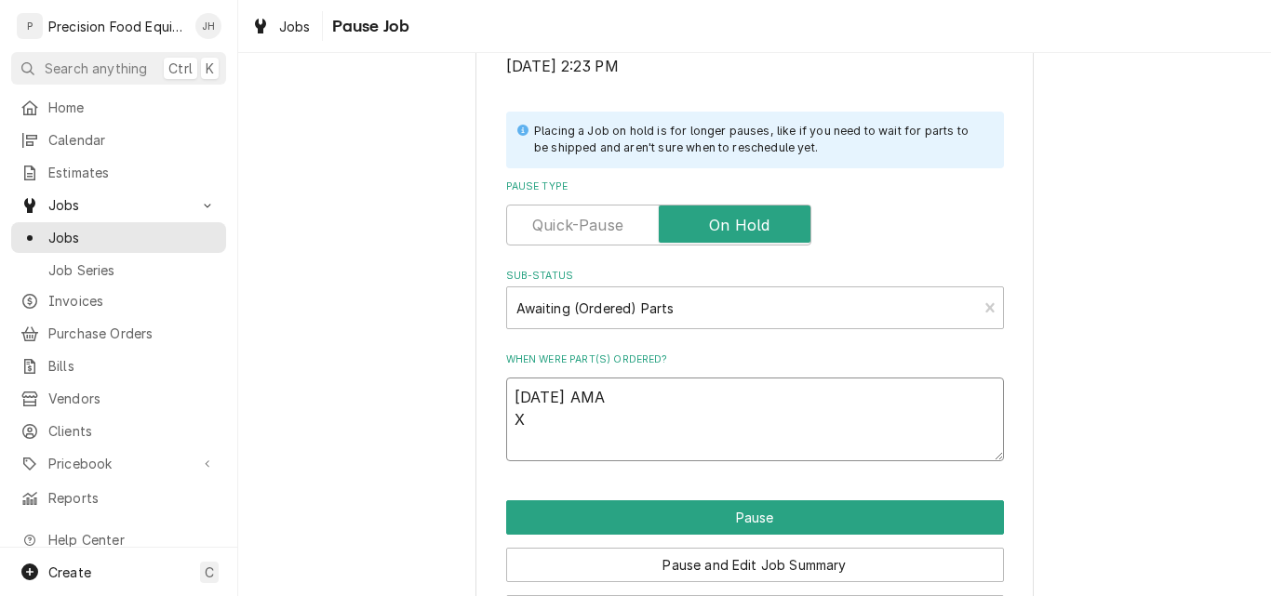
type textarea "09/18/25 AMA XP"
type textarea "x"
type textarea "09/18/25 AMA XPZ"
type textarea "x"
type textarea "09/18/25 AMA XPZ7"
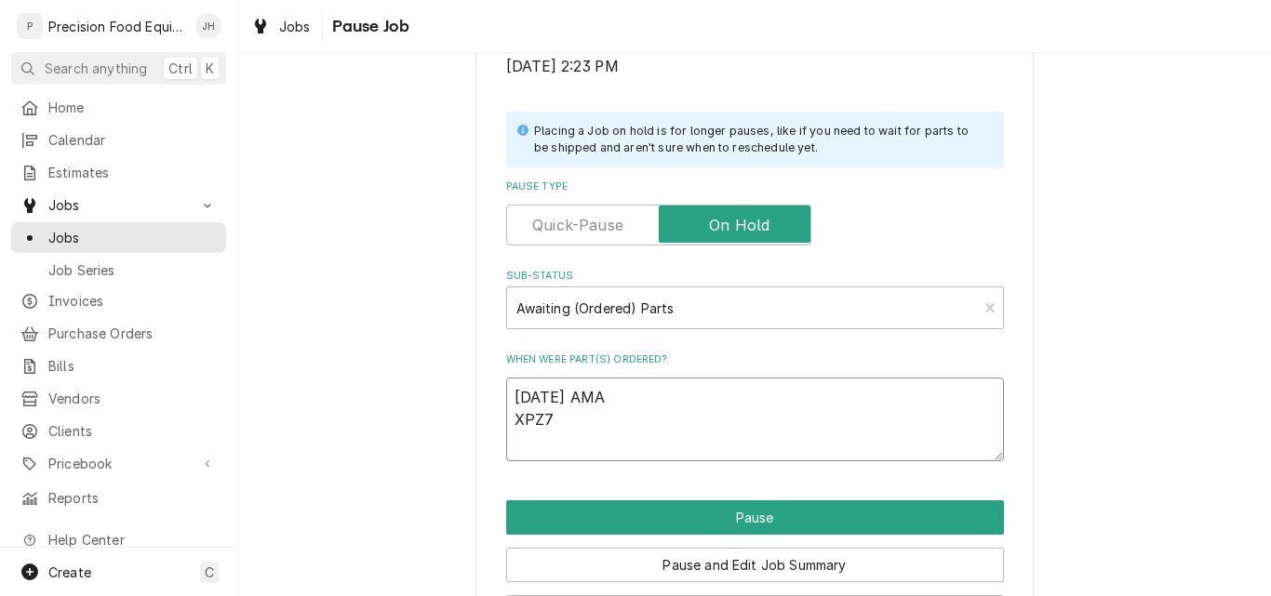
type textarea "x"
type textarea "09/18/25 AMA XPZ71"
type textarea "x"
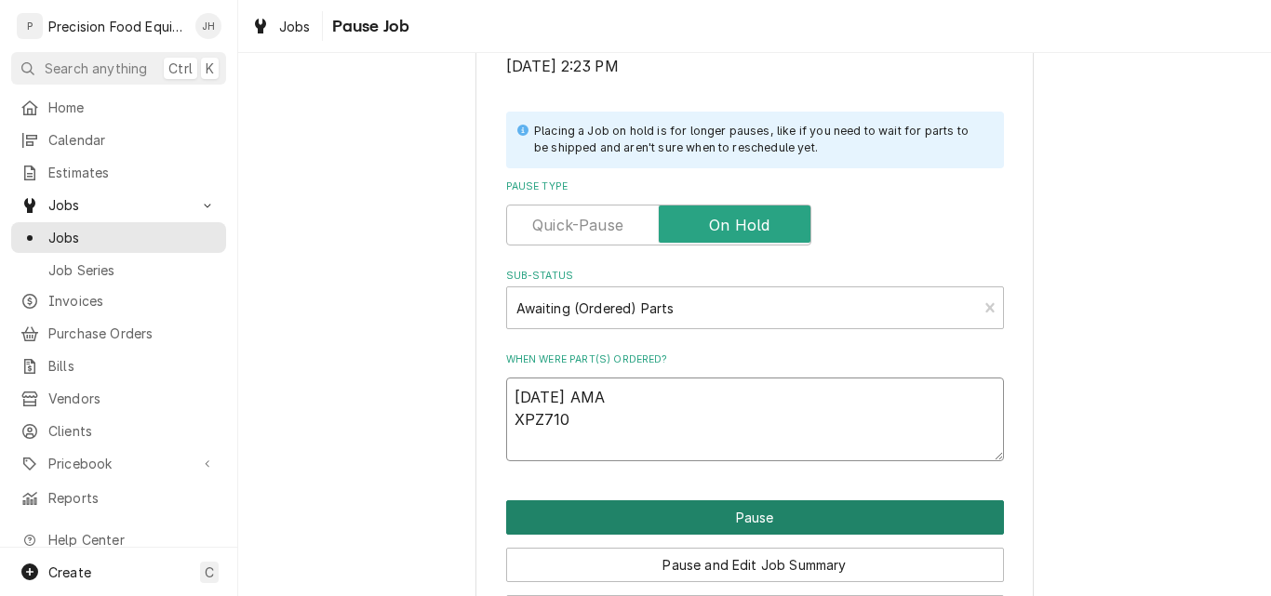
type textarea "09/18/25 AMA XPZ710"
click at [769, 522] on button "Pause" at bounding box center [755, 518] width 498 height 34
type textarea "x"
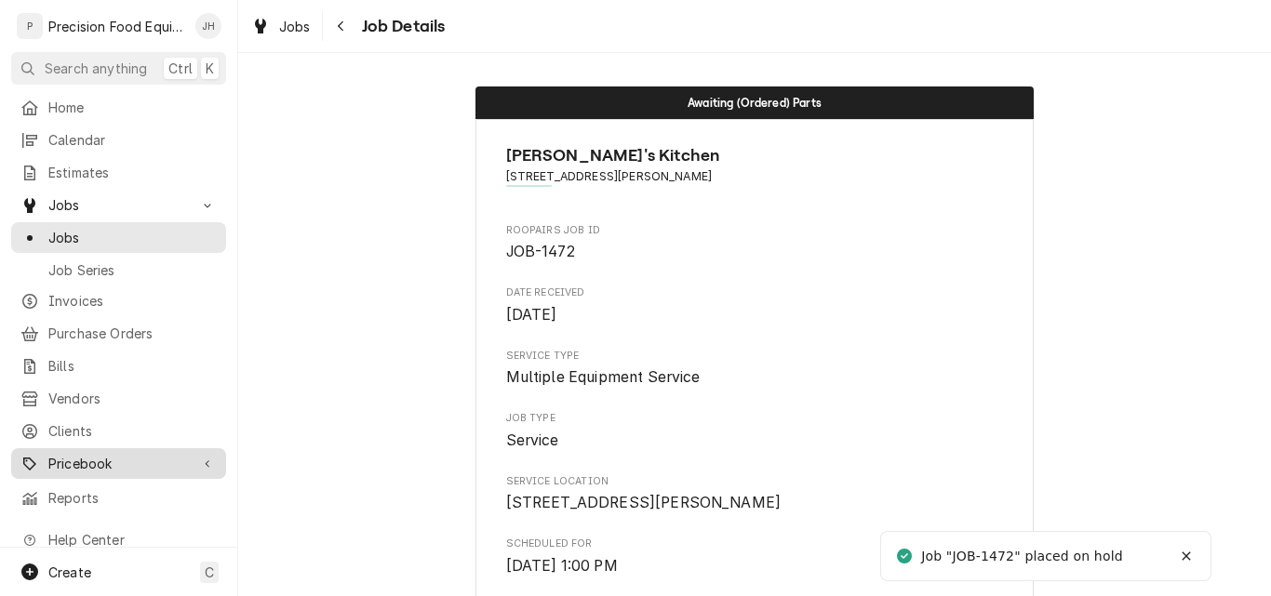
click at [84, 454] on span "Pricebook" at bounding box center [118, 464] width 140 height 20
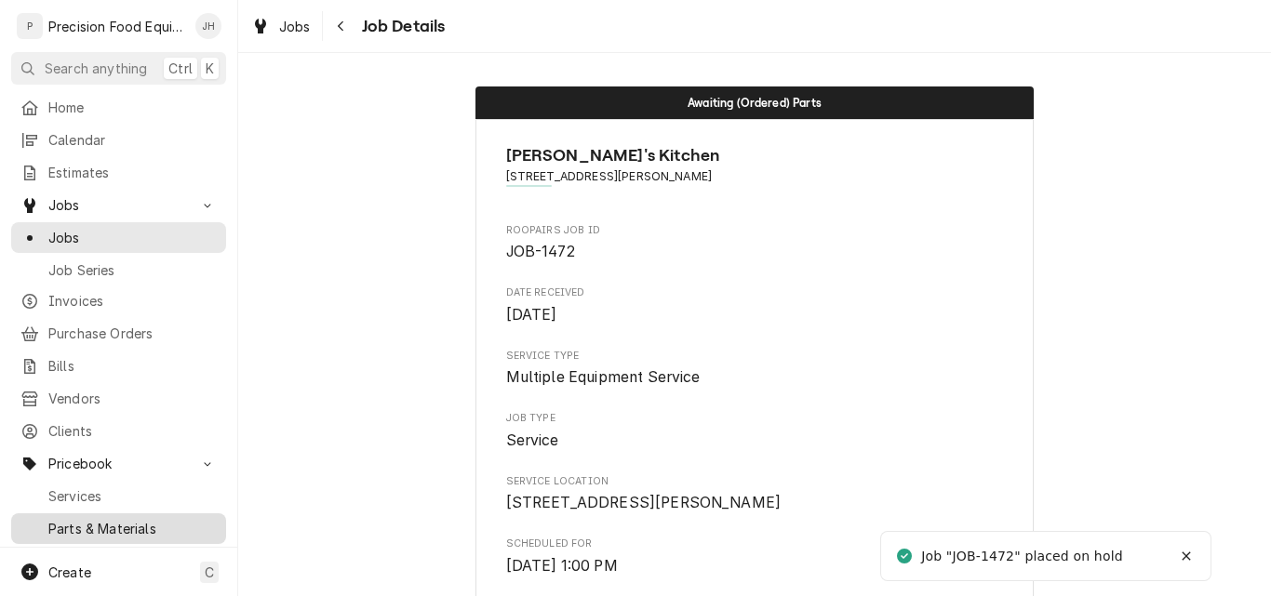
click at [78, 519] on span "Parts & Materials" at bounding box center [132, 529] width 168 height 20
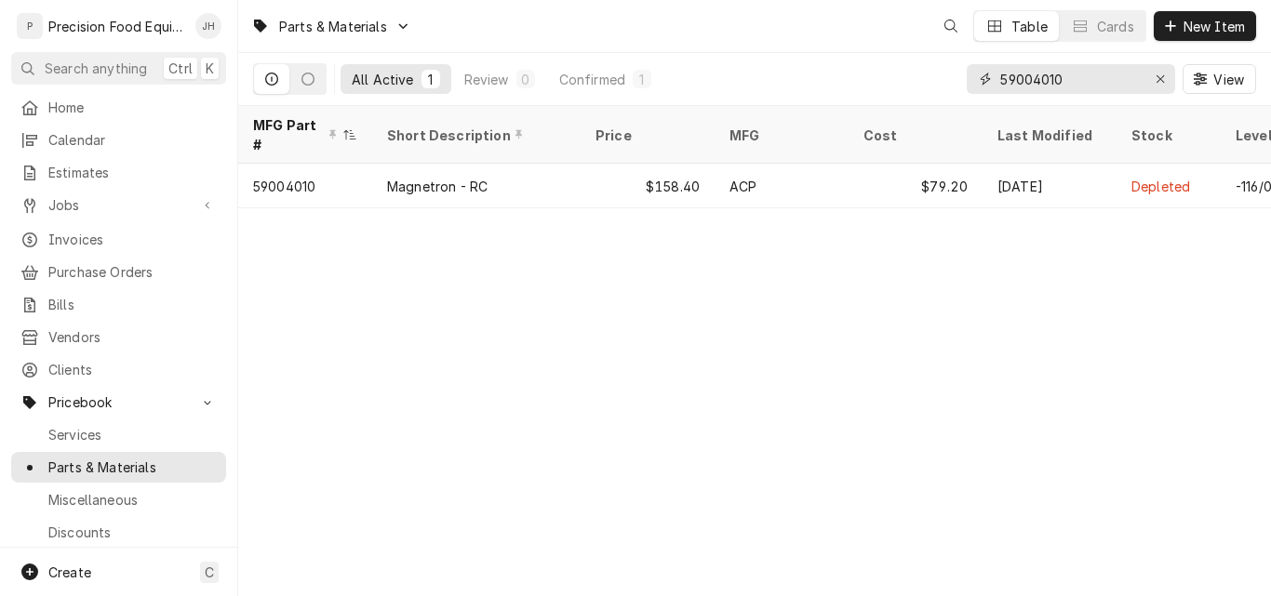
drag, startPoint x: 1079, startPoint y: 74, endPoint x: 912, endPoint y: 88, distance: 168.1
click at [912, 88] on div "All Active 1 Review 0 Confirmed 1 59004010 View" at bounding box center [754, 79] width 1003 height 52
type input "x"
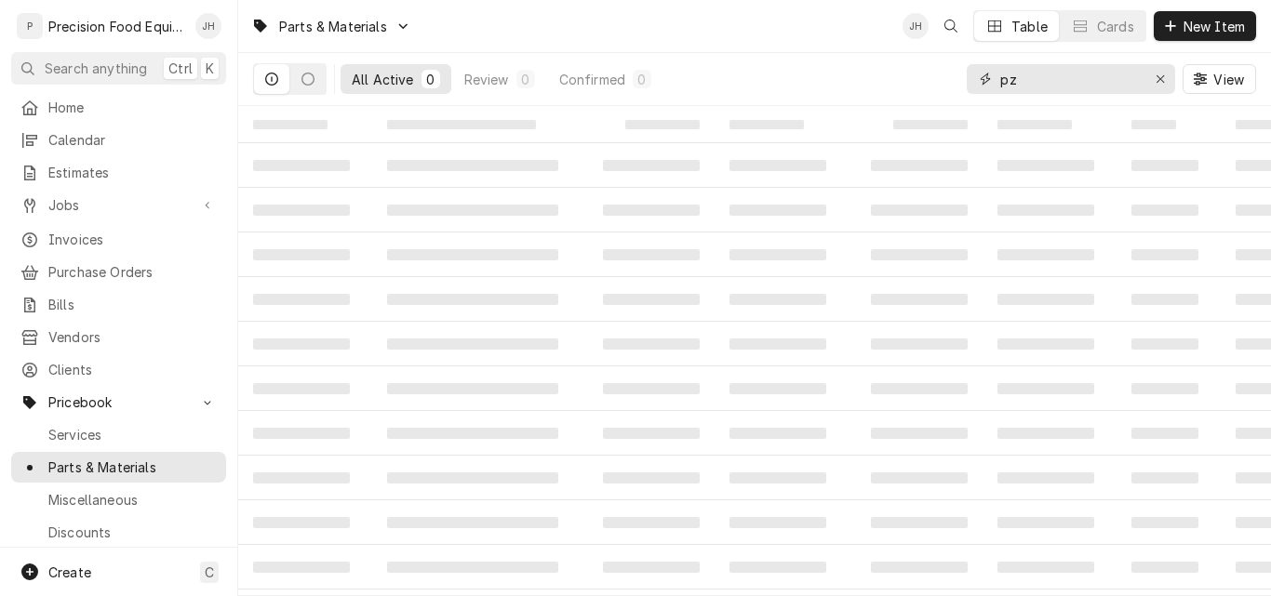
type input "p"
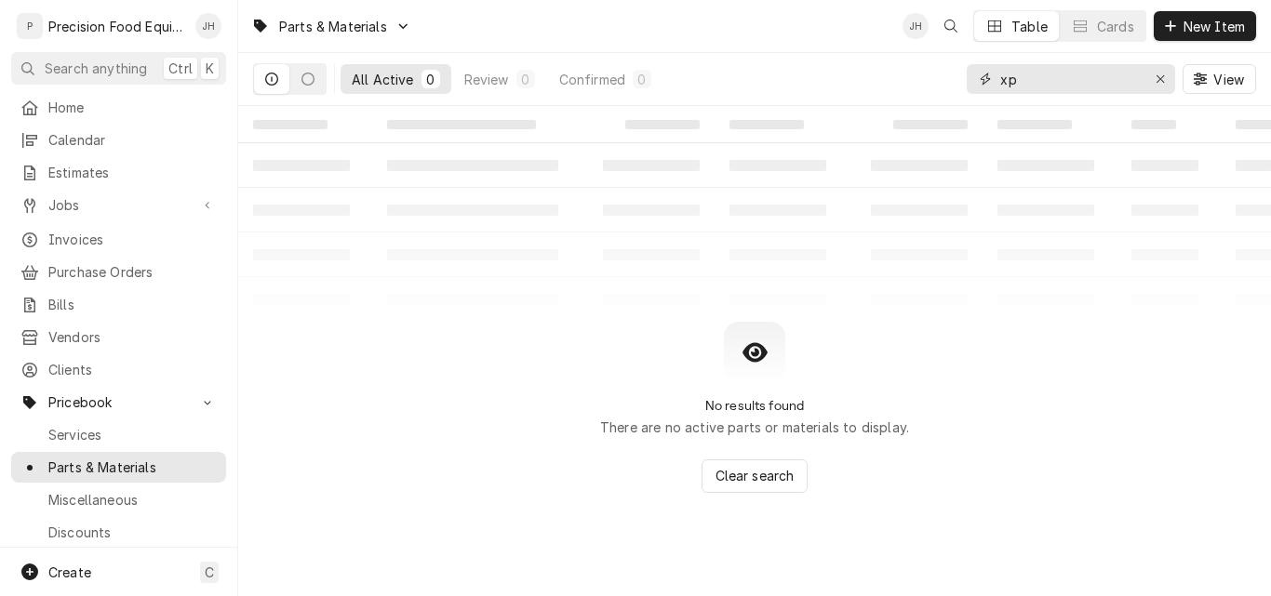
type input "x"
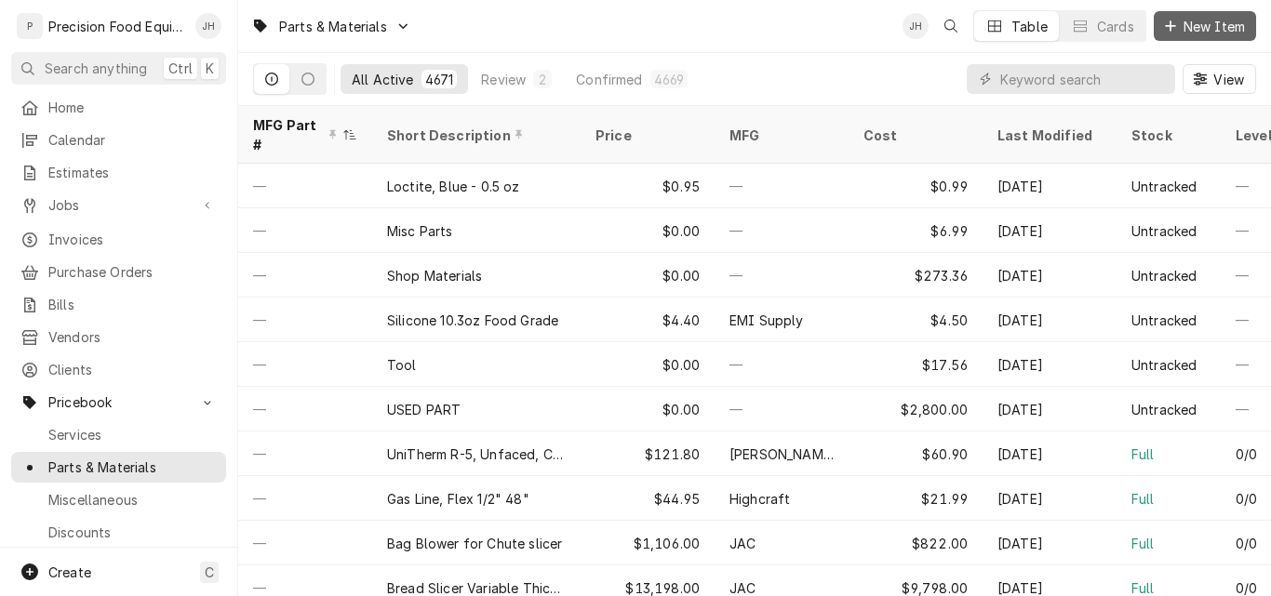
click at [1190, 23] on span "New Item" at bounding box center [1214, 27] width 69 height 20
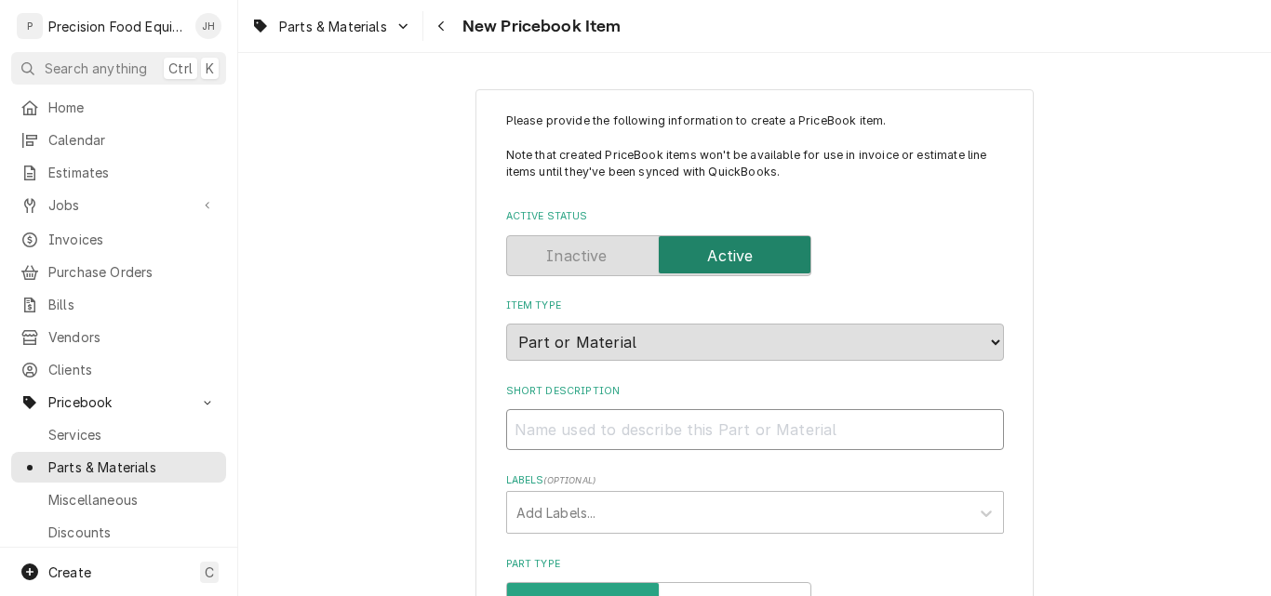
click at [542, 427] on input "Short Description" at bounding box center [755, 429] width 498 height 41
type textarea "x"
type input "D"
type textarea "x"
type input "Dr"
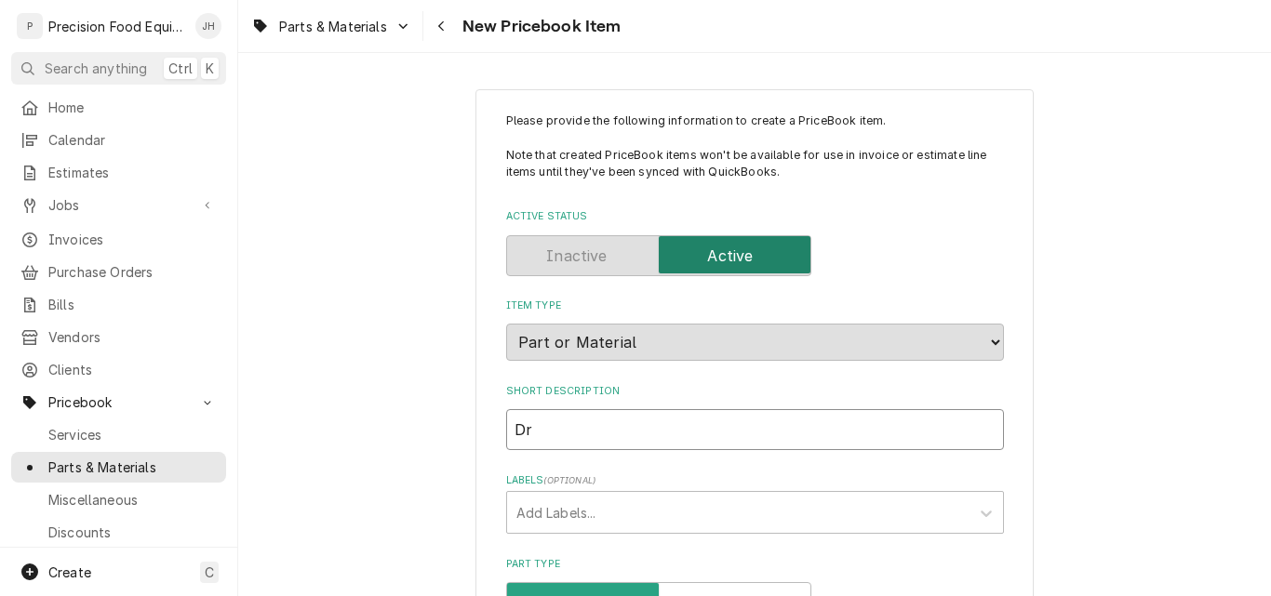
type textarea "x"
type input "Dri"
type textarea "x"
type input "Driv"
type textarea "x"
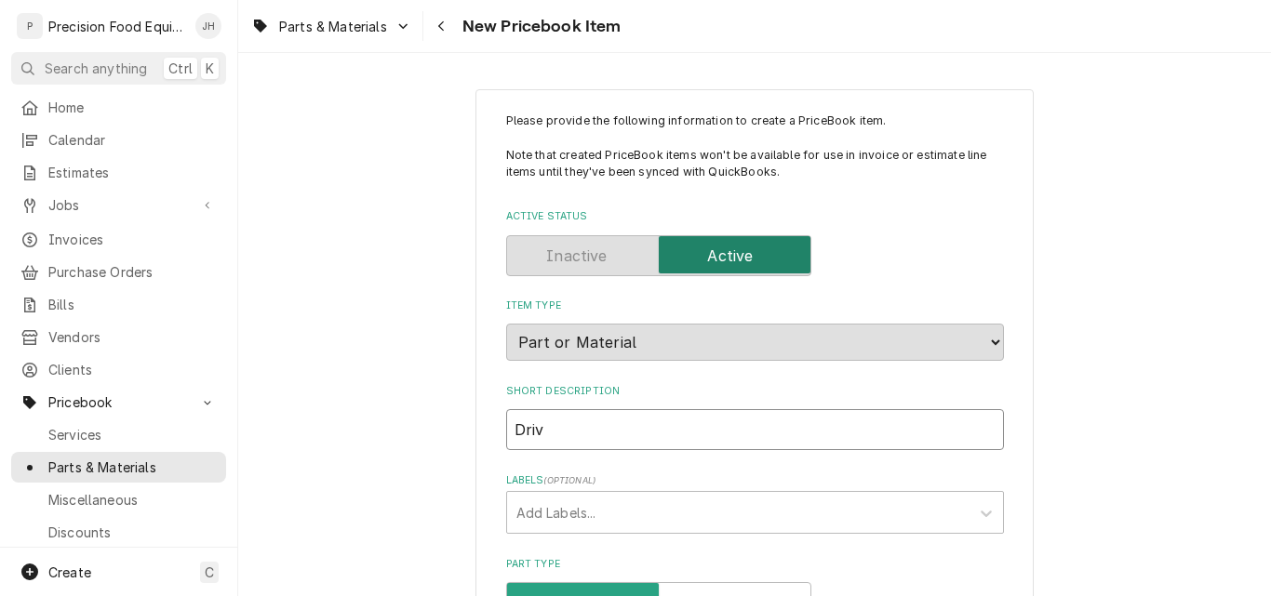
type input "Drive"
type textarea "x"
type input "BDrive"
type textarea "x"
type input "BeDrive"
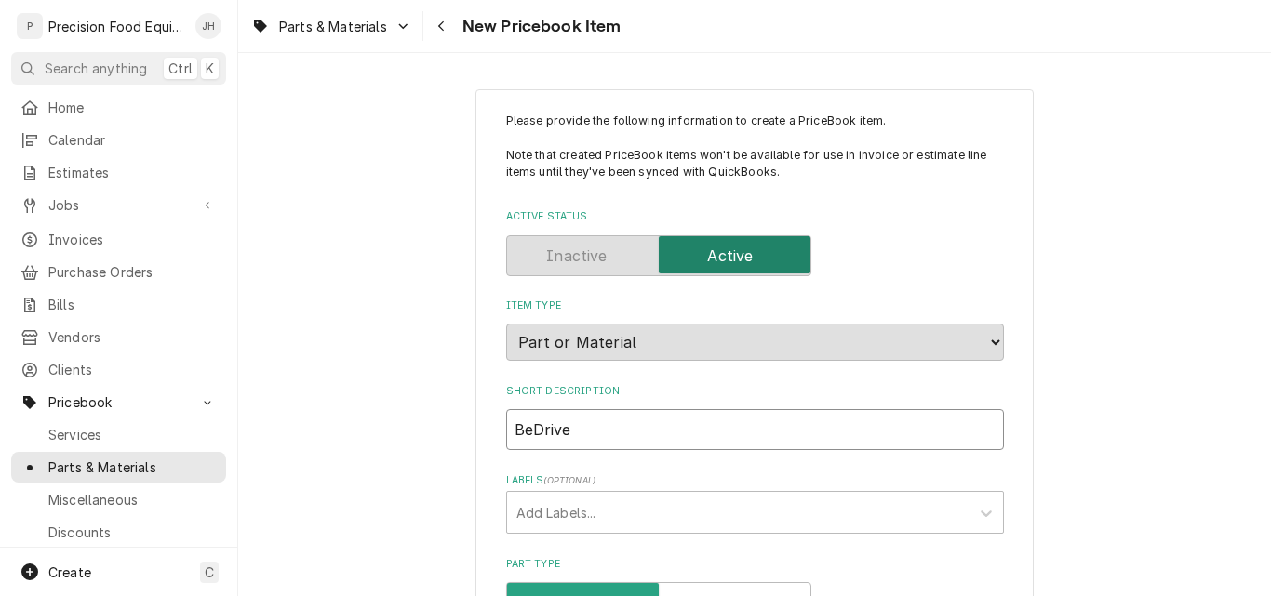
type textarea "x"
type input "BelDrive"
type textarea "x"
type input "BeltDrive"
type textarea "x"
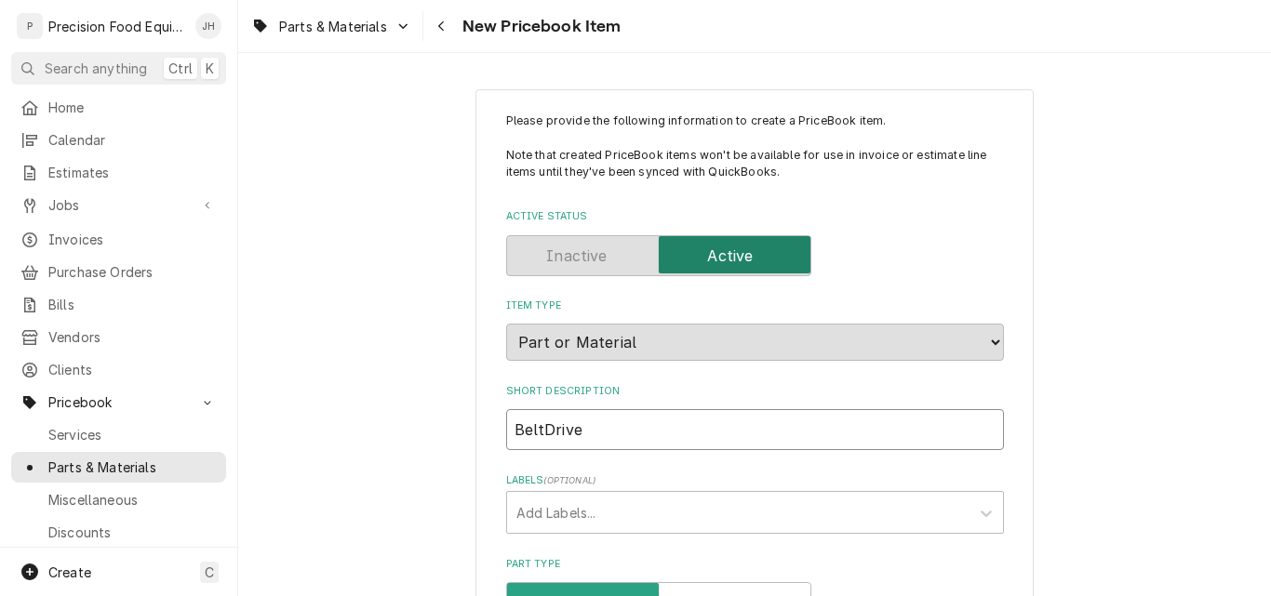
type input "Belt,Drive"
type textarea "x"
type input "Belt, Drive"
type textarea "x"
type input "Belt, Drive"
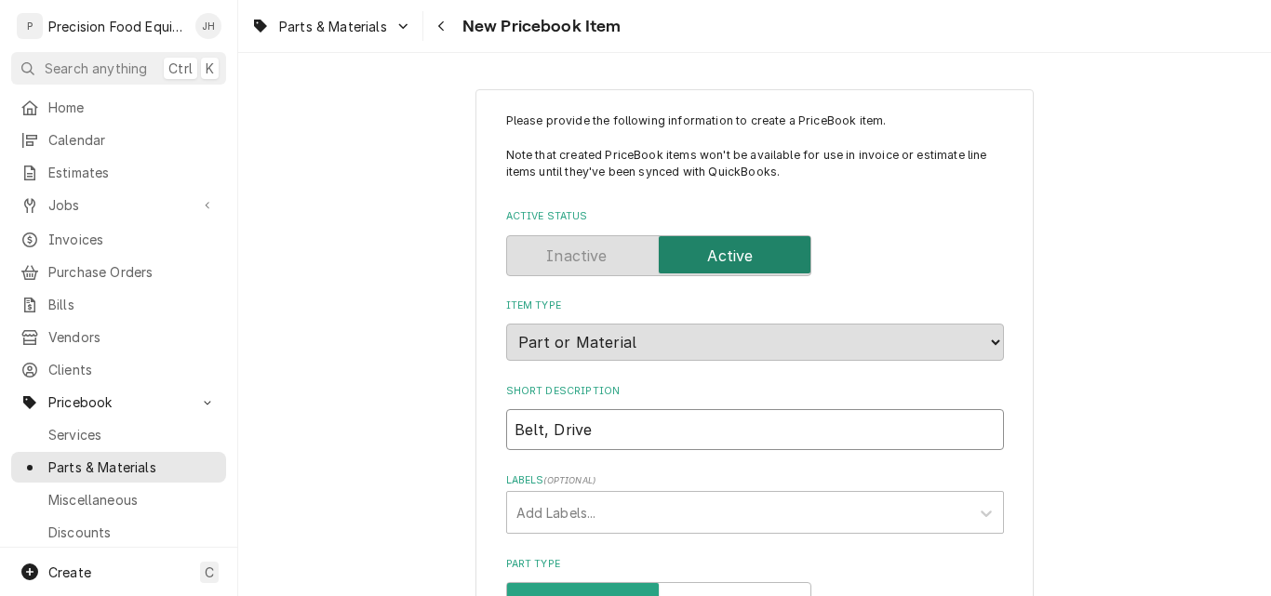
type textarea "x"
type input "Belt, Drive -"
type textarea "x"
type input "Belt, Drive -"
type textarea "x"
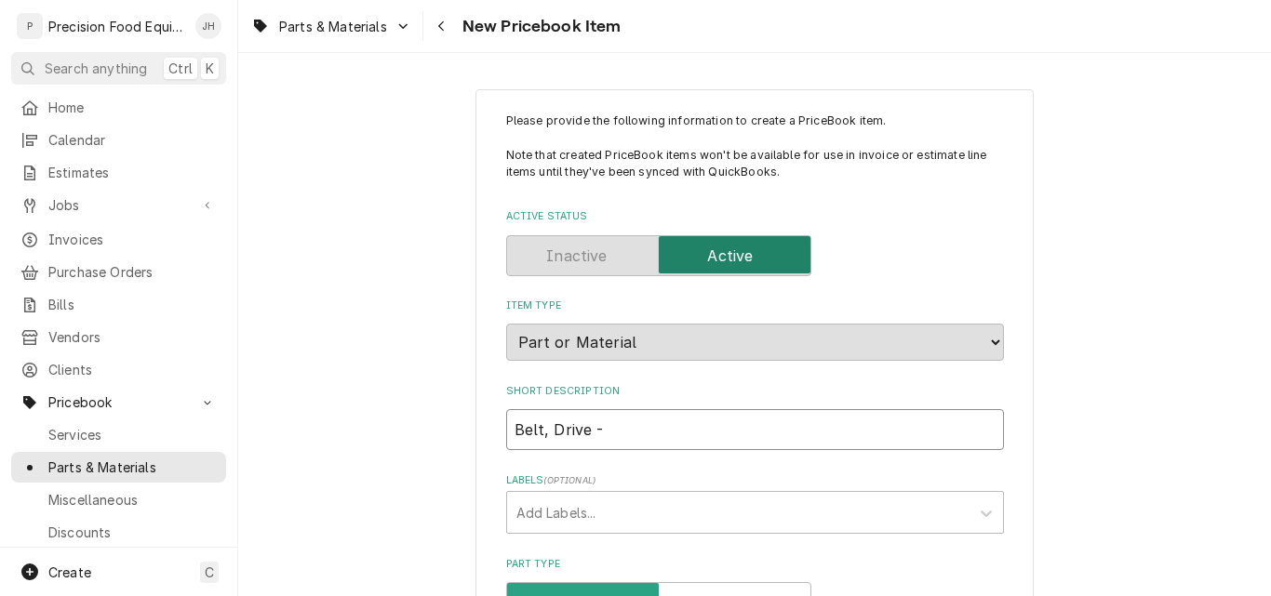
type input "Belt, Drive - P"
type textarea "x"
type input "Belt, Drive - Pa"
type textarea "x"
type input "Belt, Drive - Pas"
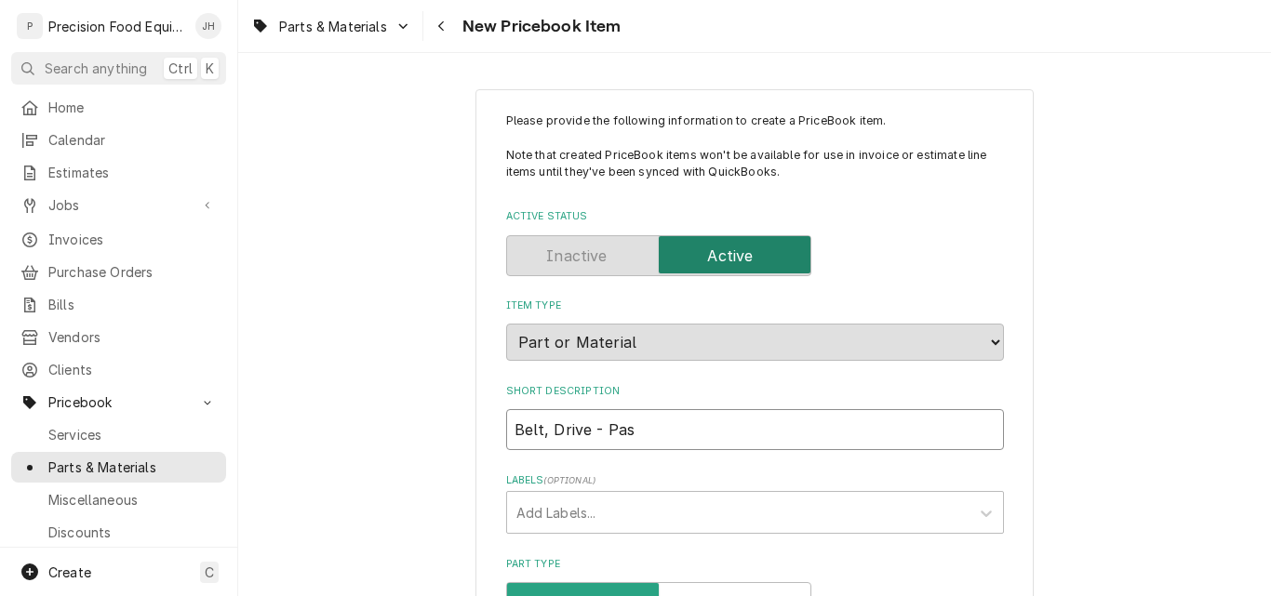
type textarea "x"
type input "Belt, Drive - Past"
type textarea "x"
type input "Belt, Drive - Pasta"
type textarea "x"
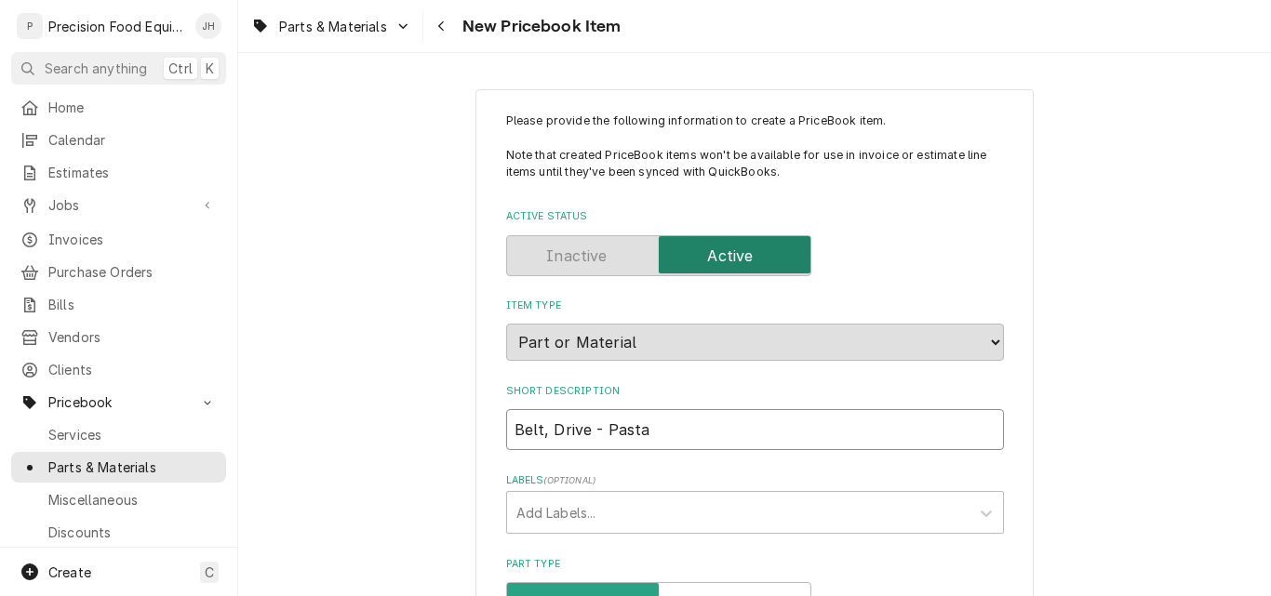
type input "Belt, Drive - Pasta"
type textarea "x"
type input "Belt, Drive - Pasta M"
type textarea "x"
type input "Belt, Drive - Pasta Ma"
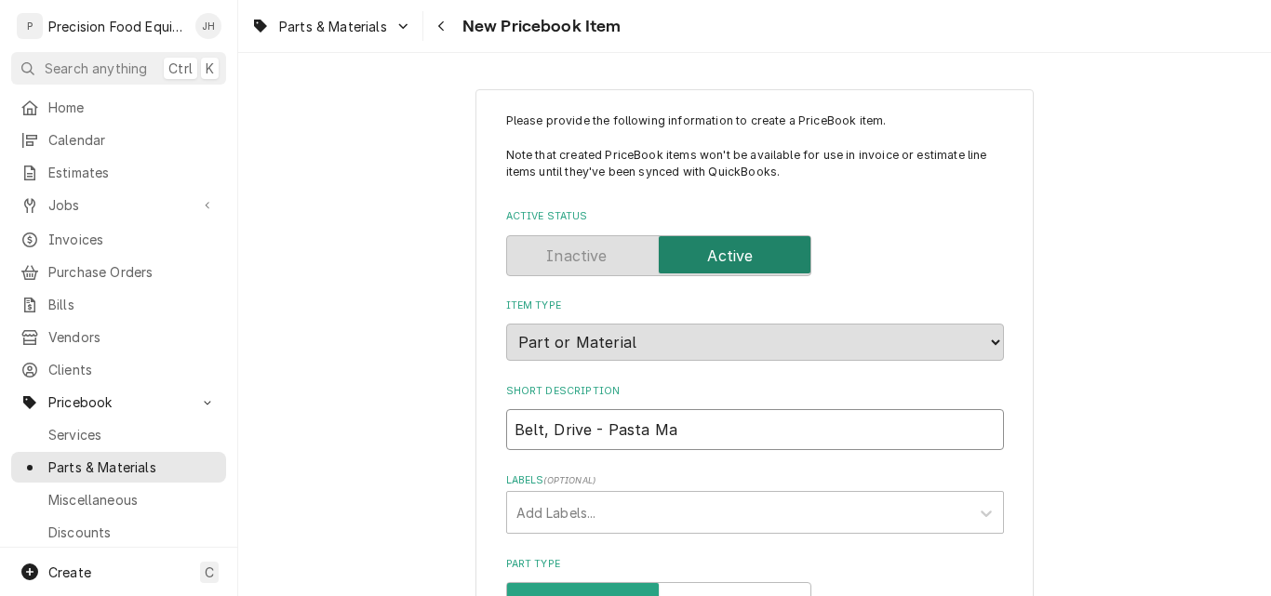
type textarea "x"
type input "Belt, Drive - Pasta Mac"
type textarea "x"
type input "Belt, Drive - Pasta Mach"
type textarea "x"
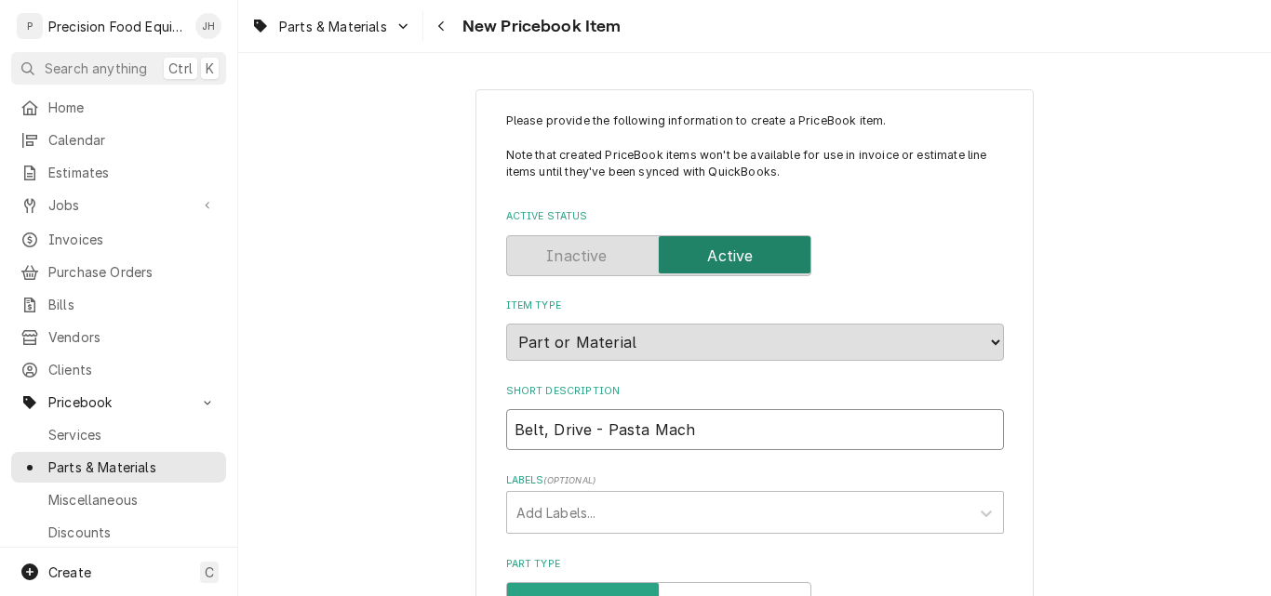
type input "Belt, Drive - Pasta Machi"
type textarea "x"
type input "Belt, Drive - Pasta Machin"
type textarea "x"
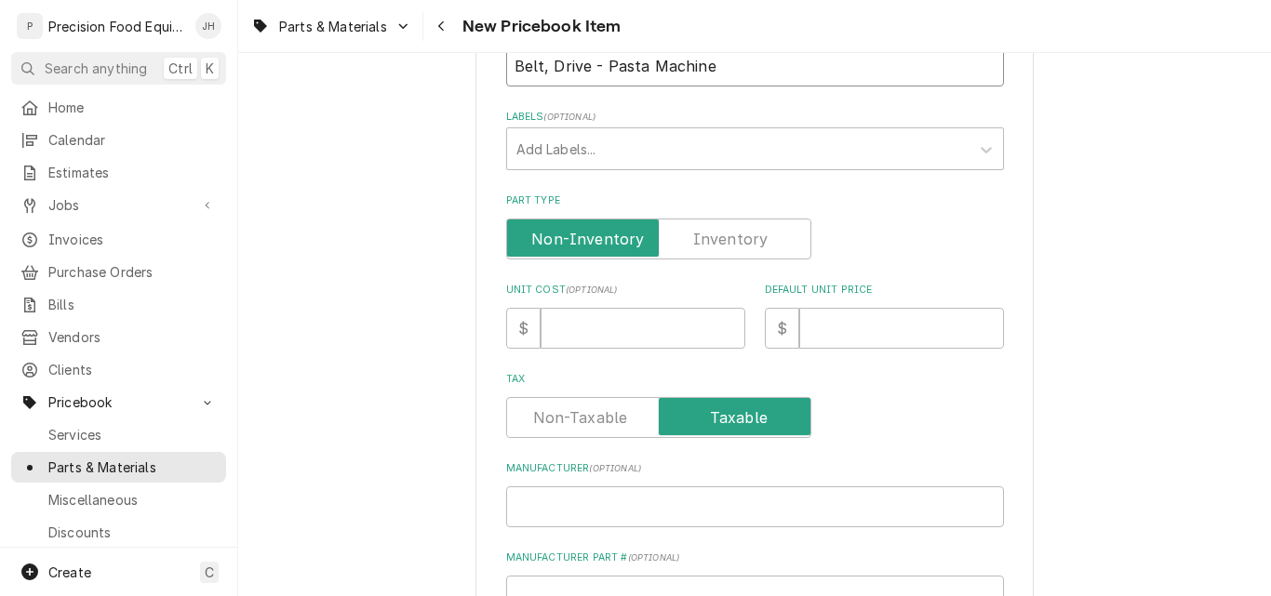
scroll to position [372, 0]
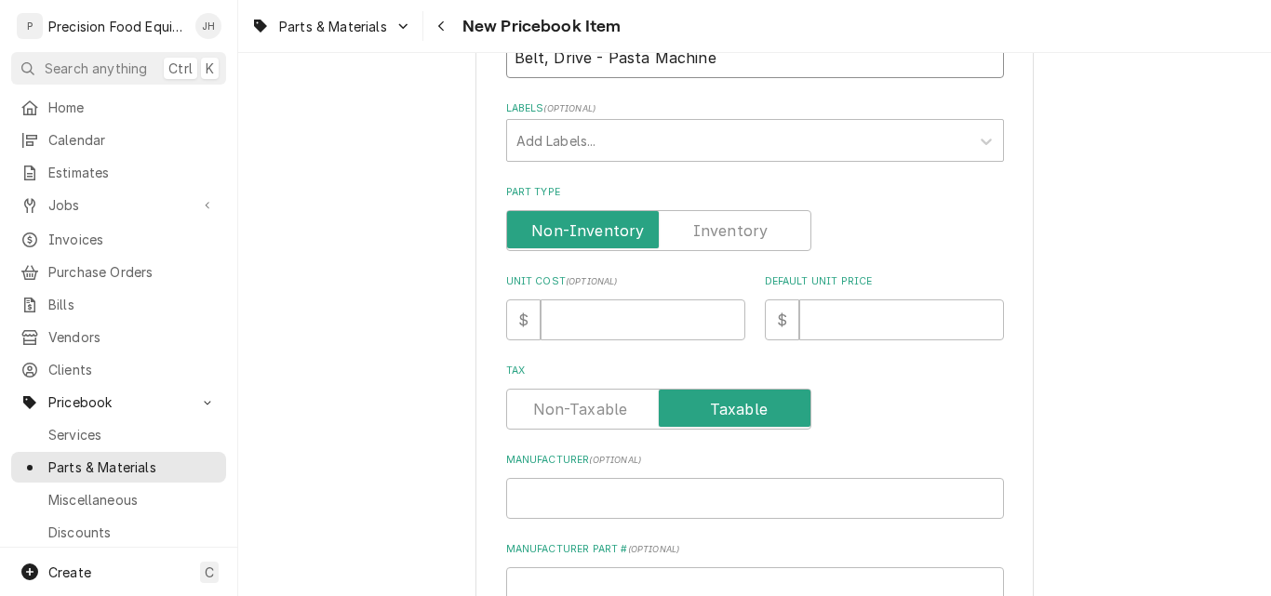
type input "Belt, Drive - Pasta Machine"
click at [759, 237] on label "Part Type" at bounding box center [658, 230] width 305 height 41
click at [759, 237] on input "Part Type" at bounding box center [659, 230] width 288 height 41
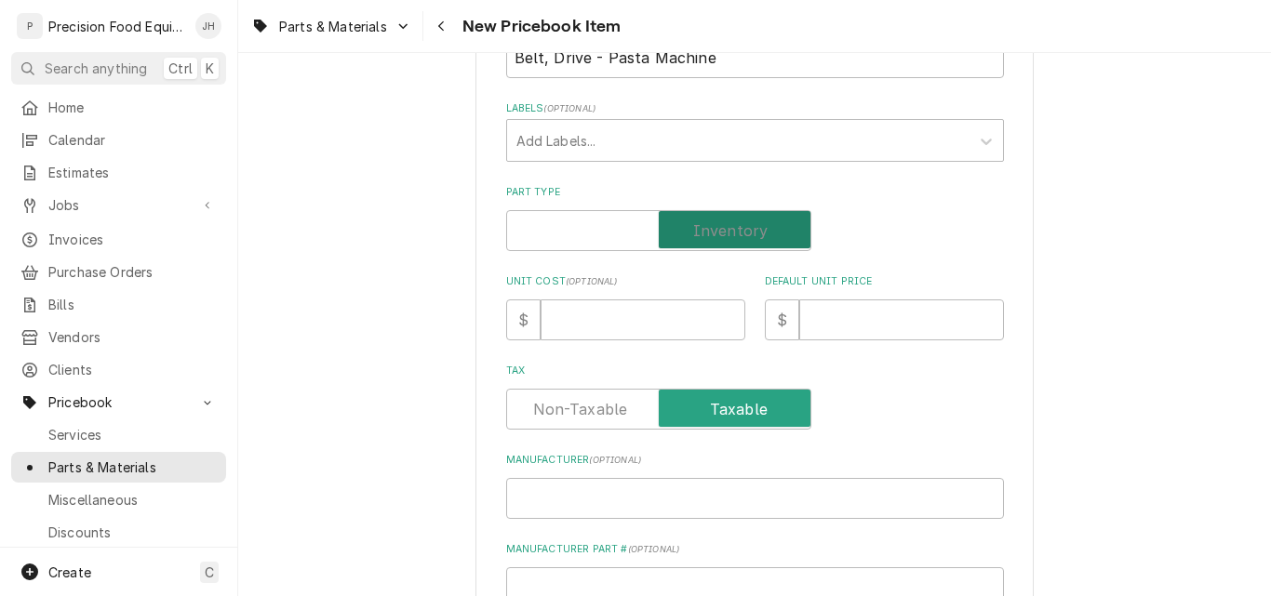
checkbox input "true"
click at [605, 309] on input "Unit Cost ( optional )" at bounding box center [643, 320] width 205 height 41
type textarea "x"
type input "1"
type textarea "x"
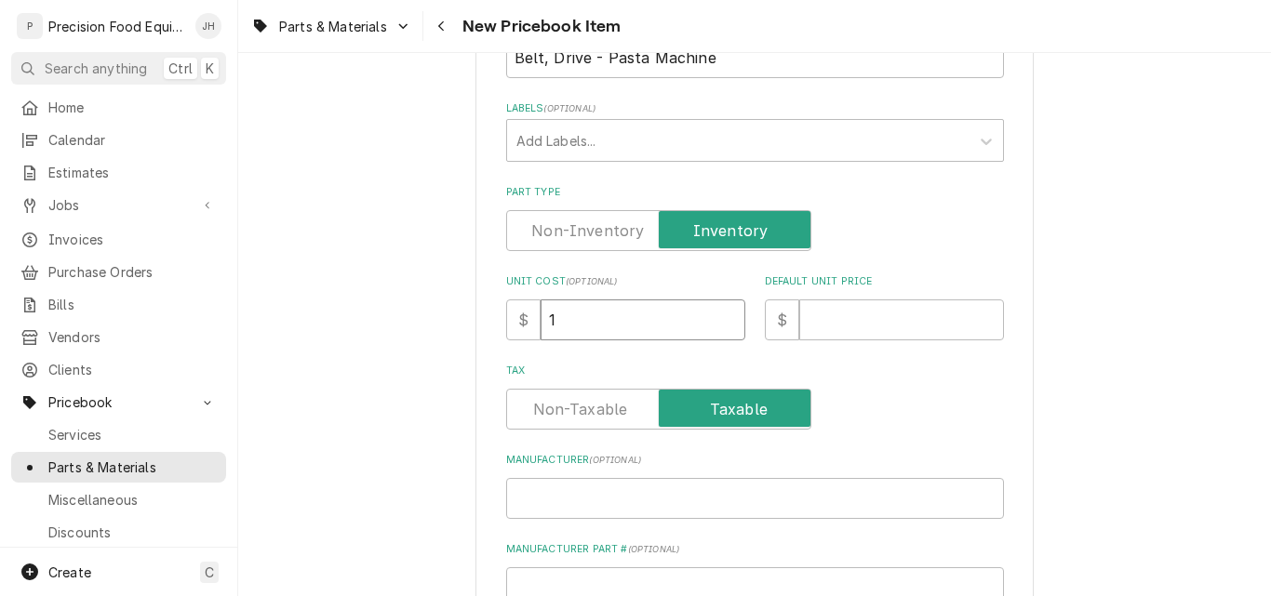
type input "14"
type textarea "x"
type input "14.0"
type textarea "x"
type input "14.05"
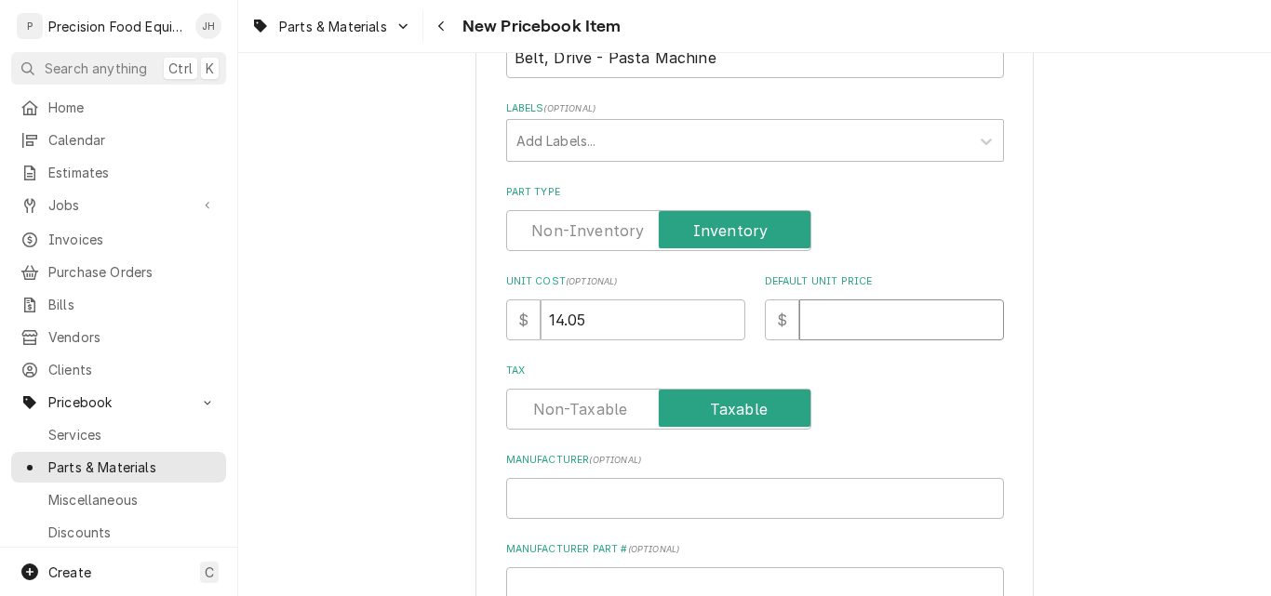
type textarea "x"
type input "2"
type textarea "x"
type input "28"
type textarea "x"
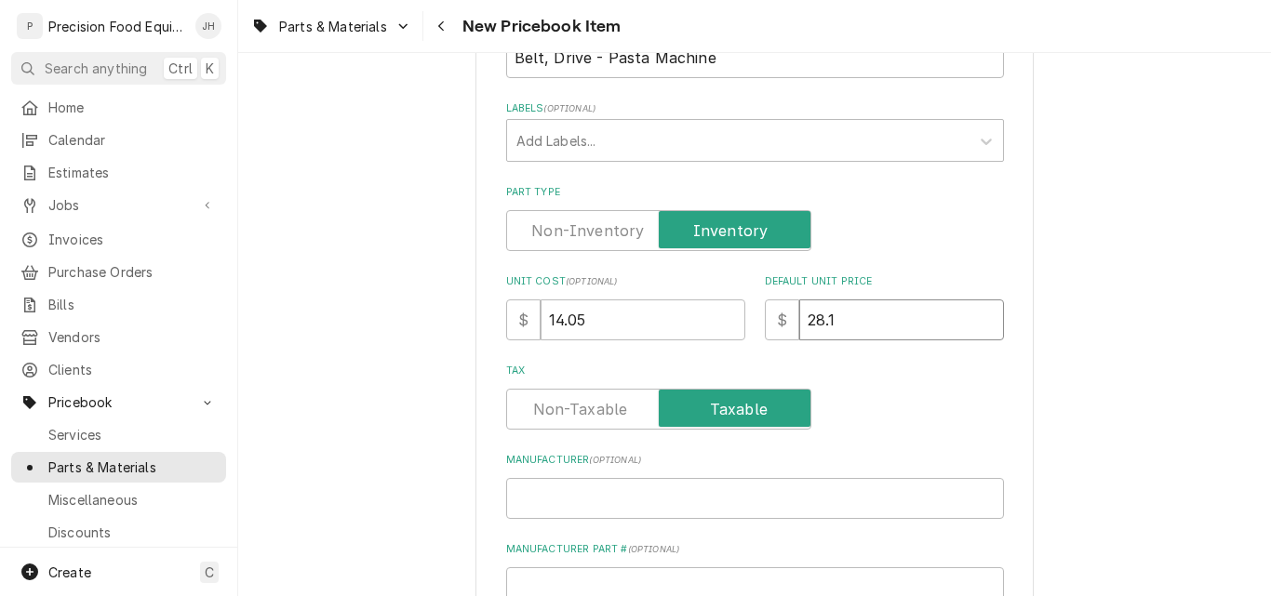
type input "28.10"
type textarea "x"
type input "28.1"
type textarea "x"
type input "28"
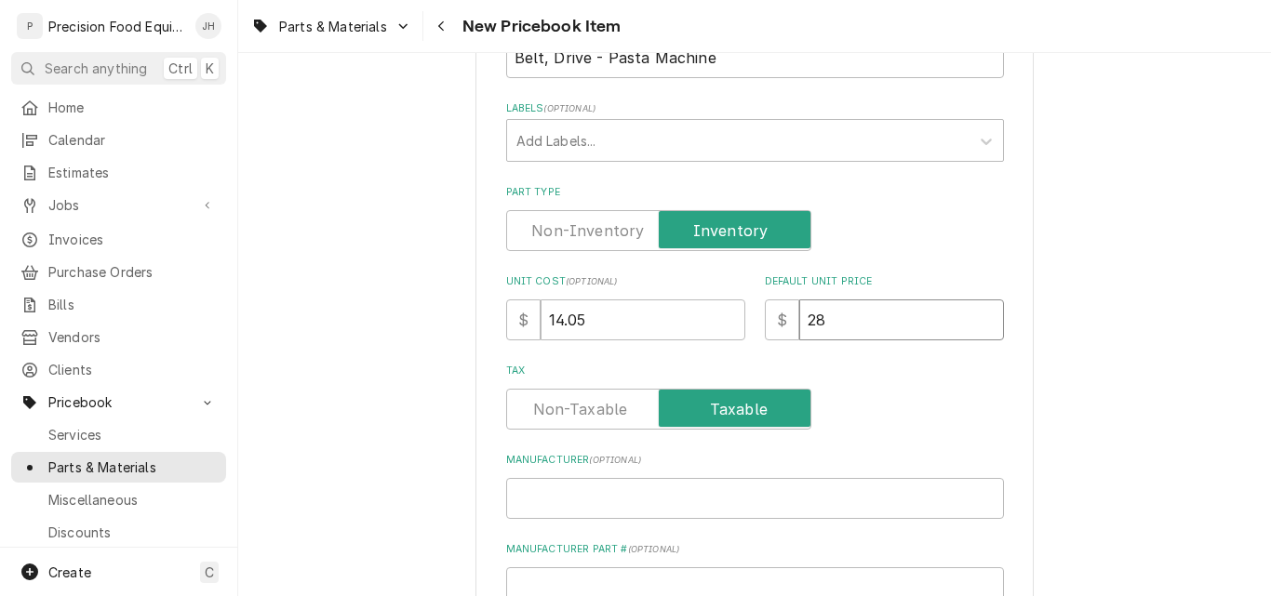
type textarea "x"
type input "2"
type textarea "x"
type input "3"
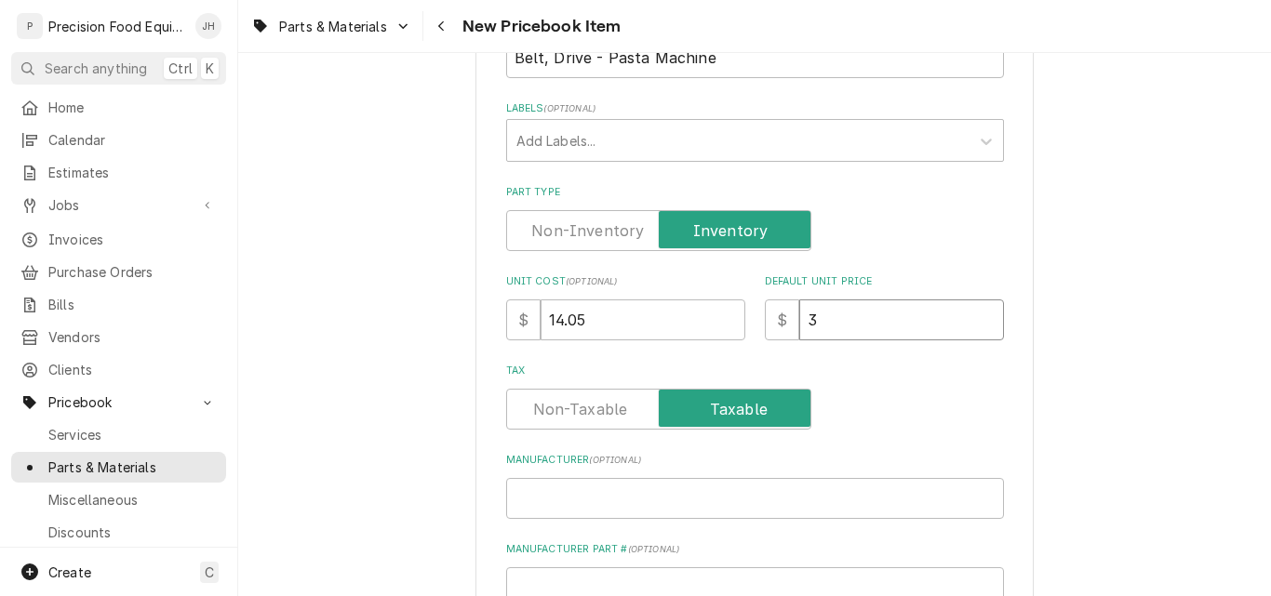
type textarea "x"
type input "38"
type textarea "x"
type input "38.5"
type textarea "x"
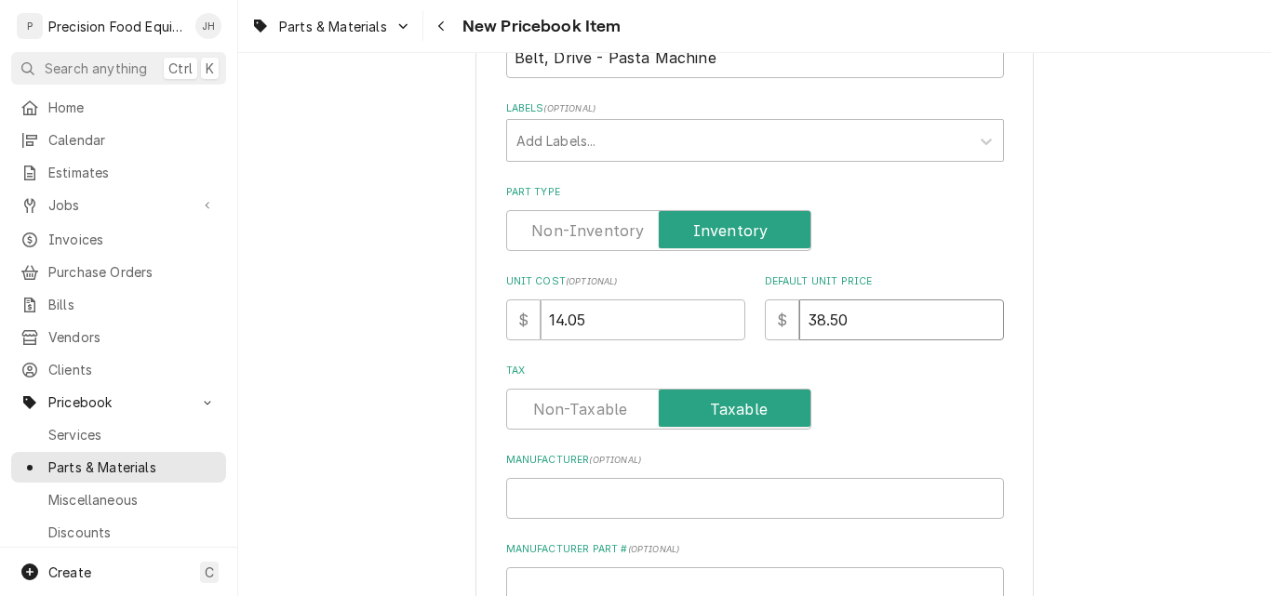
type input "38.50"
click at [817, 327] on input "38.50" at bounding box center [901, 320] width 205 height 41
type textarea "x"
type input "39.50"
click at [541, 495] on input "Manufacturer ( optional )" at bounding box center [755, 498] width 498 height 41
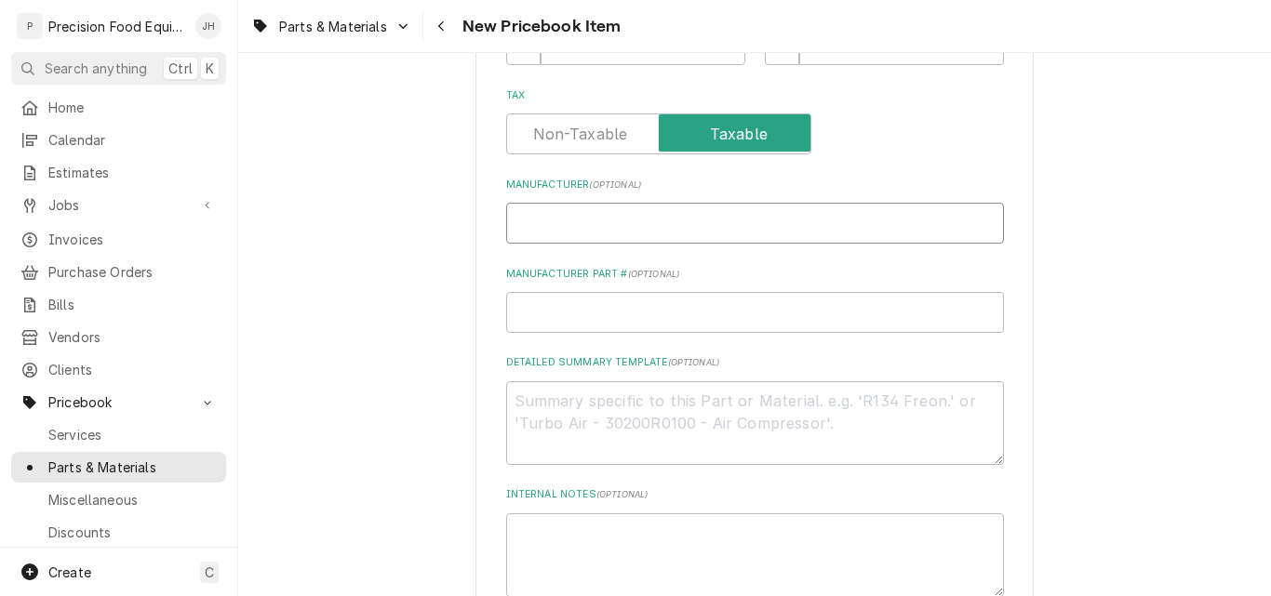
scroll to position [651, 0]
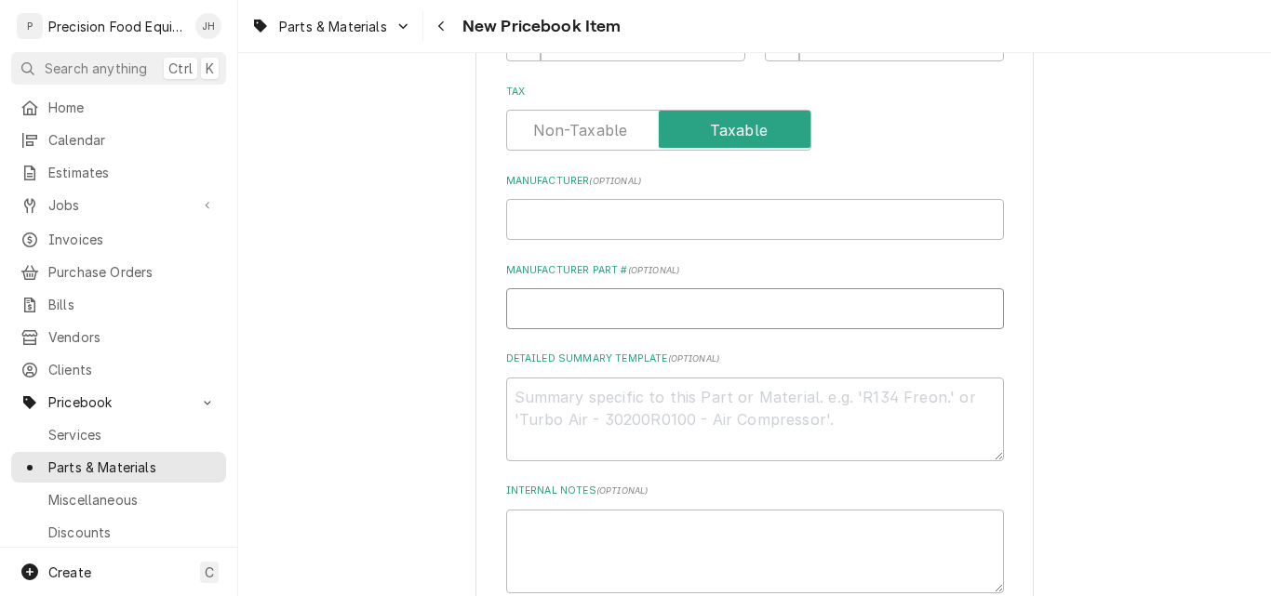
click at [576, 310] on input "Manufacturer Part # ( optional )" at bounding box center [755, 308] width 498 height 41
type textarea "x"
type input "X"
type textarea "x"
type input "XP"
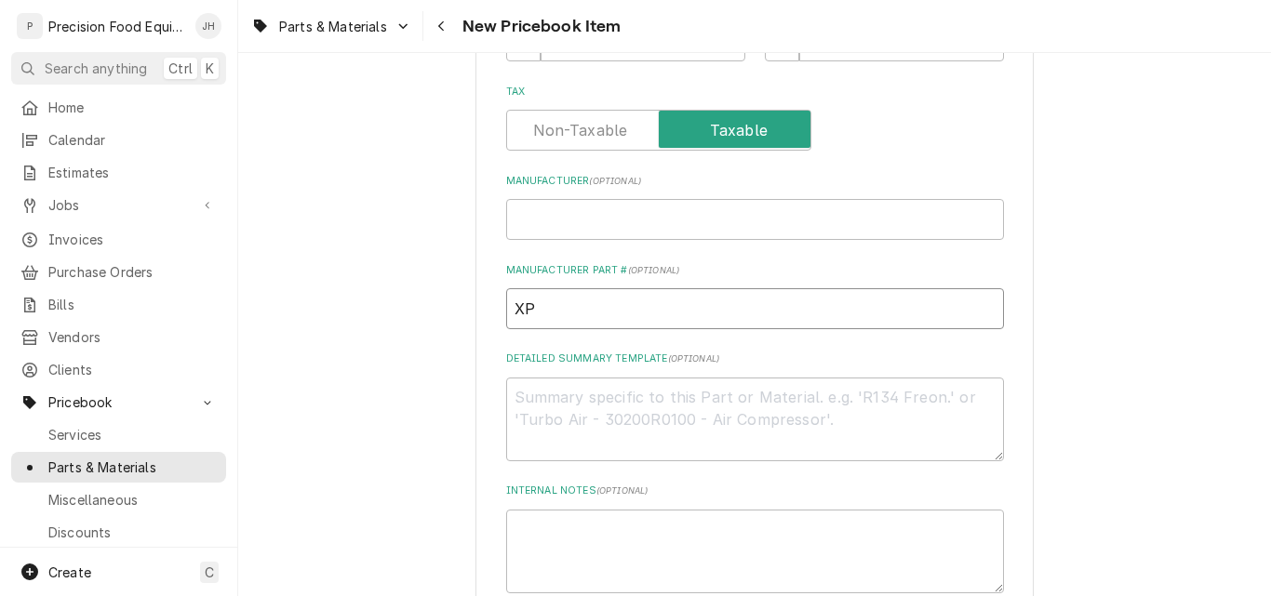
type textarea "x"
type input "XPZ"
type textarea "x"
type input "XPZ7"
type textarea "x"
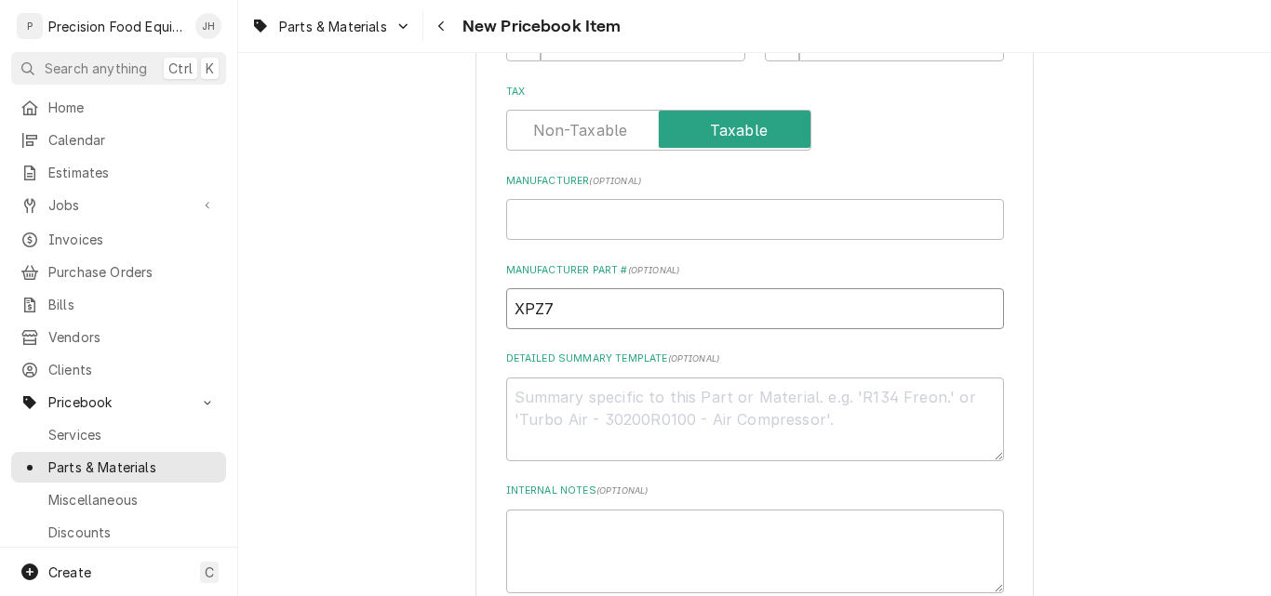
type input "XPZ71"
type textarea "x"
type input "XPZ710"
paste textarea "V Belt, 9.7mm Top Width, 8mm Thickness, 710mm Pitch Length"
type textarea "x"
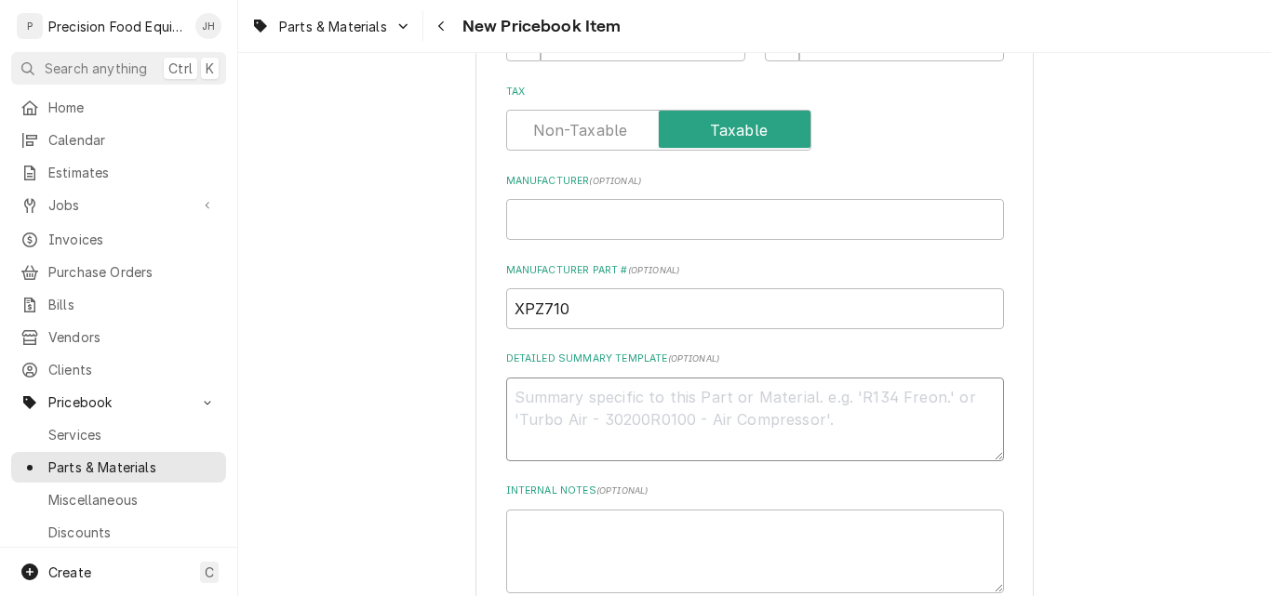
type textarea "V Belt, 9.7mm Top Width, 8mm Thickness, 710mm Pitch Length"
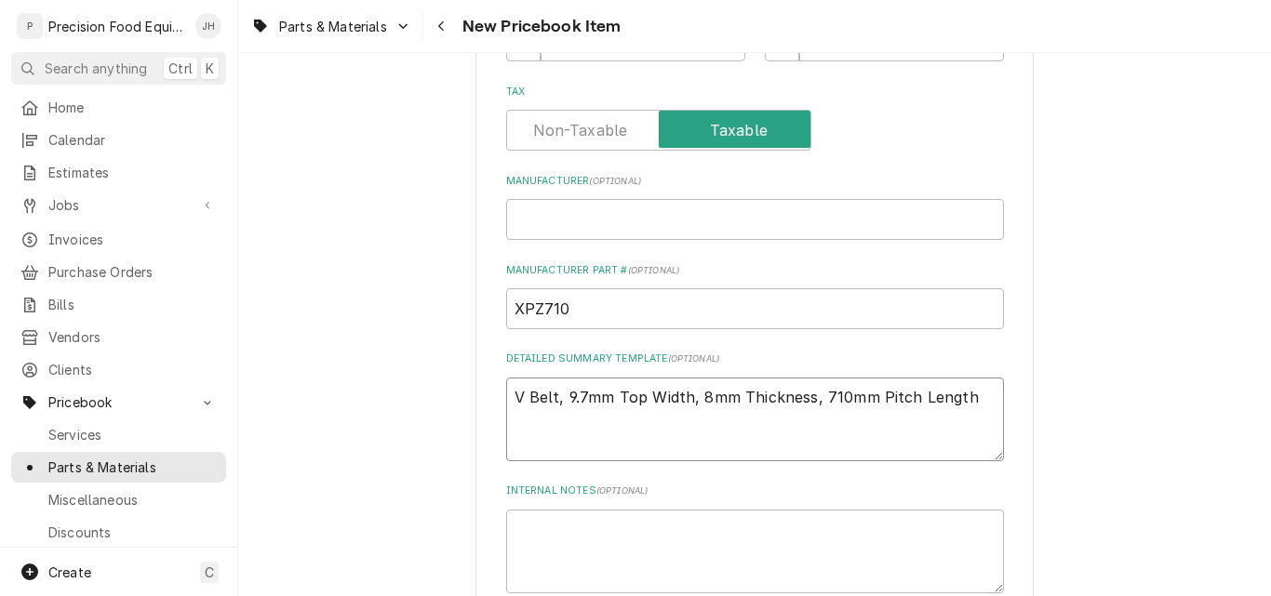
drag, startPoint x: 602, startPoint y: 188, endPoint x: 552, endPoint y: 432, distance: 248.9
click at [552, 432] on textarea "V Belt, 9.7mm Top Width, 8mm Thickness, 710mm Pitch Length" at bounding box center [755, 420] width 498 height 84
click at [970, 401] on textarea "V Belt, 9.7mm Top Width, 8mm Thickness, 710mm Pitch Length" at bounding box center [755, 420] width 498 height 84
type textarea "x"
type textarea "V Belt, 9.7mm Top Width, 8mm Thickness, 710mm Pitch Length"
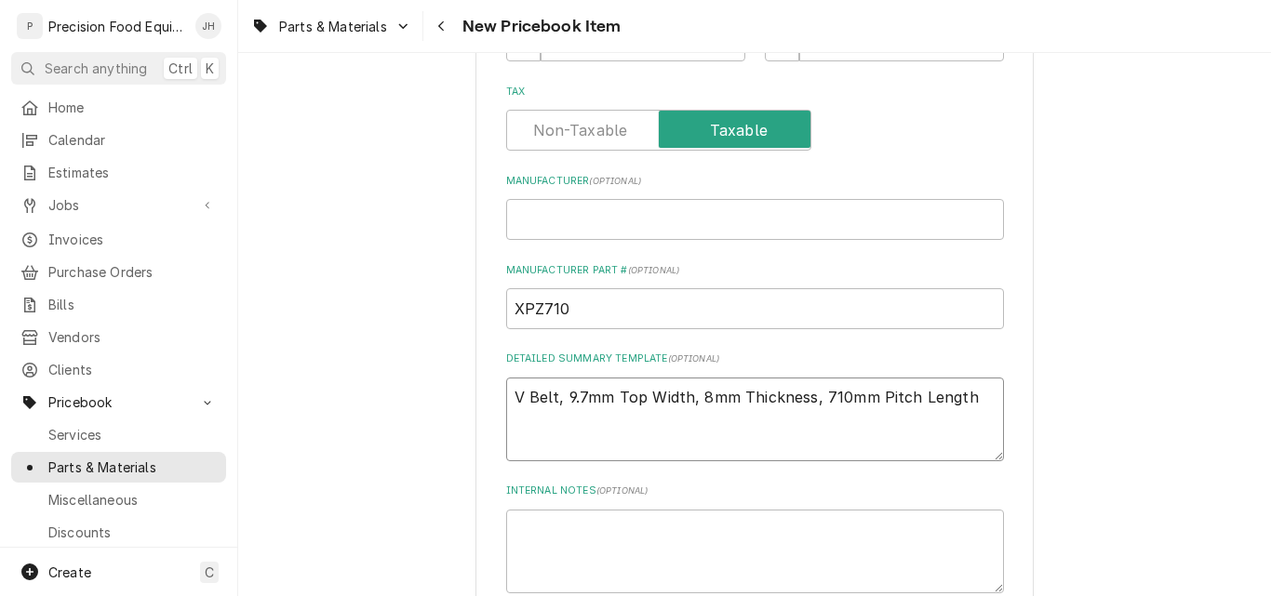
type textarea "x"
type textarea "V Belt, 9.7mm Top Width, 8mm Thickness, 710mm Pitch Length 1"
type textarea "x"
type textarea "V Belt, 9.7mm Top Width, 8mm Thickness, 710mm Pitch Length 10"
type textarea "x"
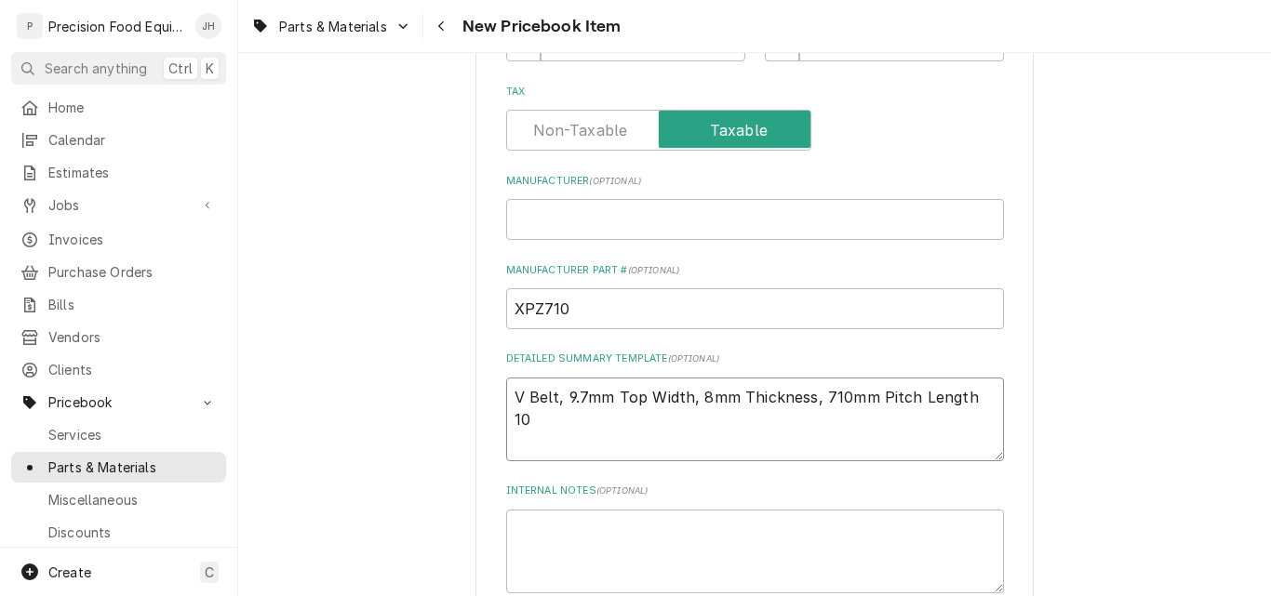
type textarea "V Belt, 9.7mm Top Width, 8mm Thickness, 710mm Pitch Length 10"
type textarea "x"
type textarea "V Belt, 9.7mm Top Width, 8mm Thickness, 710mm Pitch Length 10 x"
type textarea "x"
type textarea "V Belt, 9.7mm Top Width, 8mm Thickness, 710mm Pitch Length 10 x"
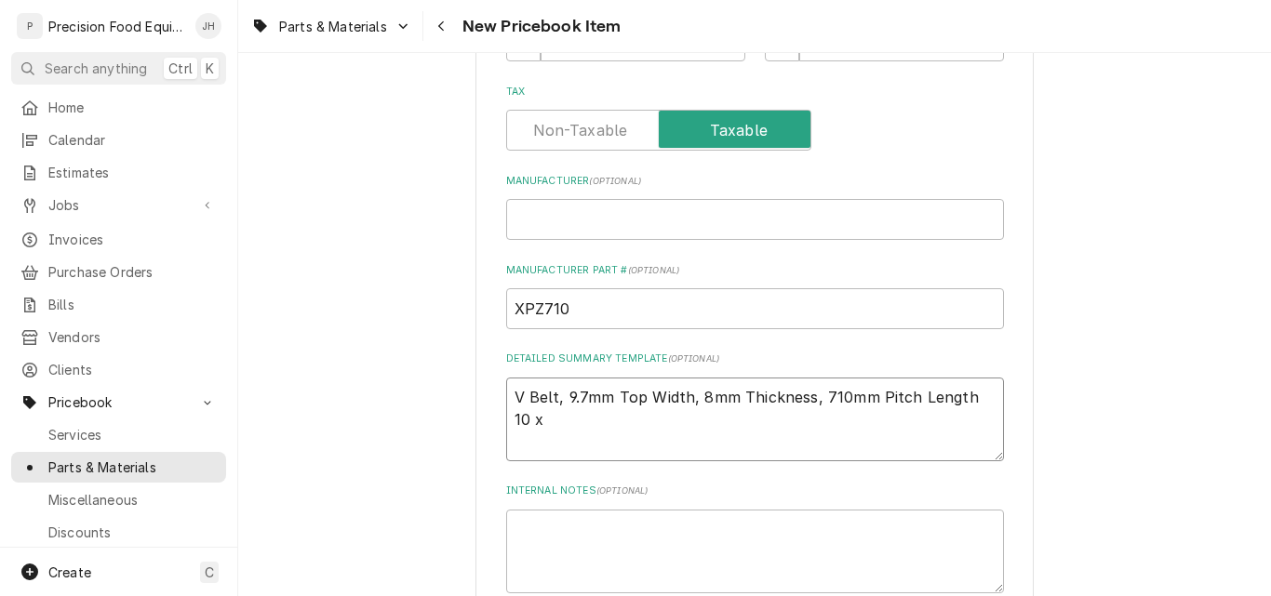
type textarea "x"
type textarea "V Belt, 9.7mm Top Width, 8mm Thickness, 710mm Pitch Length 10 x 7"
type textarea "x"
type textarea "V Belt, 9.7mm Top Width, 8mm Thickness, 710mm Pitch Length 10 x 71"
type textarea "x"
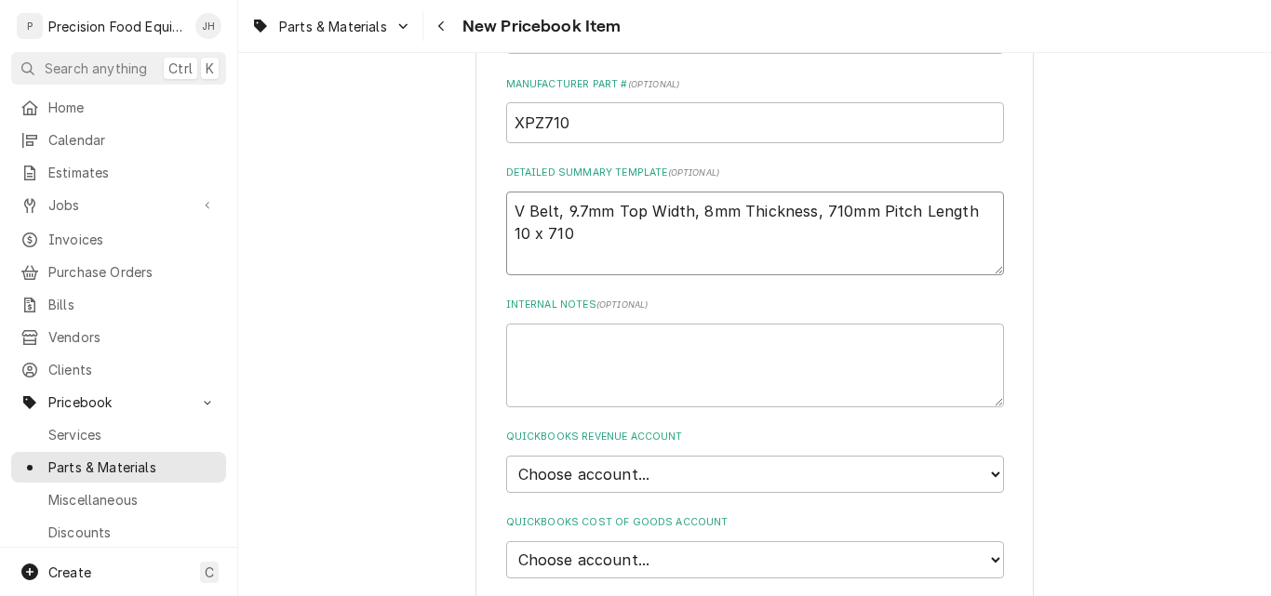
scroll to position [1024, 0]
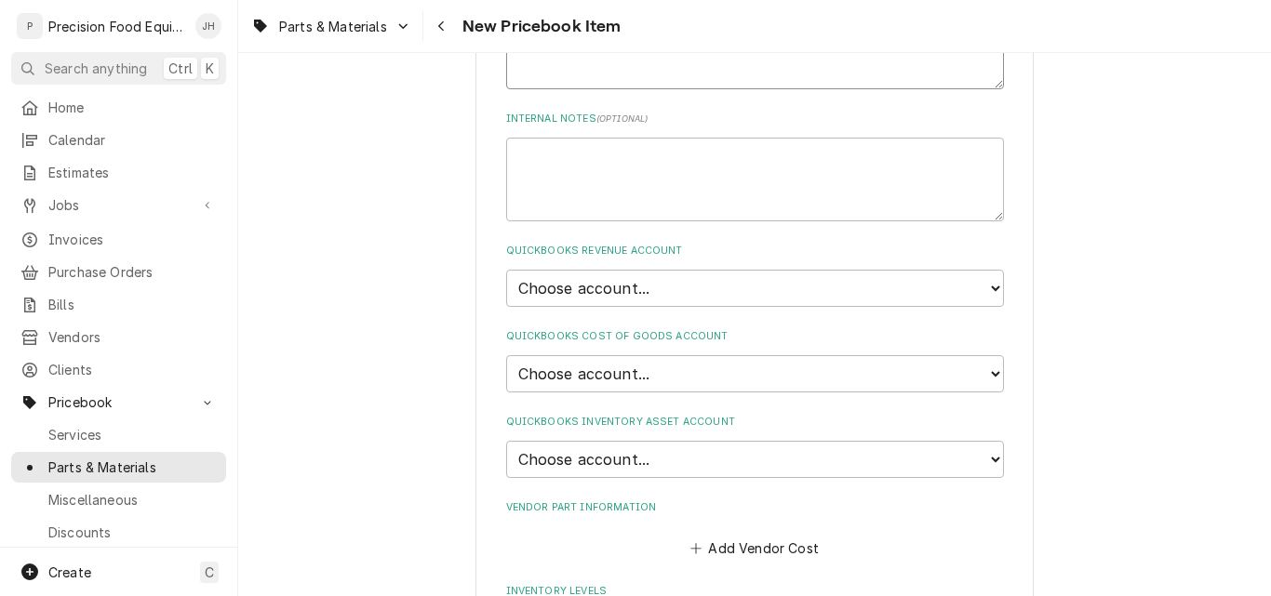
type textarea "V Belt, 9.7mm Top Width, 8mm Thickness, 710mm Pitch Length 10 x 710"
click at [684, 287] on select "Choose account... Discount Income Misc Income Non taxable issues 46600: Parts a…" at bounding box center [755, 288] width 498 height 37
click at [627, 284] on select "Choose account... Discount Income Misc Income Non taxable issues 46600: Parts a…" at bounding box center [755, 288] width 498 height 37
select select "8000000A-1210141275"
click at [506, 270] on select "Choose account... Discount Income Misc Income Non taxable issues 46600: Parts a…" at bounding box center [755, 288] width 498 height 37
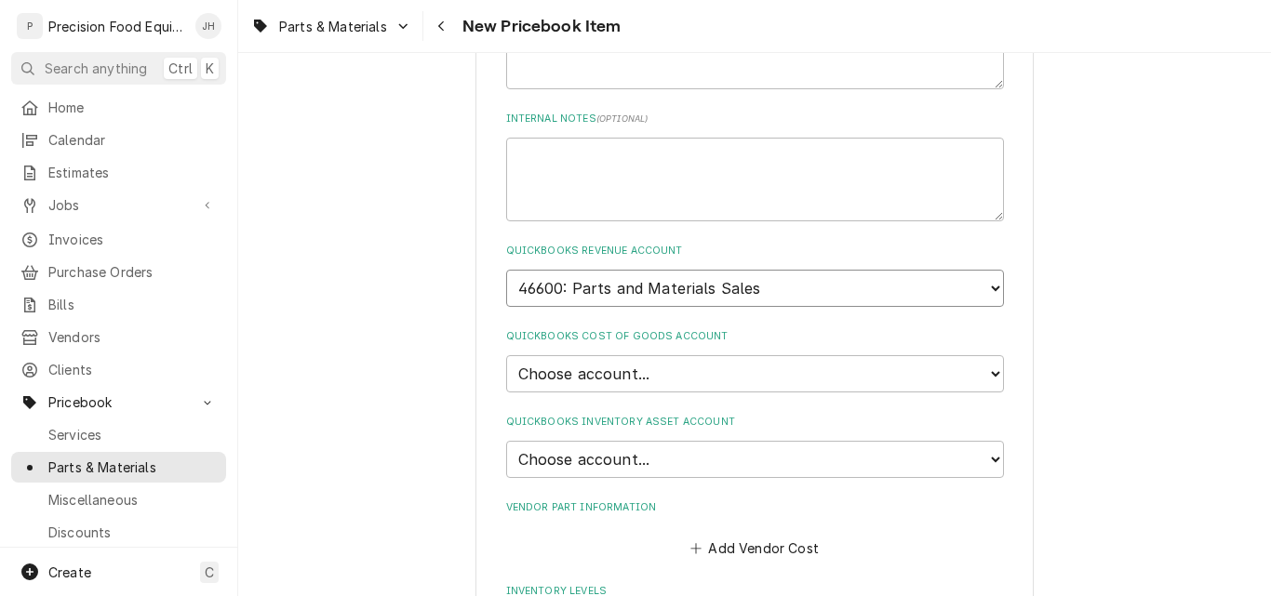
type textarea "x"
click at [613, 372] on select "Choose account... Loss Expense Loss Expense 11/3/2014 Loss Expense 11/4/2014 Co…" at bounding box center [755, 373] width 498 height 37
select select "80000023-1210145225"
click at [506, 355] on select "Choose account... Loss Expense Loss Expense 11/3/2014 Loss Expense 11/4/2014 Co…" at bounding box center [755, 373] width 498 height 37
type textarea "x"
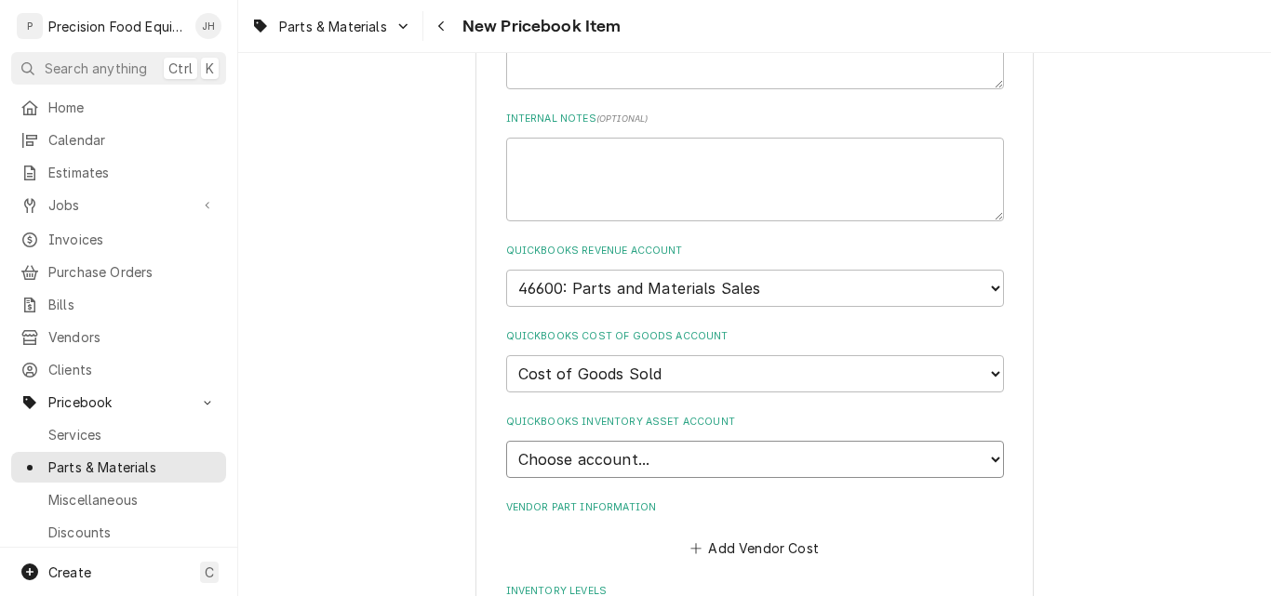
click at [621, 459] on select "Choose account... Undeposited Funds Inventory Asset Payroll Asset" at bounding box center [755, 459] width 498 height 37
select select "80000022-1210145225"
click at [506, 441] on select "Choose account... Undeposited Funds Inventory Asset Payroll Asset" at bounding box center [755, 459] width 498 height 37
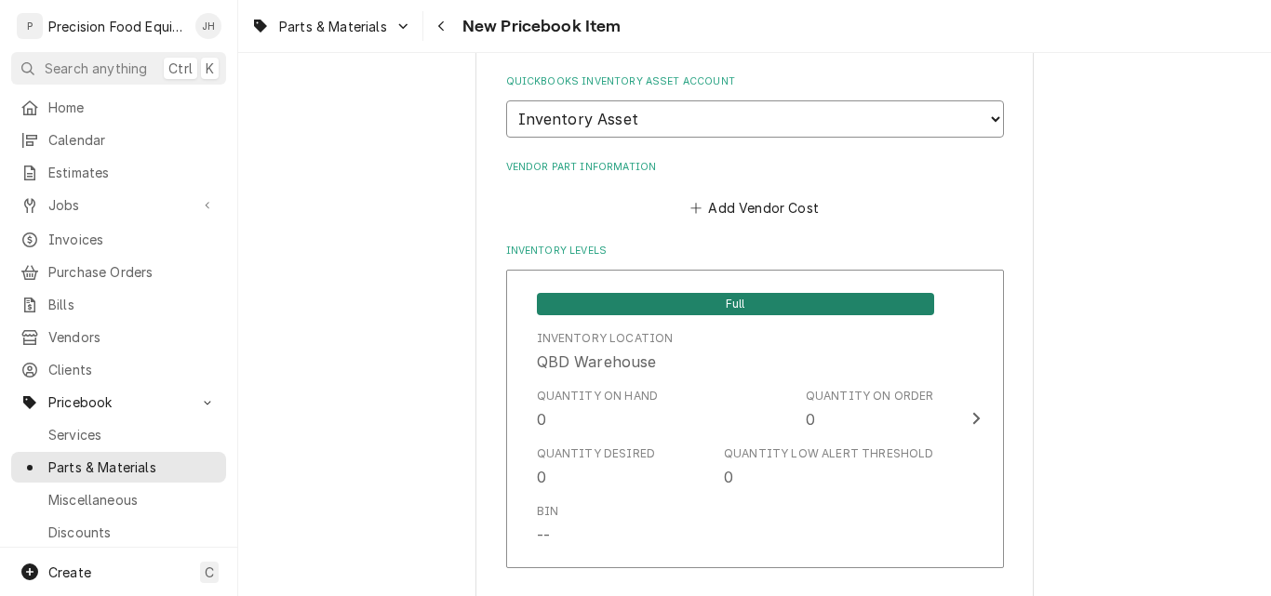
scroll to position [1396, 0]
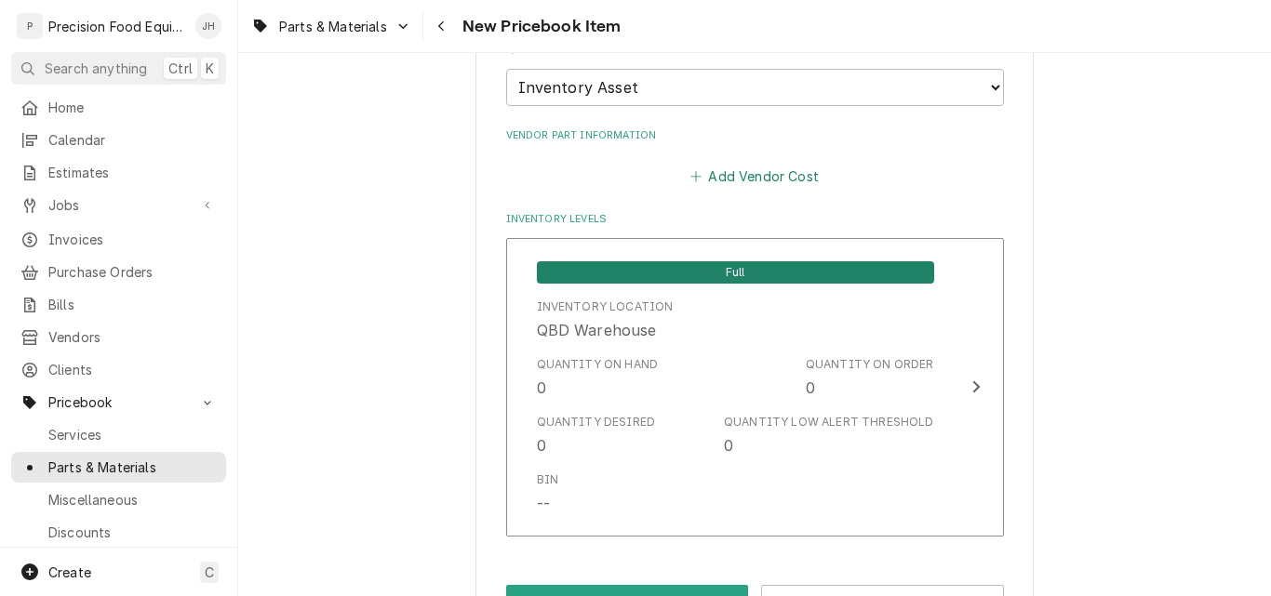
click at [749, 173] on button "Add Vendor Cost" at bounding box center [755, 177] width 135 height 26
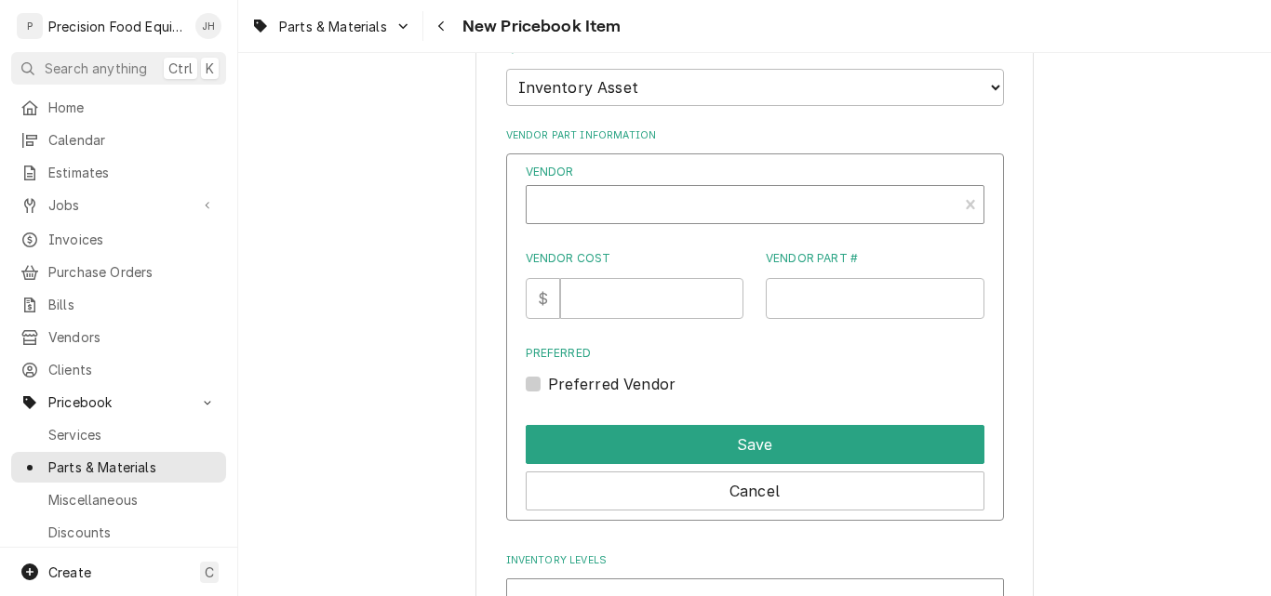
click at [628, 199] on div "Vendor" at bounding box center [742, 212] width 412 height 45
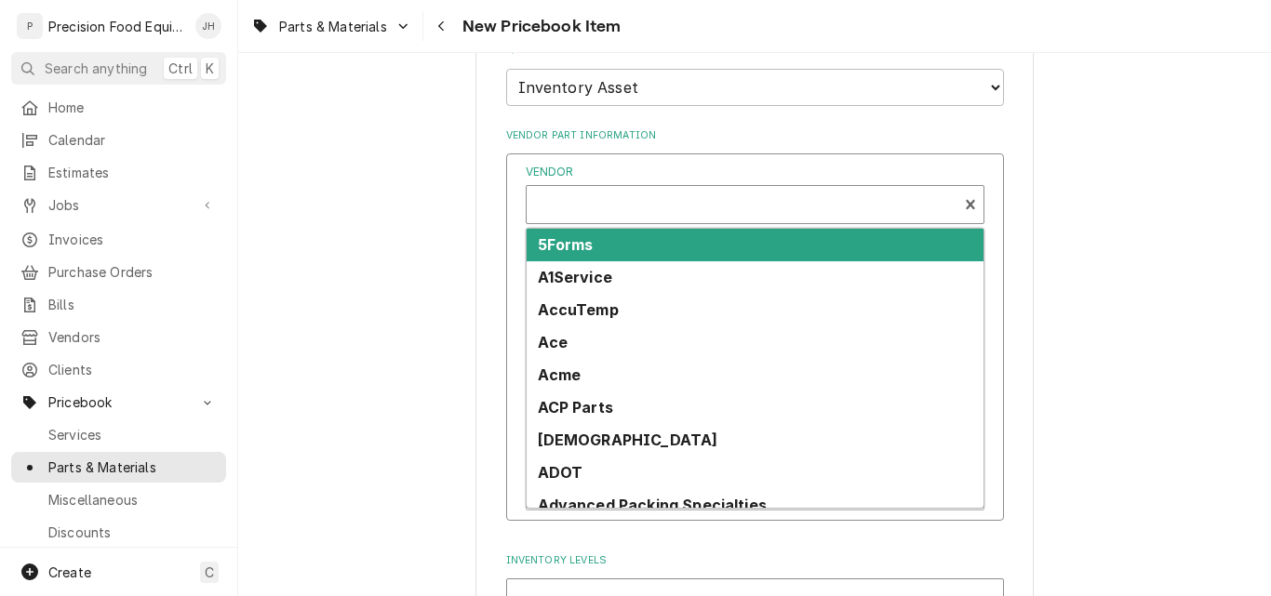
type textarea "x"
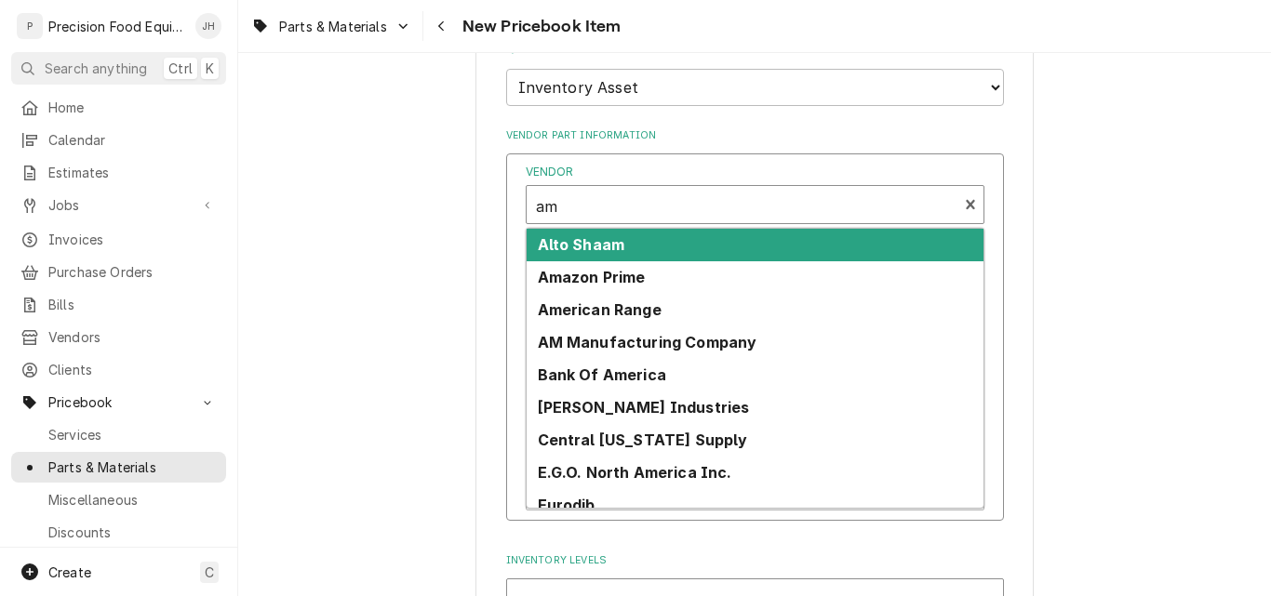
type input "ama"
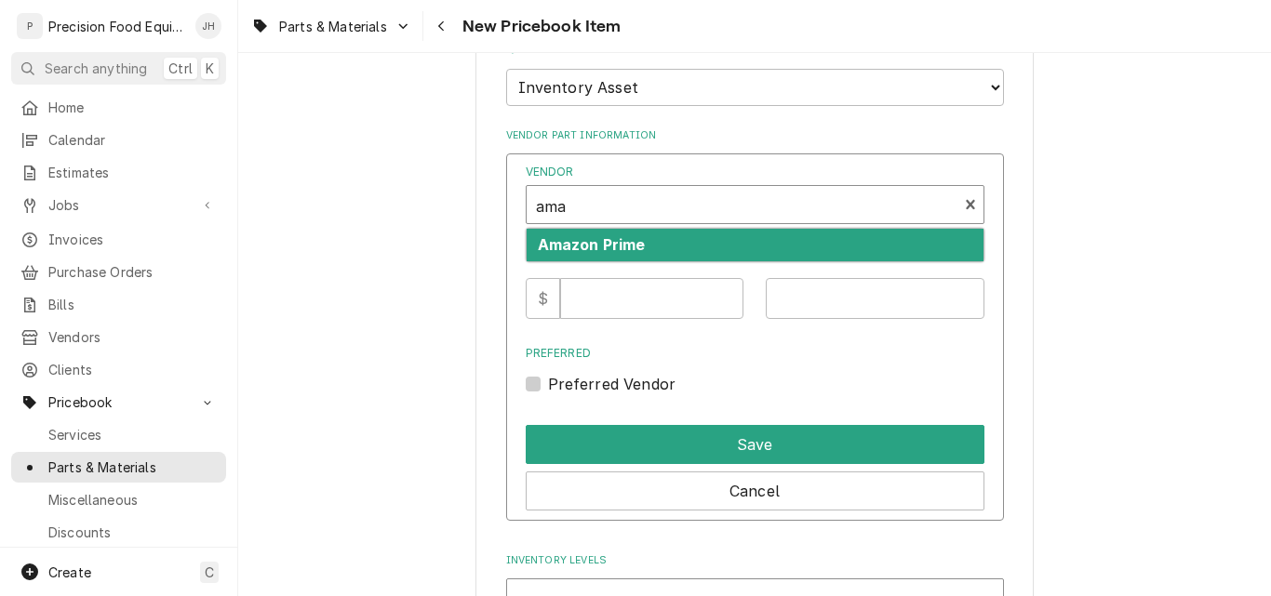
click at [632, 248] on strong "Amazon Prime" at bounding box center [592, 244] width 108 height 19
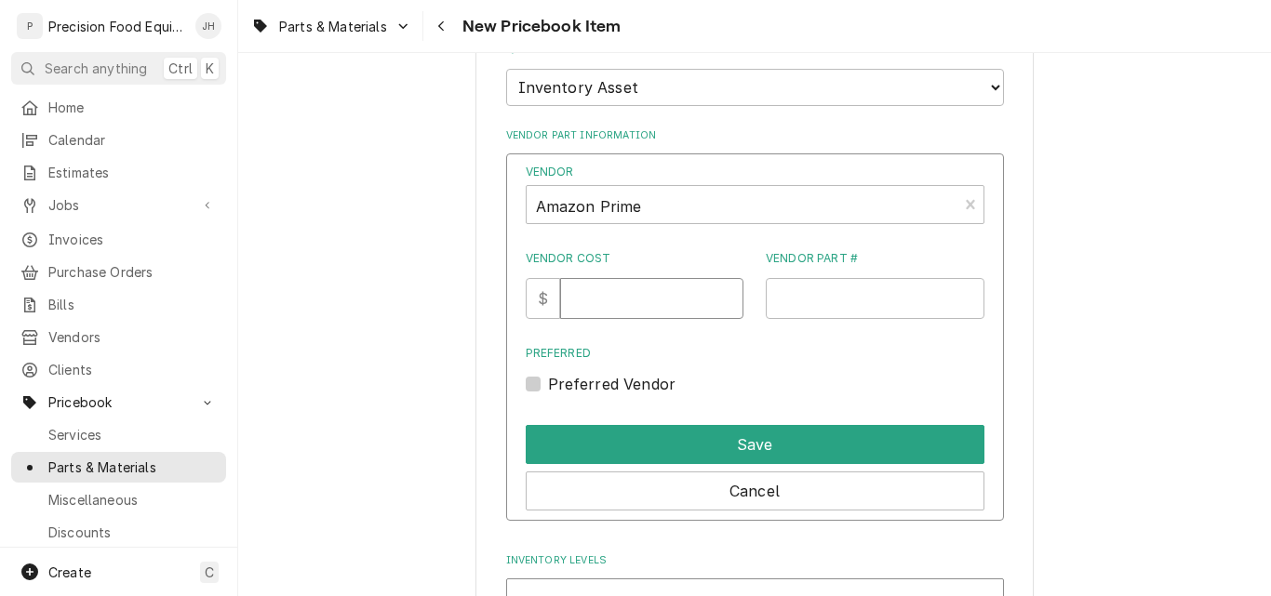
click at [599, 308] on input "Vendor Cost" at bounding box center [651, 298] width 183 height 41
type input "14.05"
type input "XPZ710"
click at [548, 382] on label "Preferred Vendor" at bounding box center [612, 384] width 128 height 22
click at [548, 382] on input "Preferred" at bounding box center [777, 393] width 459 height 41
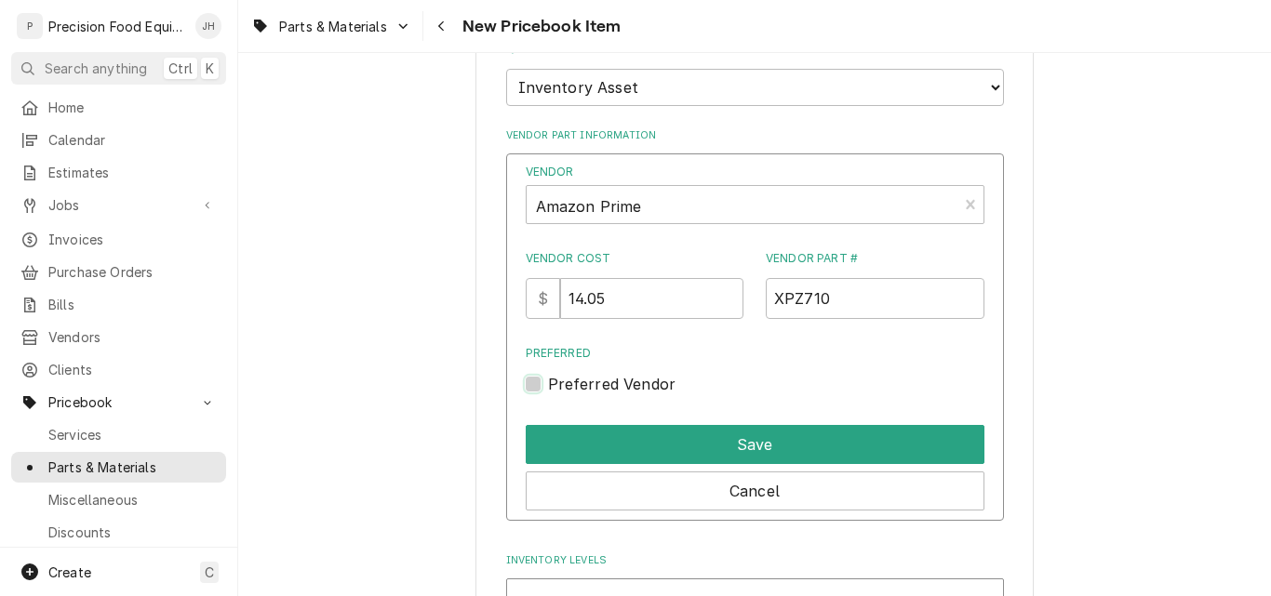
checkbox input "true"
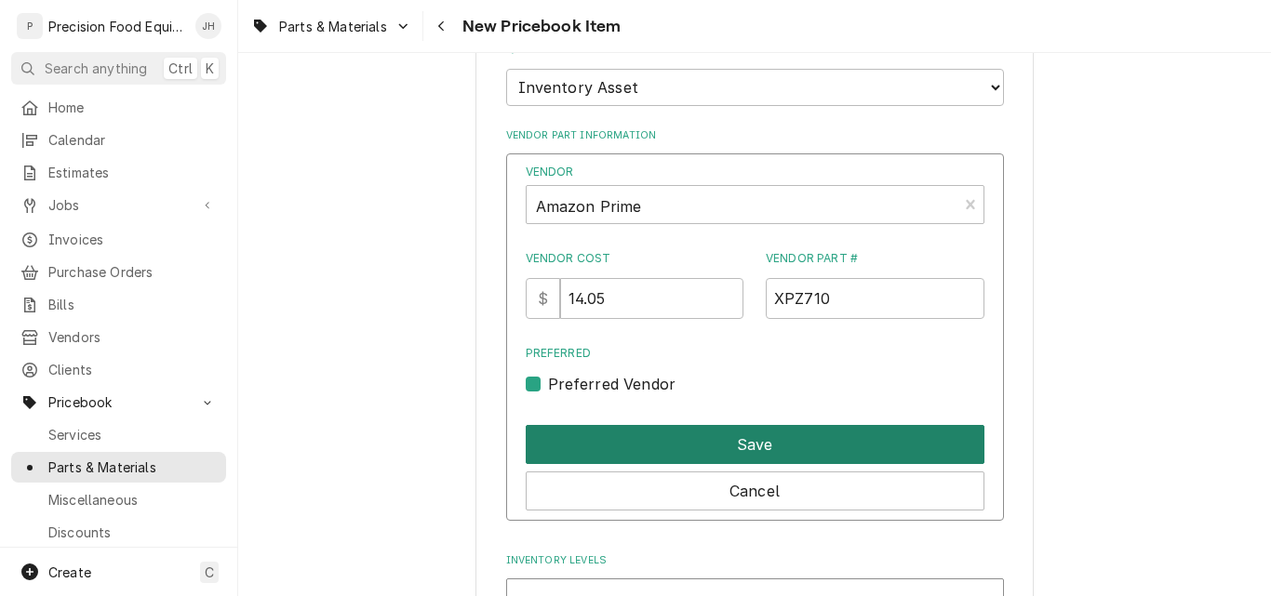
click at [679, 448] on button "Save" at bounding box center [755, 444] width 459 height 39
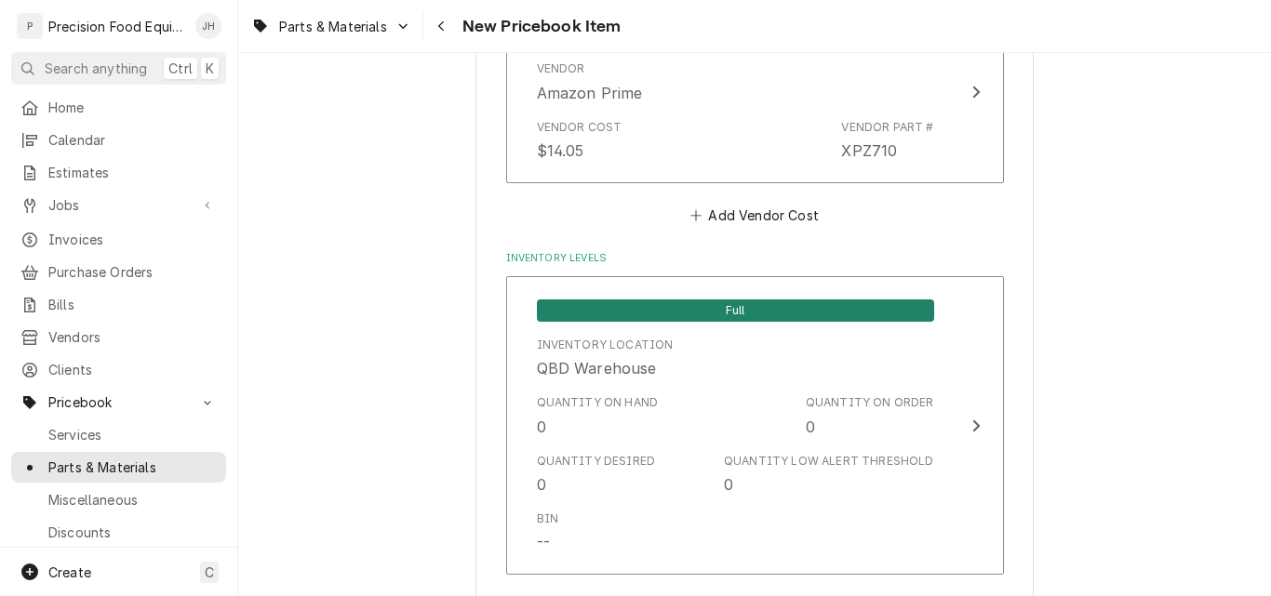
scroll to position [1651, 0]
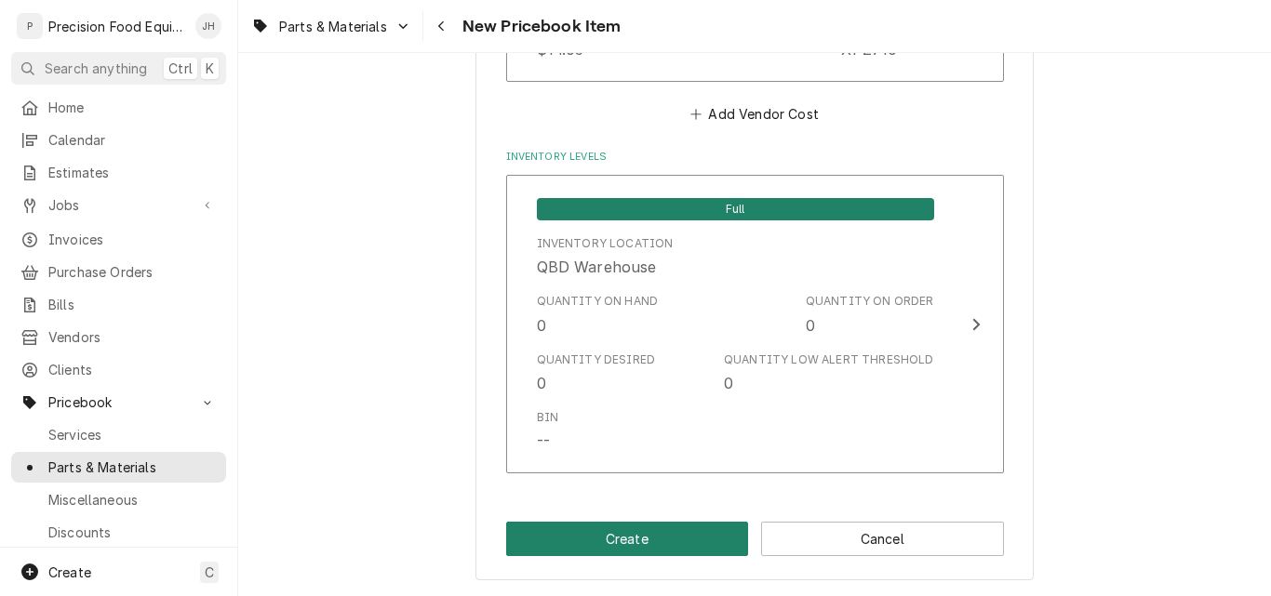
click at [675, 541] on button "Create" at bounding box center [627, 539] width 243 height 34
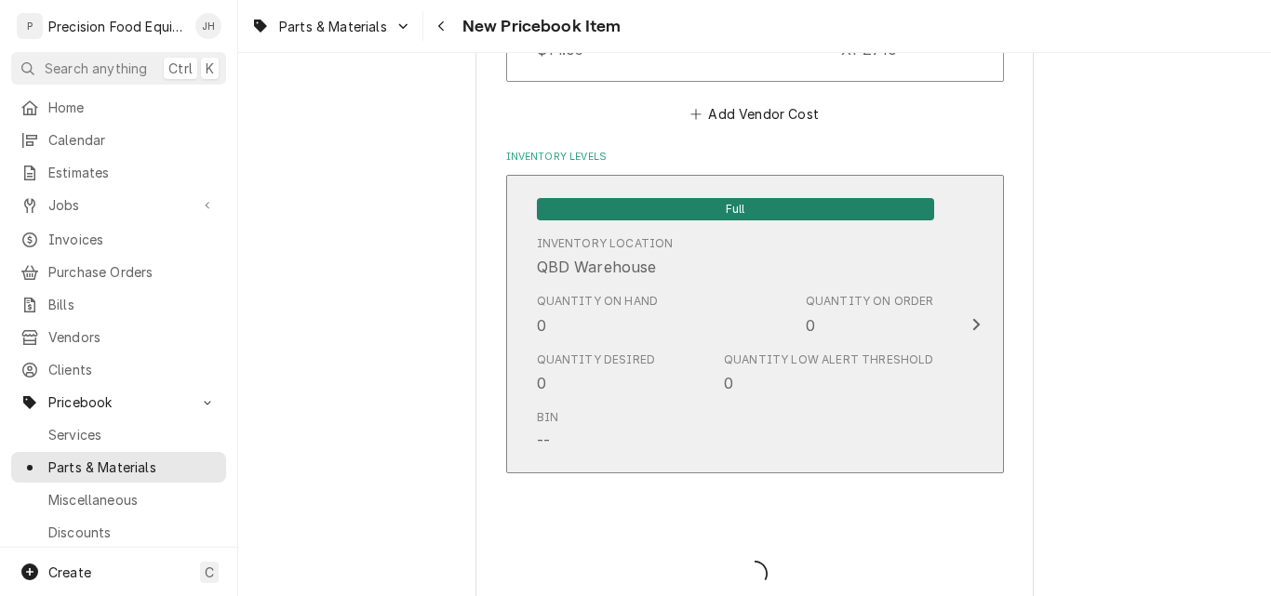
type textarea "x"
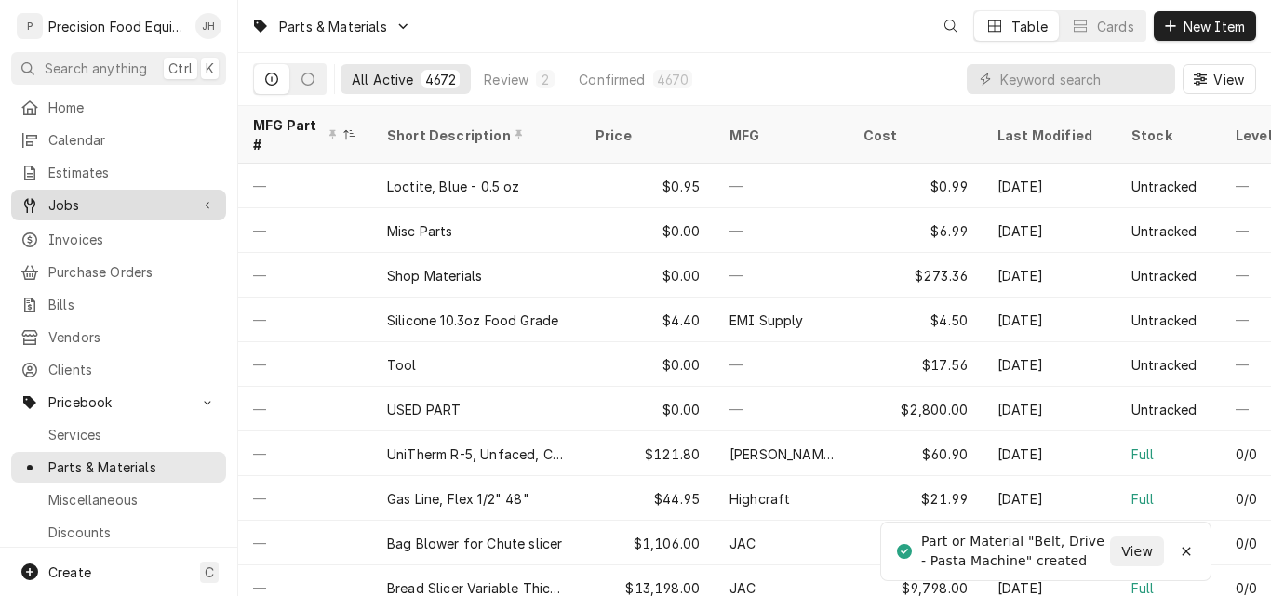
click at [84, 201] on span "Jobs" at bounding box center [118, 205] width 140 height 20
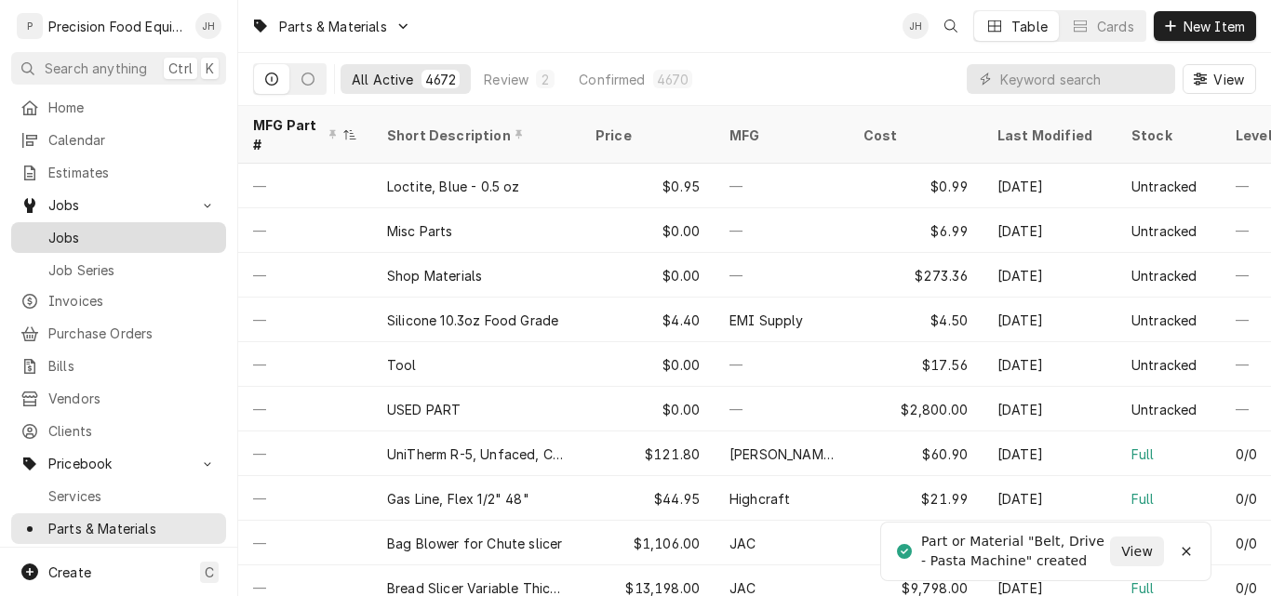
click at [86, 231] on span "Jobs" at bounding box center [132, 238] width 168 height 20
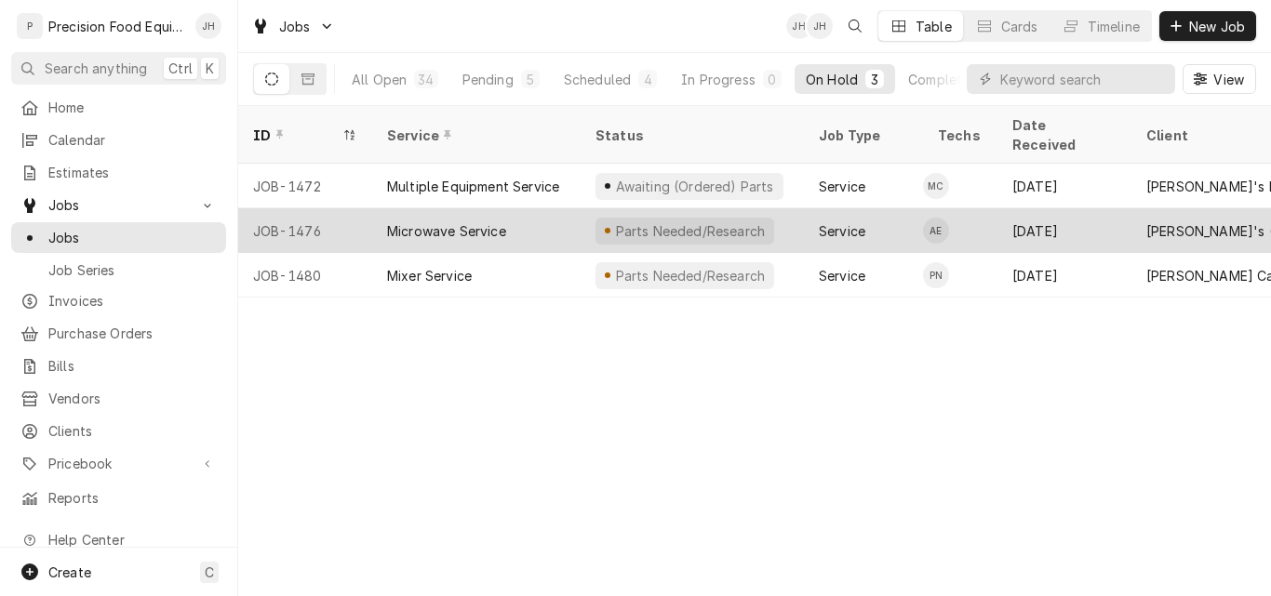
click at [564, 215] on div "Microwave Service" at bounding box center [476, 230] width 208 height 45
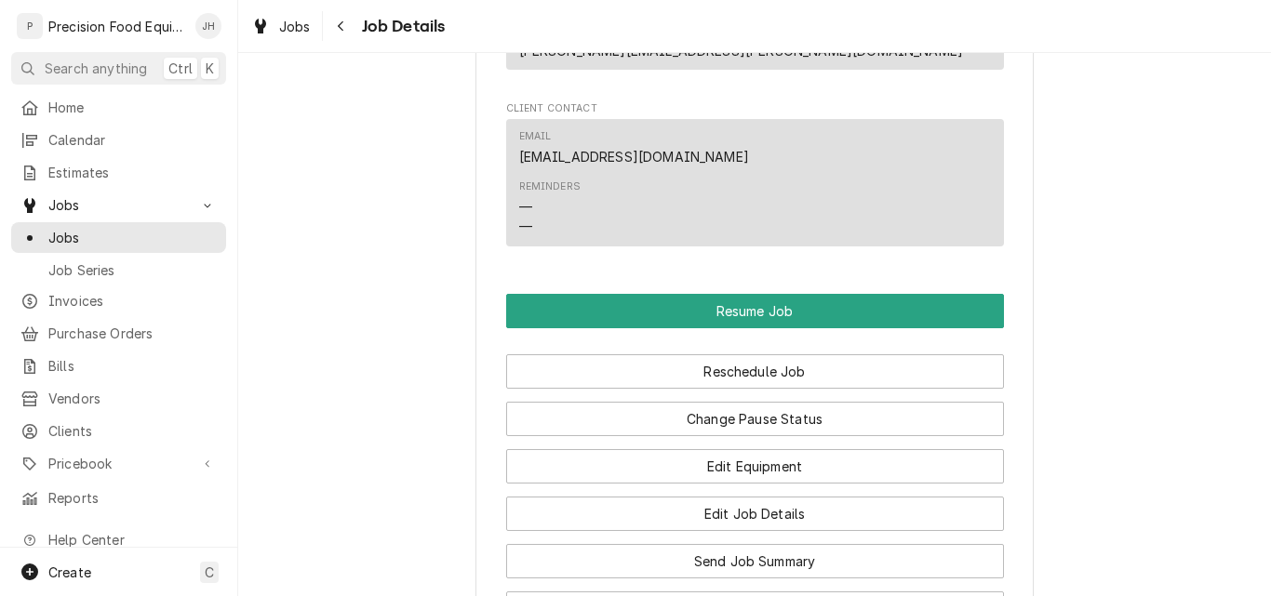
scroll to position [1489, 0]
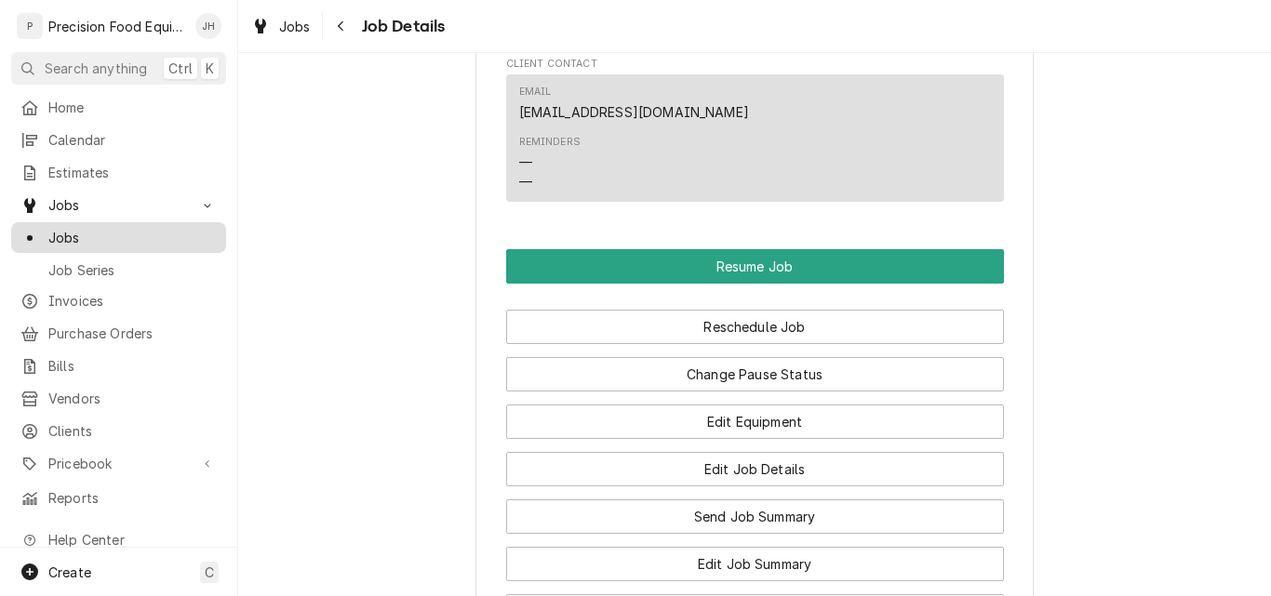
click at [73, 232] on span "Jobs" at bounding box center [132, 238] width 168 height 20
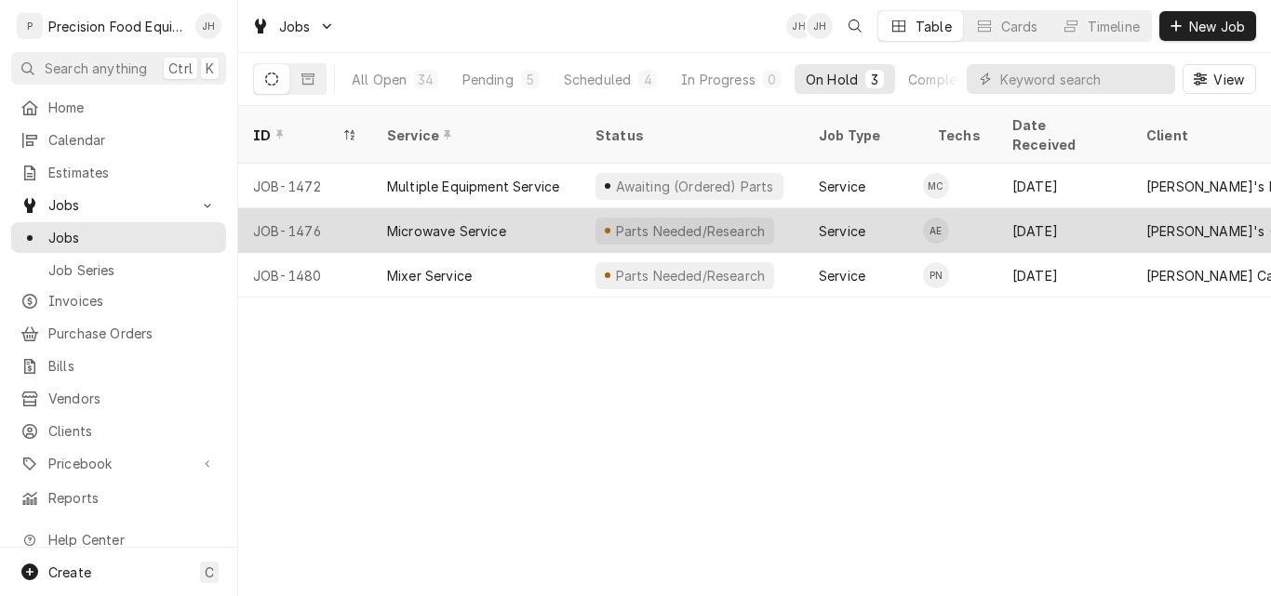
click at [545, 208] on div "Microwave Service" at bounding box center [476, 230] width 208 height 45
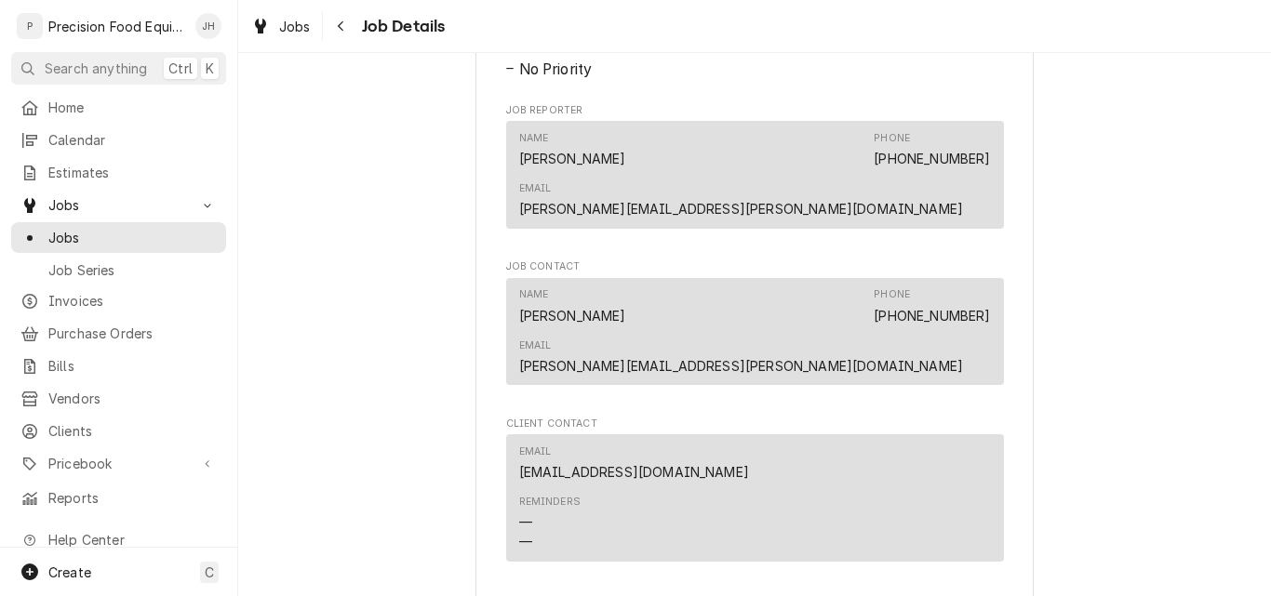
scroll to position [1582, 0]
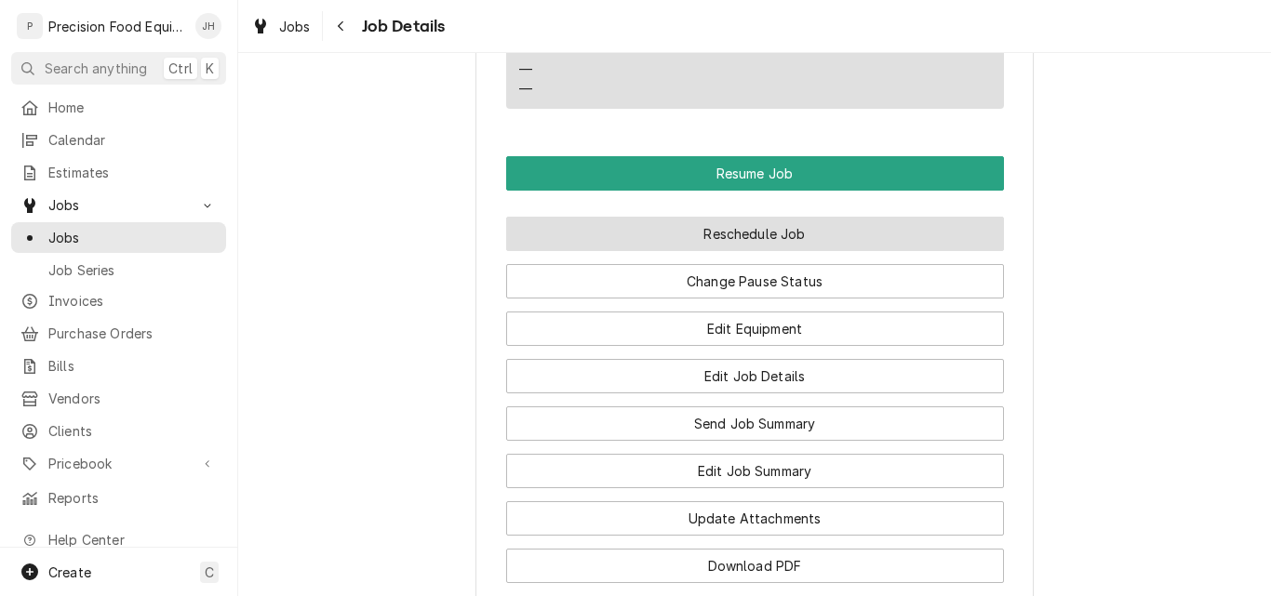
click at [756, 217] on button "Reschedule Job" at bounding box center [755, 234] width 498 height 34
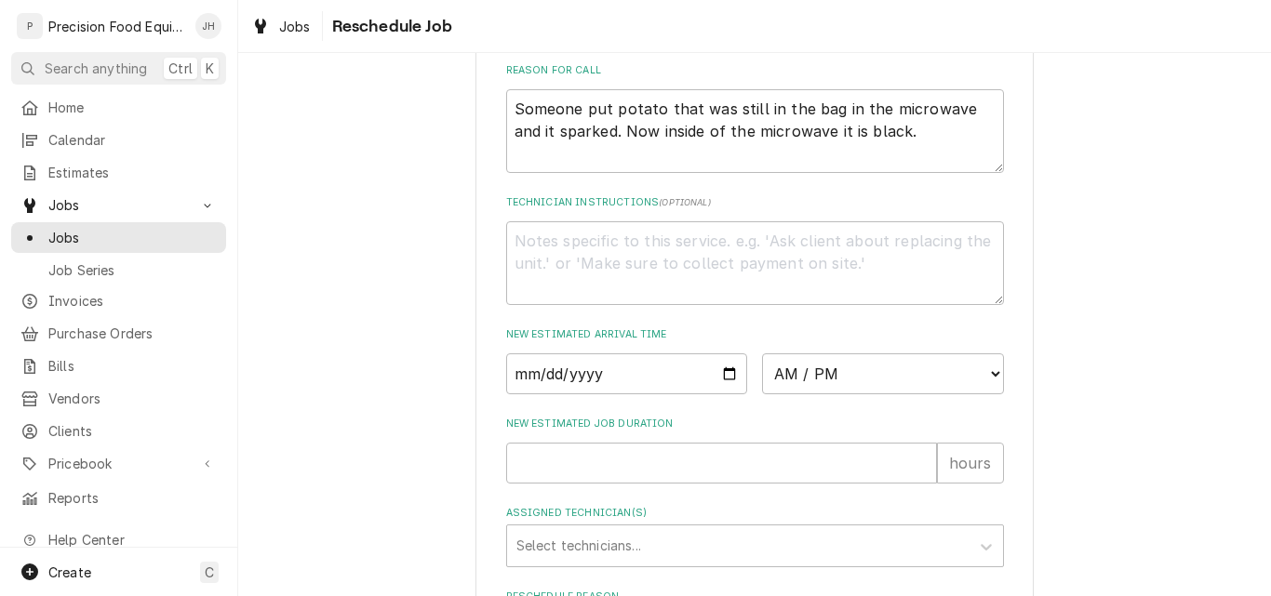
scroll to position [558, 0]
click at [729, 392] on input "Date" at bounding box center [627, 372] width 242 height 41
type input "2025-09-19"
type textarea "x"
click at [903, 387] on select "AM / PM 6:00 AM 6:15 AM 6:30 AM 6:45 AM 7:00 AM 7:15 AM 7:30 AM 7:45 AM 8:00 AM…" at bounding box center [883, 372] width 242 height 41
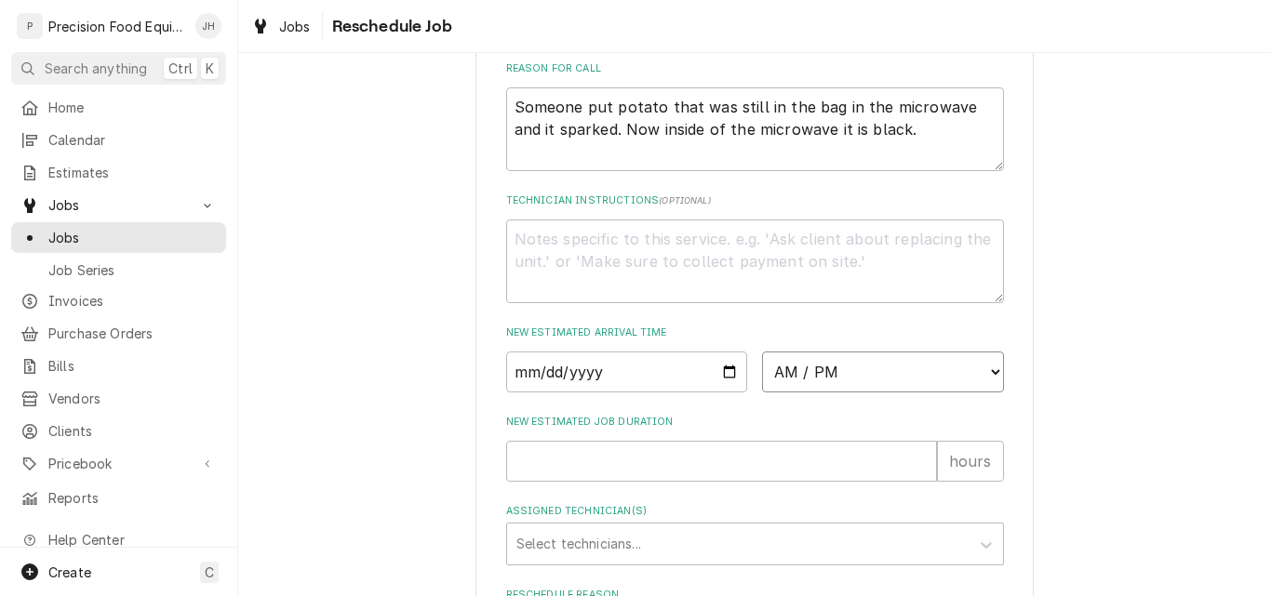
select select "08:00:00"
click at [762, 373] on select "AM / PM 6:00 AM 6:15 AM 6:30 AM 6:45 AM 7:00 AM 7:15 AM 7:30 AM 7:45 AM 8:00 AM…" at bounding box center [883, 372] width 242 height 41
click at [566, 480] on input "New Estimated Job Duration" at bounding box center [721, 461] width 431 height 41
type textarea "x"
type input "1"
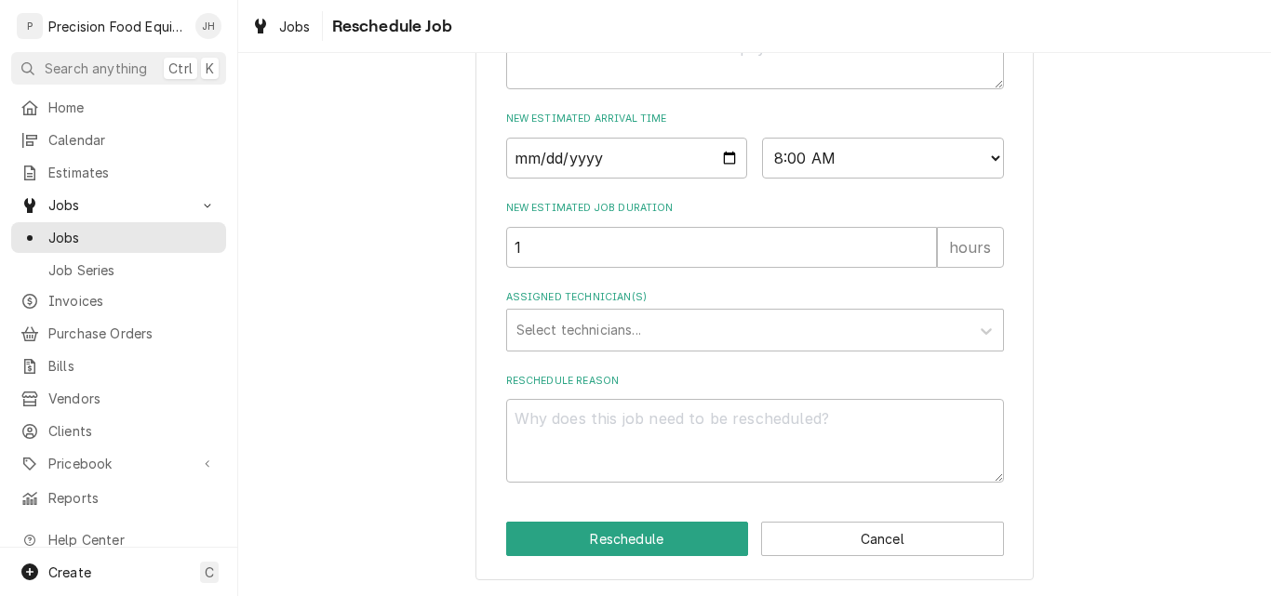
scroll to position [795, 0]
click at [599, 319] on div "Assigned Technician(s)" at bounding box center [738, 330] width 444 height 33
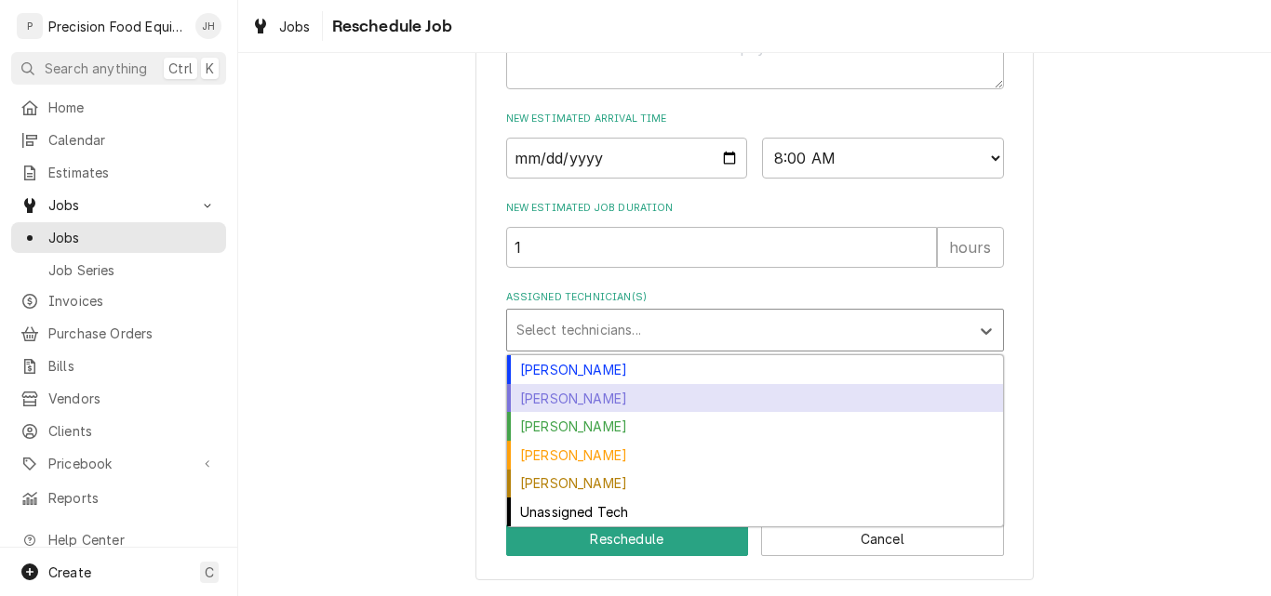
click at [557, 400] on div "Jacob Cardenas" at bounding box center [755, 398] width 496 height 29
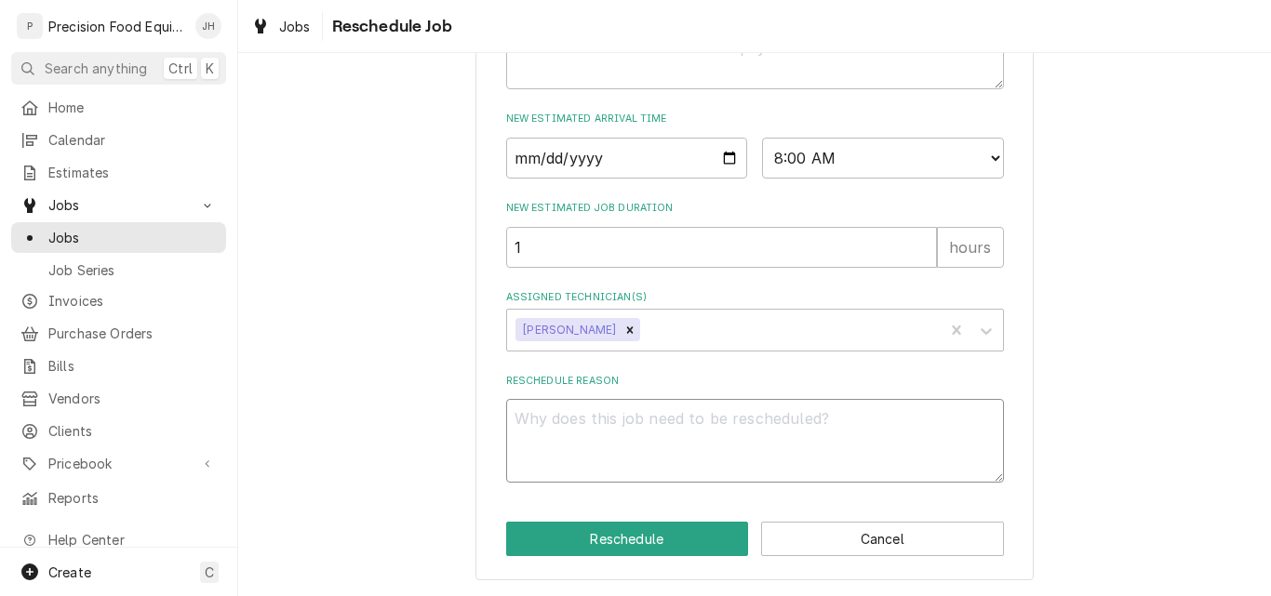
click at [558, 425] on textarea "Reschedule Reason" at bounding box center [755, 441] width 498 height 84
type textarea "x"
type textarea "I"
type textarea "x"
type textarea "In"
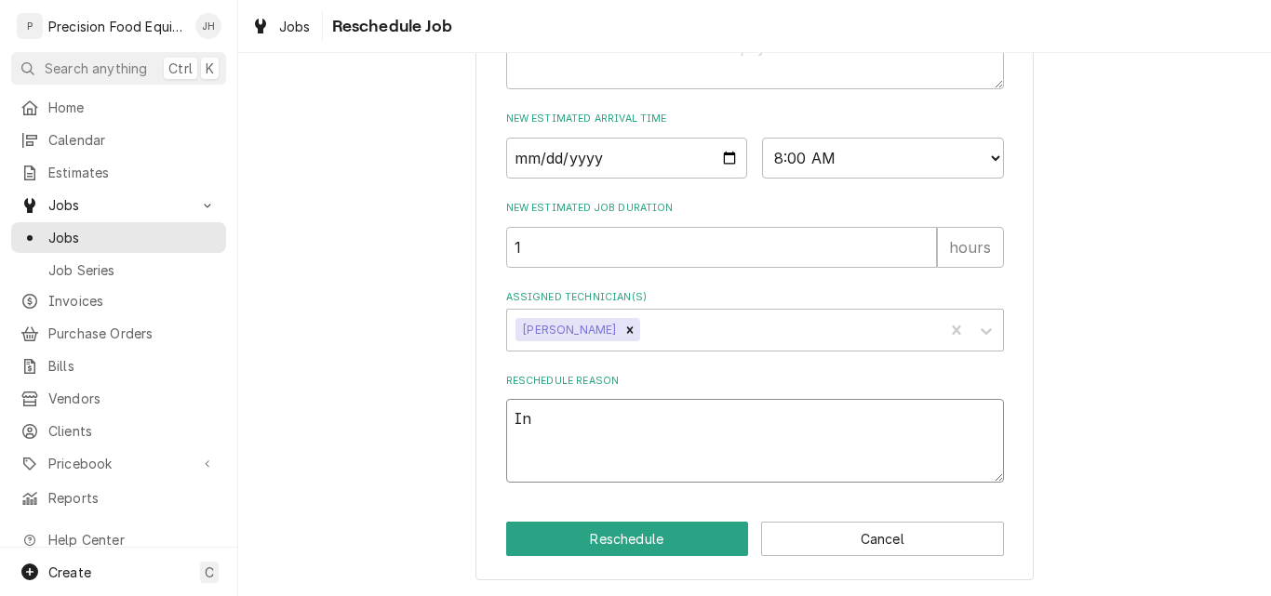
type textarea "x"
type textarea "In"
type textarea "x"
type textarea "In s"
type textarea "x"
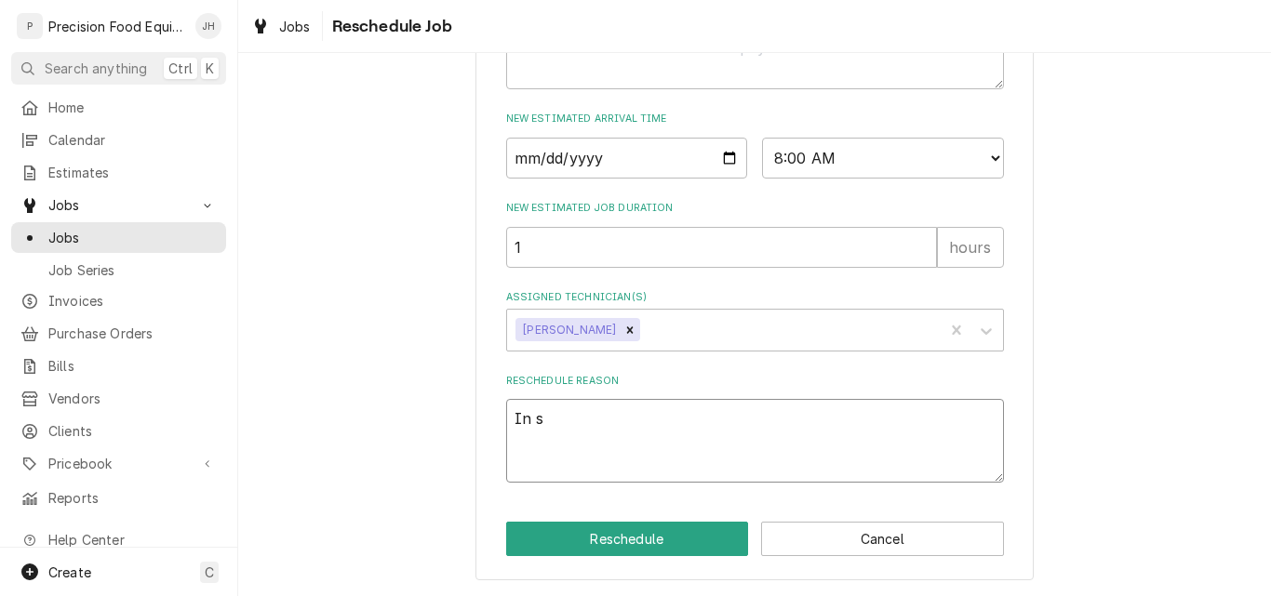
type textarea "In sh"
type textarea "x"
type textarea "In shop"
type textarea "x"
type textarea "In shop"
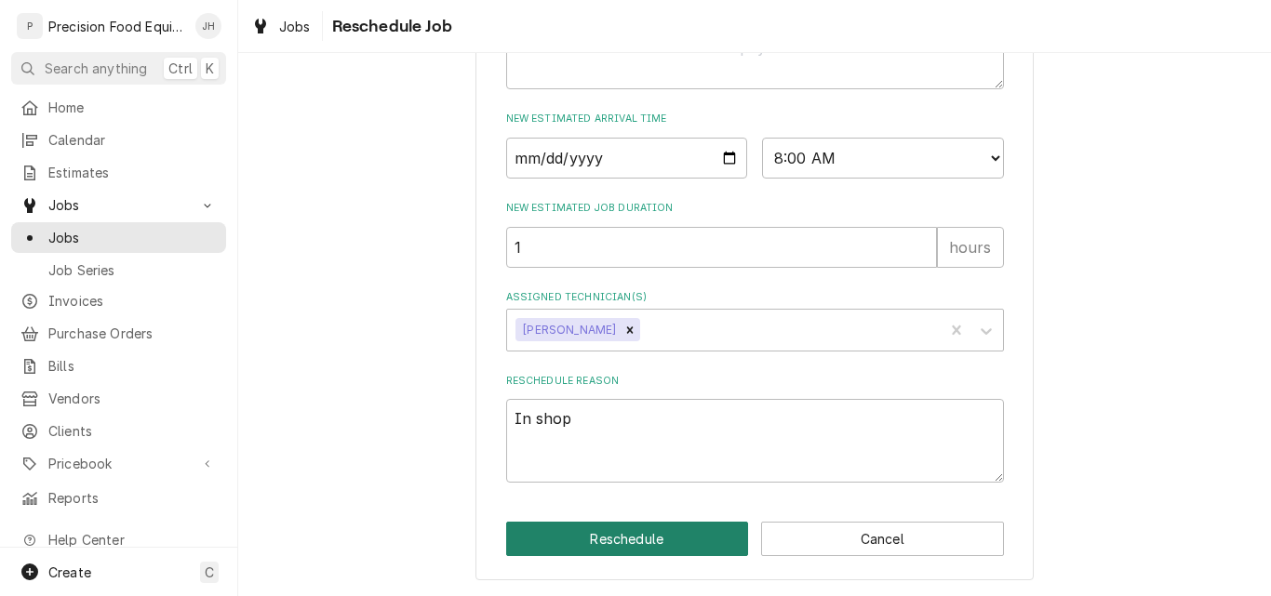
click at [593, 540] on button "Reschedule" at bounding box center [627, 539] width 243 height 34
type textarea "x"
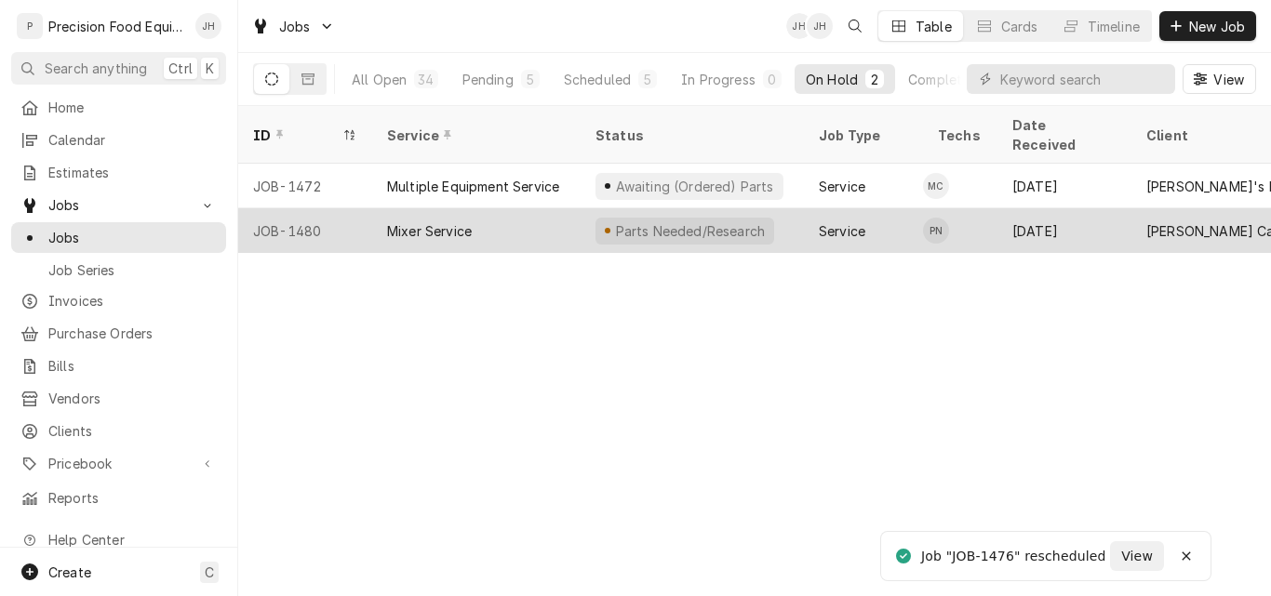
click at [504, 208] on div "Mixer Service" at bounding box center [476, 230] width 208 height 45
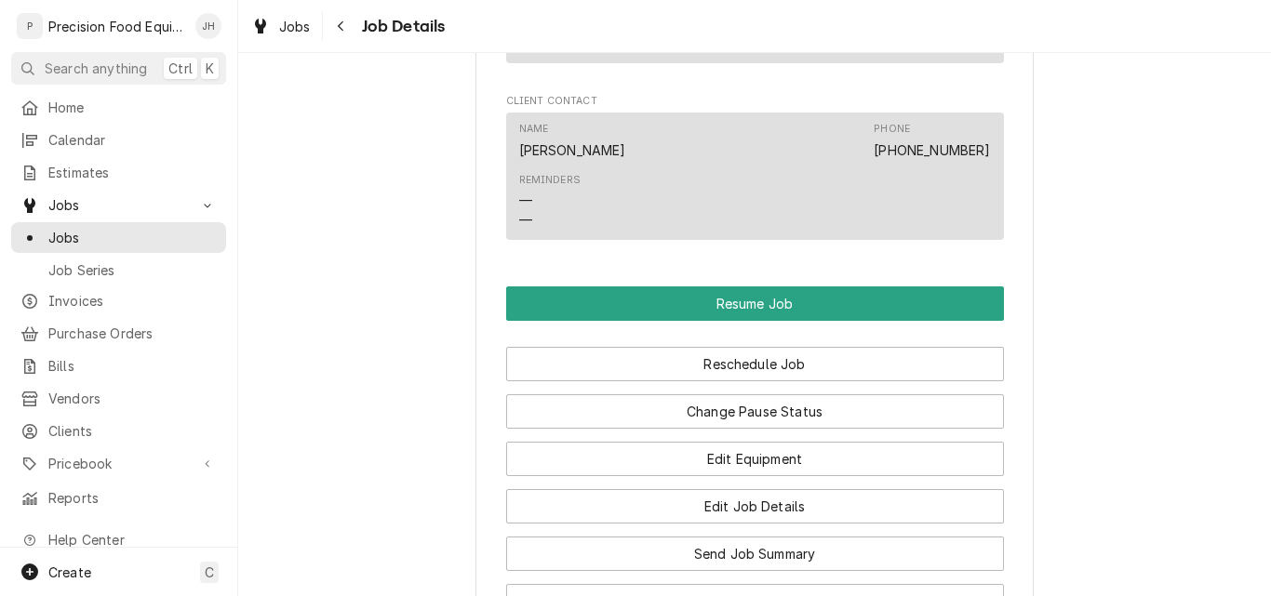
scroll to position [1489, 0]
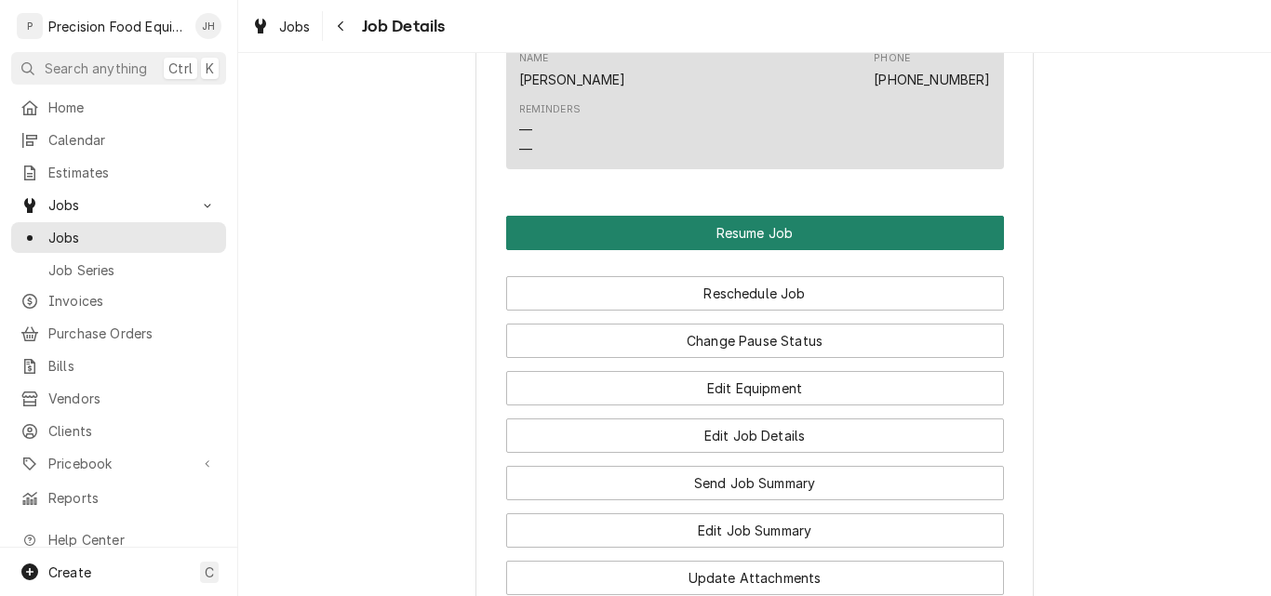
click at [778, 250] on button "Resume Job" at bounding box center [755, 233] width 498 height 34
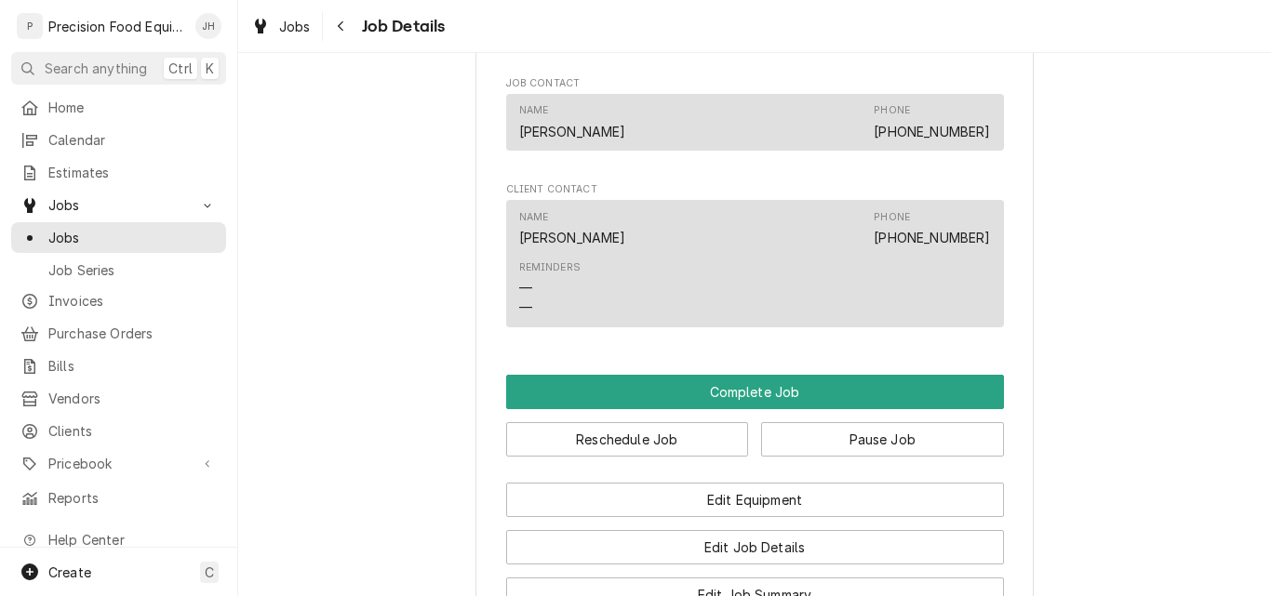
scroll to position [1396, 0]
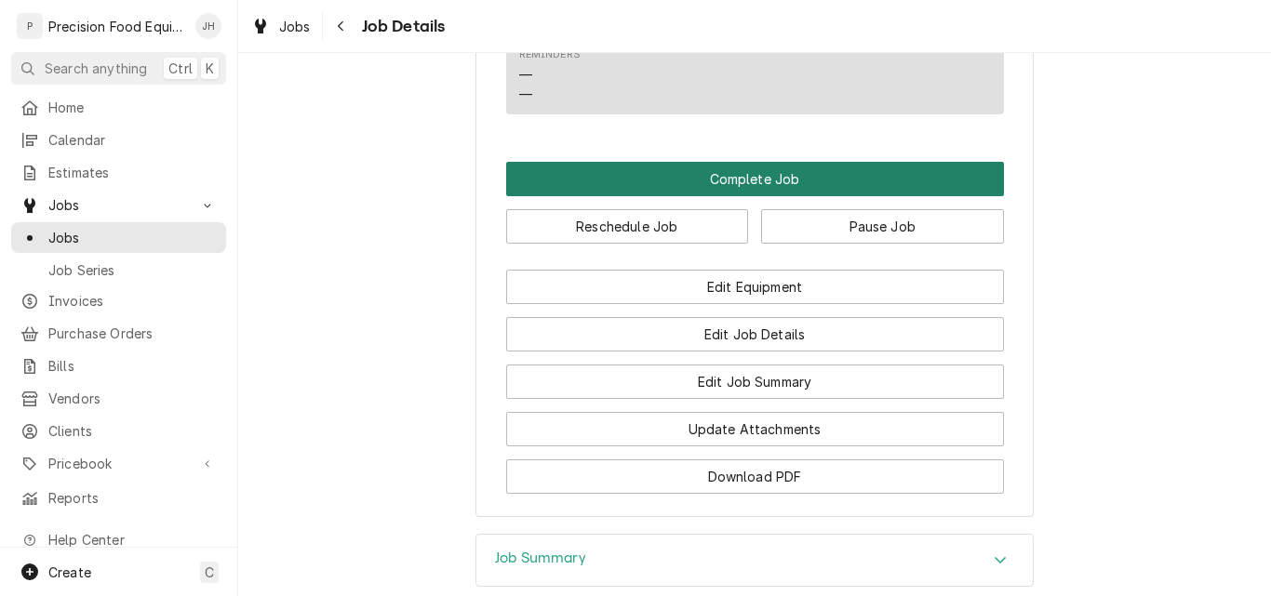
click at [754, 196] on button "Complete Job" at bounding box center [755, 179] width 498 height 34
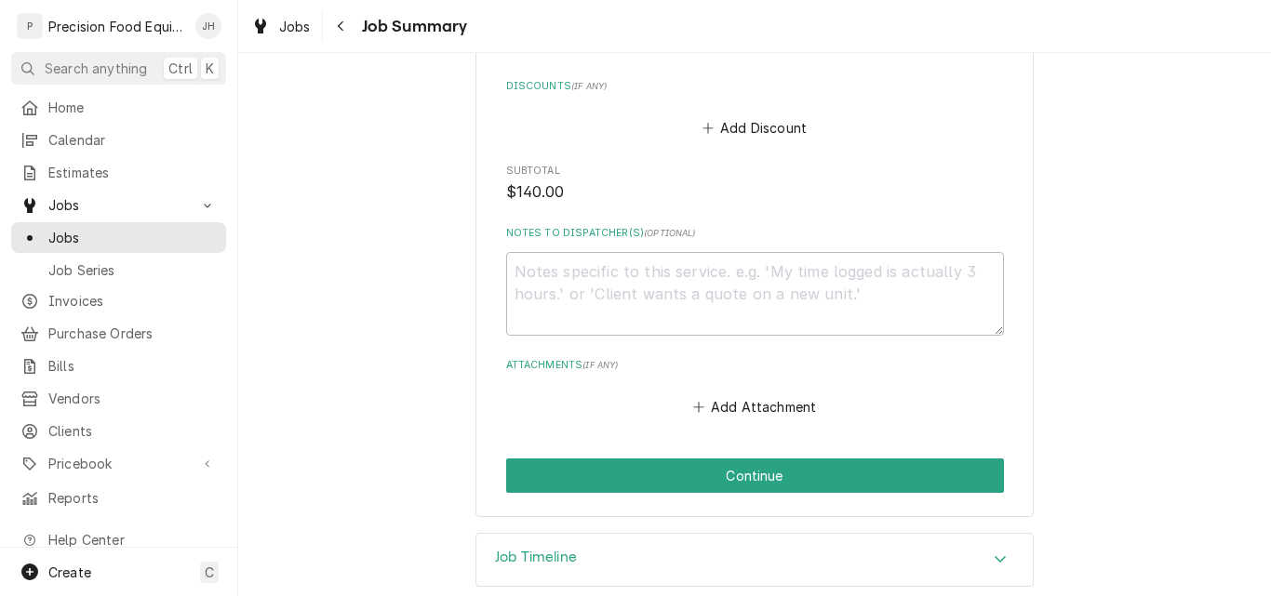
scroll to position [966, 0]
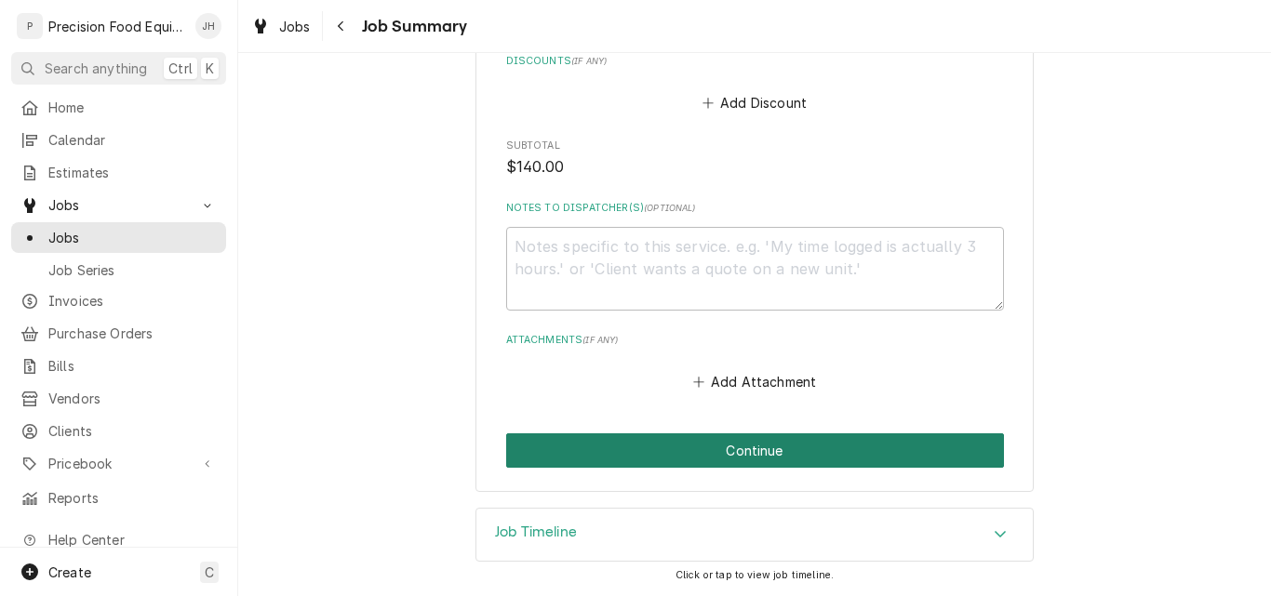
click at [743, 448] on button "Continue" at bounding box center [755, 451] width 498 height 34
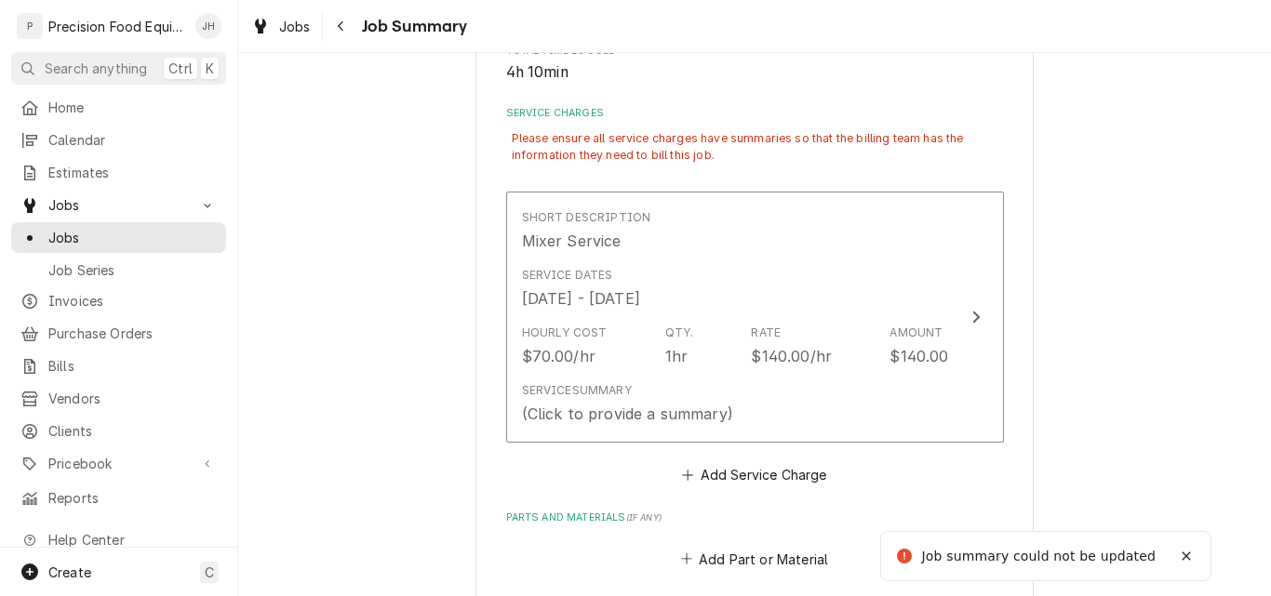
scroll to position [267, 0]
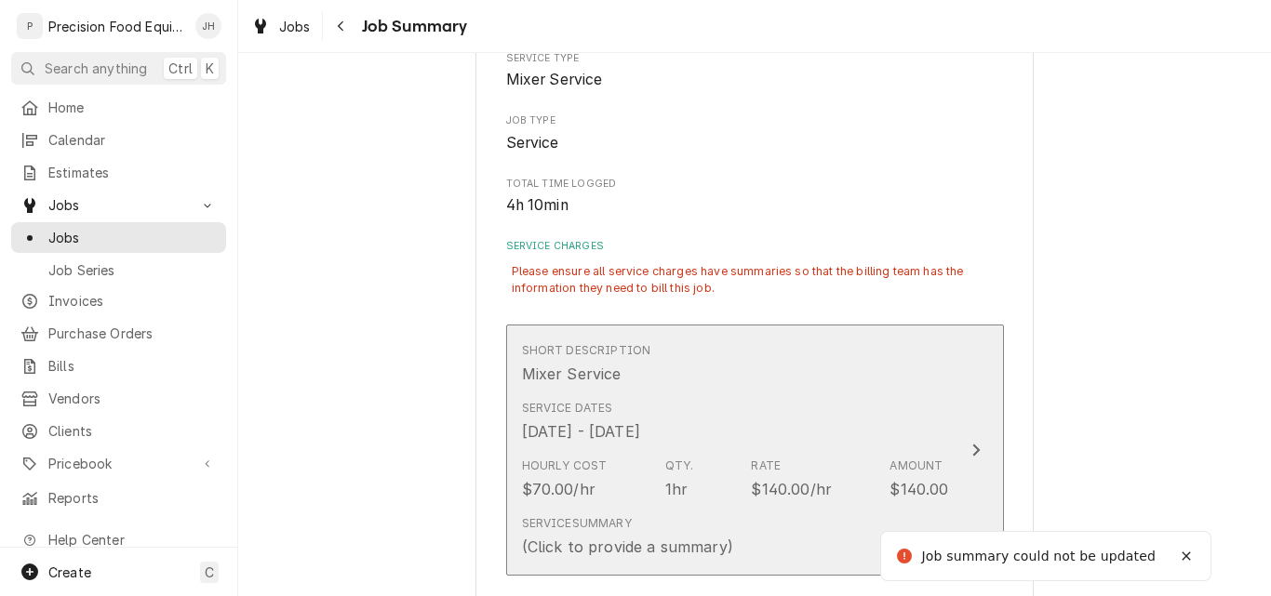
click at [769, 421] on div "Service Dates [DATE] - [DATE]" at bounding box center [735, 422] width 427 height 58
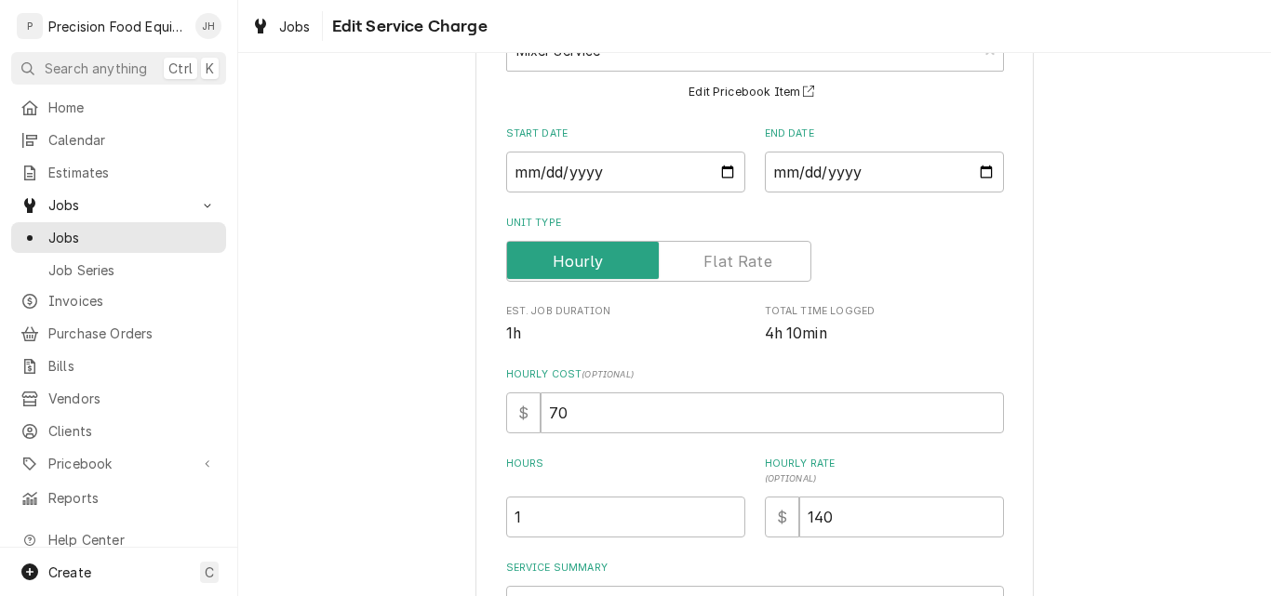
scroll to position [372, 0]
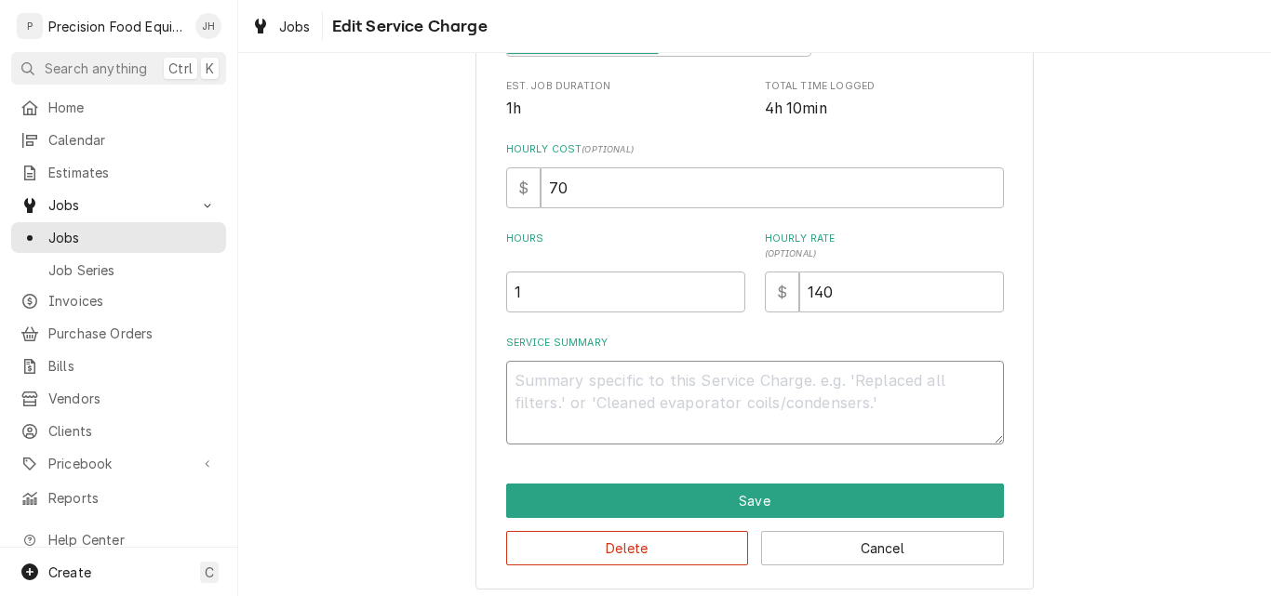
click at [581, 387] on textarea "Service Summary" at bounding box center [755, 403] width 498 height 84
type textarea "x"
type textarea "F"
type textarea "x"
type textarea "Fo"
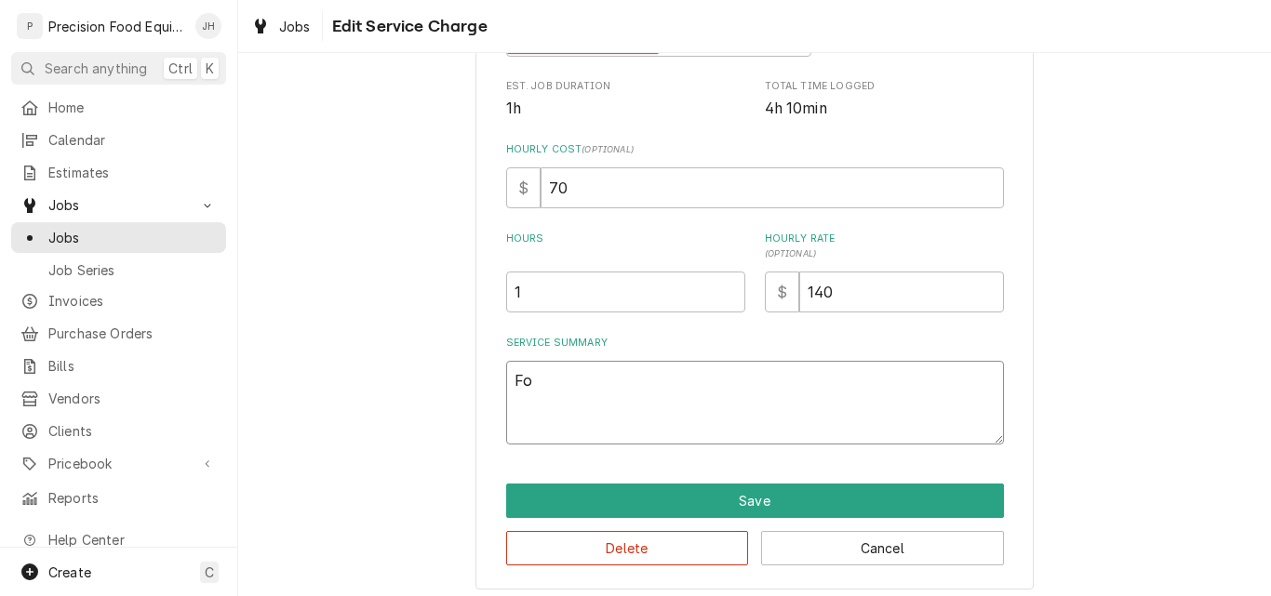
type textarea "x"
type textarea "Fou"
type textarea "x"
type textarea "Foun"
type textarea "x"
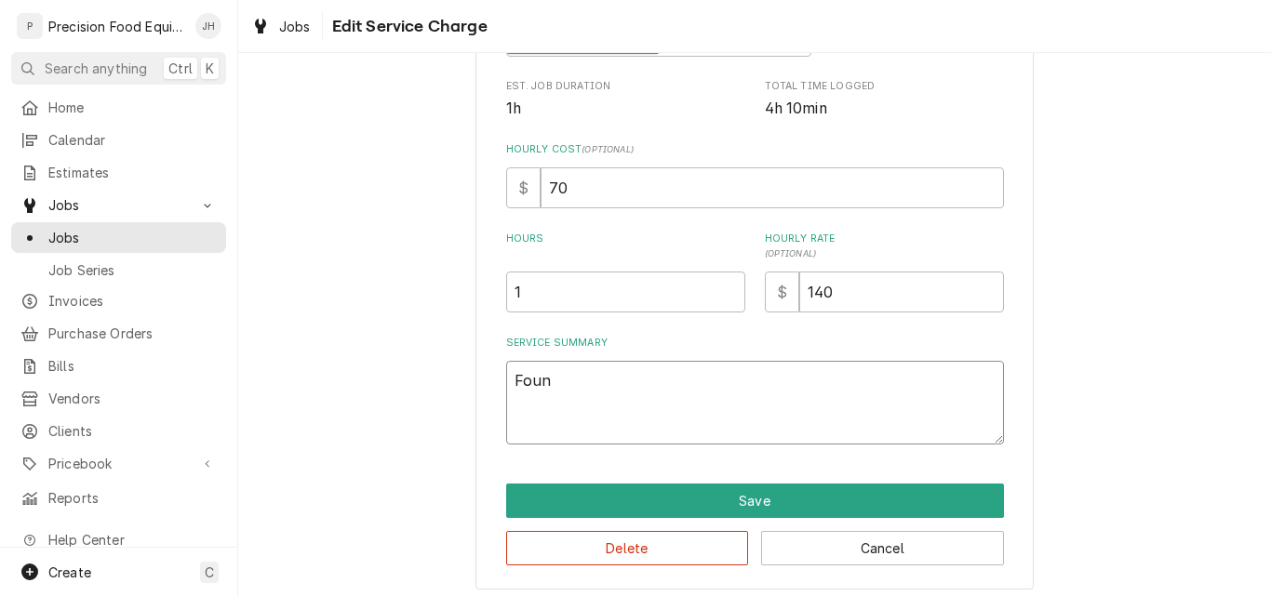
type textarea "Found"
type textarea "x"
type textarea "Found"
type textarea "x"
type textarea "Found t"
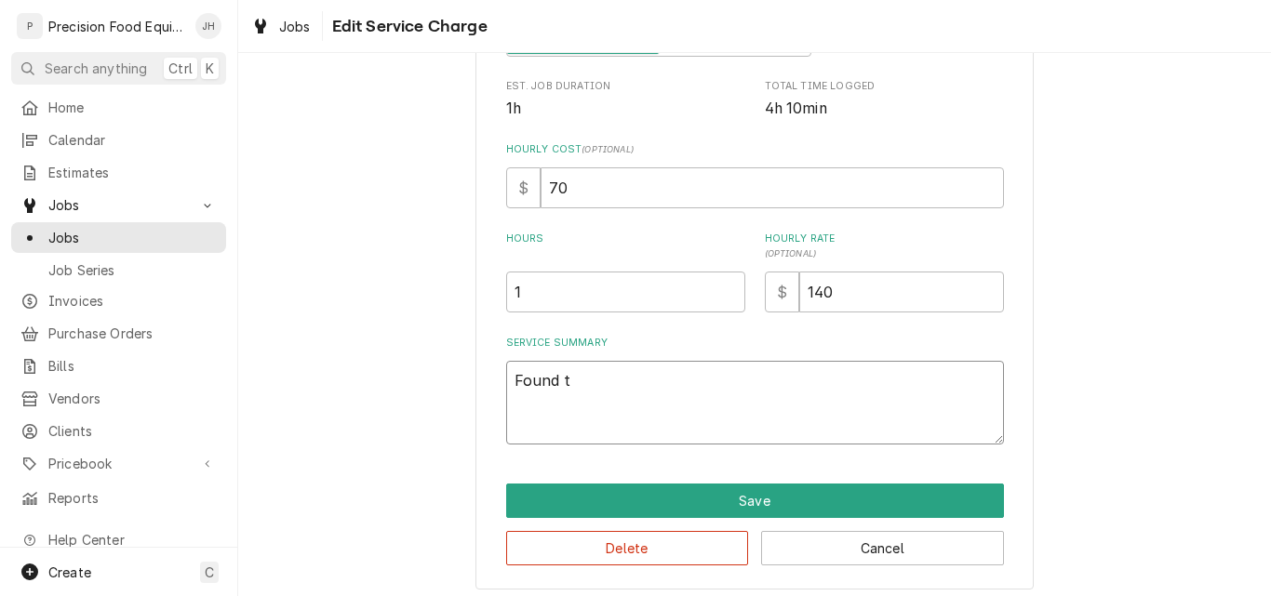
type textarea "x"
type textarea "Found th"
type textarea "x"
type textarea "Found the"
type textarea "x"
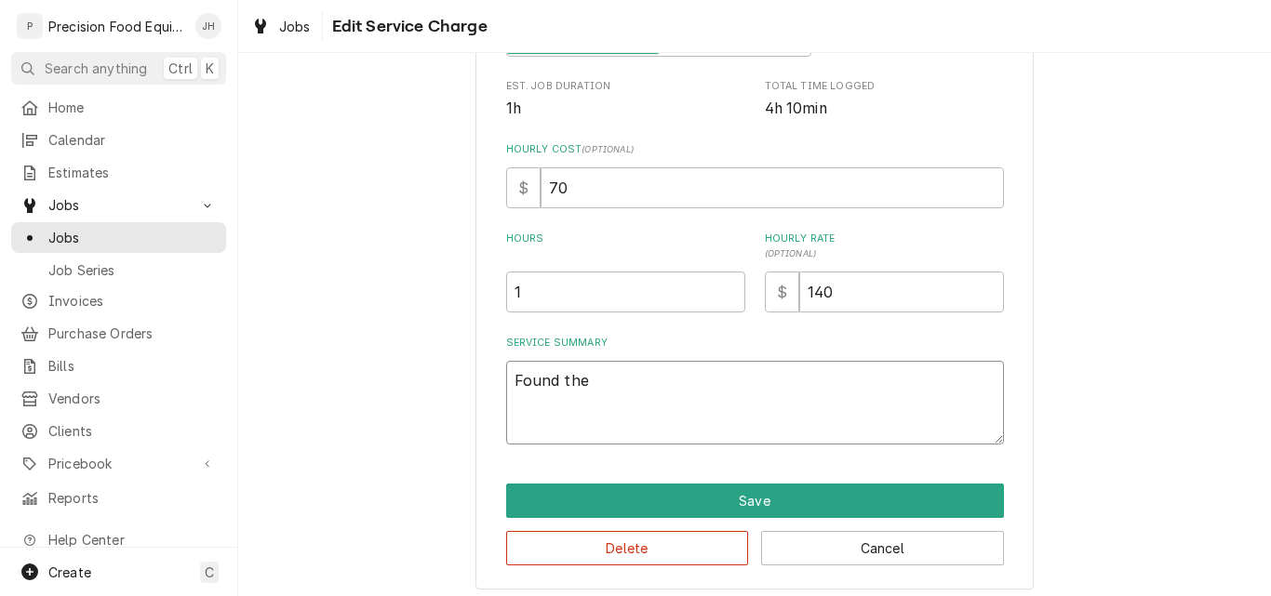
type textarea "Found the"
type textarea "x"
type textarea "Found the mo"
type textarea "x"
type textarea "Found the mot"
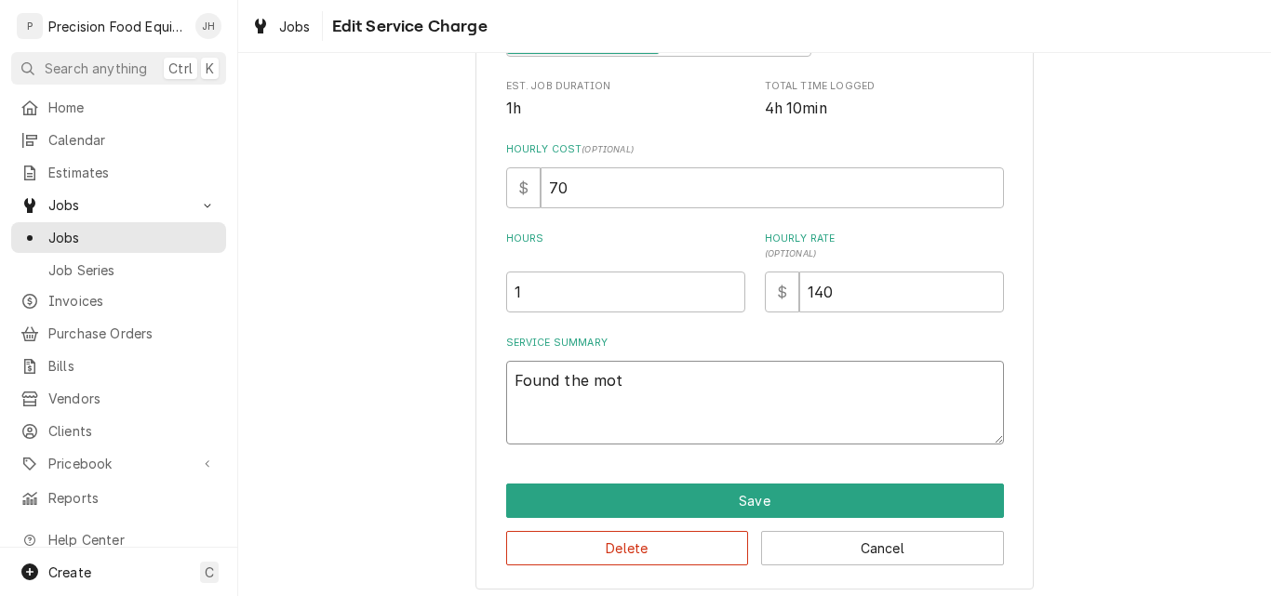
type textarea "x"
type textarea "Found the moto"
type textarea "x"
type textarea "Found the motor"
type textarea "x"
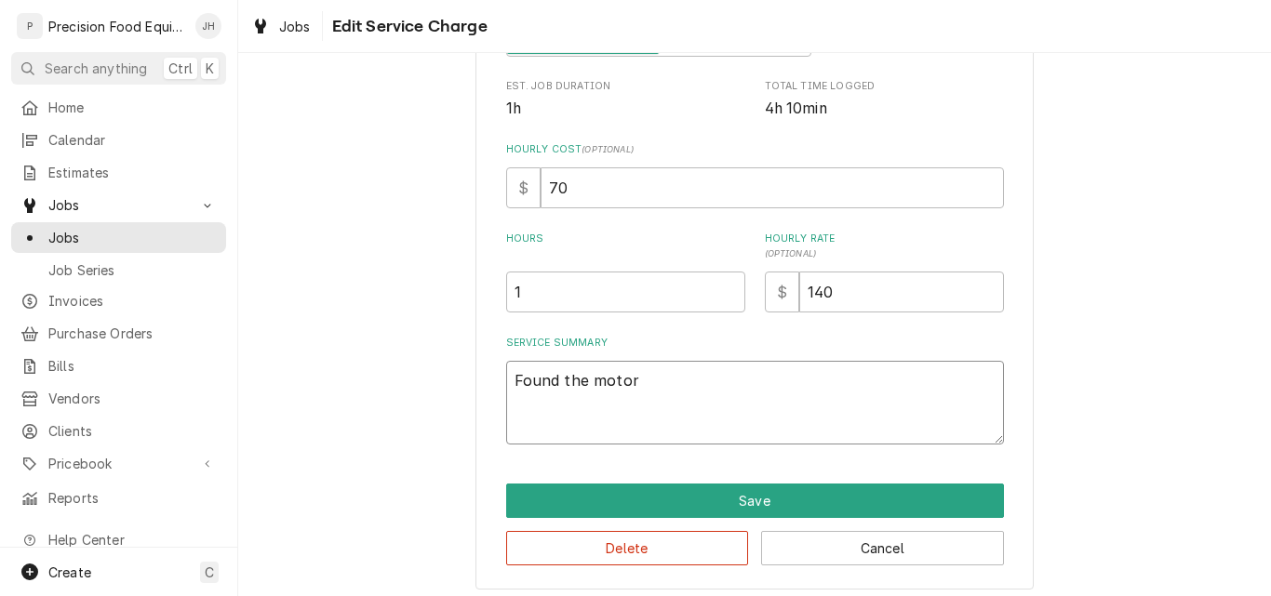
type textarea "Found the motor"
type textarea "x"
type textarea "Found the motor w"
type textarea "x"
type textarea "Found the motor wi"
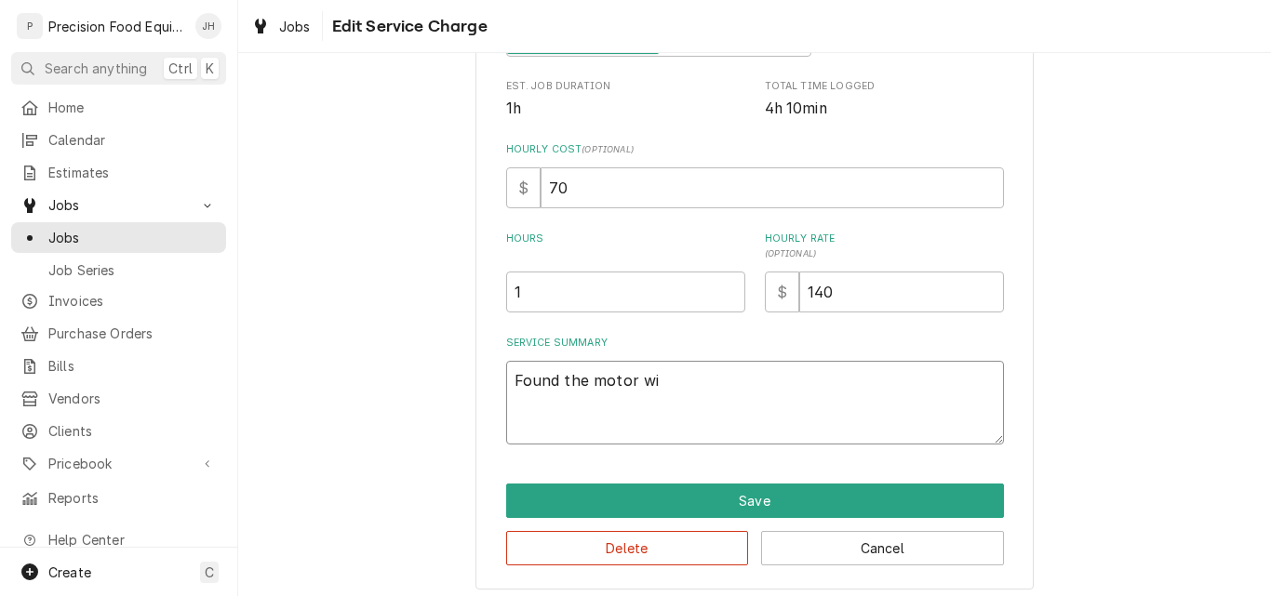
type textarea "x"
type textarea "Found the motor wir"
type textarea "x"
type textarea "Found the motor wire"
type textarea "x"
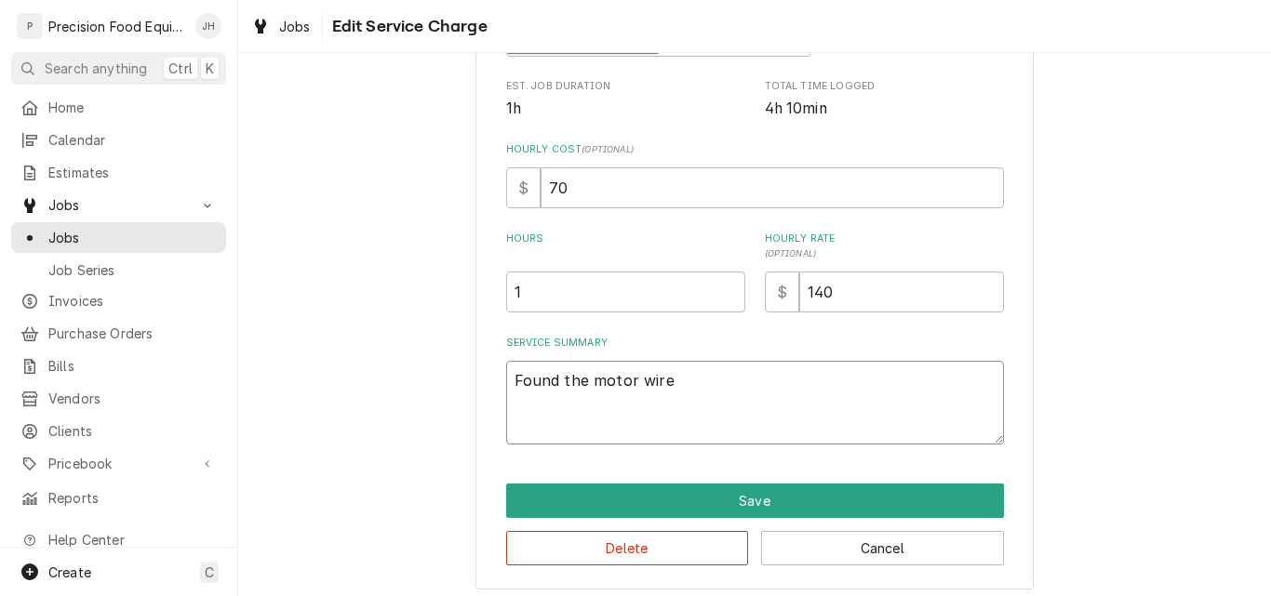
type textarea "Found the motor wired"
type textarea "x"
type textarea "Found the motor wired"
type textarea "x"
type textarea "Found the motor wired in"
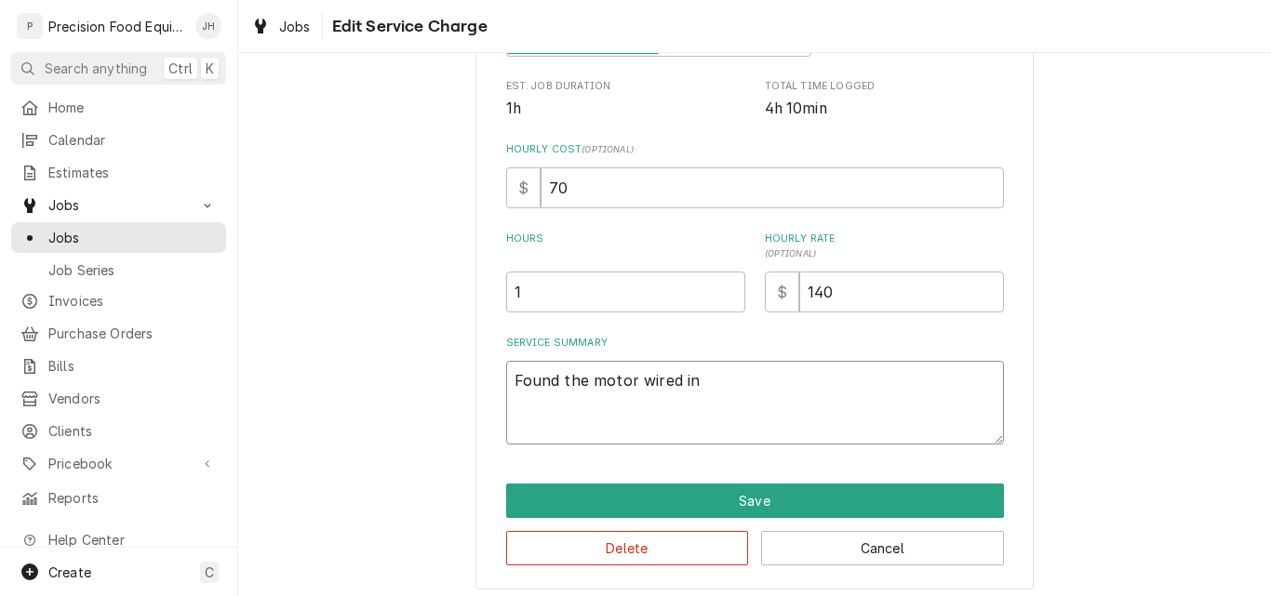
type textarea "x"
type textarea "Found the motor wired in"
type textarea "x"
type textarea "Found the motor wired in r"
type textarea "x"
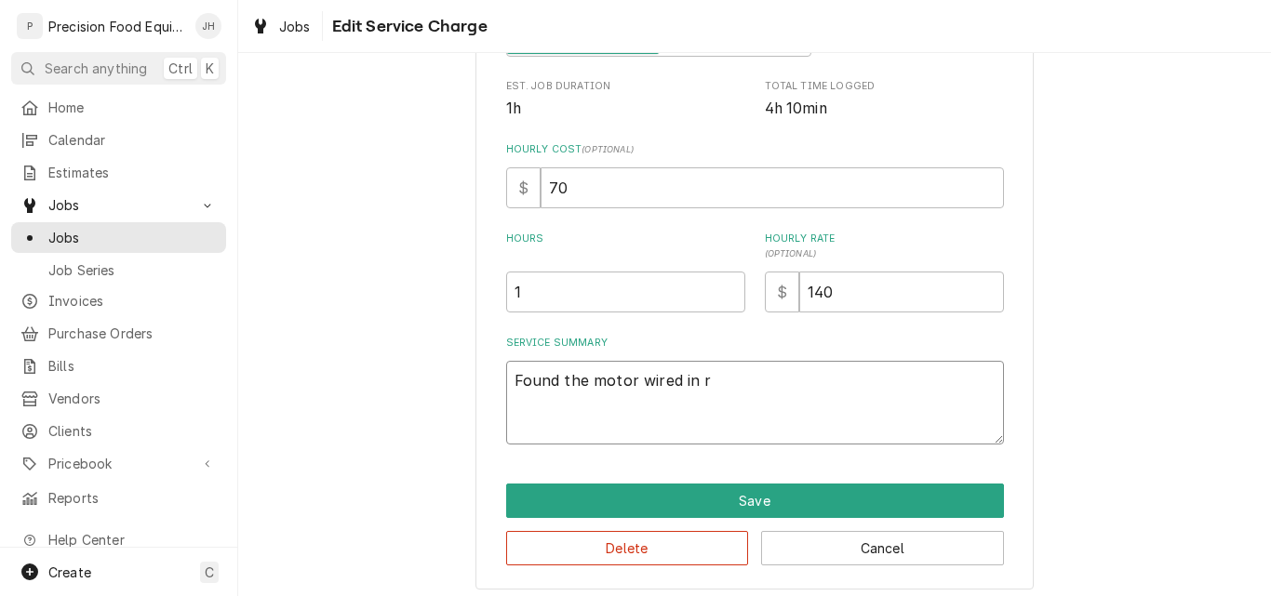
type textarea "Found the motor wired in re"
type textarea "x"
type textarea "Found the motor wired in rev"
type textarea "x"
type textarea "Found the motor wired in reve"
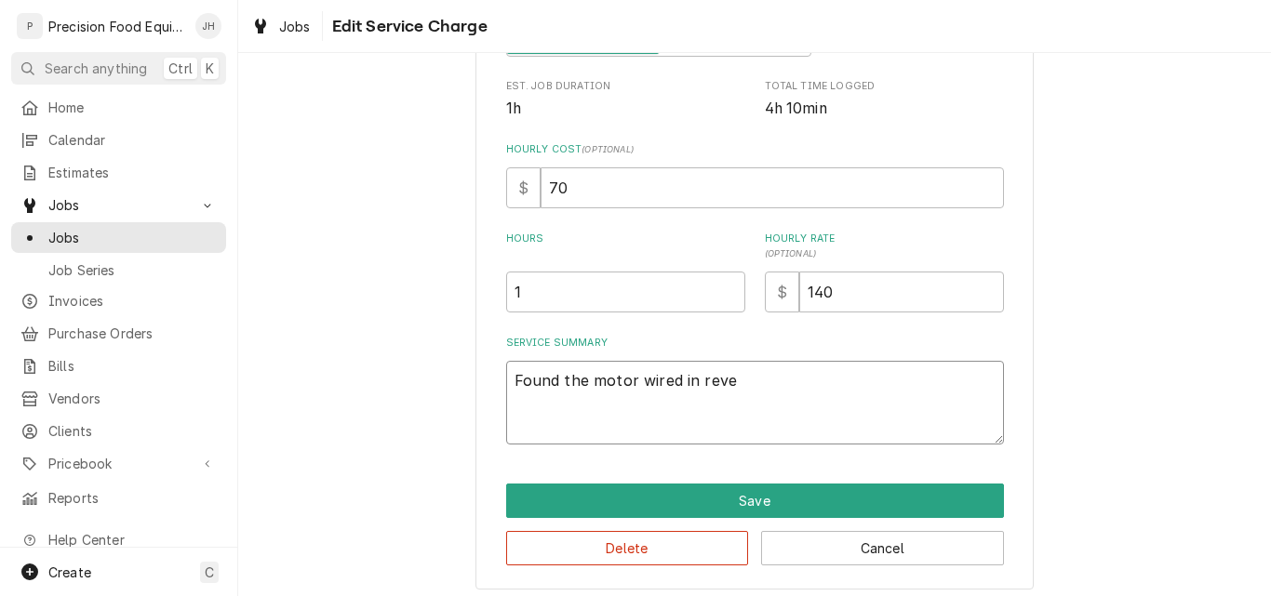
type textarea "x"
type textarea "Found the motor wired in rever"
type textarea "x"
type textarea "Found the motor wired in revers"
type textarea "x"
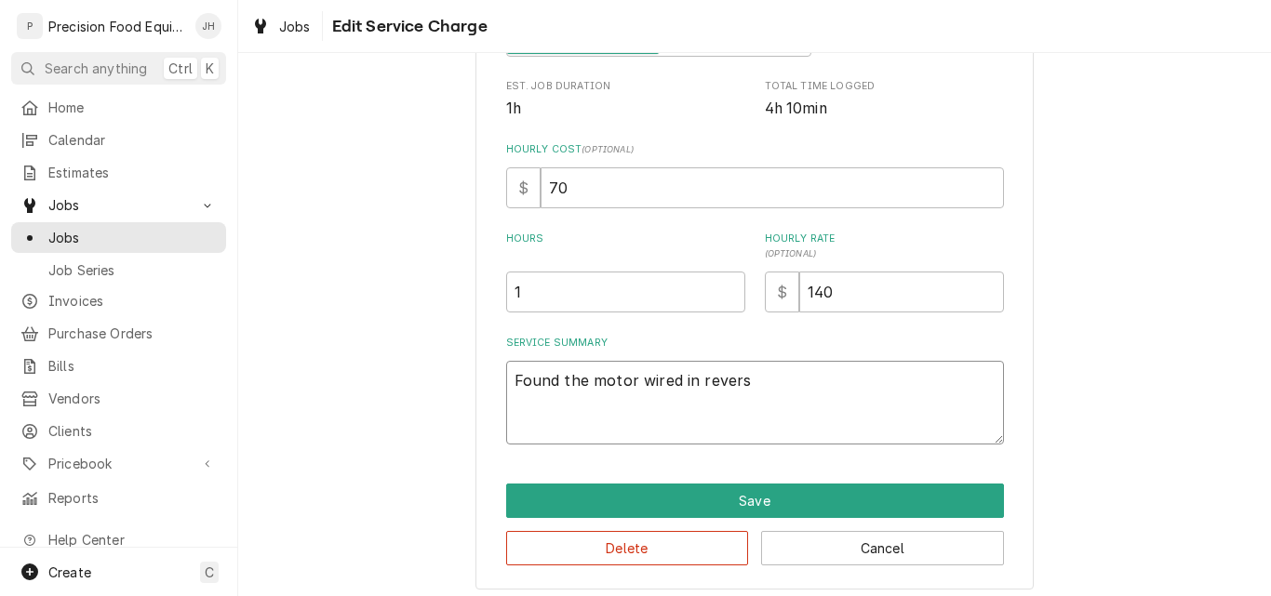
type textarea "Found the motor wired in reverse"
type textarea "x"
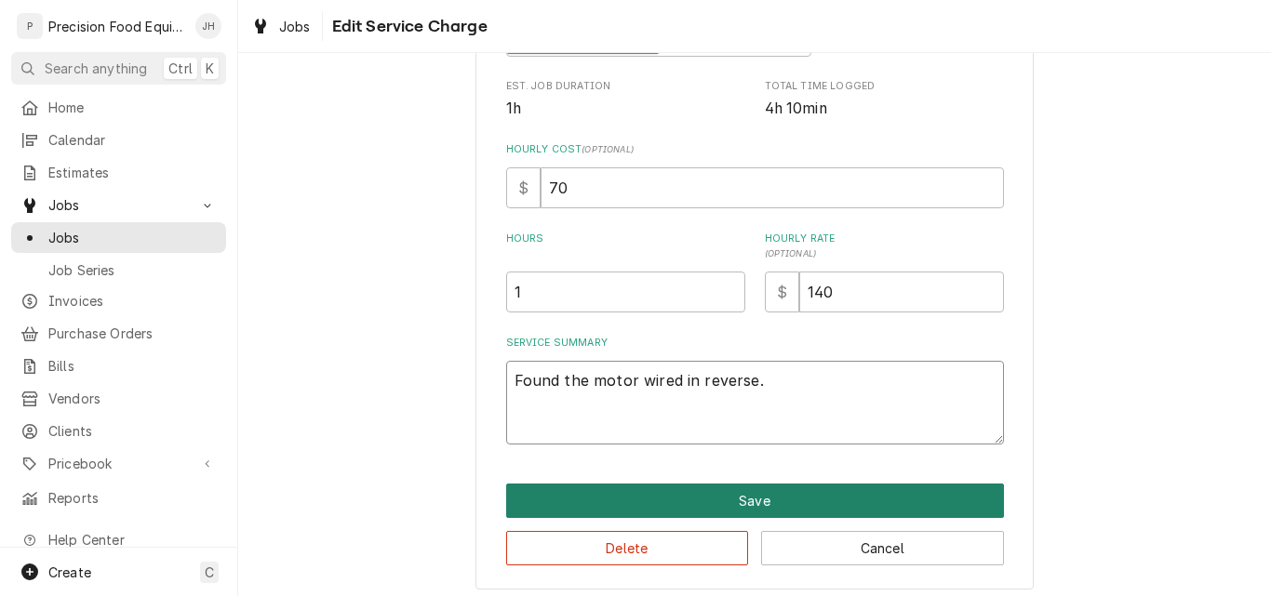
type textarea "Found the motor wired in reverse."
click at [785, 500] on button "Save" at bounding box center [755, 501] width 498 height 34
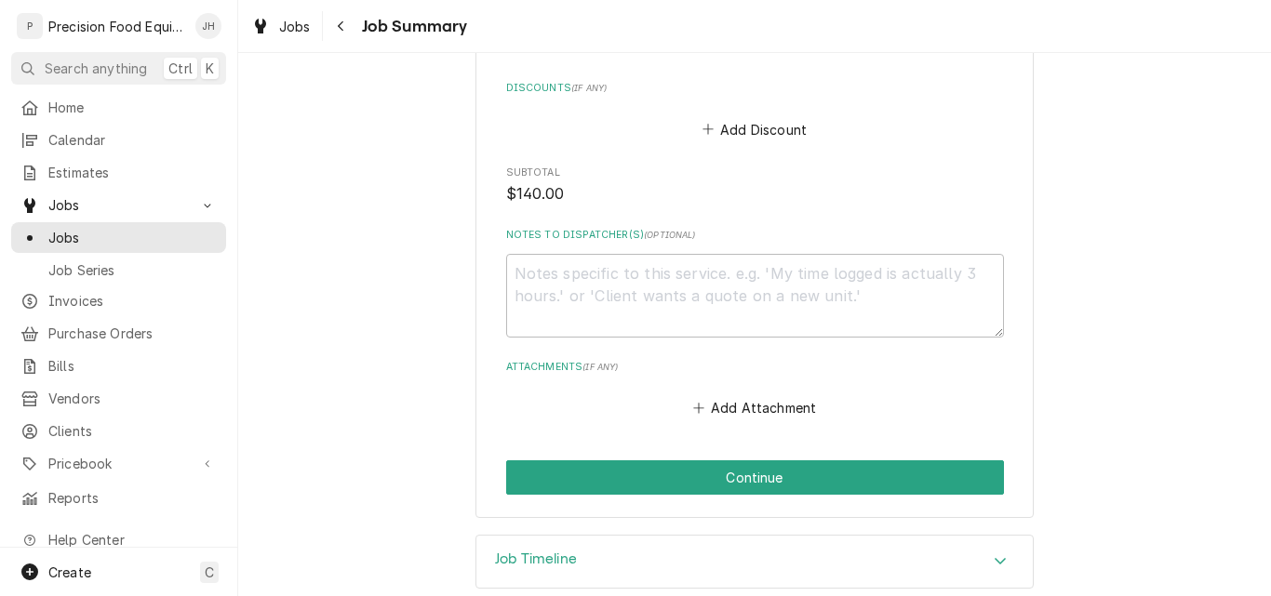
scroll to position [1011, 0]
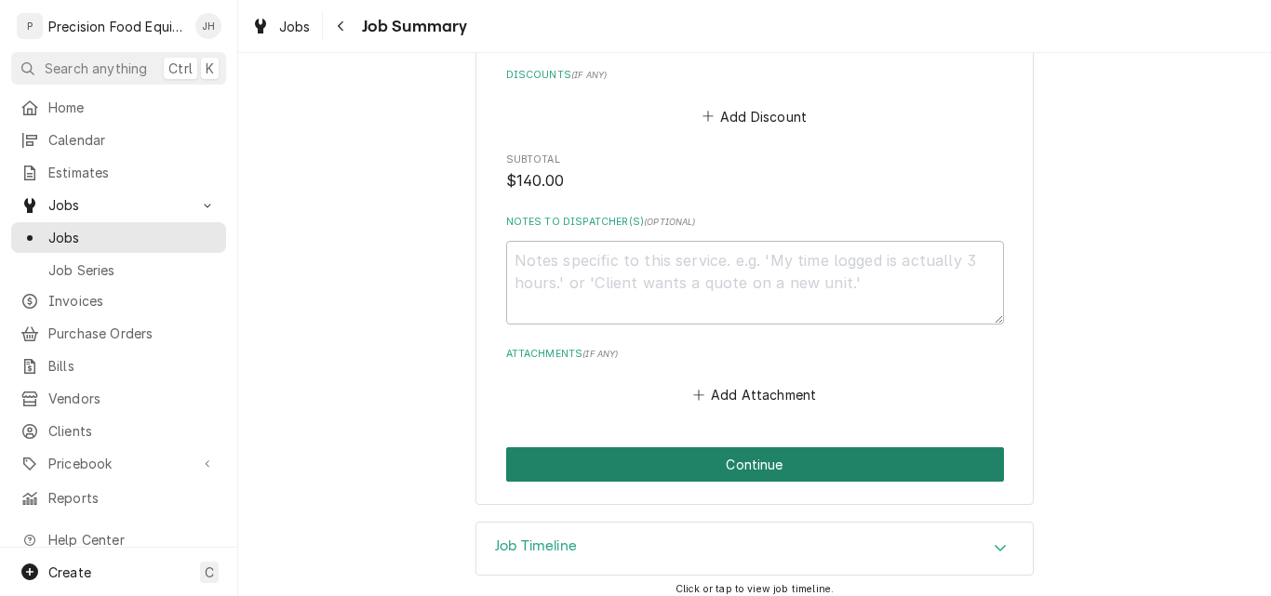
click at [740, 459] on button "Continue" at bounding box center [755, 465] width 498 height 34
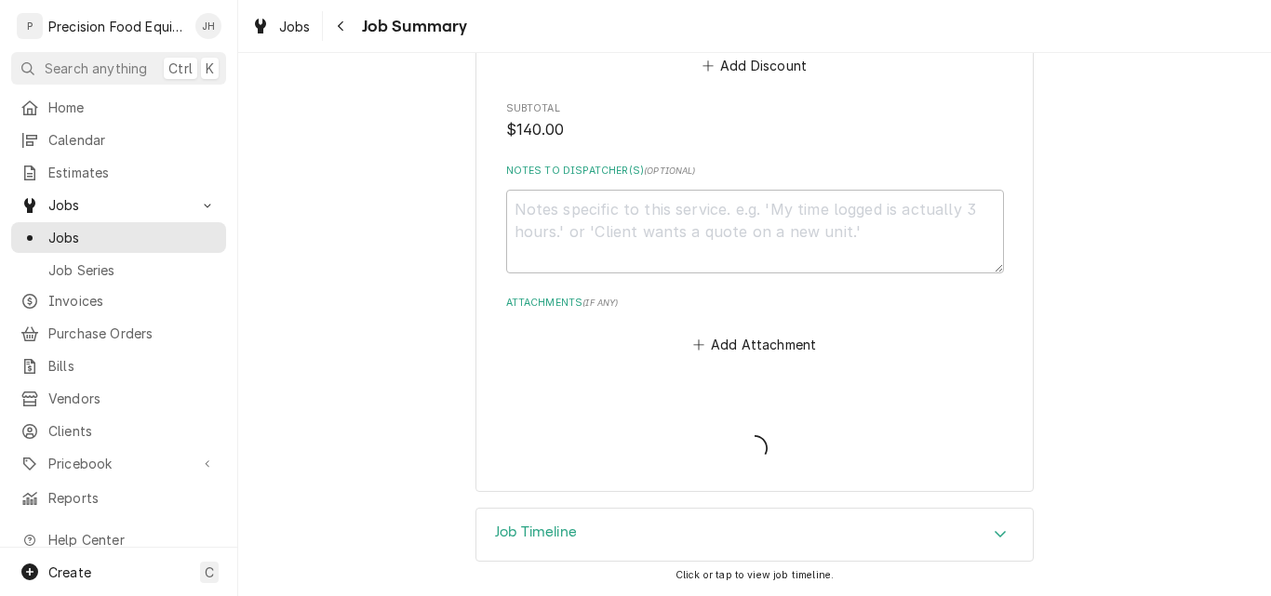
scroll to position [952, 0]
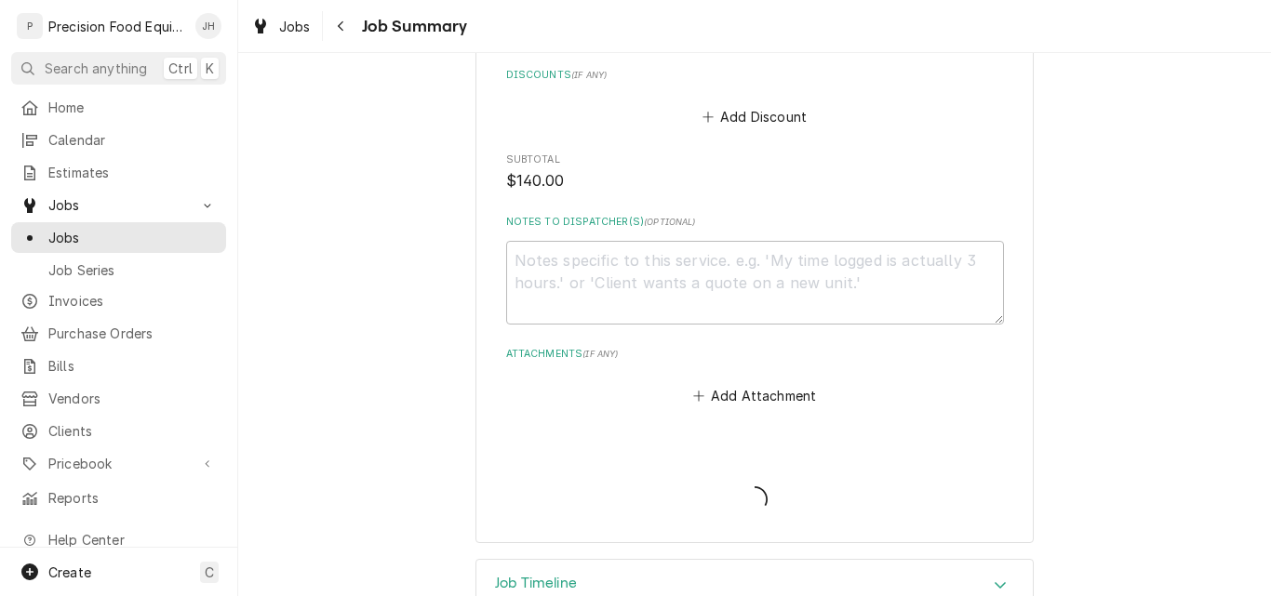
type textarea "x"
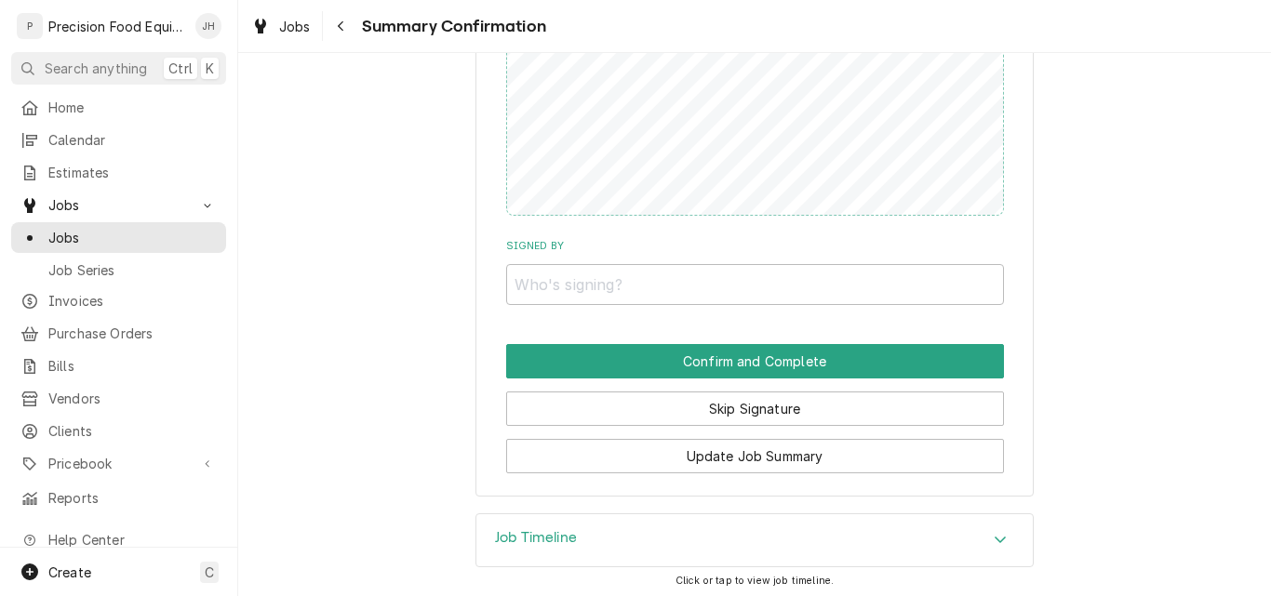
scroll to position [1041, 0]
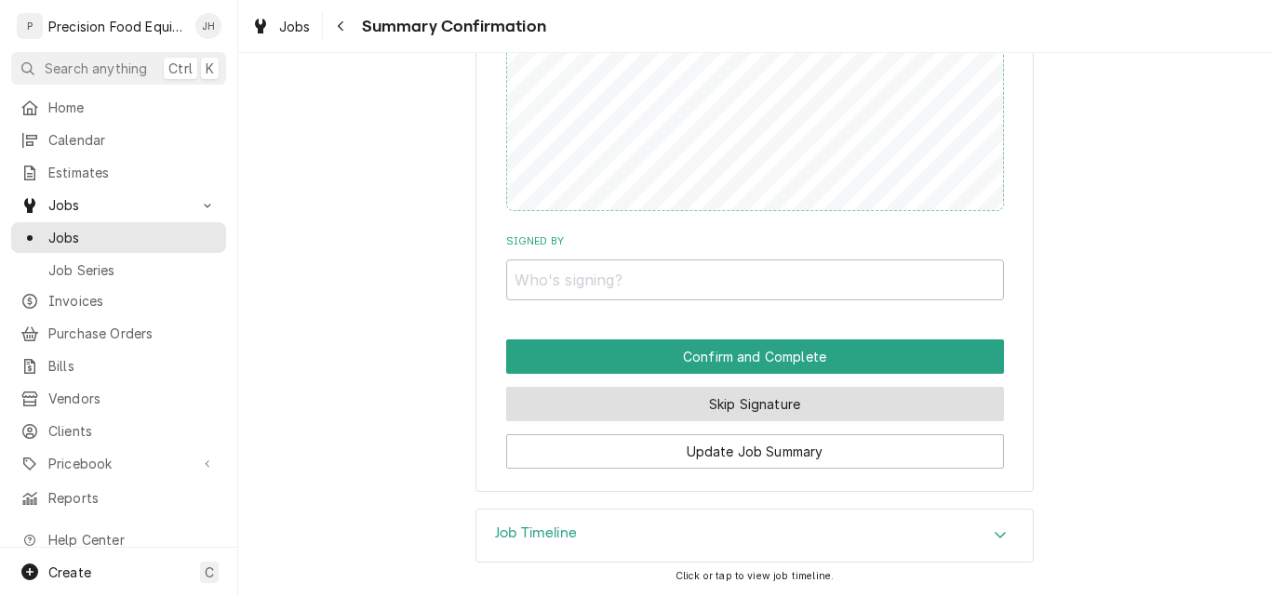
click at [724, 405] on button "Skip Signature" at bounding box center [755, 404] width 498 height 34
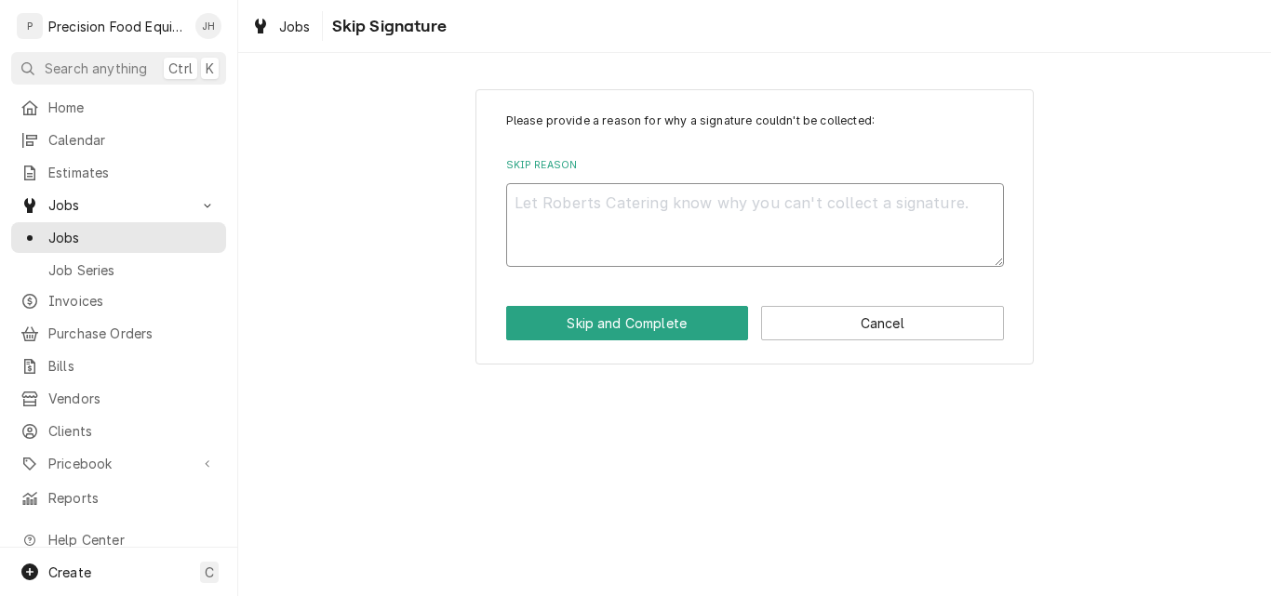
click at [648, 235] on textarea "Skip Reason" at bounding box center [755, 225] width 498 height 84
type textarea "n"
type textarea "x"
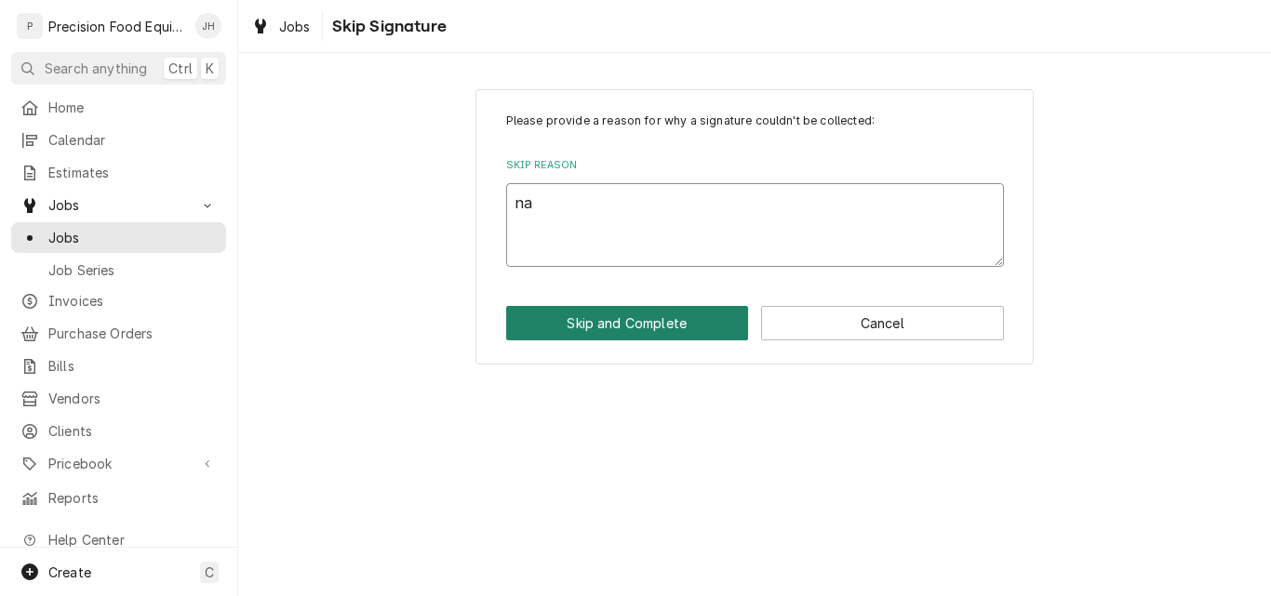
type textarea "na"
click at [640, 320] on button "Skip and Complete" at bounding box center [627, 323] width 243 height 34
type textarea "x"
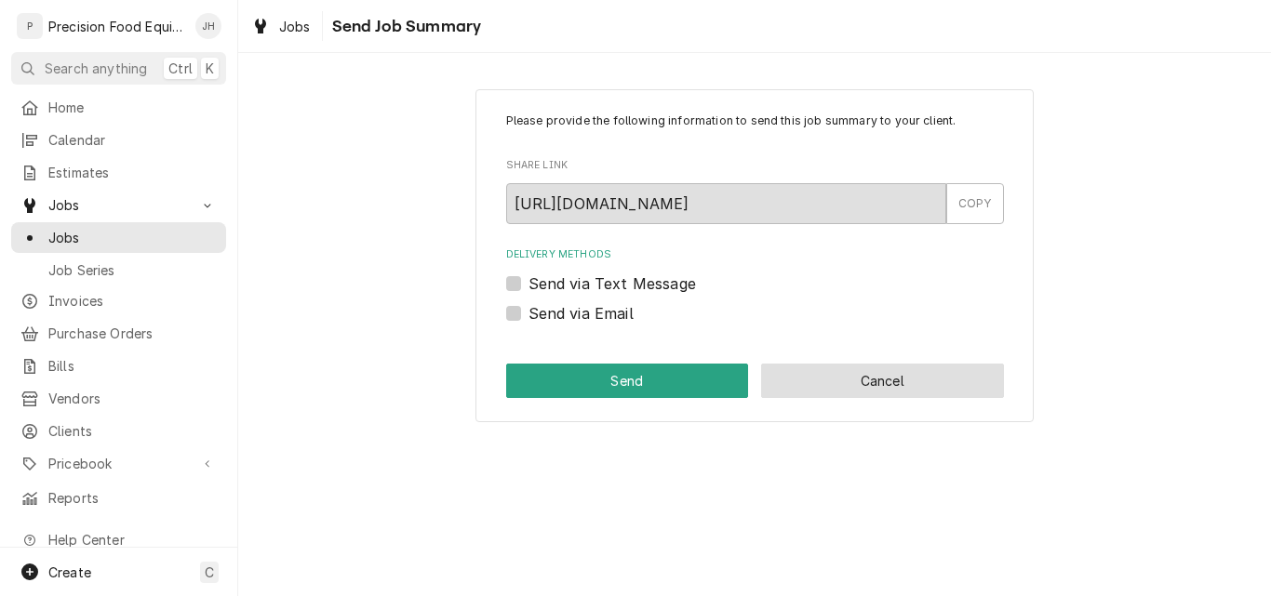
click at [811, 376] on button "Cancel" at bounding box center [882, 381] width 243 height 34
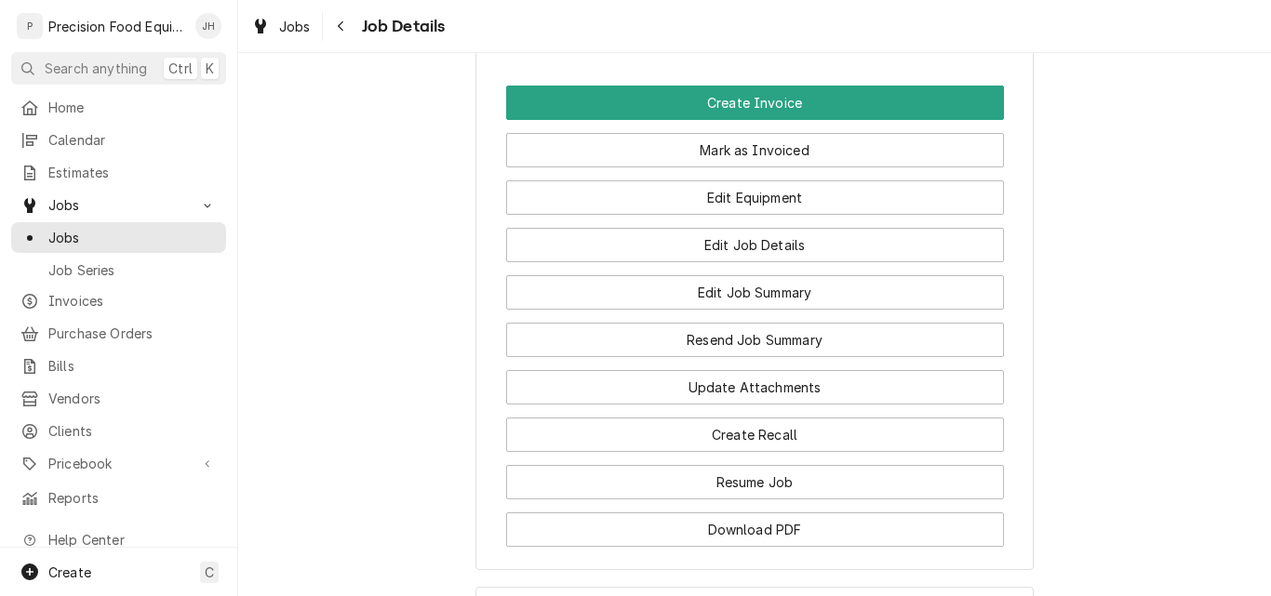
scroll to position [1468, 0]
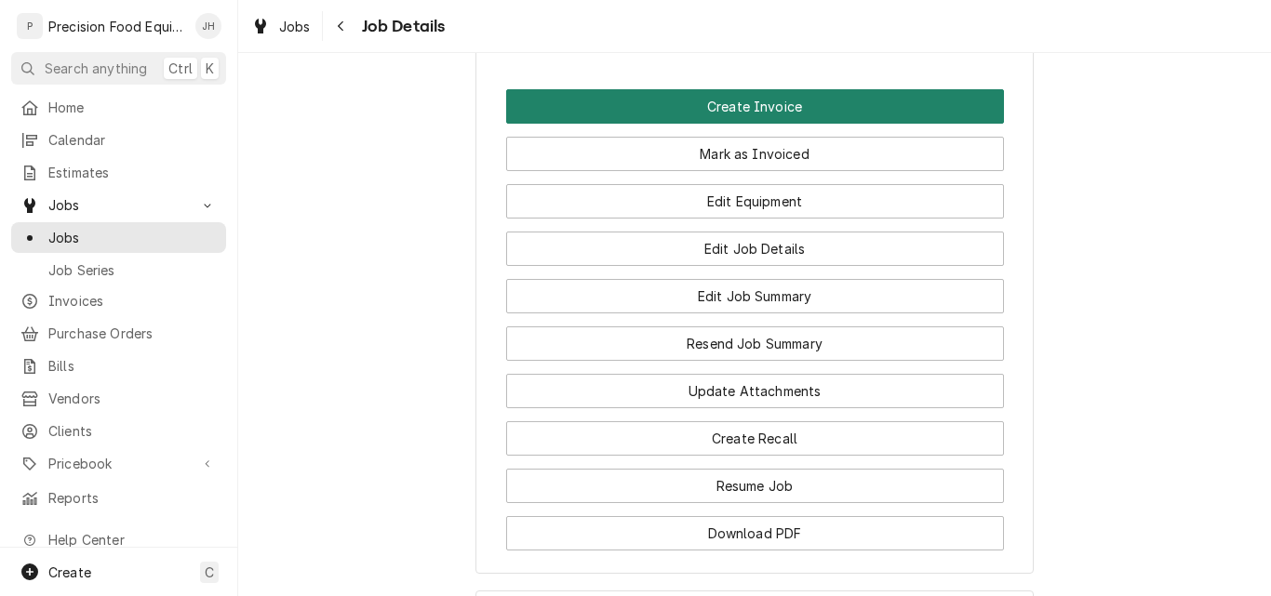
click at [770, 124] on button "Create Invoice" at bounding box center [755, 106] width 498 height 34
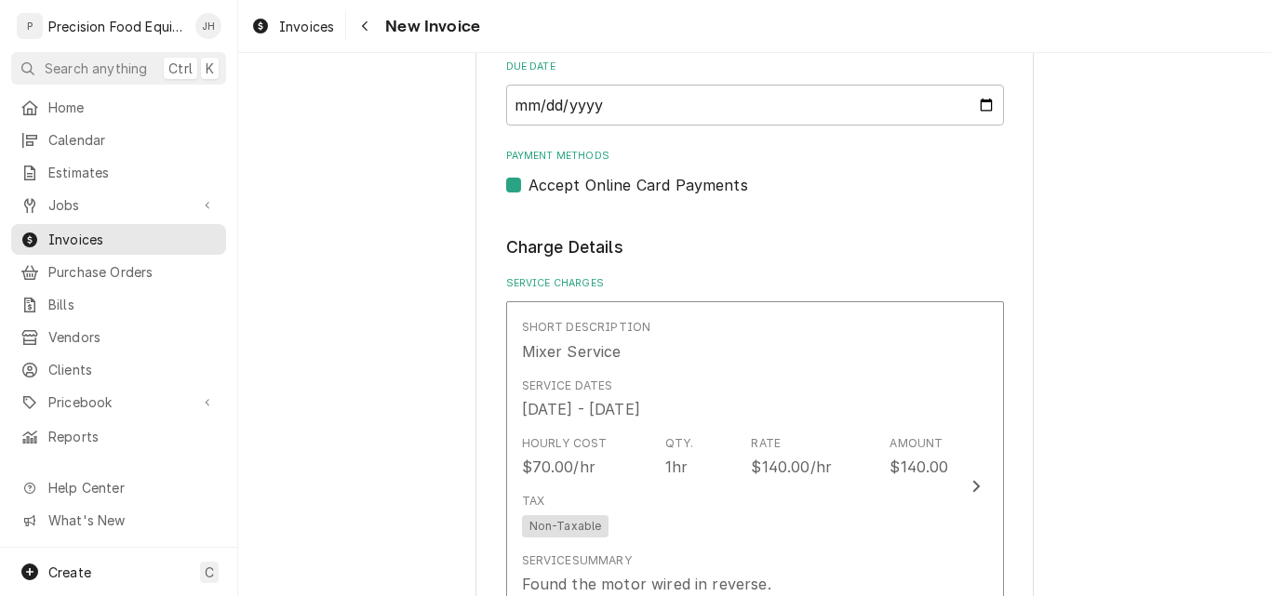
scroll to position [930, 0]
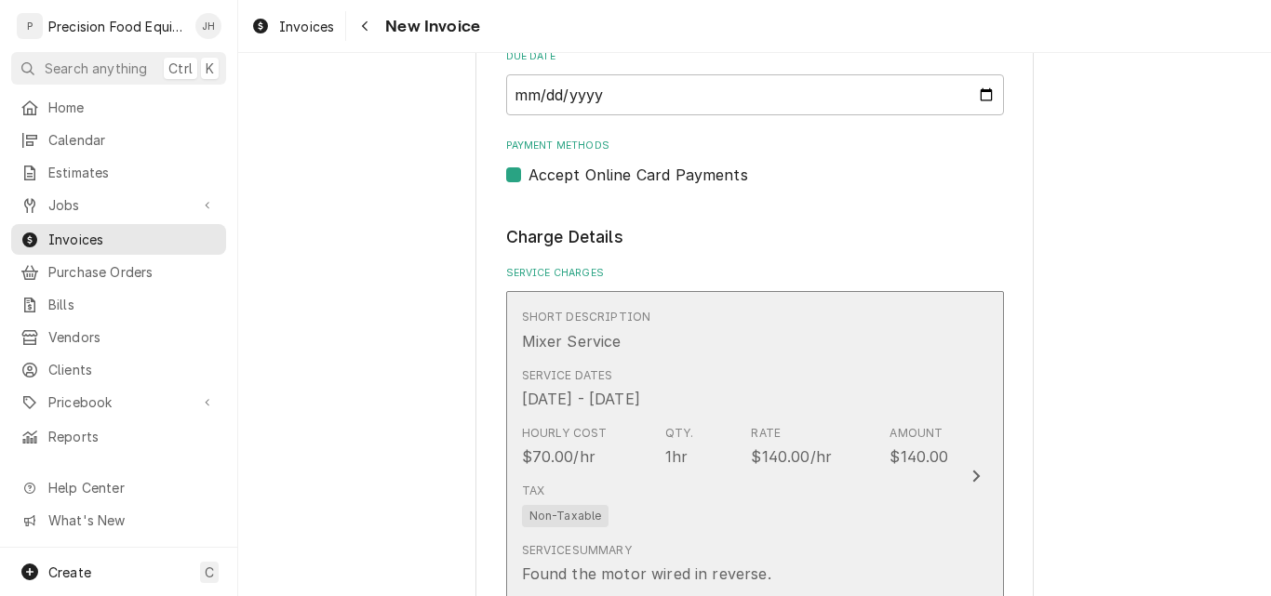
click at [852, 525] on div "Tax Non-Taxable" at bounding box center [735, 505] width 427 height 60
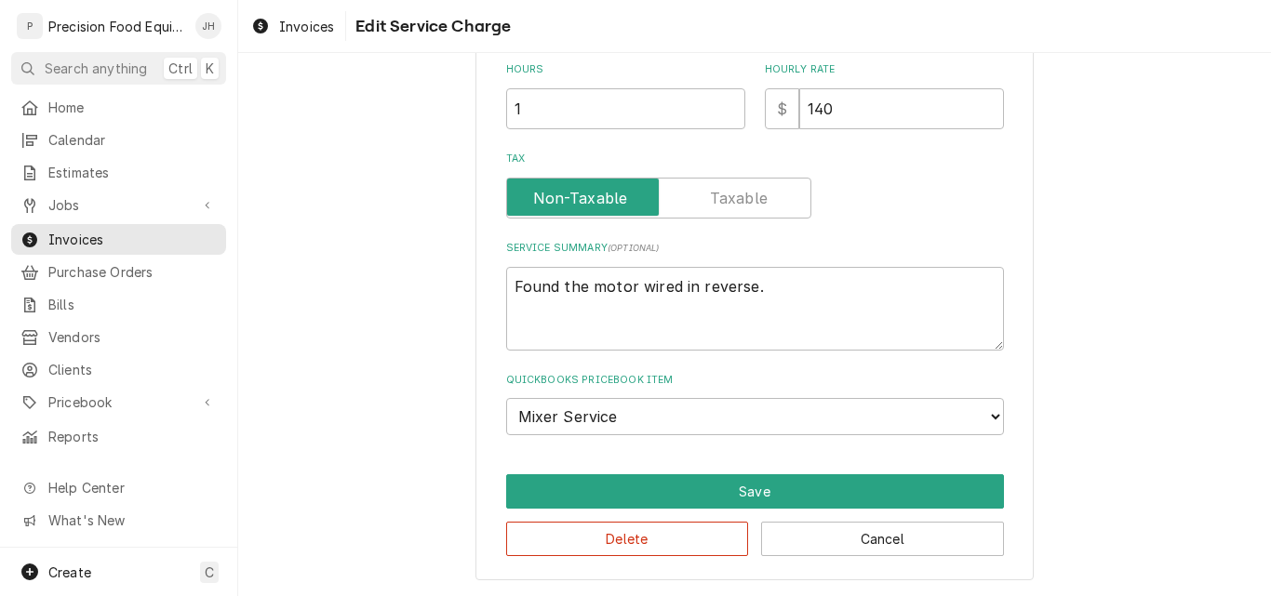
scroll to position [506, 0]
type textarea "x"
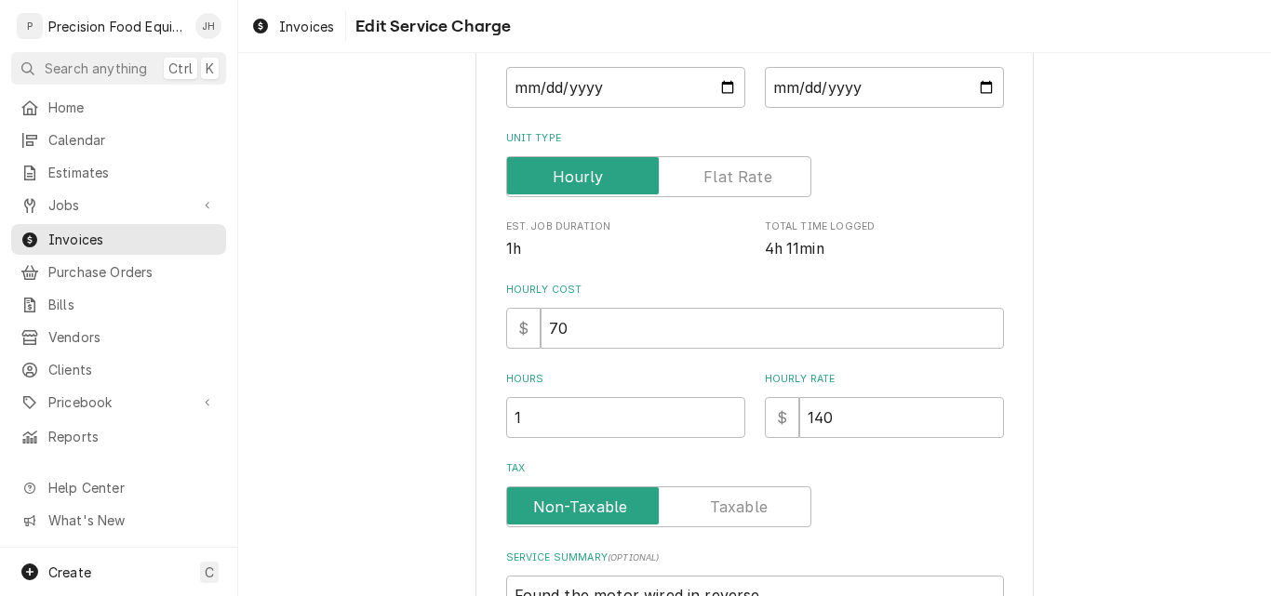
scroll to position [372, 0]
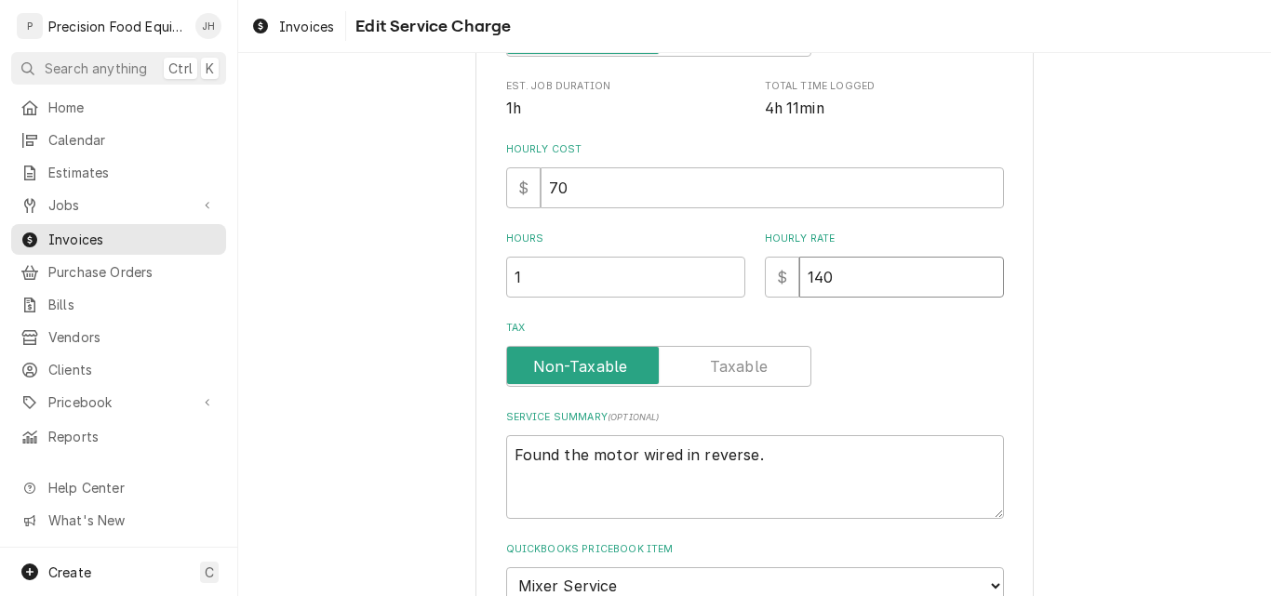
drag, startPoint x: 852, startPoint y: 282, endPoint x: 782, endPoint y: 276, distance: 70.9
click at [782, 276] on div "$ 140" at bounding box center [884, 277] width 239 height 41
type input "0"
type textarea "x"
type input "0"
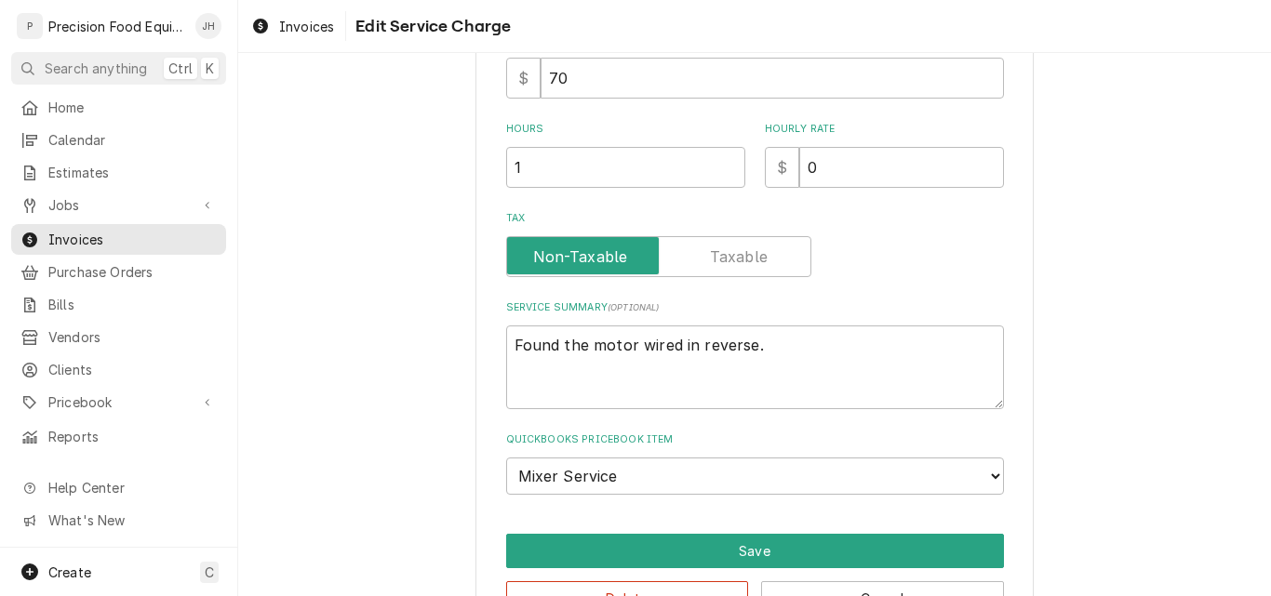
scroll to position [542, 0]
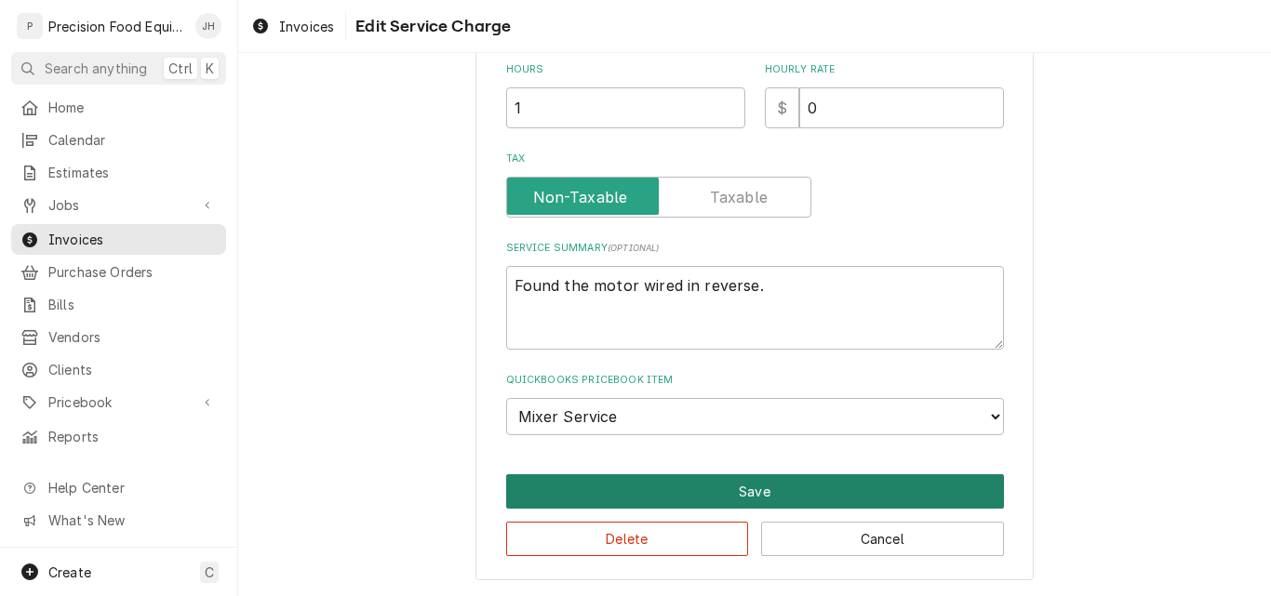
click at [794, 490] on button "Save" at bounding box center [755, 492] width 498 height 34
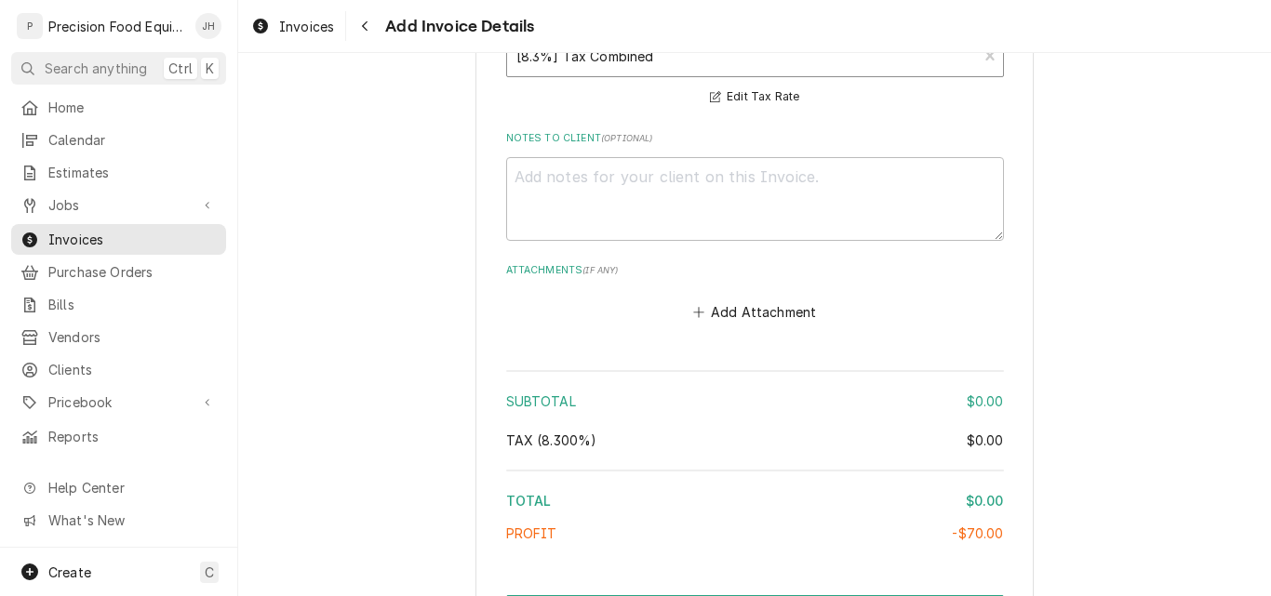
scroll to position [2016, 0]
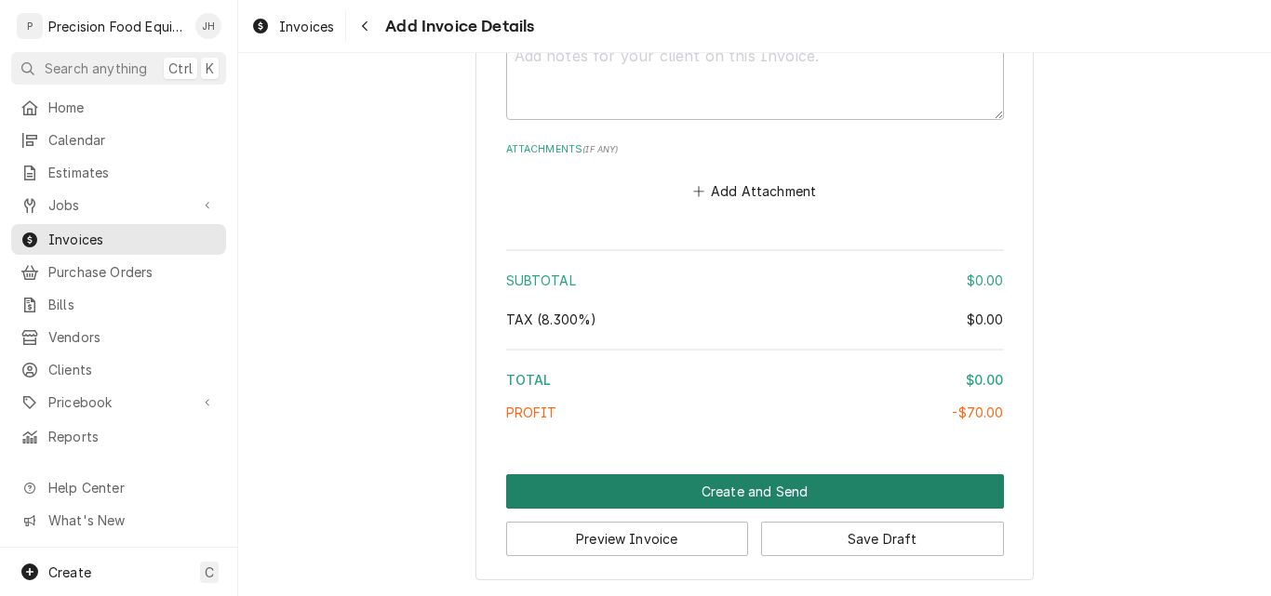
click at [712, 497] on button "Create and Send" at bounding box center [755, 492] width 498 height 34
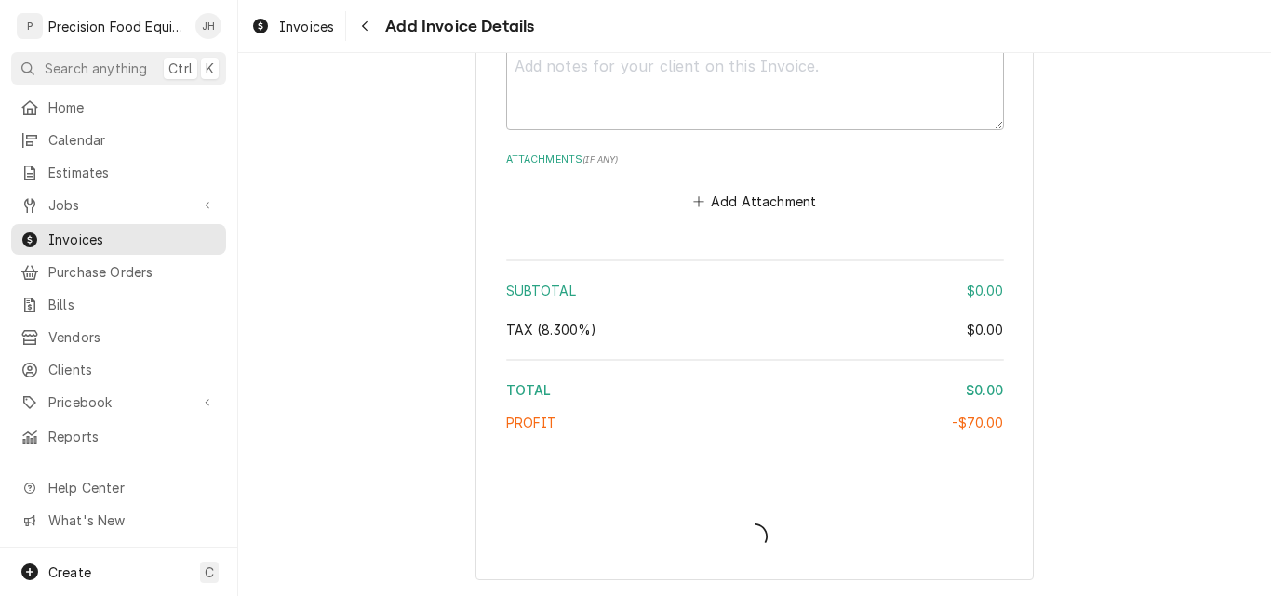
scroll to position [2006, 0]
type textarea "x"
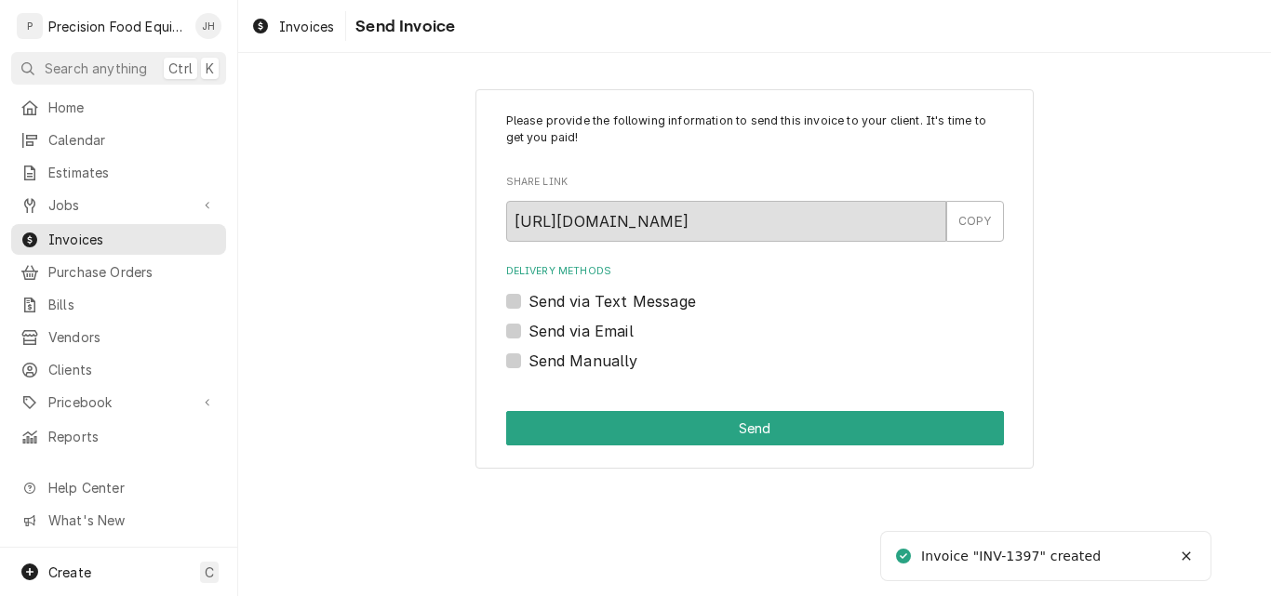
click at [592, 366] on label "Send Manually" at bounding box center [584, 361] width 110 height 22
click at [592, 366] on input "Send Manually" at bounding box center [778, 370] width 498 height 41
checkbox input "true"
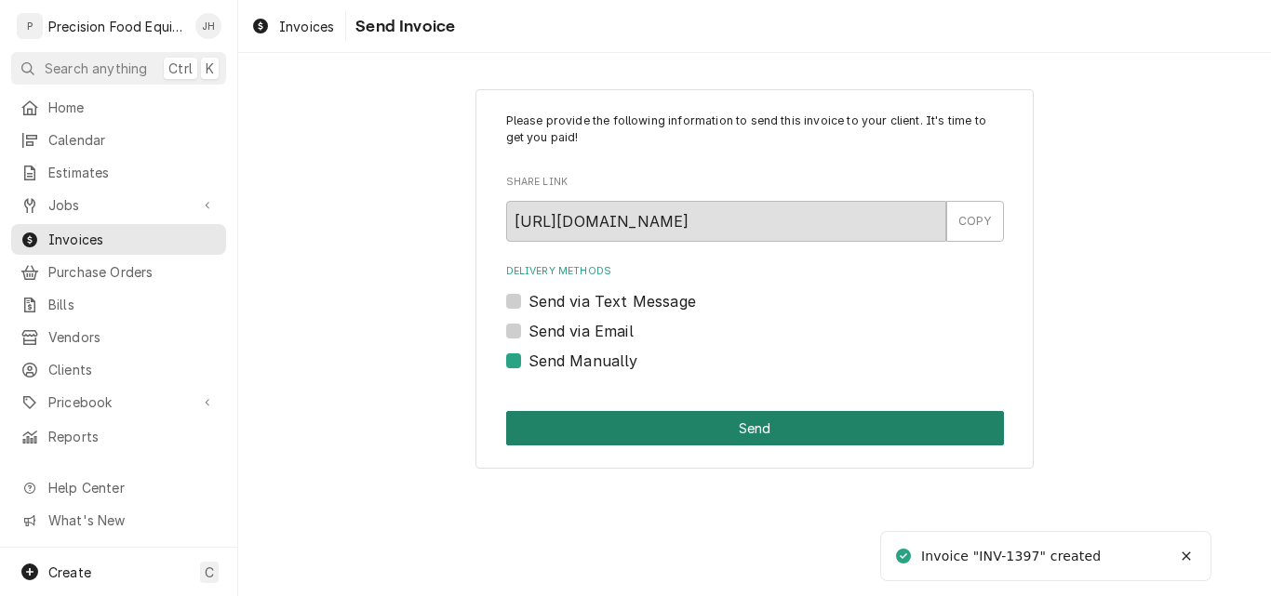
click at [626, 425] on button "Send" at bounding box center [755, 428] width 498 height 34
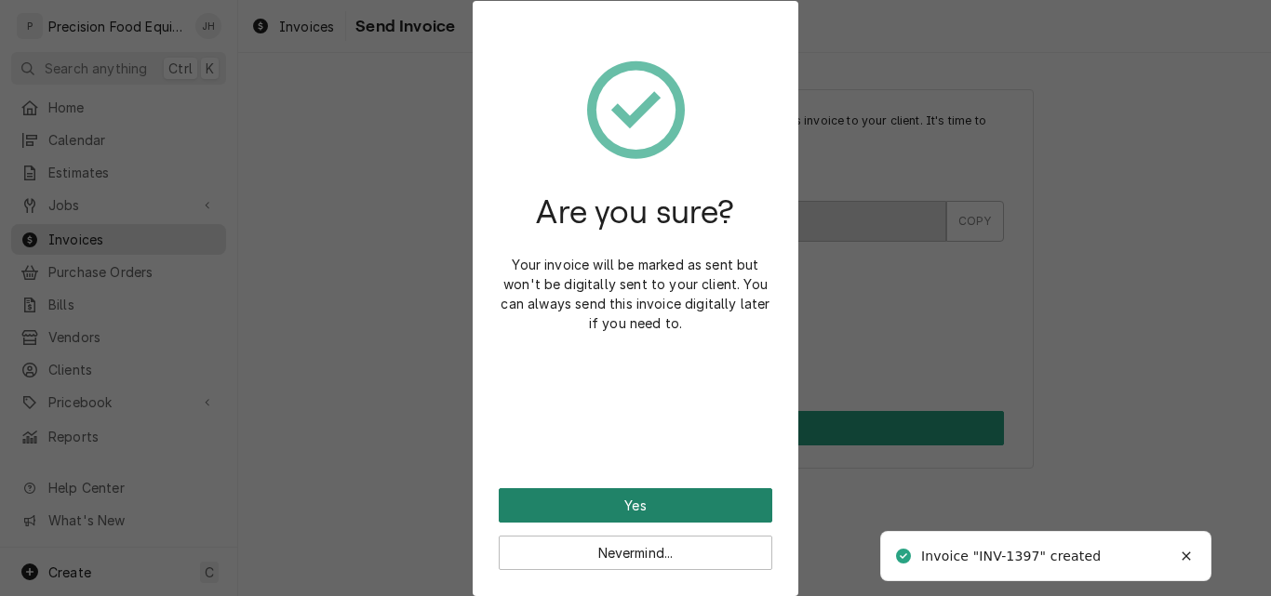
click at [655, 502] on button "Yes" at bounding box center [636, 505] width 274 height 34
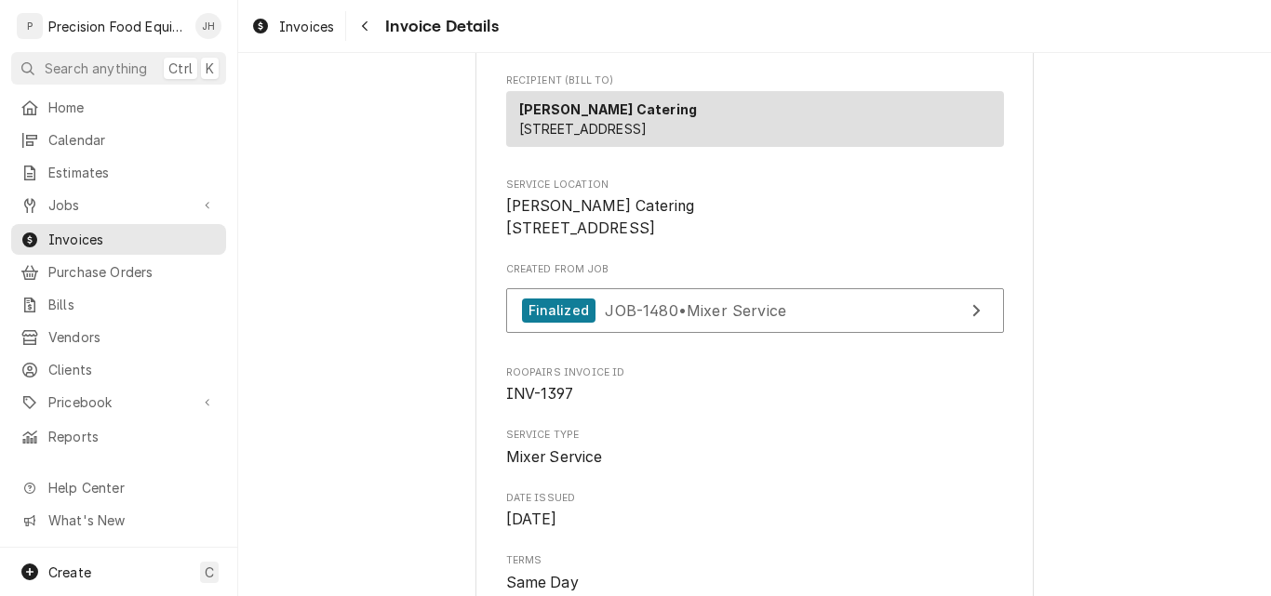
scroll to position [465, 0]
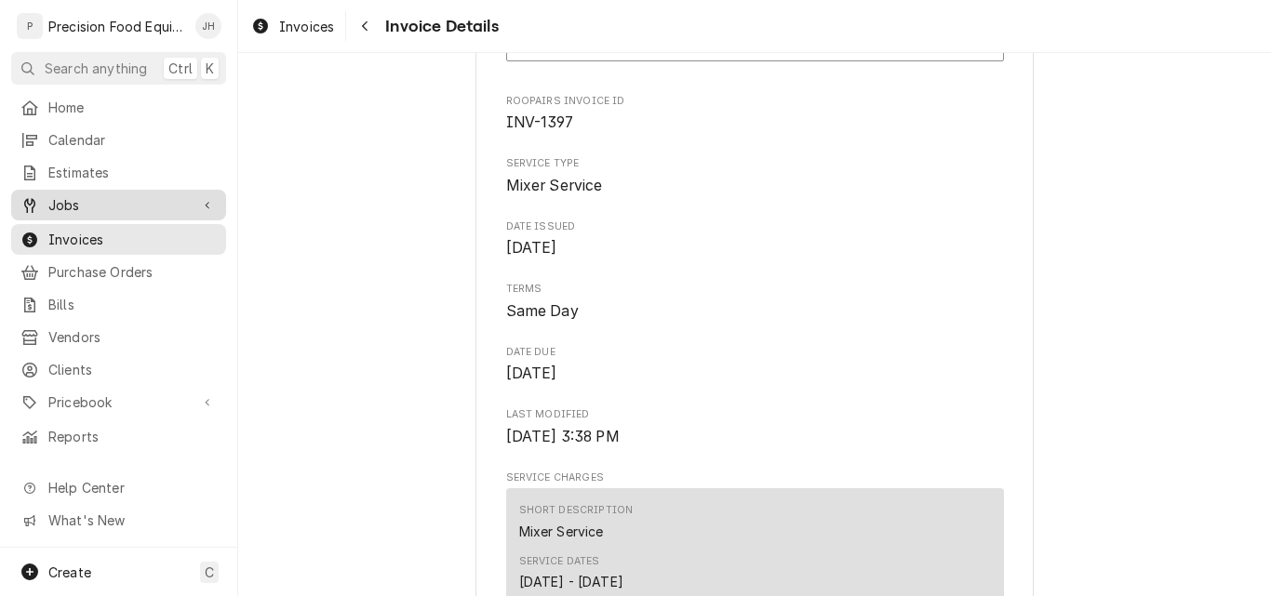
click at [63, 197] on span "Jobs" at bounding box center [118, 205] width 140 height 20
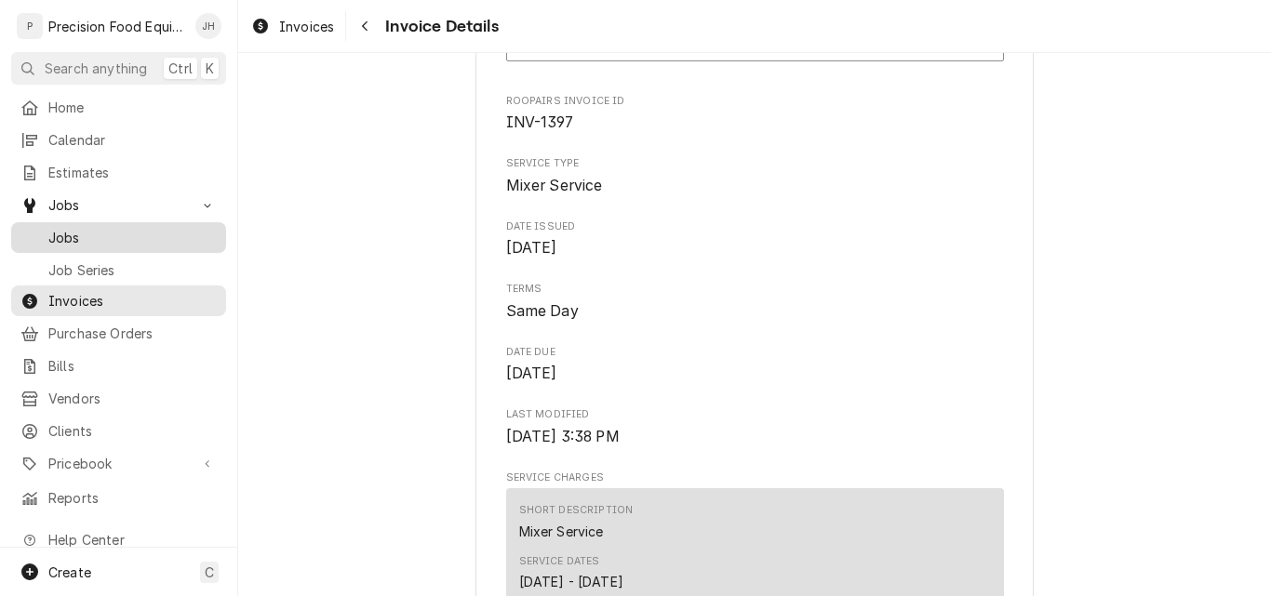
click at [139, 228] on span "Jobs" at bounding box center [132, 238] width 168 height 20
